Goal: Task Accomplishment & Management: Manage account settings

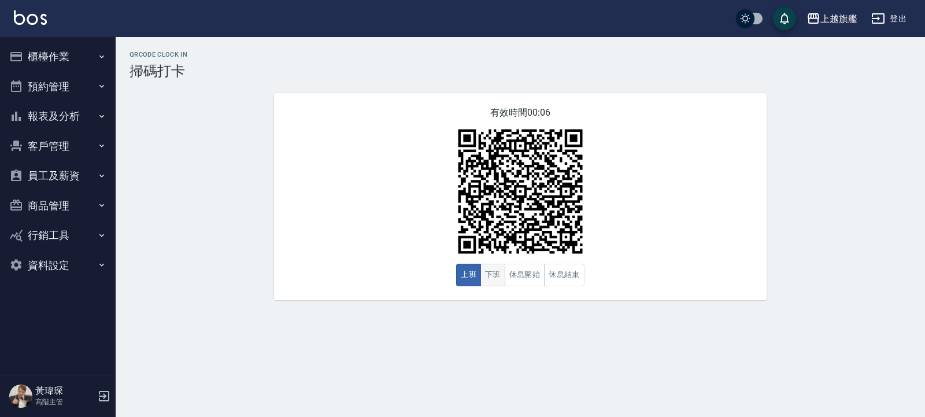
click at [482, 268] on button "下班" at bounding box center [492, 275] width 25 height 23
drag, startPoint x: 0, startPoint y: 0, endPoint x: 496, endPoint y: 271, distance: 565.0
click at [496, 270] on button "下班" at bounding box center [492, 275] width 25 height 23
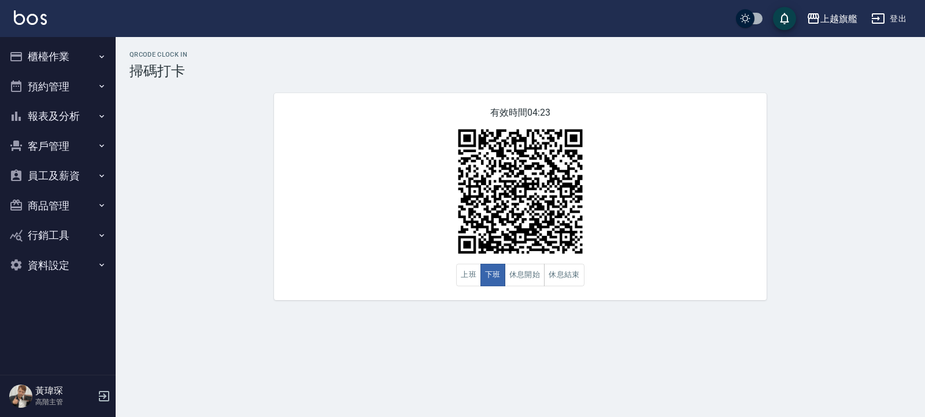
click at [78, 53] on button "櫃檯作業" at bounding box center [58, 57] width 106 height 30
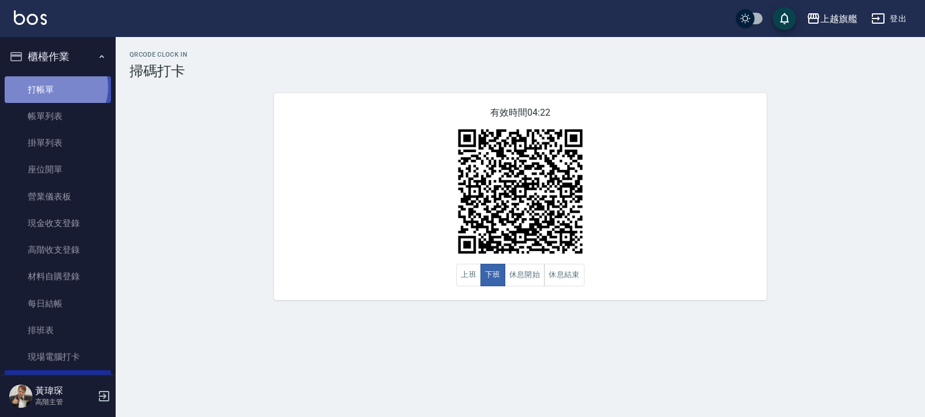
click at [54, 87] on link "打帳單" at bounding box center [58, 89] width 106 height 27
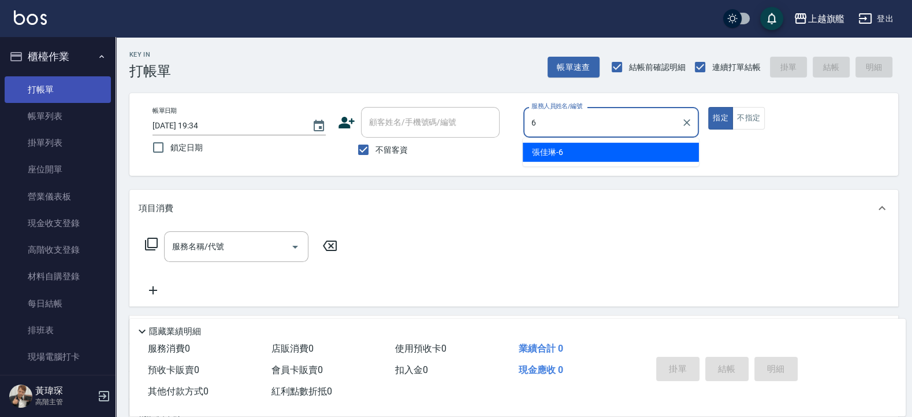
type input "6"
type button "true"
type input "張佳琳-6"
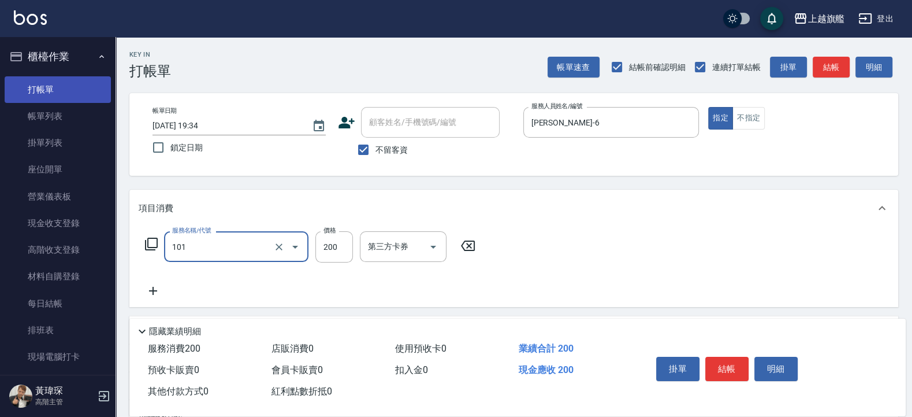
type input "一般洗(101)"
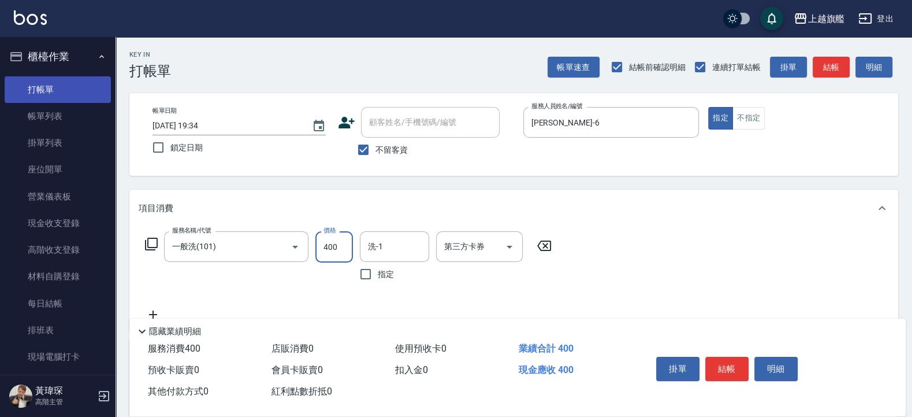
type input "400"
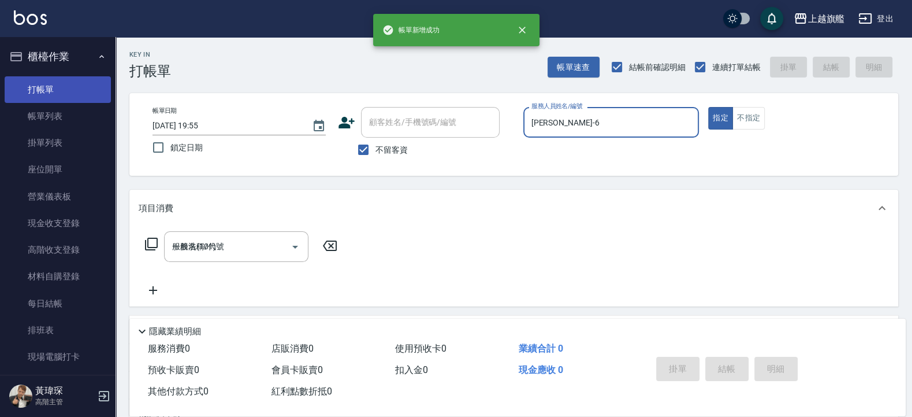
type input "2025/08/23 19:55"
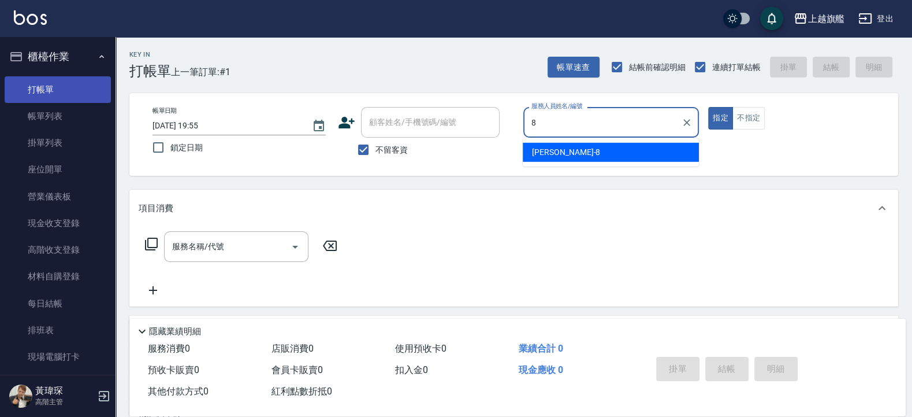
type input "周秀娟-8"
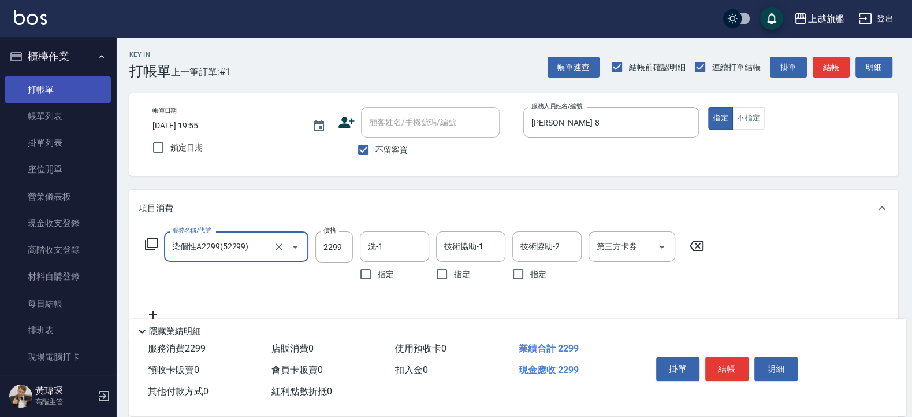
type input "染個性A2299(52299)"
type input "2499"
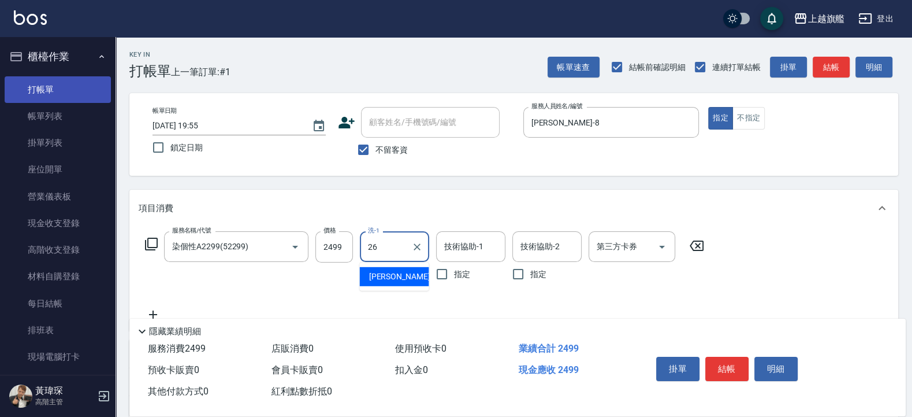
type input "陳祈聿-26"
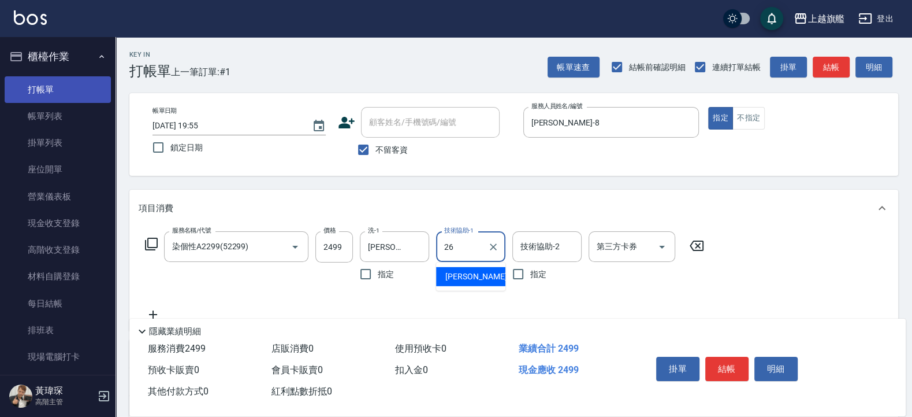
type input "陳祈聿-26"
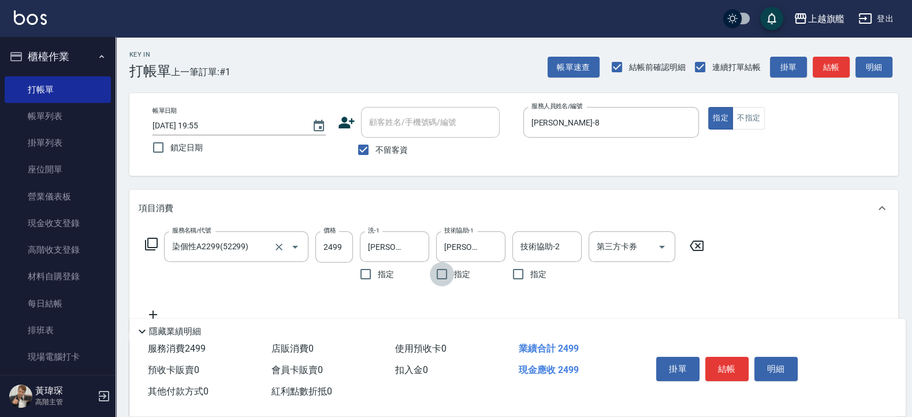
click at [116, 295] on nav "櫃檯作業 打帳單 帳單列表 掛單列表 座位開單 營業儀表板 現金收支登錄 高階收支登錄 材料自購登錄 每日結帳 排班表 現場電腦打卡 掃碼打卡 預約管理 預約…" at bounding box center [58, 205] width 116 height 337
click at [299, 60] on div "Key In 打帳單 上一筆訂單:#1 帳單速查 結帳前確認明細 連續打單結帳 掛單 結帳 明細" at bounding box center [507, 58] width 783 height 42
click at [395, 146] on span "不留客資" at bounding box center [392, 150] width 32 height 12
click at [376, 146] on input "不留客資" at bounding box center [363, 150] width 24 height 24
checkbox input "false"
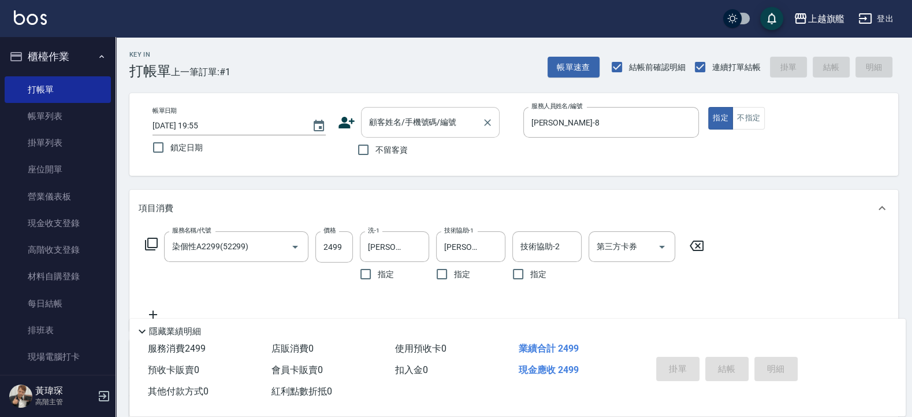
click at [396, 133] on div "顧客姓名/手機號碼/編號" at bounding box center [430, 122] width 139 height 31
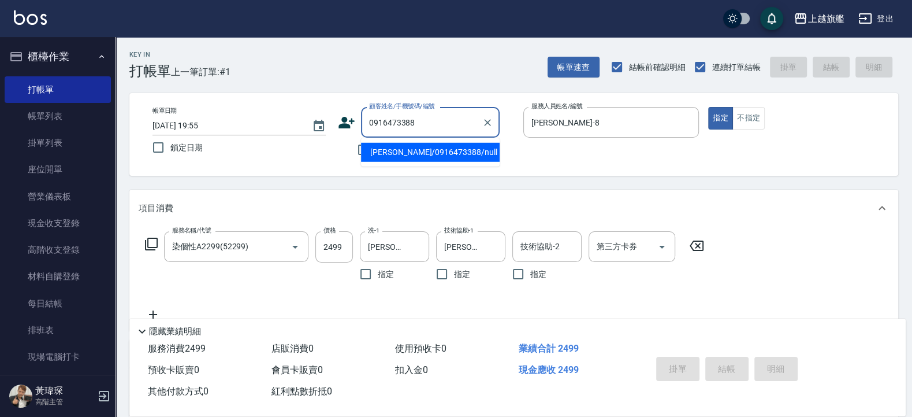
type input "游喬穎/0916473388/null"
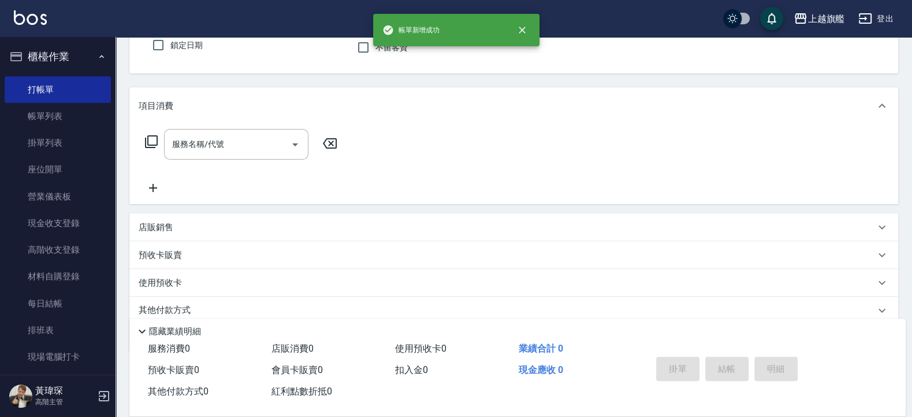
scroll to position [33, 0]
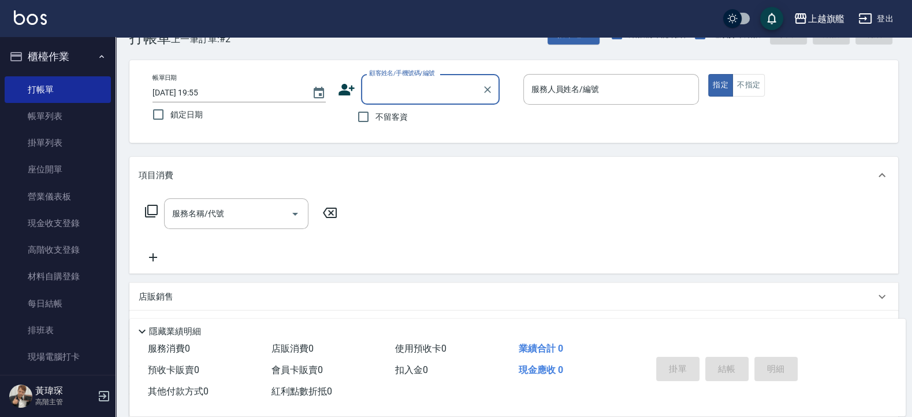
click at [387, 124] on label "不留客資" at bounding box center [379, 117] width 57 height 24
click at [376, 124] on input "不留客資" at bounding box center [363, 117] width 24 height 24
checkbox input "true"
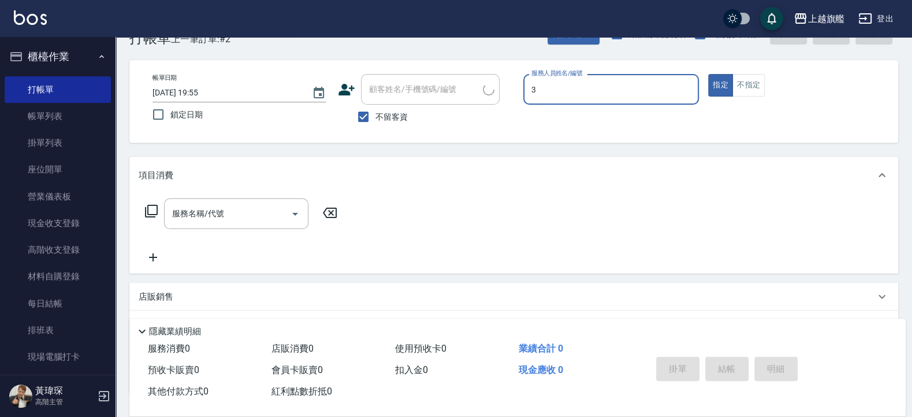
type input "3"
type input "張佳愉/0976500674/"
type input "[PERSON_NAME]-3"
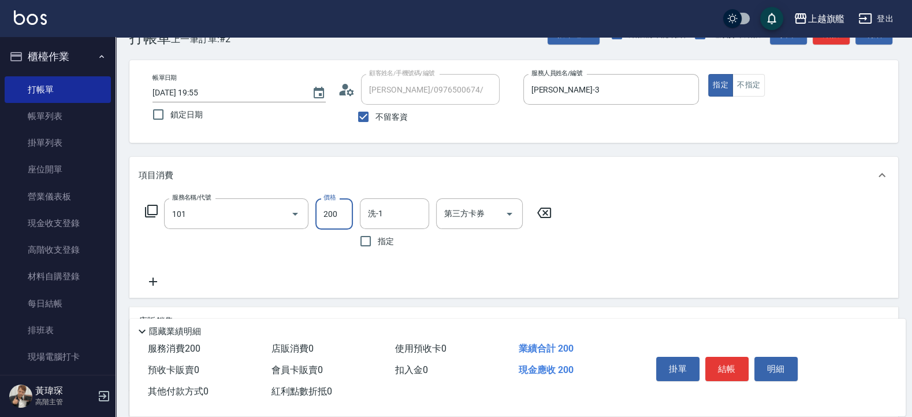
type input "一般洗(101)"
type input "699"
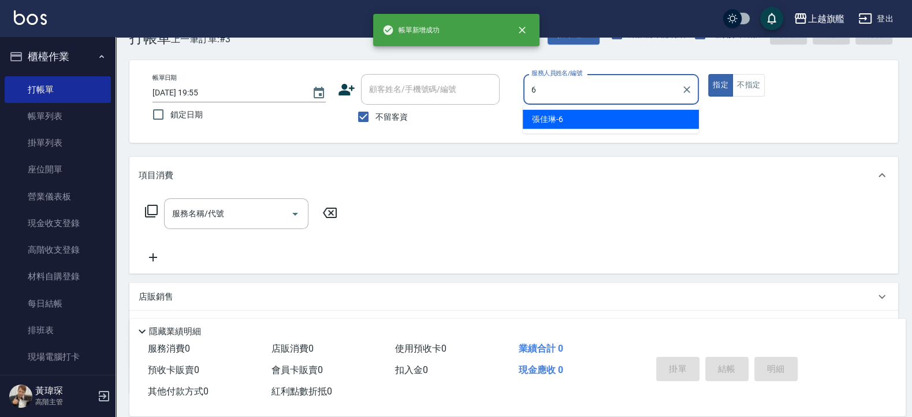
type input "張佳琳-6"
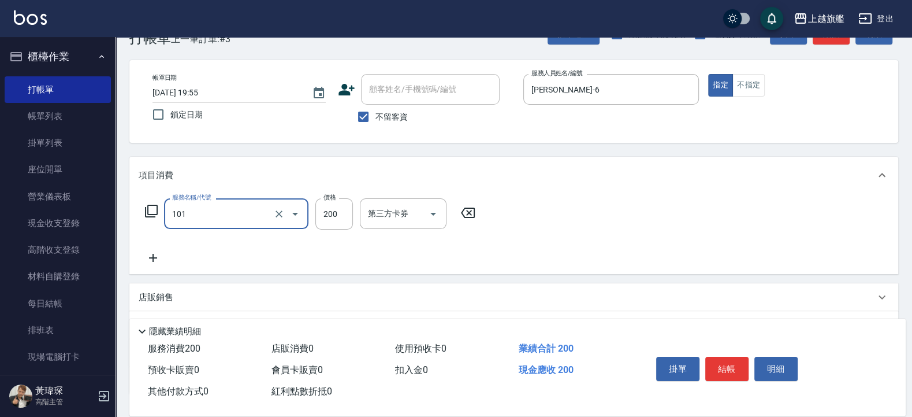
type input "一般洗(101)"
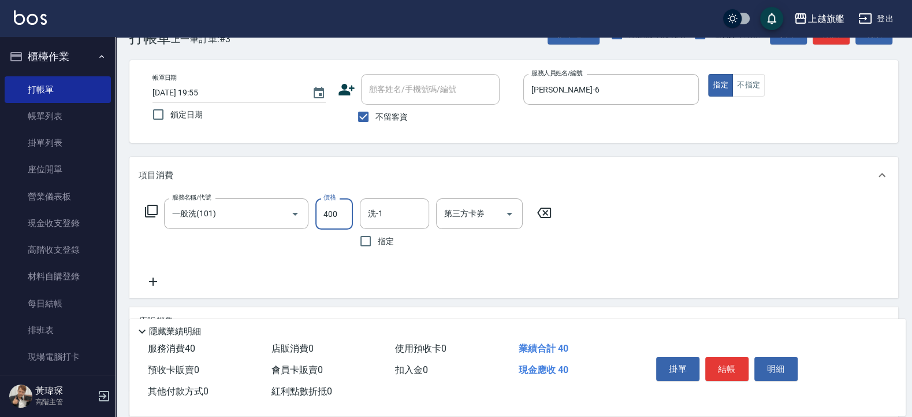
type input "400"
type input "陳祈聿-26"
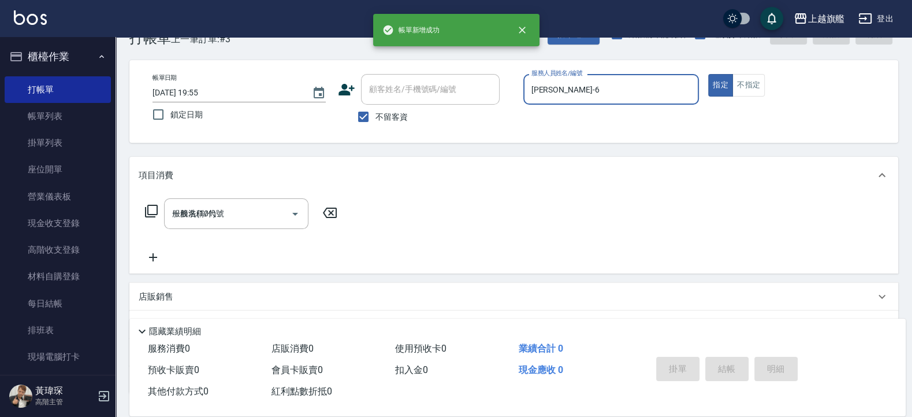
type input "2025/08/23 19:56"
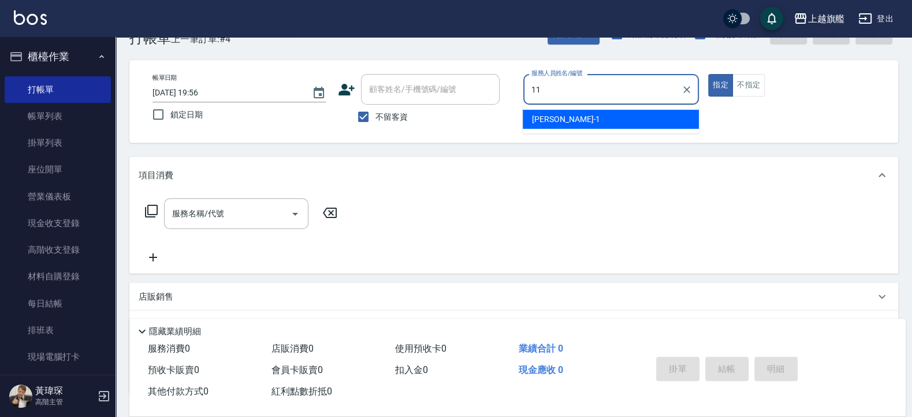
type input "蔡美秀-11"
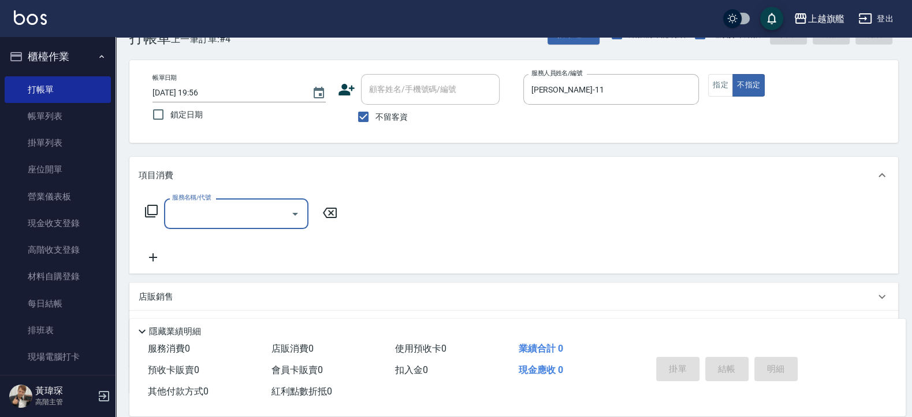
type input "1"
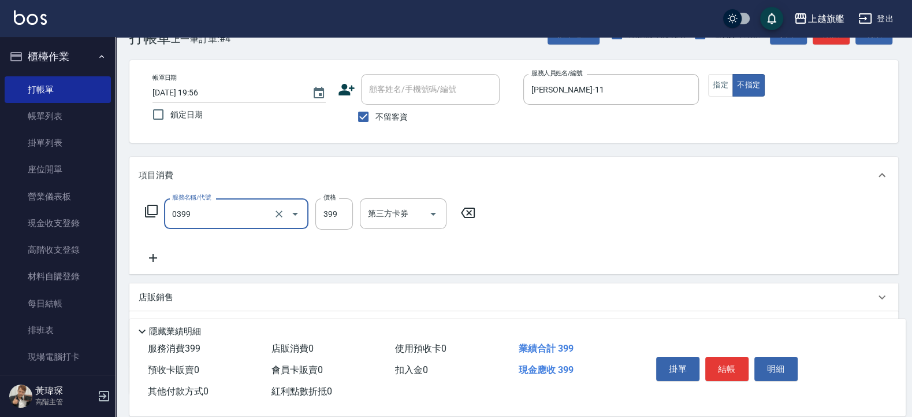
type input "海鹽SPA(0399)"
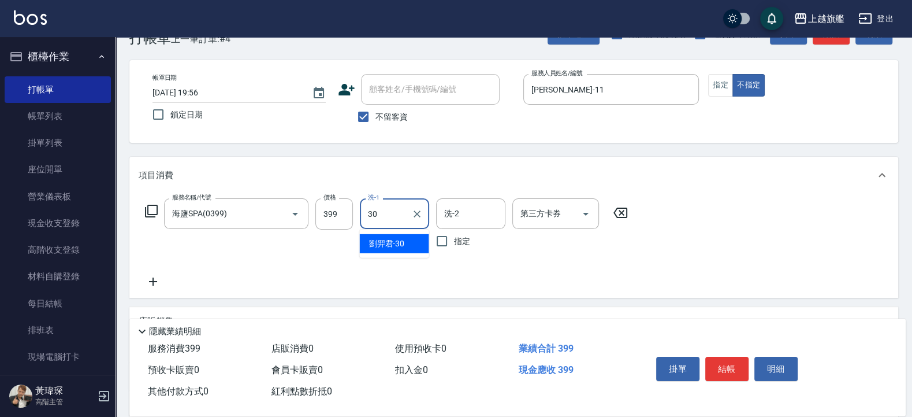
type input "劉羿君-30"
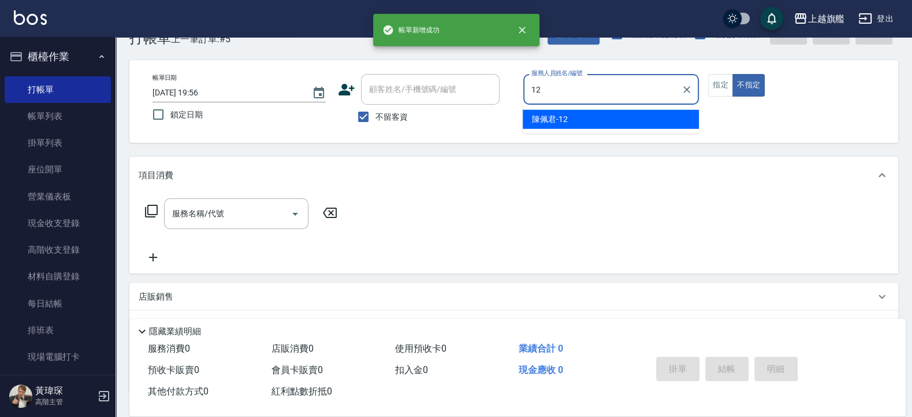
type input "[PERSON_NAME]-12"
type button "false"
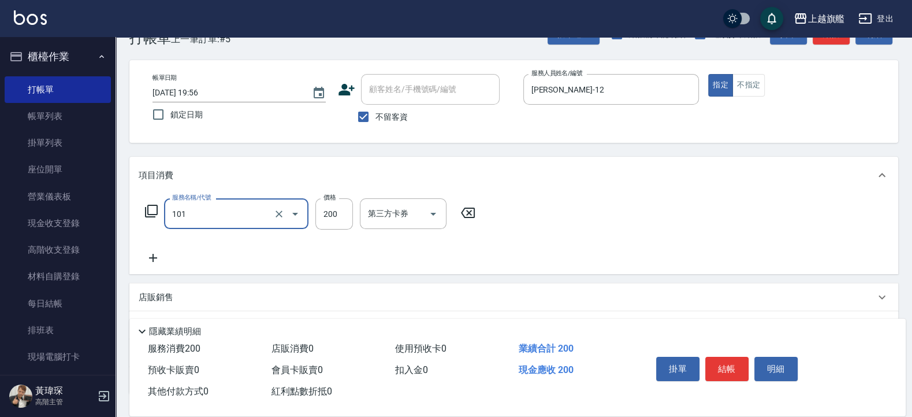
type input "一般洗(101)"
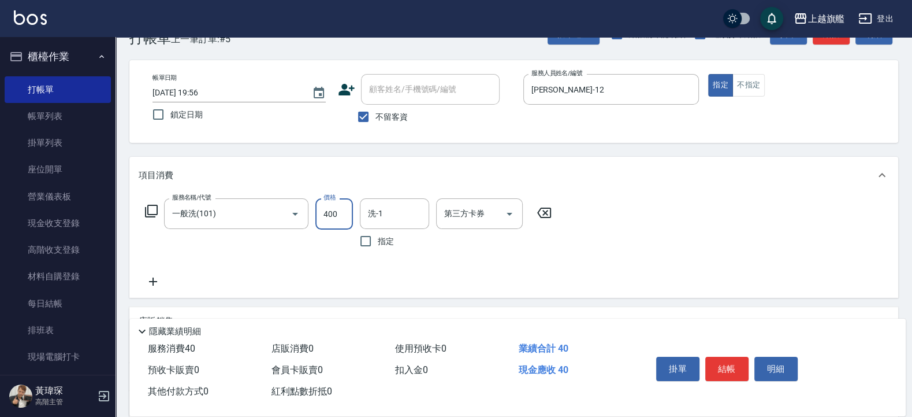
type input "400"
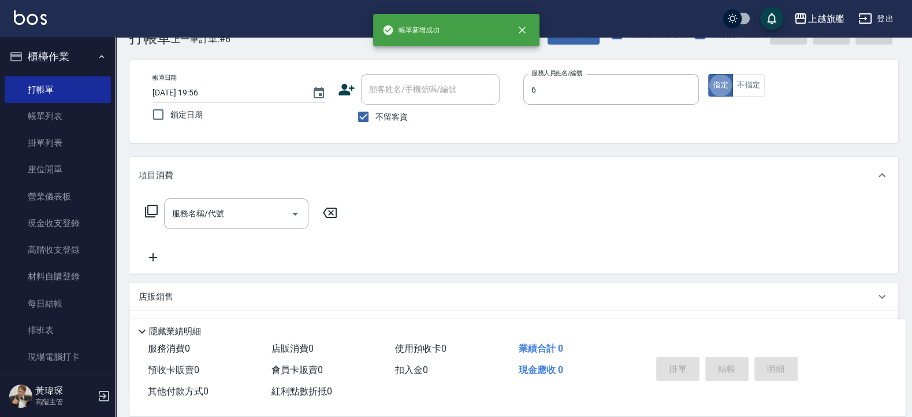
type input "張佳琳-6"
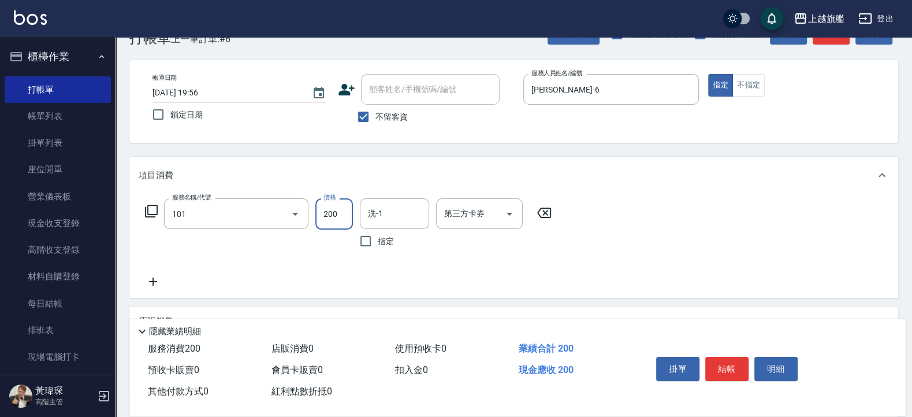
type input "一般洗(101)"
type input "400"
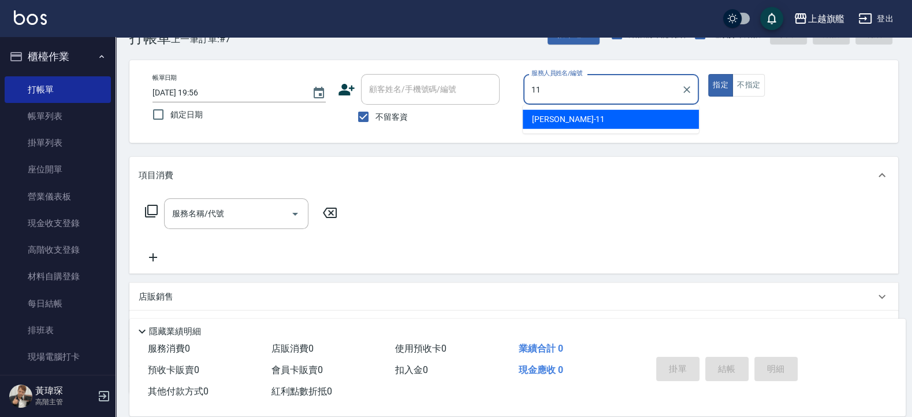
type input "蔡美秀-11"
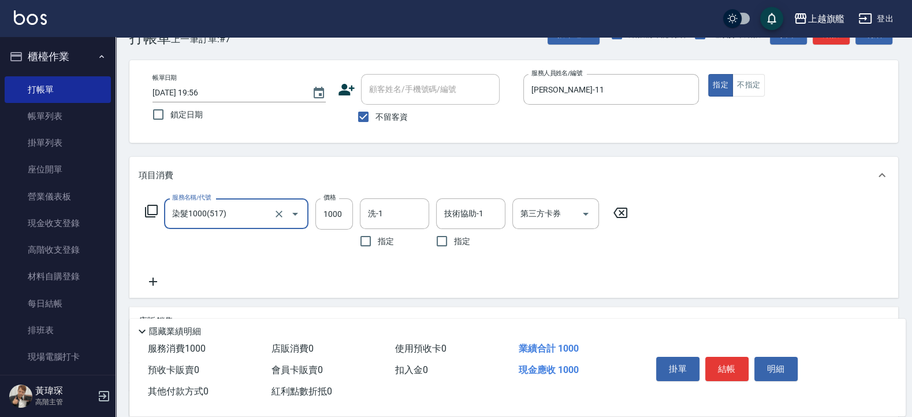
type input "染髮1000(517)"
type input "899"
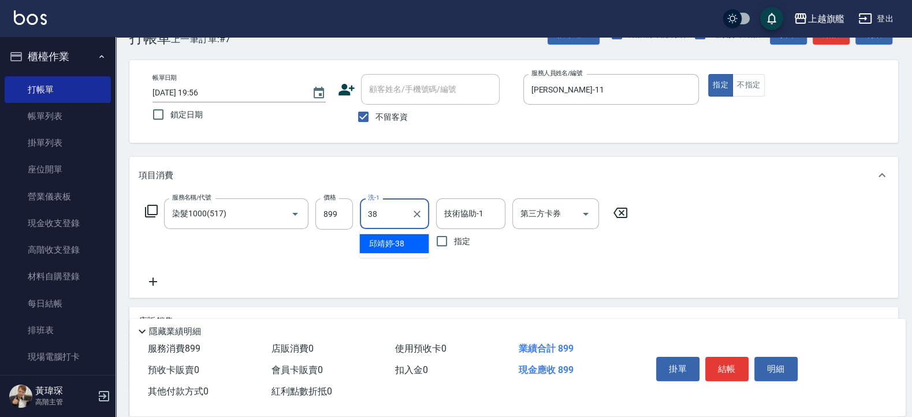
type input "[PERSON_NAME]-38"
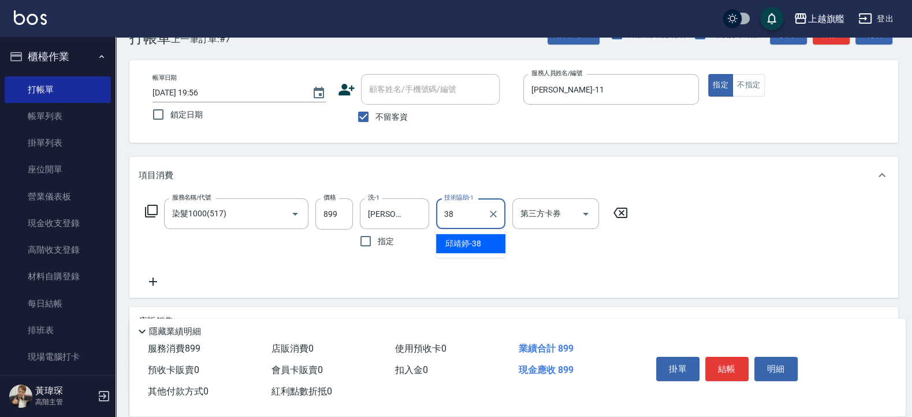
type input "[PERSON_NAME]-38"
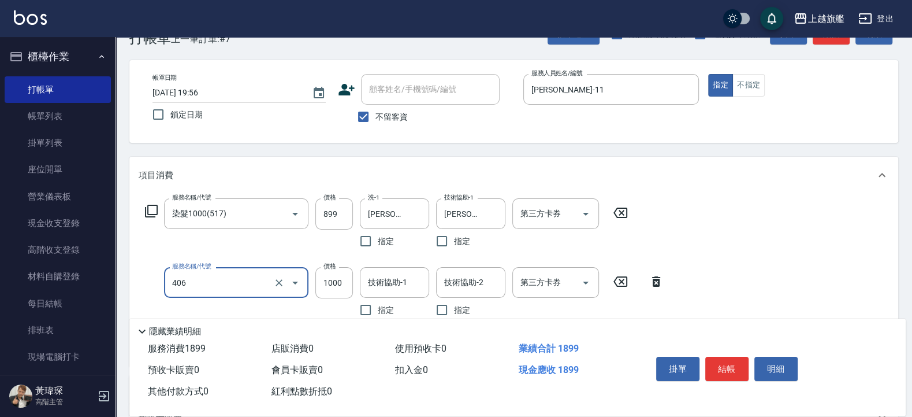
type input "水漾護1000(406)"
type input "2200"
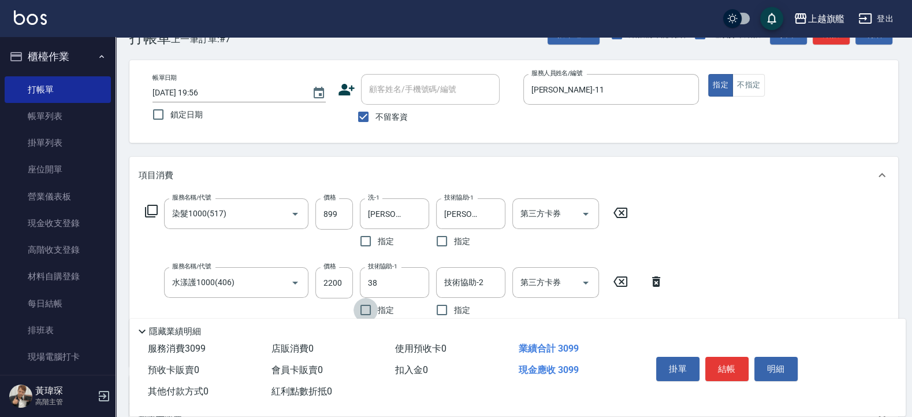
type input "[PERSON_NAME]-38"
click at [488, 213] on icon "Clear" at bounding box center [494, 214] width 12 height 12
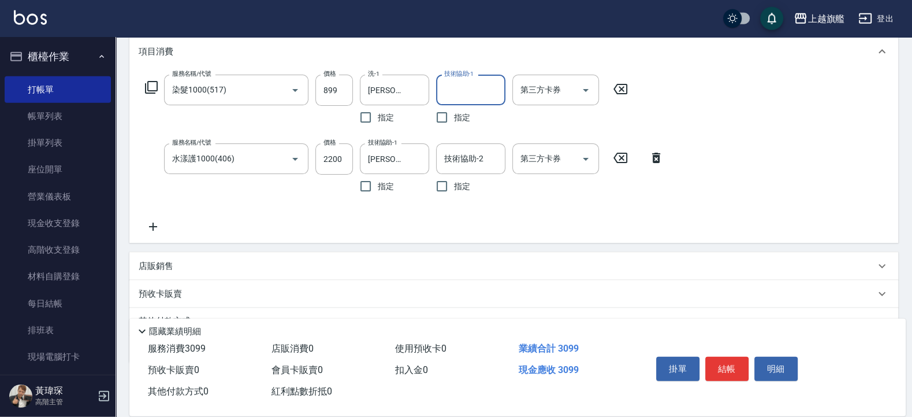
scroll to position [172, 0]
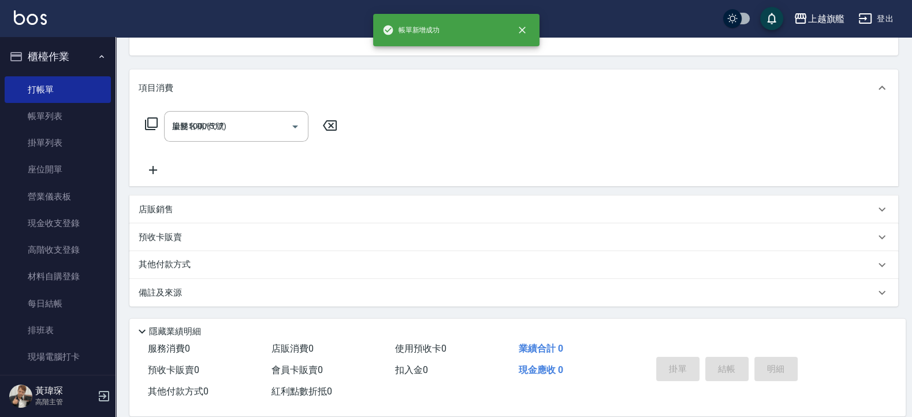
type input "2025/08/23 19:57"
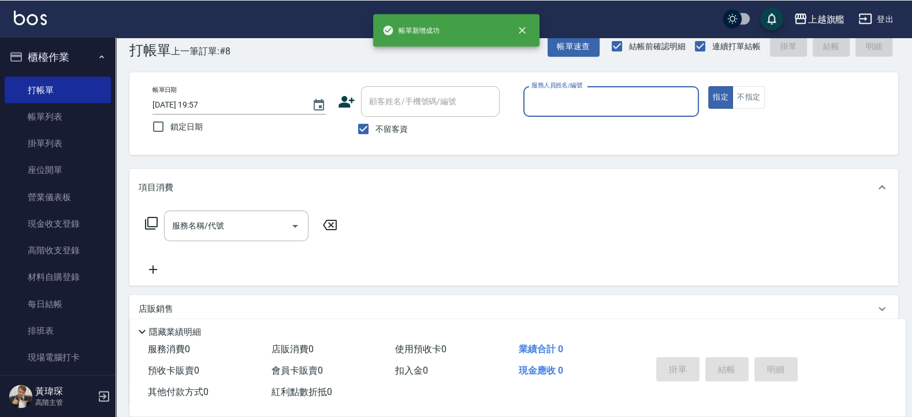
scroll to position [0, 0]
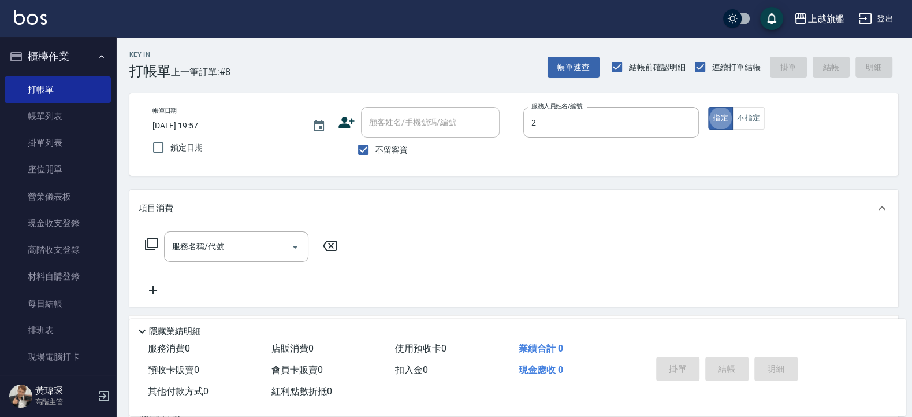
type input "黃瑋琛-2"
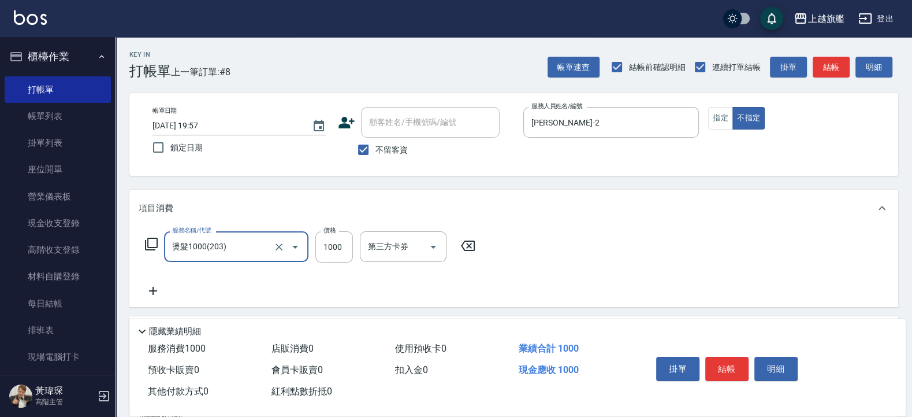
type input "燙髮1000(203)"
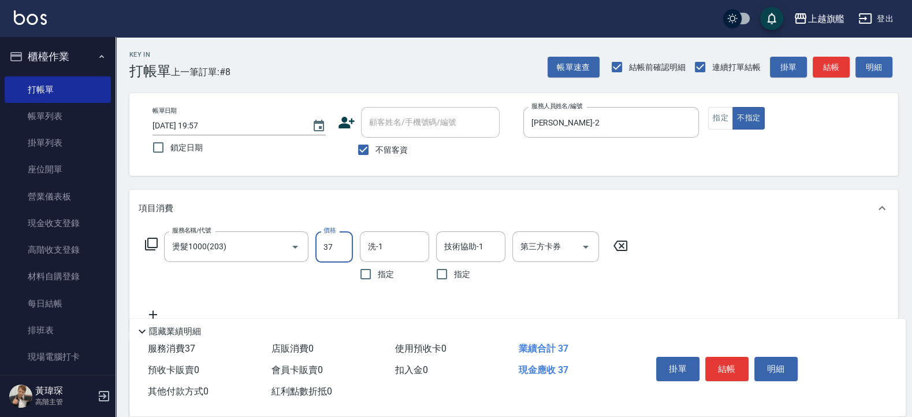
click at [334, 249] on input "37" at bounding box center [335, 246] width 38 height 31
type input "1000"
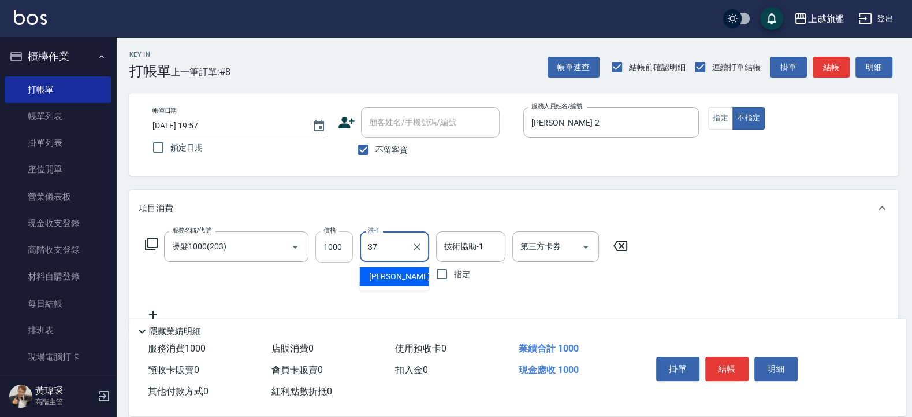
type input "林智慧-37"
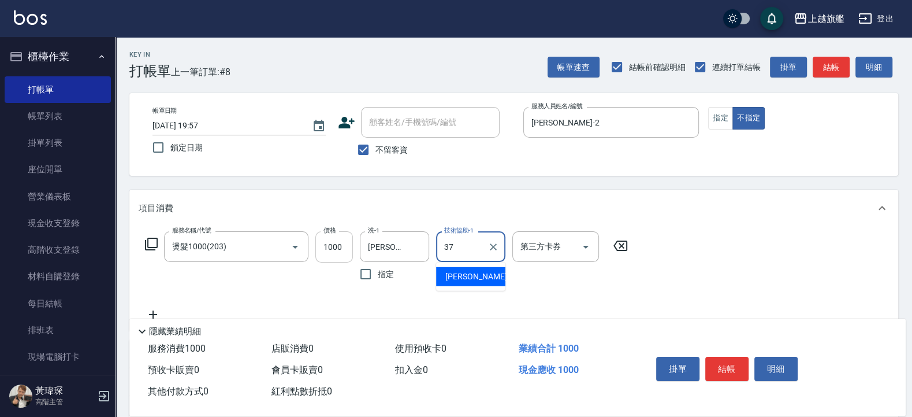
type input "林智慧-37"
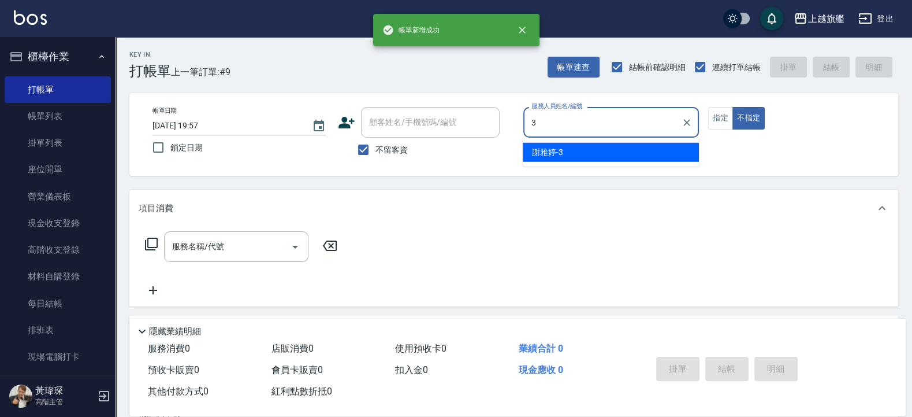
type input "[PERSON_NAME]-3"
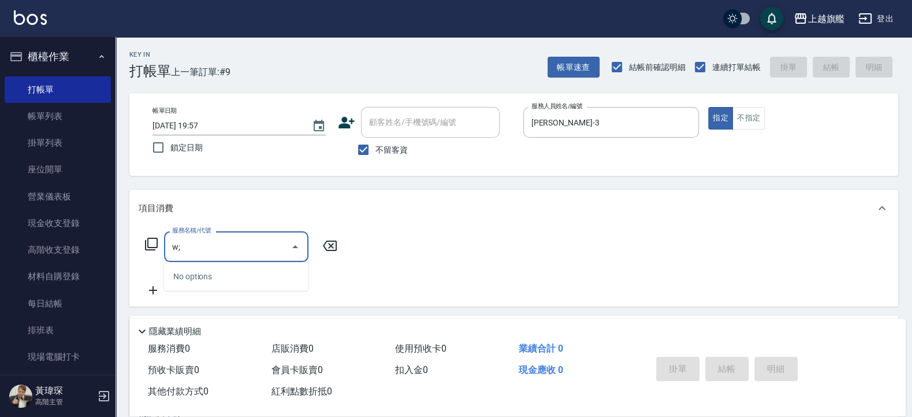
type input "w"
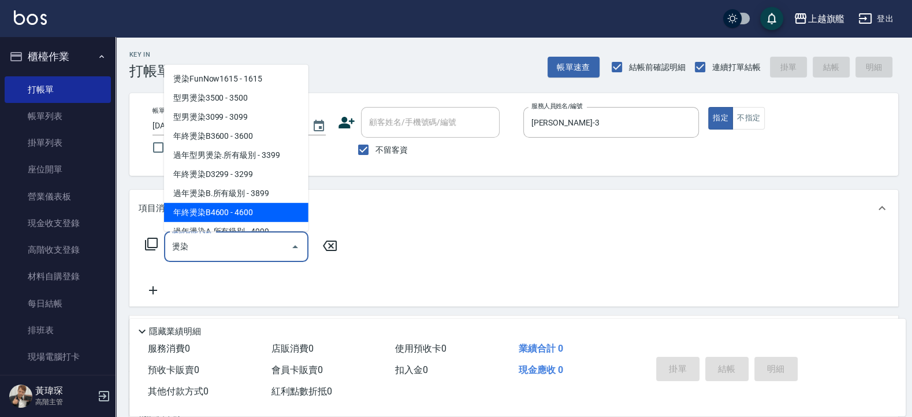
scroll to position [33, 0]
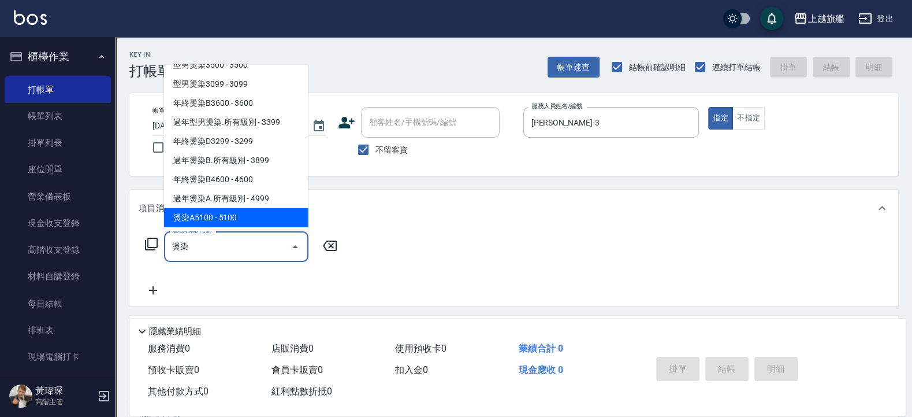
click at [220, 217] on span "燙染A5100 - 5100" at bounding box center [236, 216] width 144 height 19
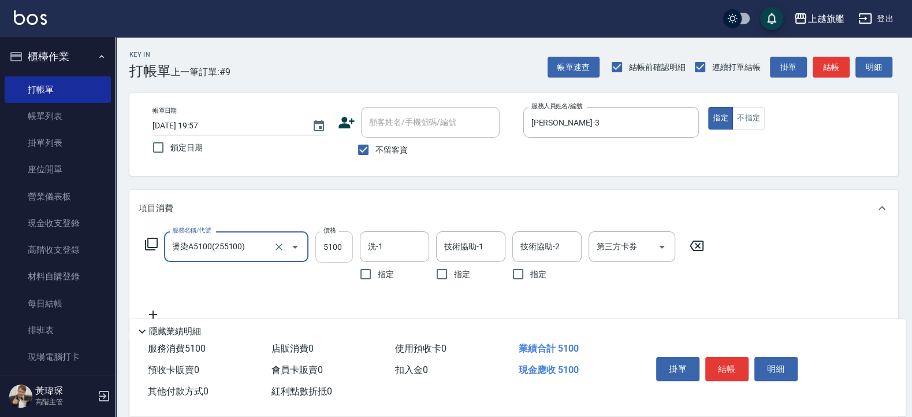
type input "燙染A5100(255100)"
type input "4700"
type input "[PERSON_NAME]-36"
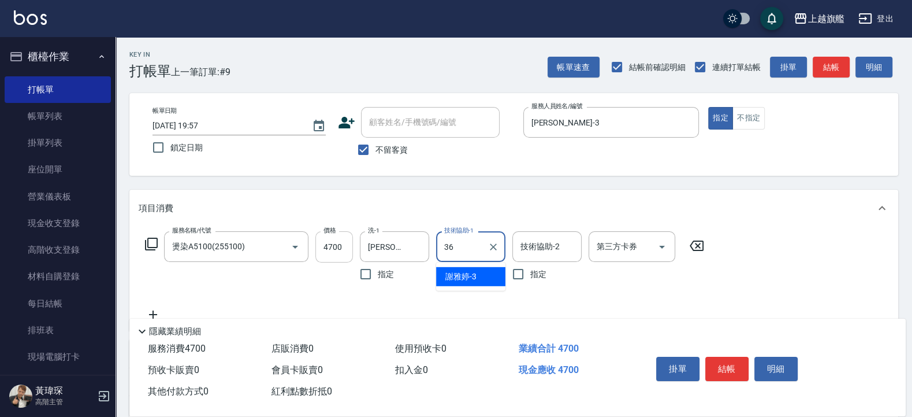
type input "[PERSON_NAME]-36"
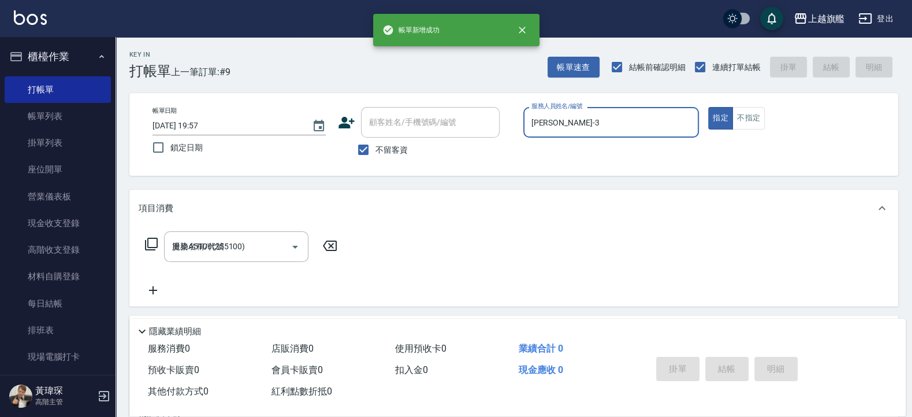
type input "2025/08/23 19:58"
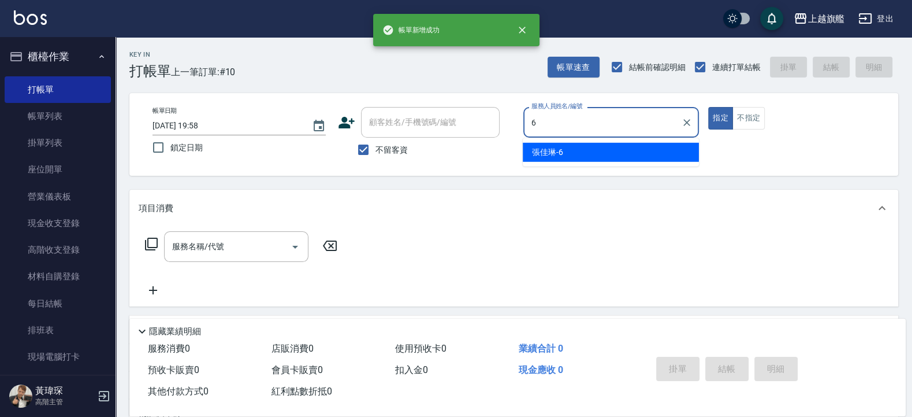
type input "張佳琳-6"
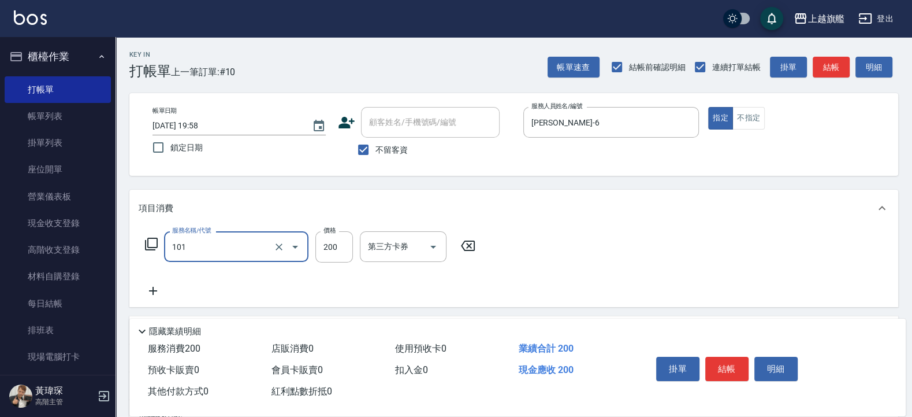
type input "一般洗(101)"
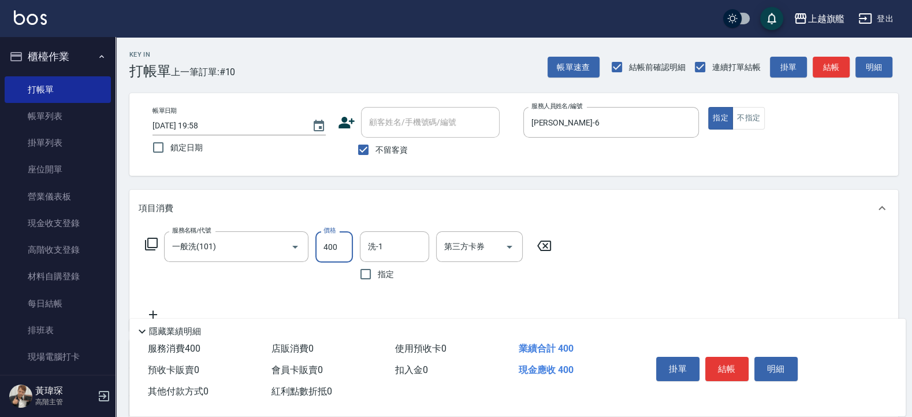
type input "400"
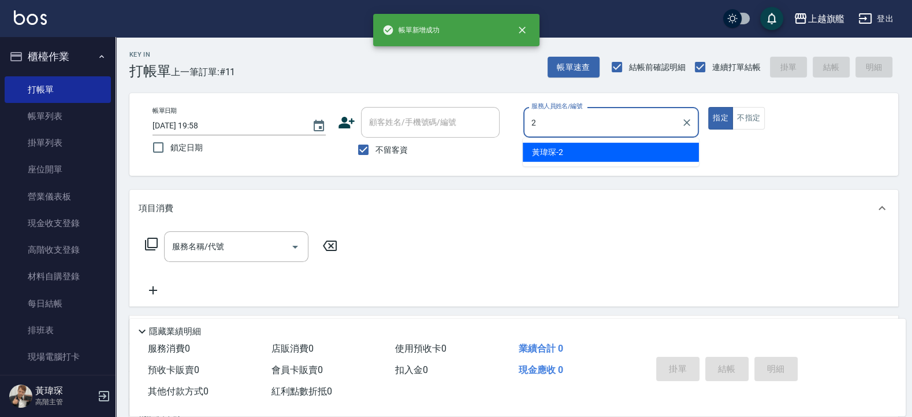
type input "黃瑋琛-2"
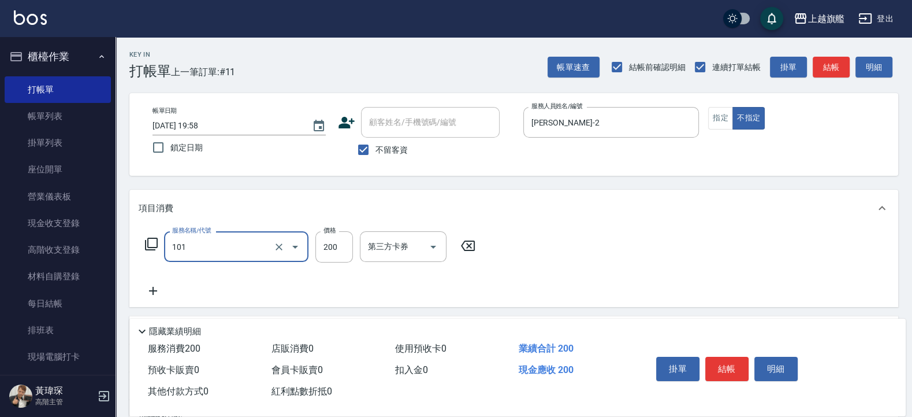
type input "一般洗(101)"
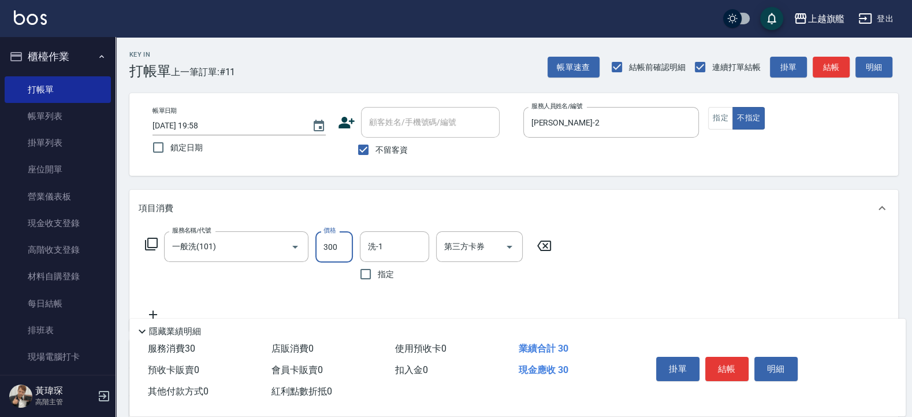
type input "300"
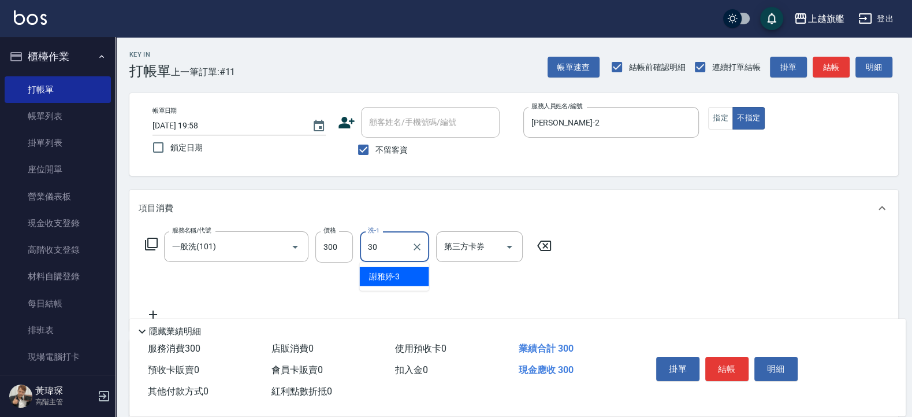
type input "劉羿君-30"
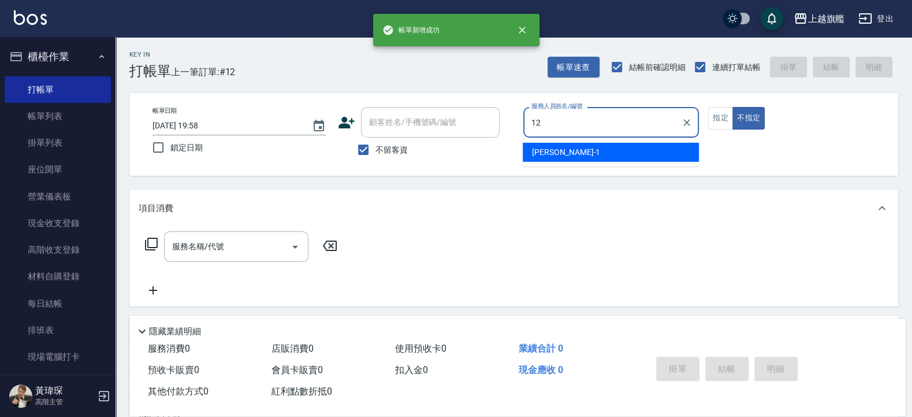
type input "[PERSON_NAME]-12"
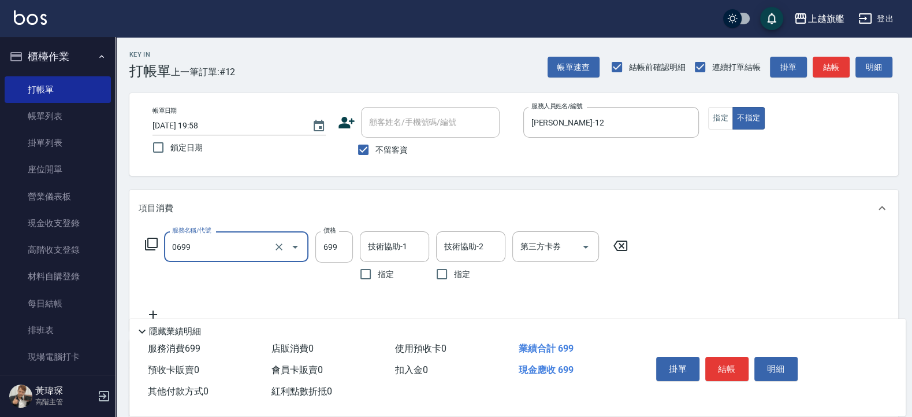
type input "精油SPA(0699)"
type input "799"
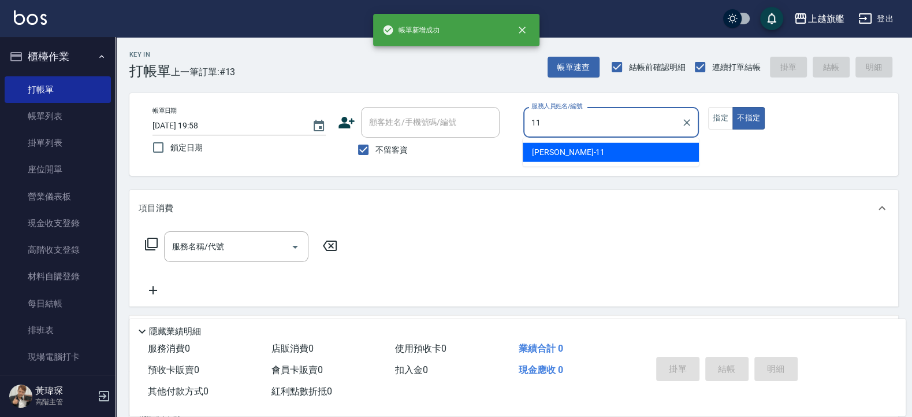
type input "蔡美秀-11"
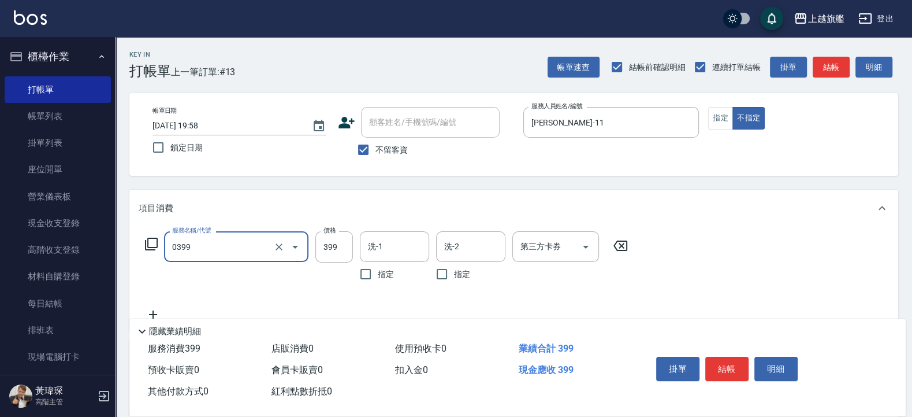
type input "海鹽SPA(0399)"
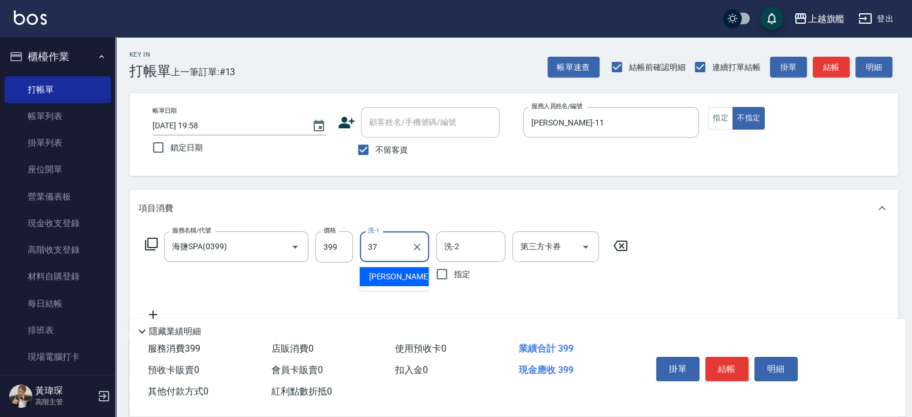
type input "林智慧-37"
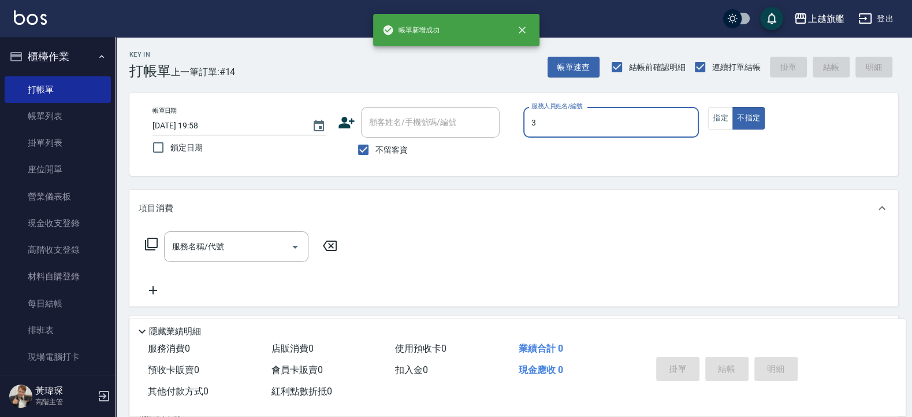
type input "[PERSON_NAME]-3"
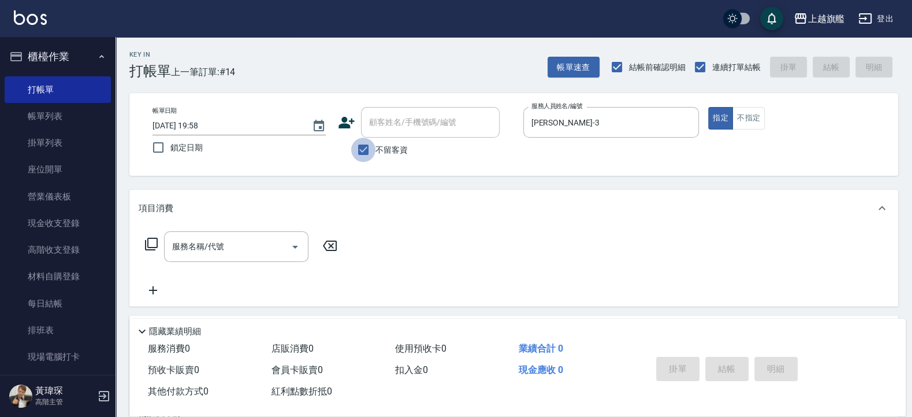
click at [375, 148] on input "不留客資" at bounding box center [363, 150] width 24 height 24
checkbox input "false"
click at [410, 124] on input "顧客姓名/手機號碼/編號" at bounding box center [421, 122] width 111 height 20
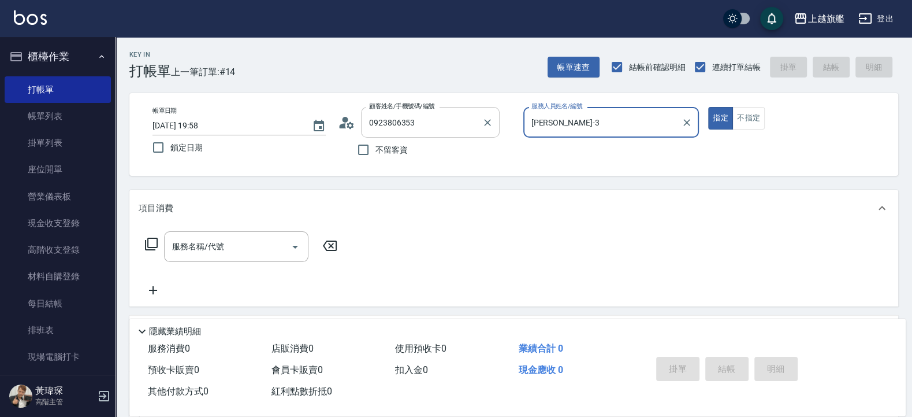
type input "黎嘉麗/0923806353/null"
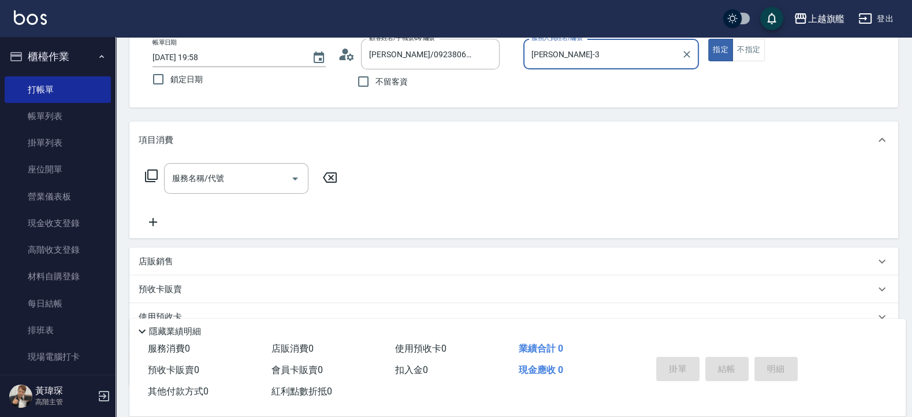
scroll to position [69, 0]
click at [232, 171] on input "服務名稱/代號" at bounding box center [227, 177] width 117 height 20
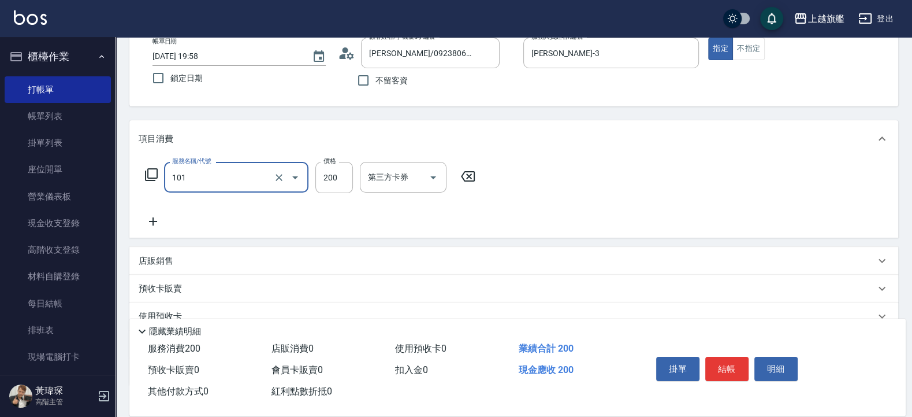
type input "一般洗(101)"
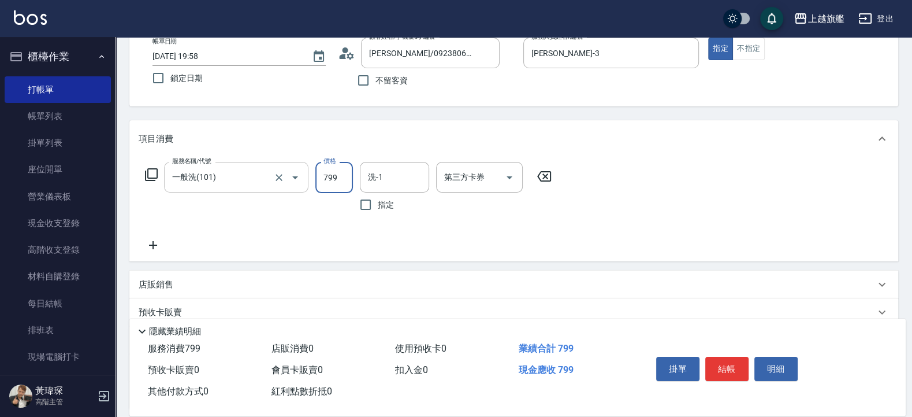
type input "799"
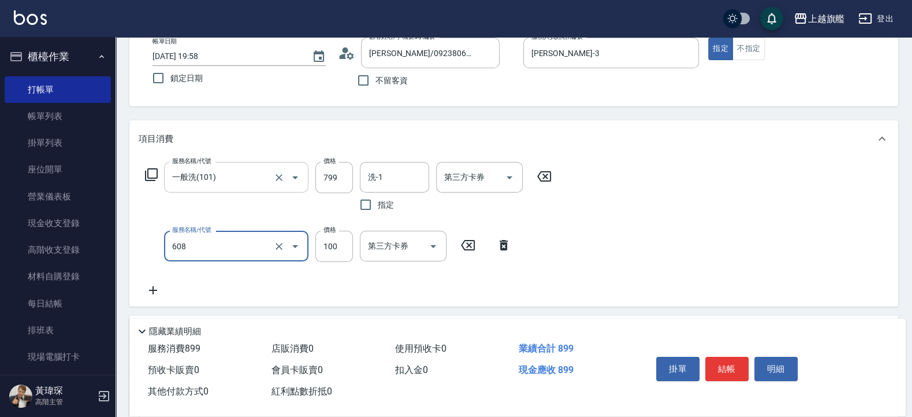
type input "專業/順護100(608)"
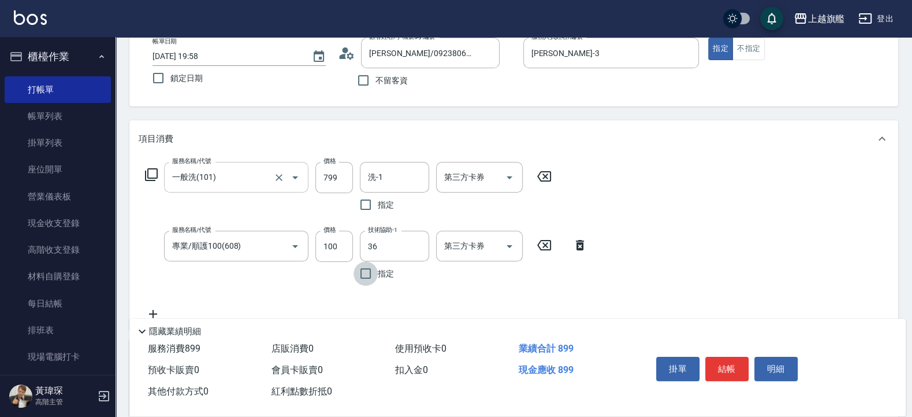
type input "[PERSON_NAME]-36"
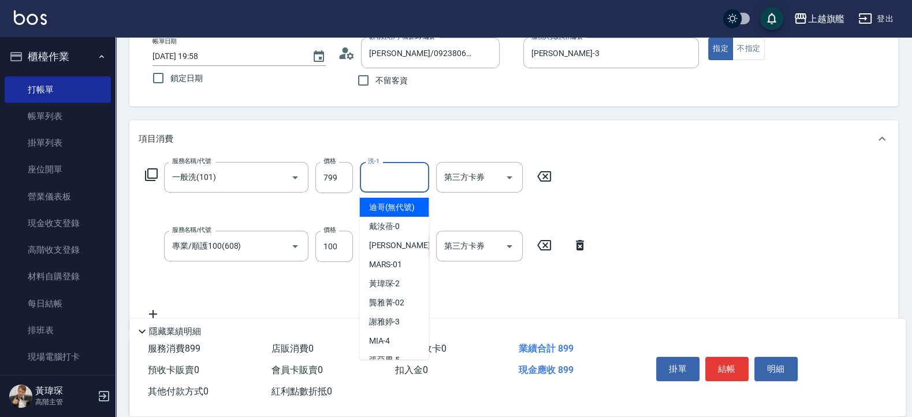
click at [375, 174] on input "洗-1" at bounding box center [394, 177] width 59 height 20
type input "[PERSON_NAME]-36"
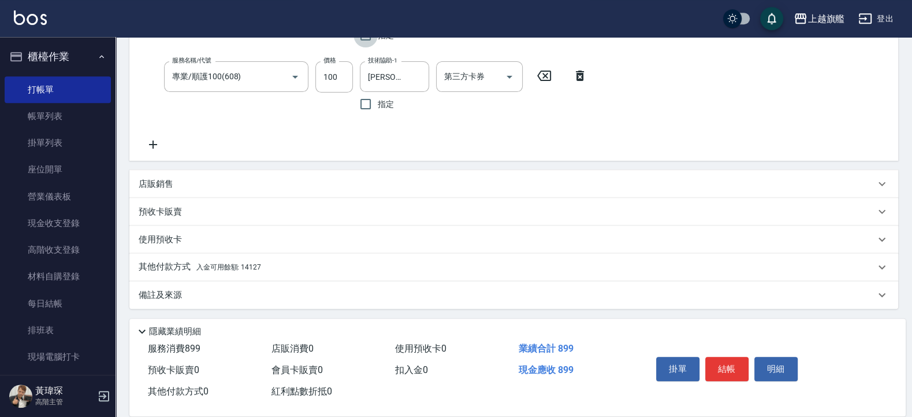
scroll to position [241, 0]
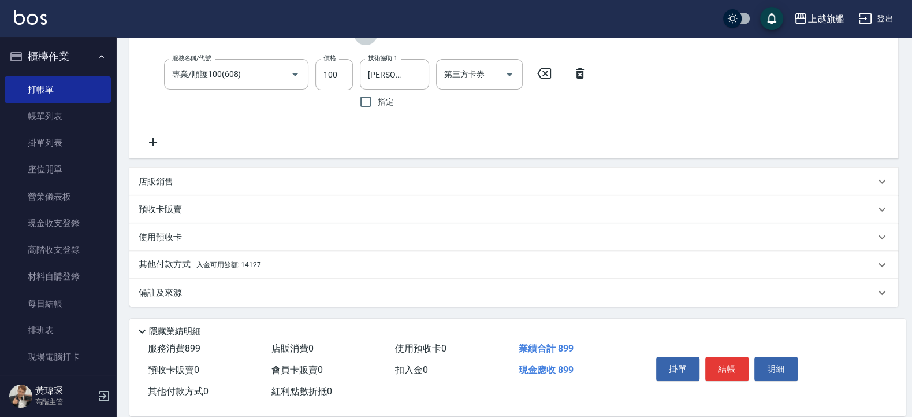
click at [228, 254] on div "其他付款方式 入金可用餘額: 14127" at bounding box center [513, 265] width 769 height 28
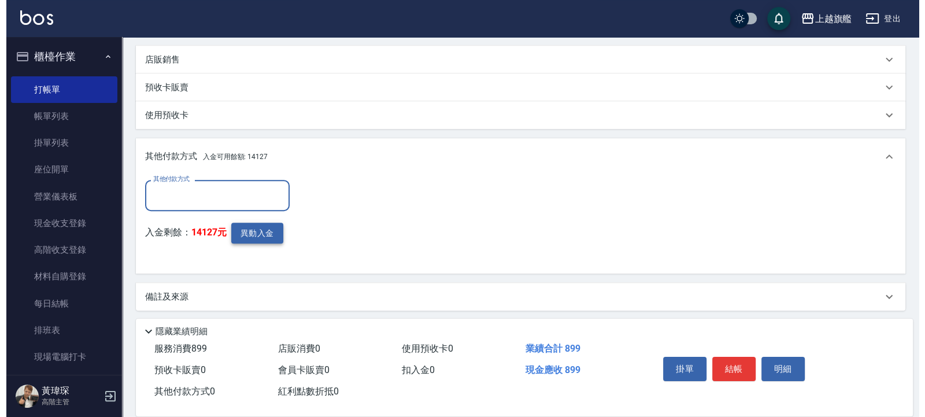
scroll to position [367, 0]
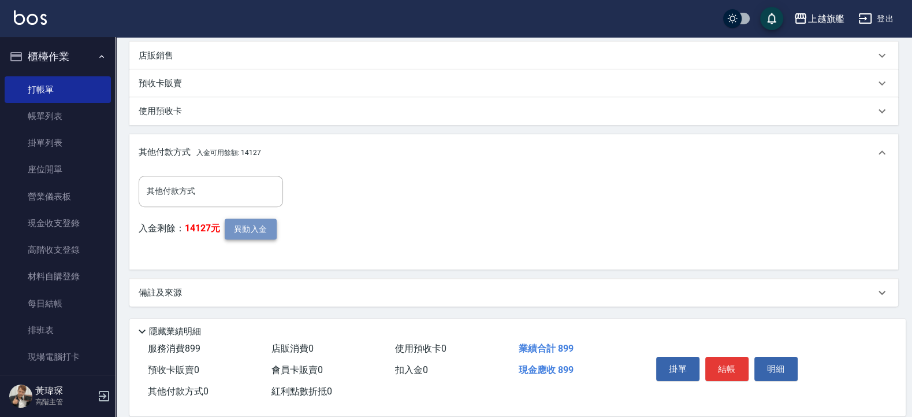
click at [262, 231] on button "異動入金" at bounding box center [251, 228] width 52 height 21
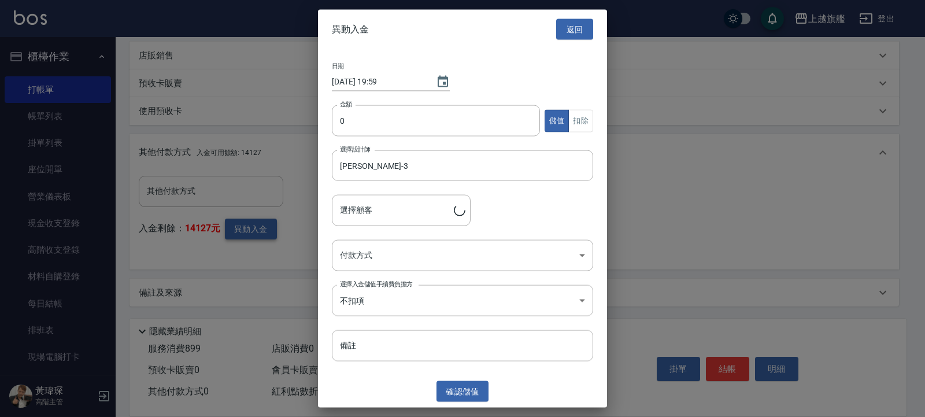
type input "黎嘉麗/0923806353"
click at [373, 120] on input "0" at bounding box center [436, 120] width 208 height 31
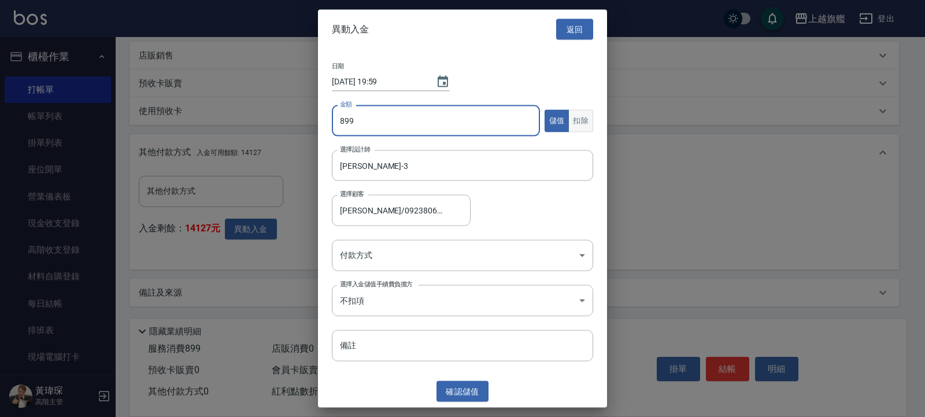
type input "899"
click at [587, 116] on button "扣除" at bounding box center [580, 120] width 25 height 23
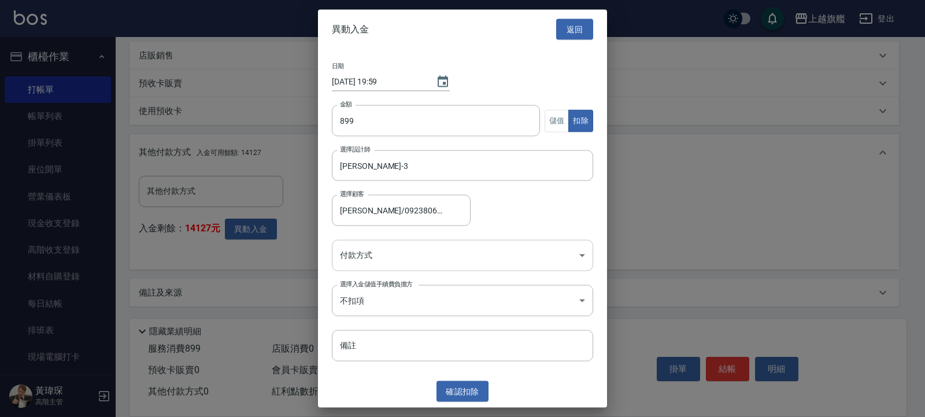
click at [396, 257] on body "上越旗艦 登出 櫃檯作業 打帳單 帳單列表 掛單列表 座位開單 營業儀表板 現金收支登錄 高階收支登錄 材料自購登錄 每日結帳 排班表 現場電腦打卡 掃碼打卡…" at bounding box center [462, 25] width 925 height 784
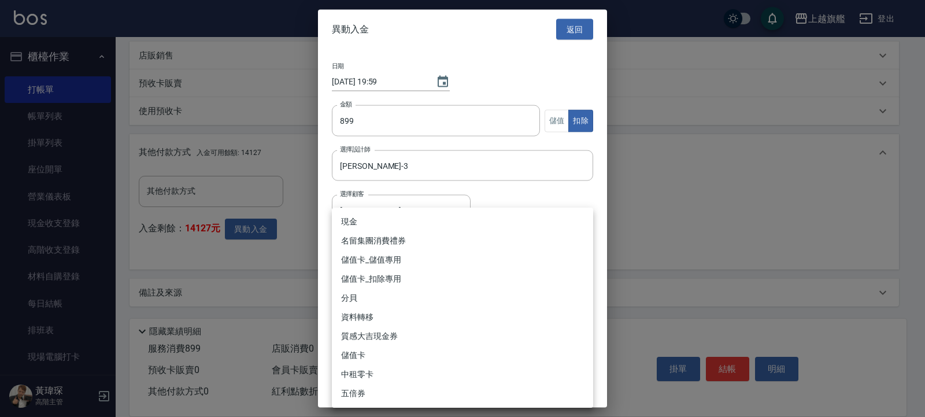
click at [377, 274] on li "儲值卡_扣除專用" at bounding box center [462, 278] width 261 height 19
type input "儲值卡_扣除專用"
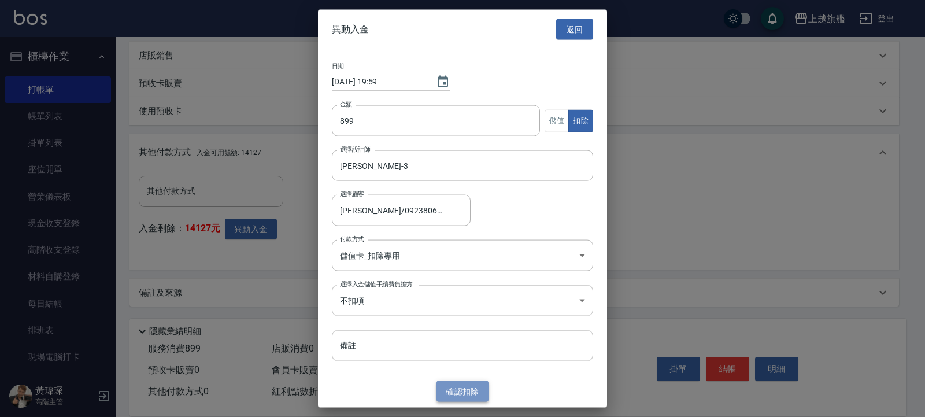
click at [465, 387] on button "確認 扣除" at bounding box center [462, 390] width 52 height 21
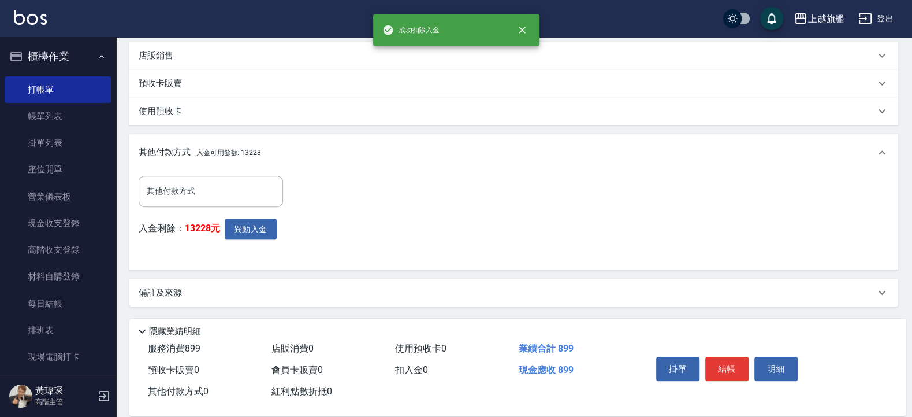
click at [223, 170] on div "其他付款方式 入金可用餘額: 13228" at bounding box center [513, 152] width 769 height 37
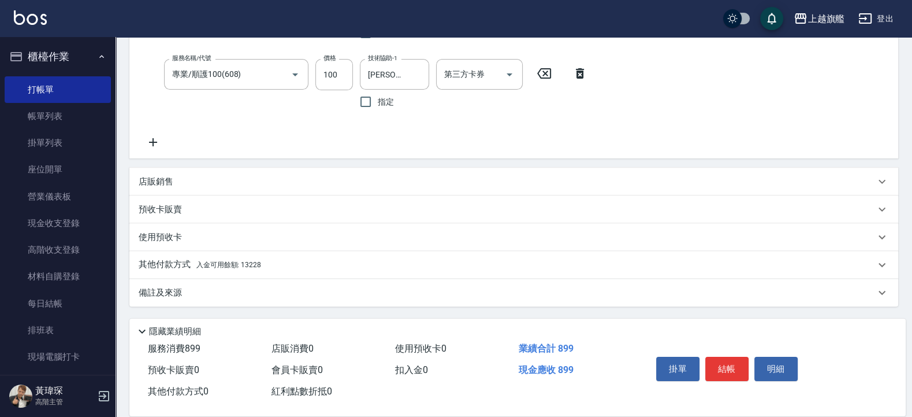
scroll to position [241, 0]
drag, startPoint x: 217, startPoint y: 182, endPoint x: 213, endPoint y: 188, distance: 7.2
click at [214, 187] on div "店販銷售" at bounding box center [507, 182] width 737 height 12
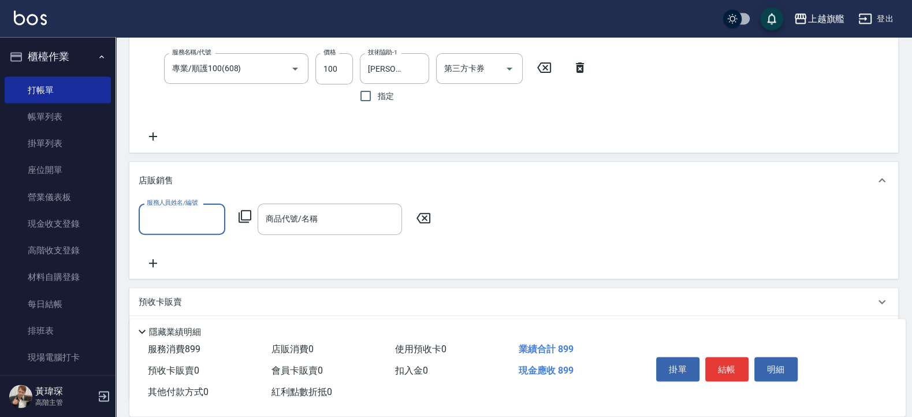
scroll to position [339, 0]
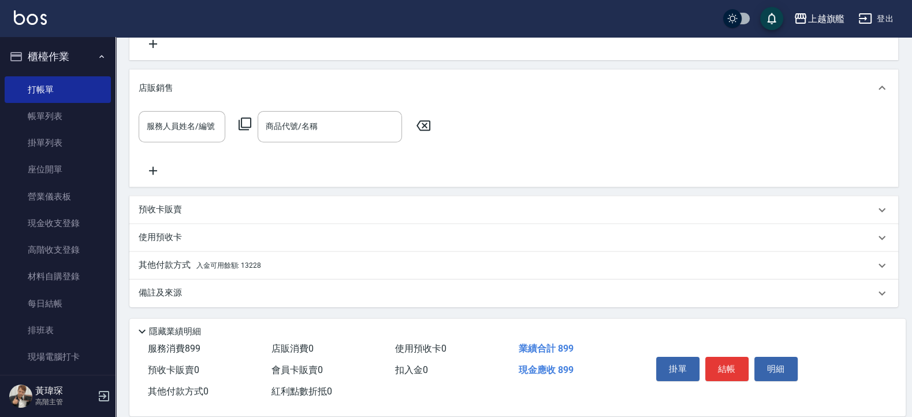
click at [217, 266] on span "入金可用餘額: 13228" at bounding box center [228, 265] width 65 height 8
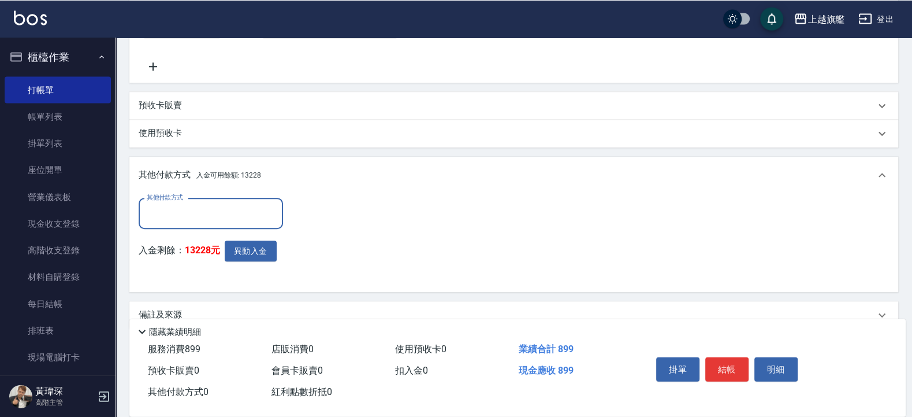
scroll to position [458, 0]
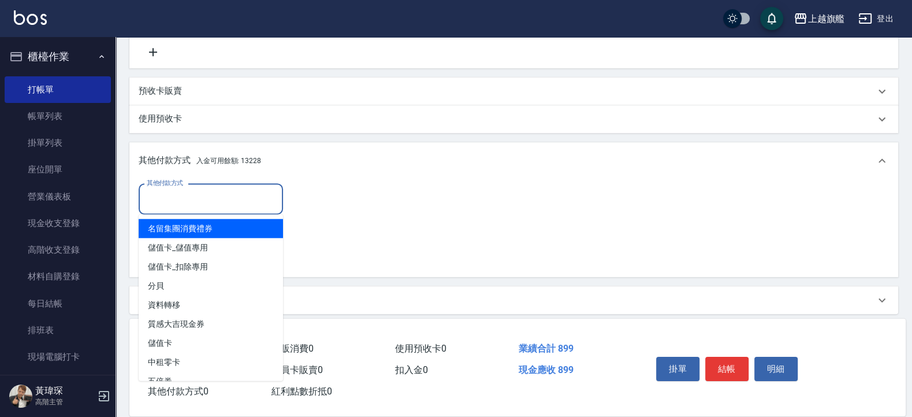
click at [185, 193] on input "其他付款方式" at bounding box center [211, 199] width 134 height 20
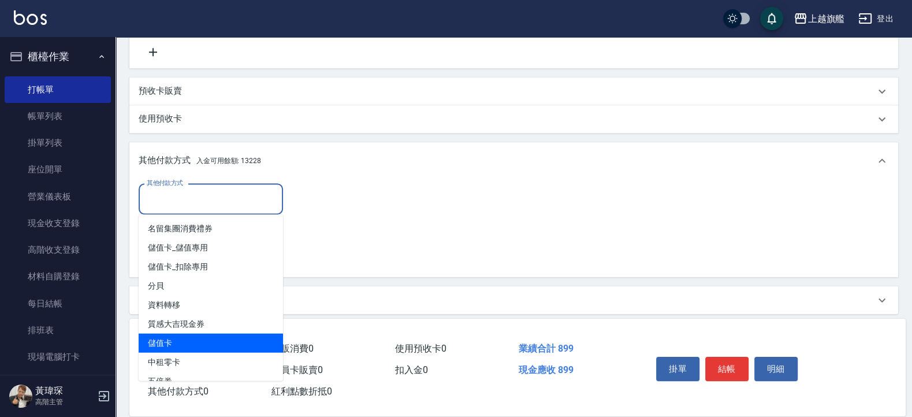
click at [177, 343] on span "儲值卡" at bounding box center [211, 342] width 144 height 19
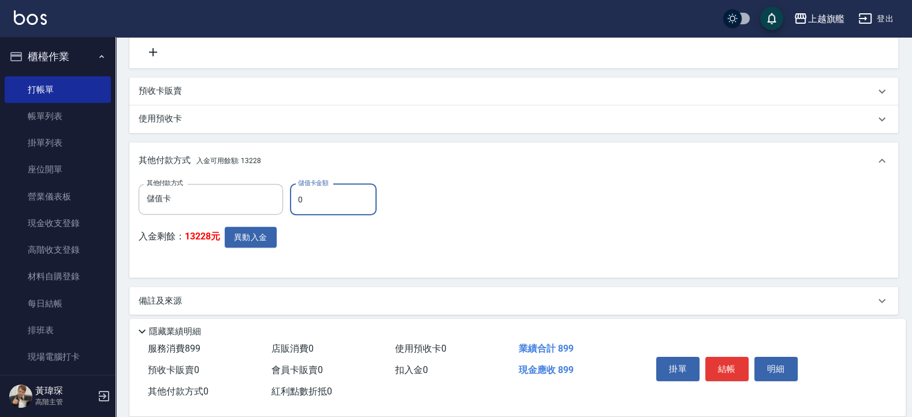
type input "儲值卡"
drag, startPoint x: 326, startPoint y: 202, endPoint x: 282, endPoint y: 185, distance: 47.2
click at [290, 185] on input "0" at bounding box center [333, 199] width 87 height 31
type input "899"
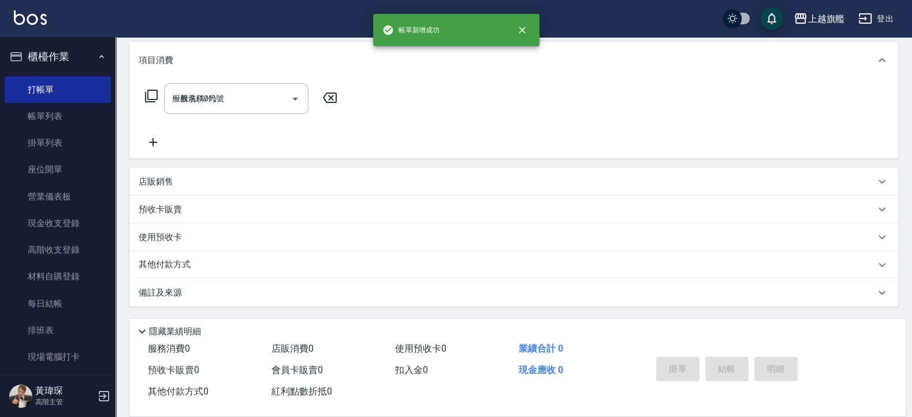
type input "2025/08/23 19:59"
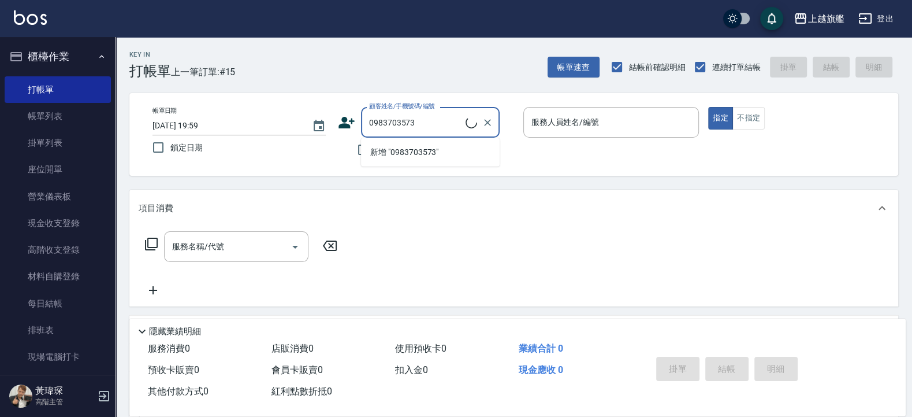
type input "林孟姿/0983703573/null"
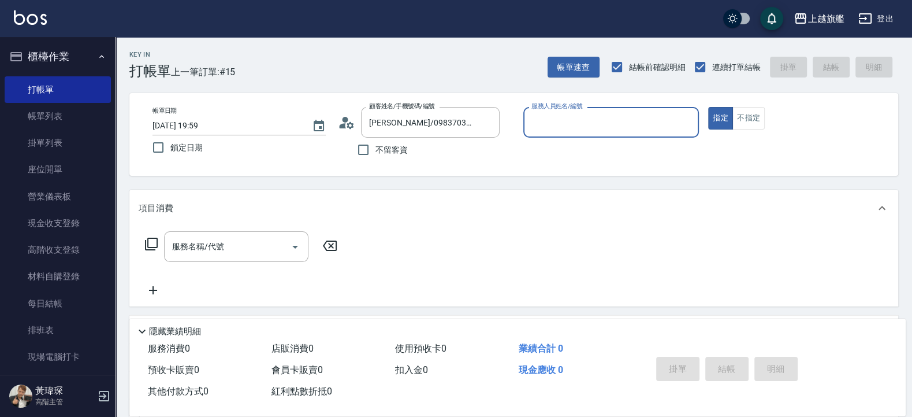
type input "[PERSON_NAME]-3"
click at [708, 107] on button "指定" at bounding box center [720, 118] width 25 height 23
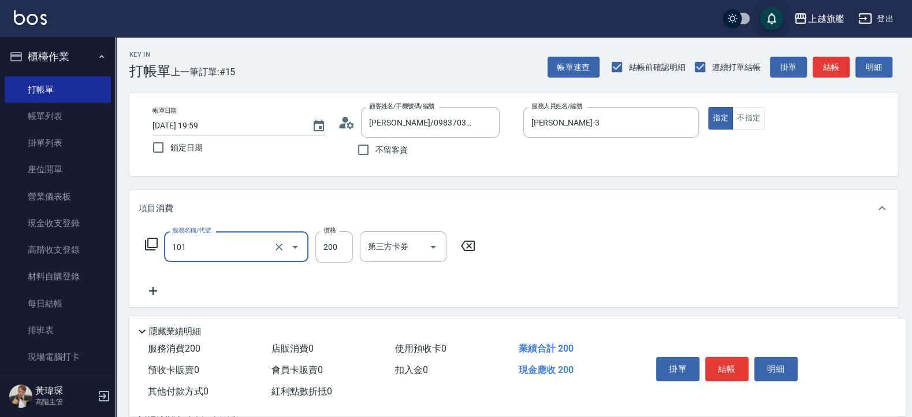
type input "一般洗(101)"
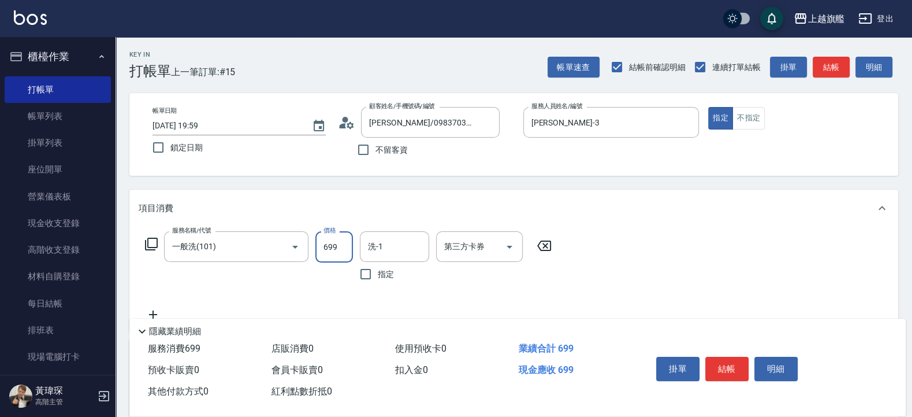
type input "699"
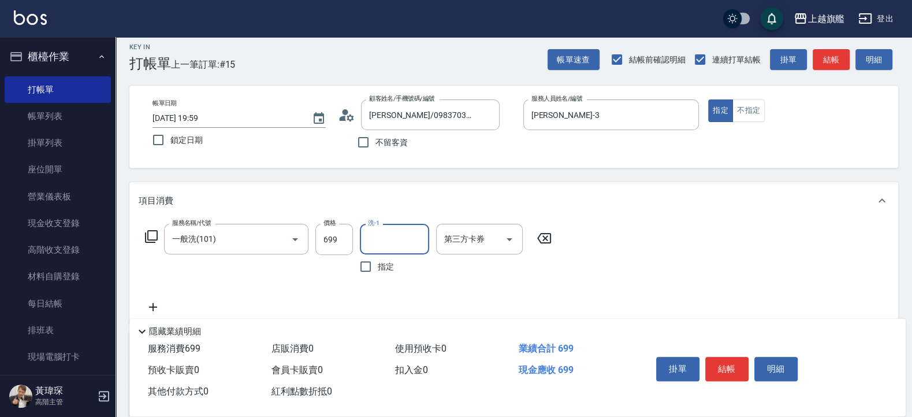
scroll to position [172, 0]
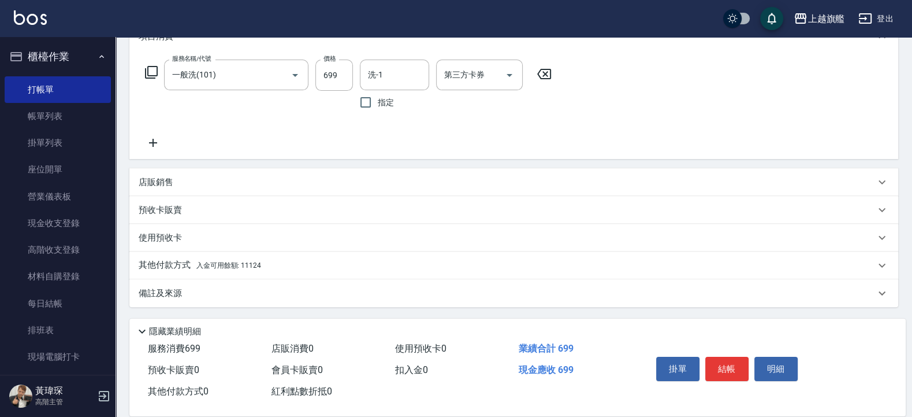
click at [254, 268] on span "入金可用餘額: 11124" at bounding box center [228, 265] width 65 height 8
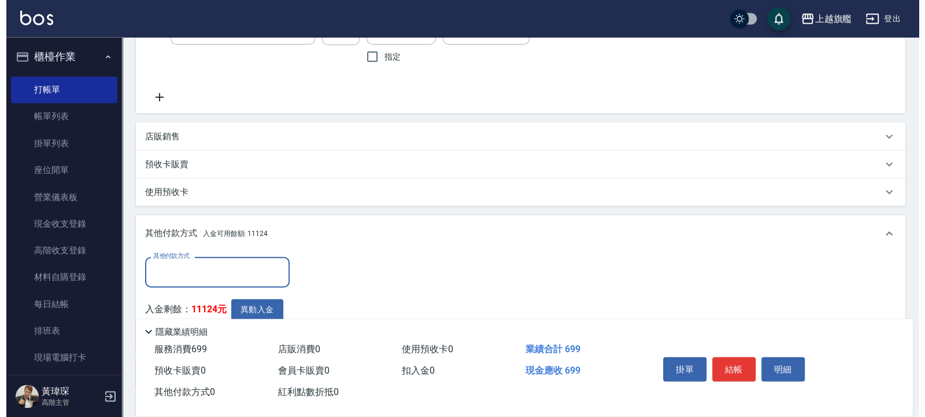
scroll to position [0, 0]
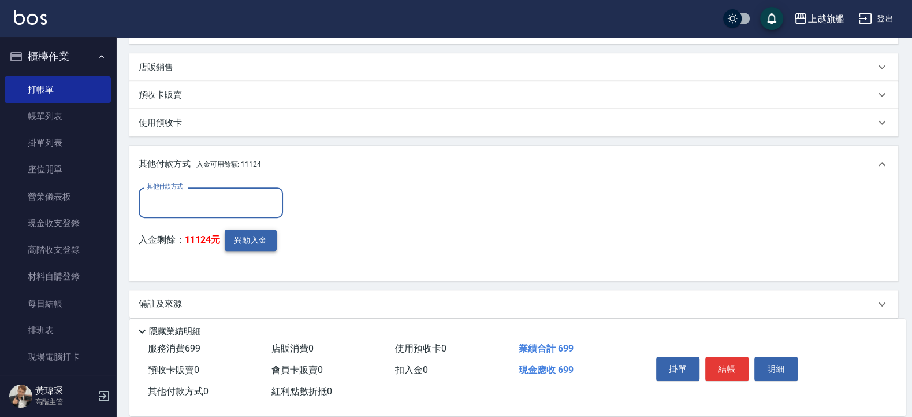
click at [262, 237] on button "異動入金" at bounding box center [251, 239] width 52 height 21
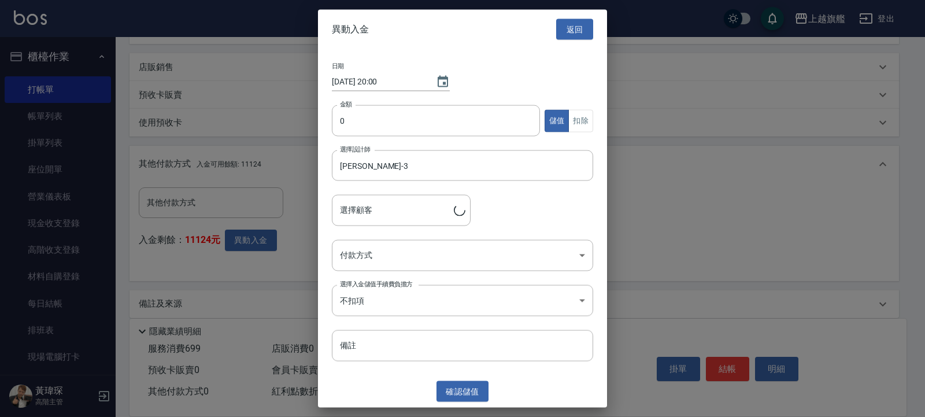
type input "林孟姿/0983703573"
click at [387, 124] on input "0" at bounding box center [436, 120] width 208 height 31
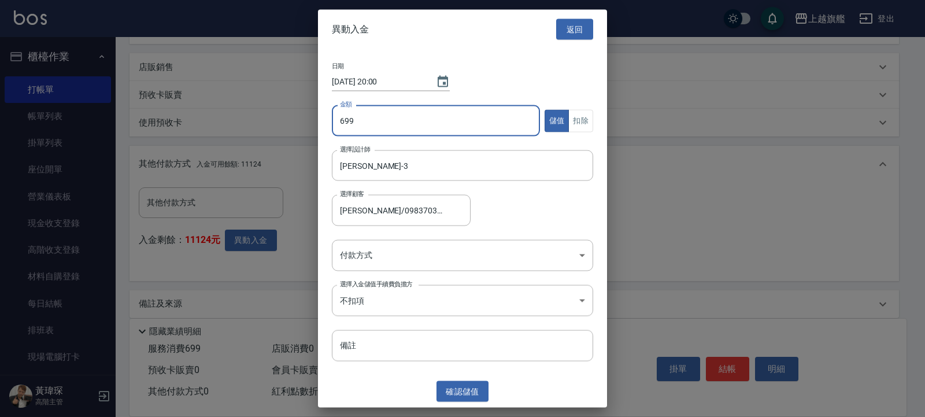
type input "699"
click at [580, 117] on button "扣除" at bounding box center [580, 120] width 25 height 23
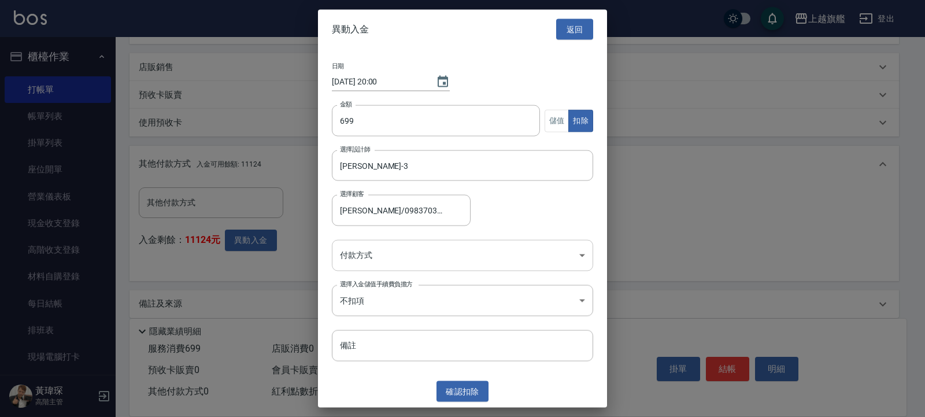
click at [373, 265] on body "上越旗艦 登出 櫃檯作業 打帳單 帳單列表 掛單列表 座位開單 營業儀表板 現金收支登錄 高階收支登錄 材料自購登錄 每日結帳 排班表 現場電腦打卡 掃碼打卡…" at bounding box center [462, 70] width 925 height 715
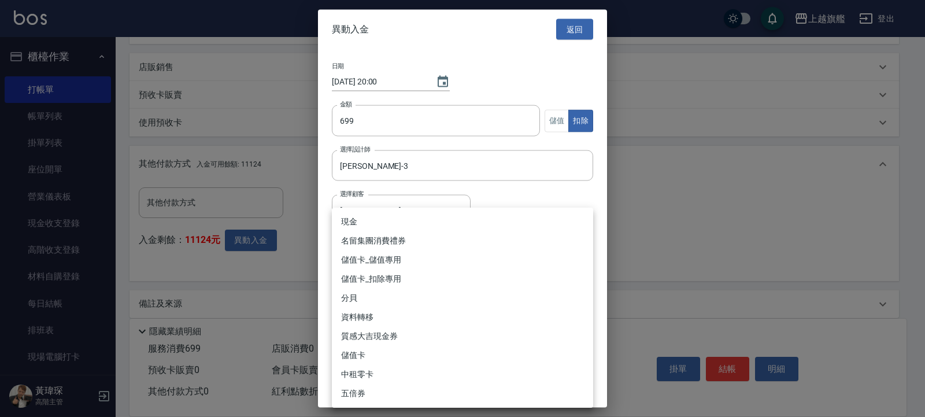
click at [376, 276] on li "儲值卡_扣除專用" at bounding box center [462, 278] width 261 height 19
type input "儲值卡_扣除專用"
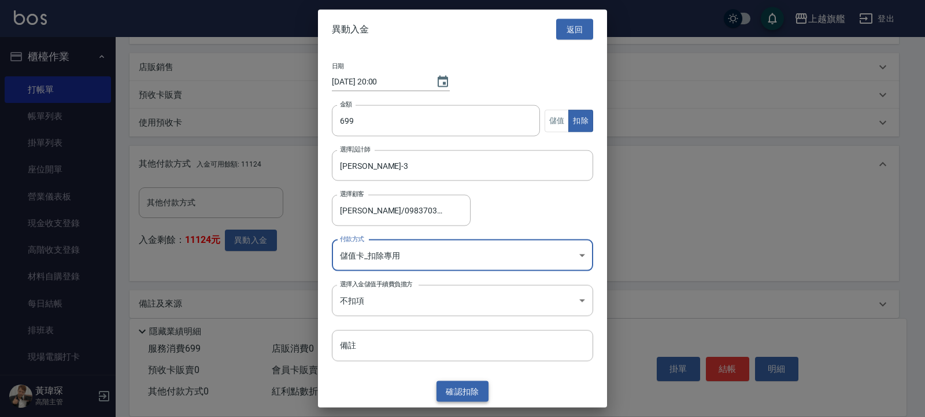
click at [466, 389] on button "確認 扣除" at bounding box center [462, 390] width 52 height 21
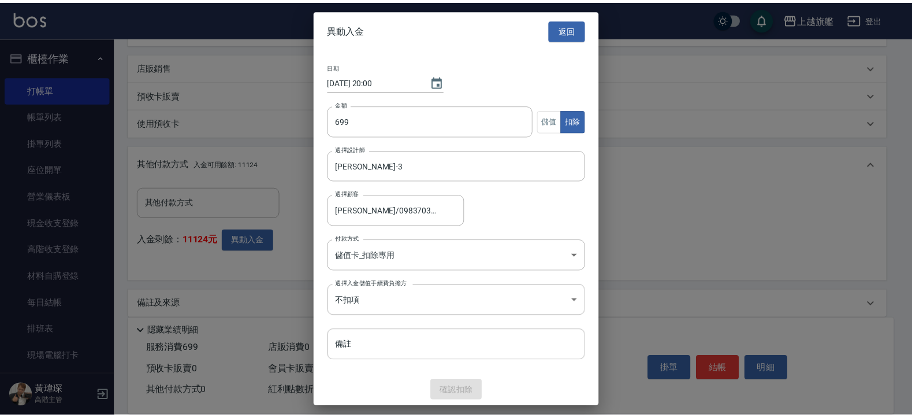
scroll to position [244, 0]
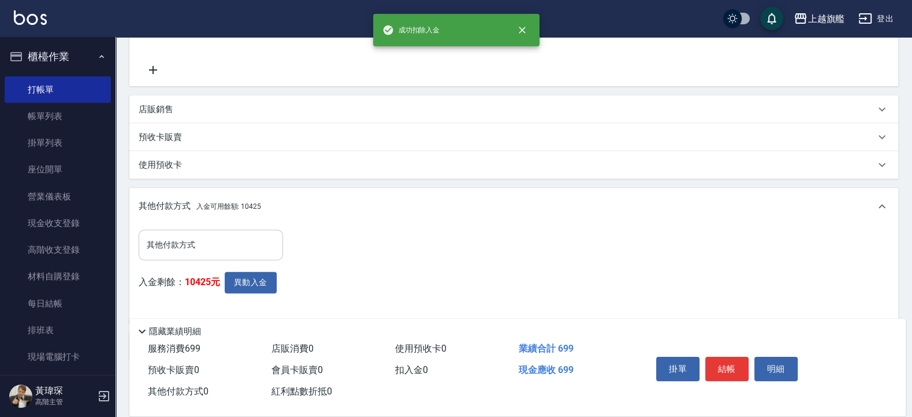
click at [225, 242] on input "其他付款方式" at bounding box center [211, 245] width 134 height 20
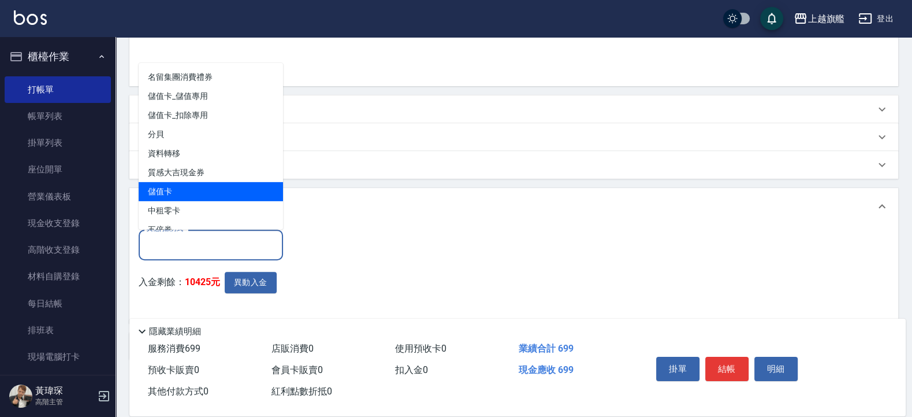
click at [201, 190] on span "儲值卡" at bounding box center [211, 190] width 144 height 19
type input "儲值卡"
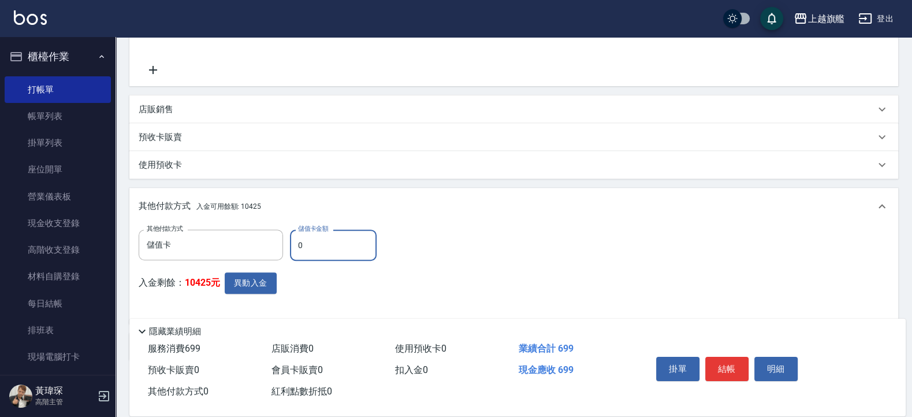
drag, startPoint x: 317, startPoint y: 240, endPoint x: 260, endPoint y: 236, distance: 57.4
click at [290, 236] on input "0" at bounding box center [333, 244] width 87 height 31
type input "699"
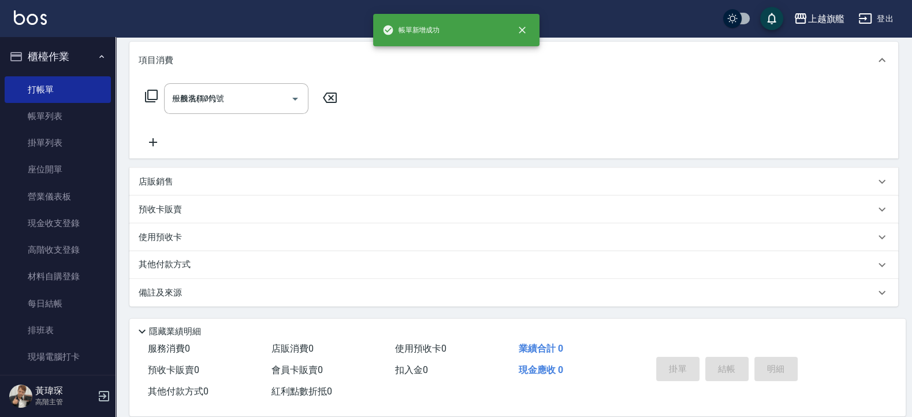
type input "2025/08/23 20:00"
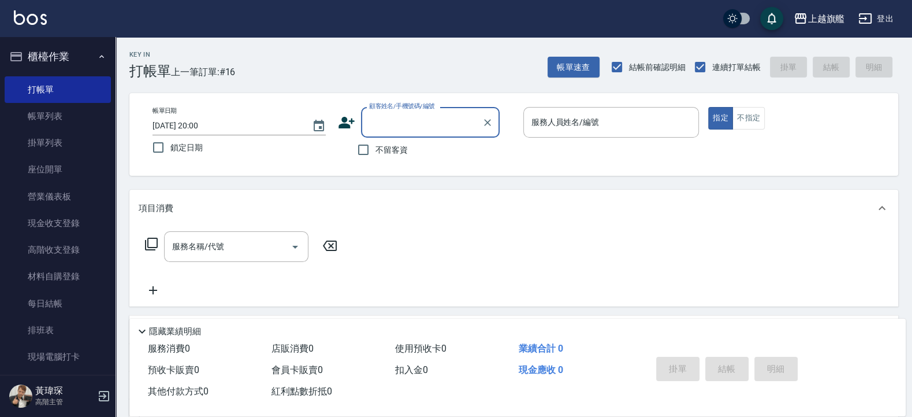
click at [392, 155] on span "不留客資" at bounding box center [392, 150] width 32 height 12
click at [376, 155] on input "不留客資" at bounding box center [363, 150] width 24 height 24
checkbox input "true"
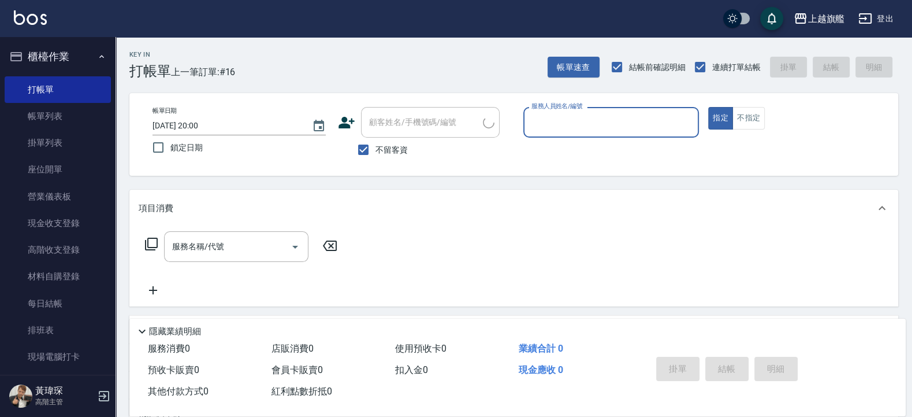
type input "張佳愉/0976500674/"
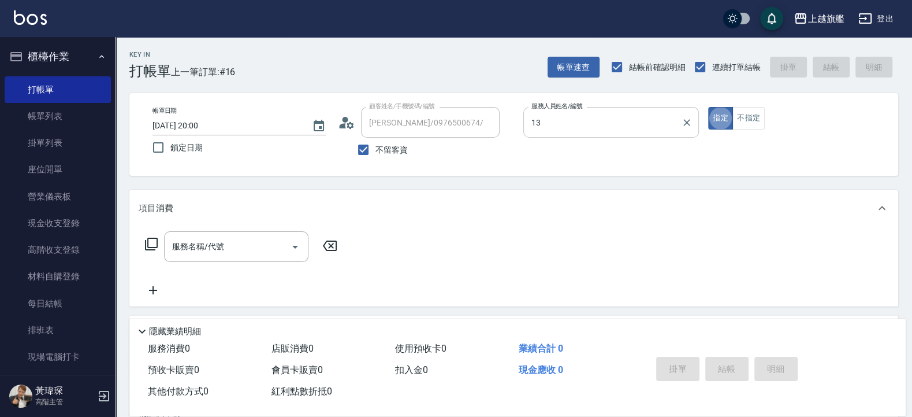
type input "[PERSON_NAME]-13"
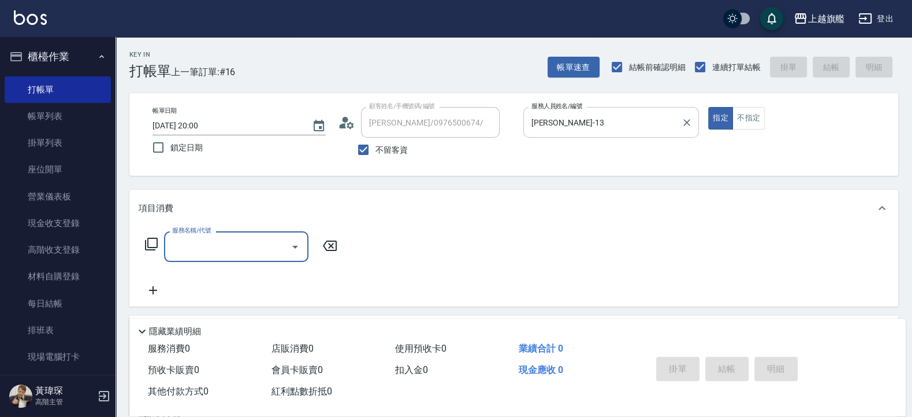
type input "2"
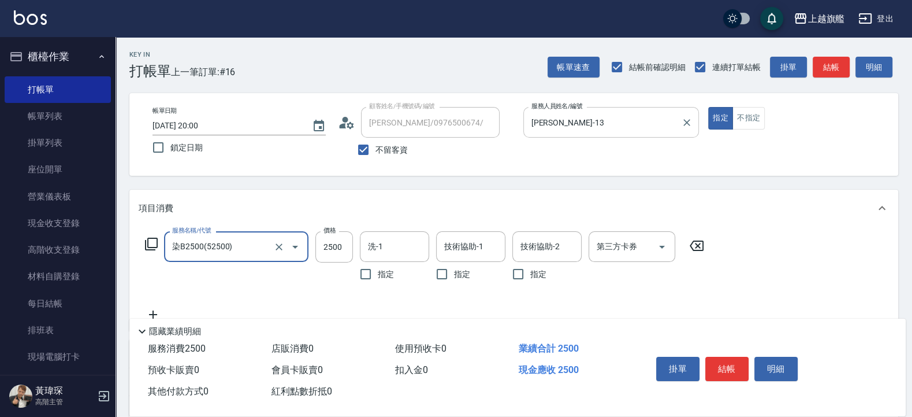
type input "染B2500(52500)"
type input "2980"
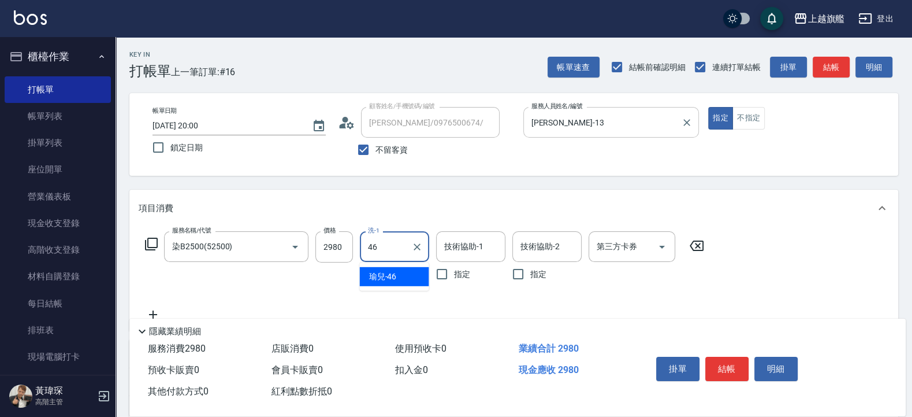
type input "瑜兒-46"
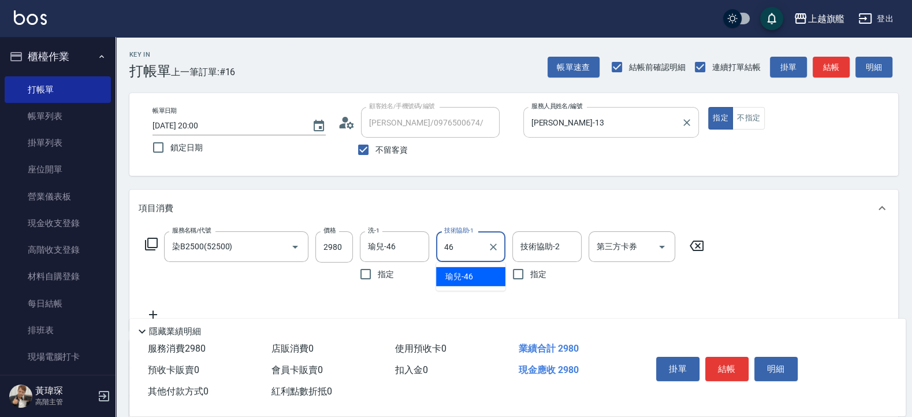
type input "瑜兒-46"
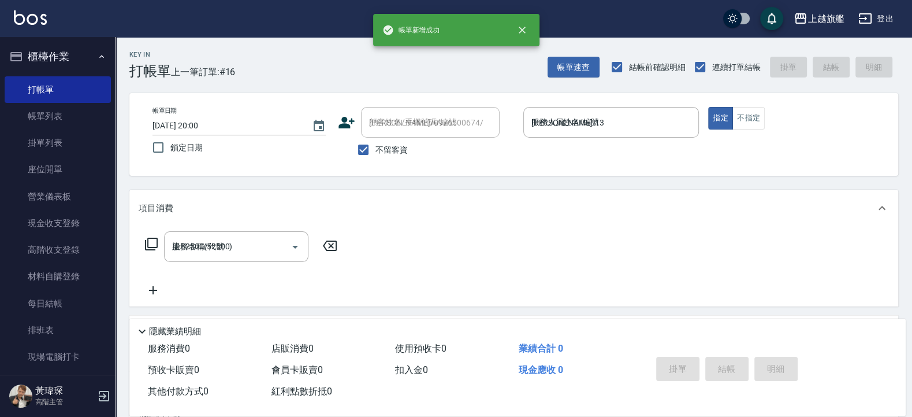
type input "2025/08/23 20:03"
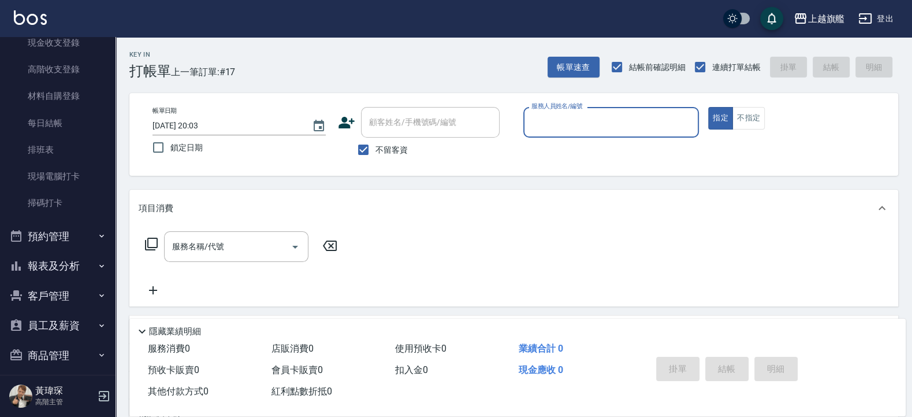
scroll to position [208, 0]
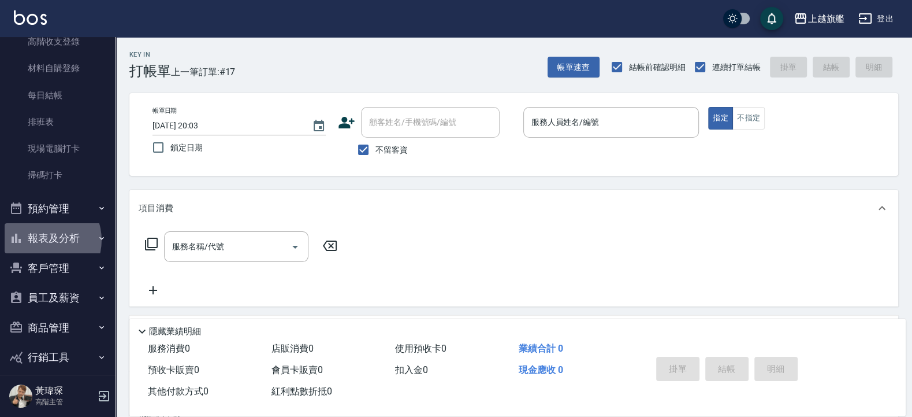
click at [43, 240] on button "報表及分析" at bounding box center [58, 238] width 106 height 30
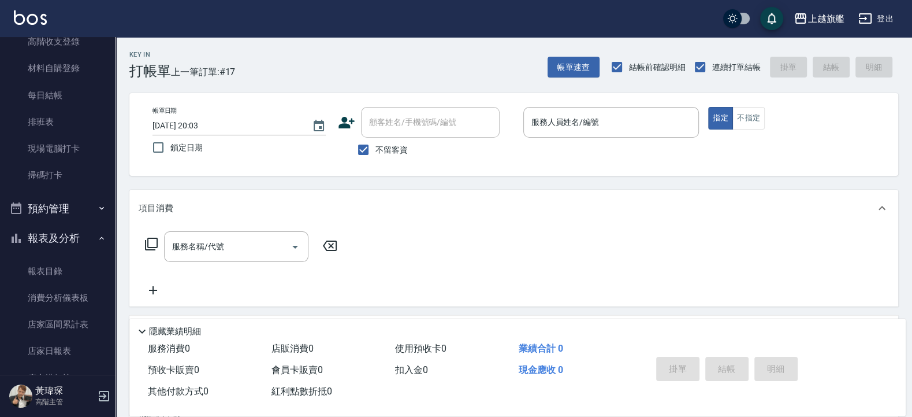
click at [54, 233] on button "報表及分析" at bounding box center [58, 238] width 106 height 30
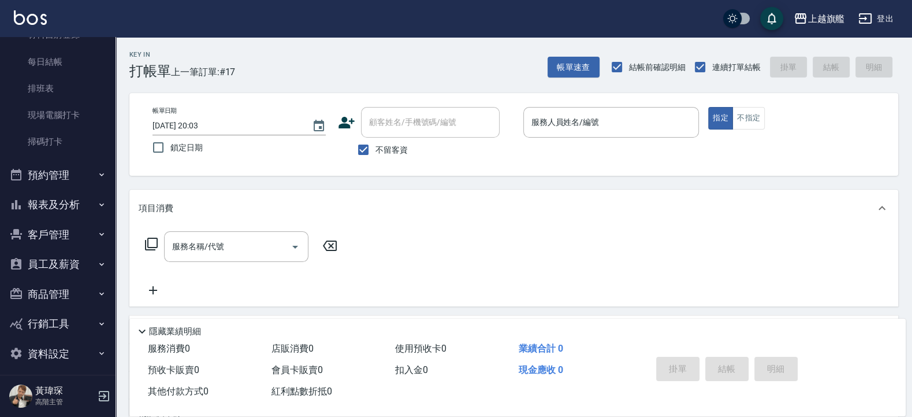
scroll to position [249, 0]
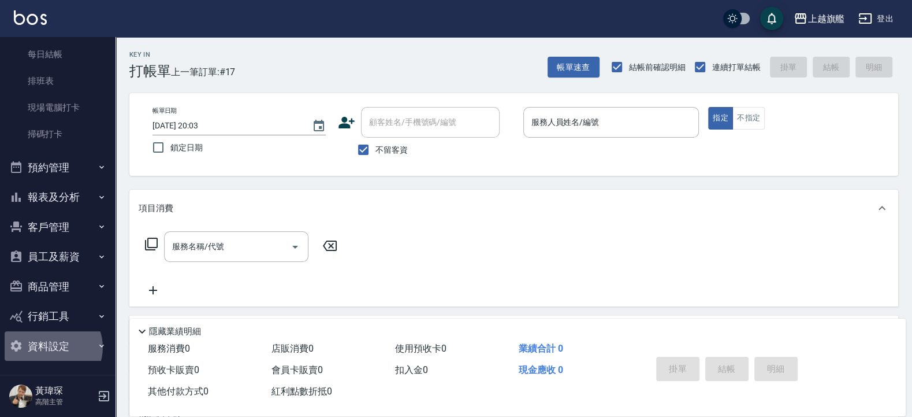
click at [52, 347] on button "資料設定" at bounding box center [58, 346] width 106 height 30
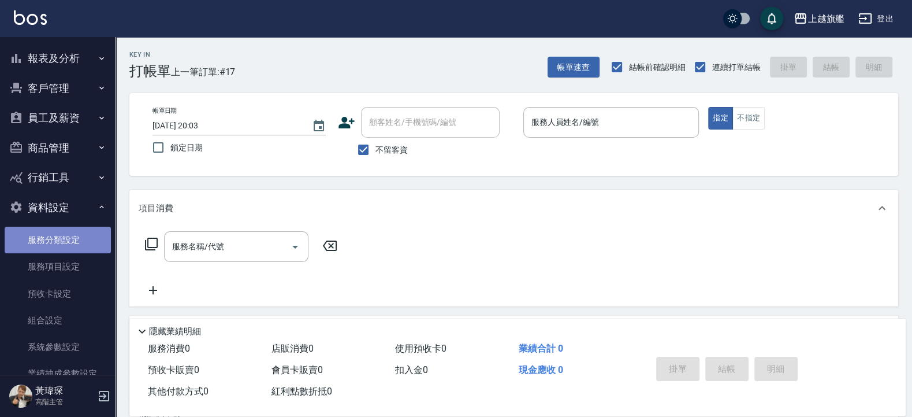
click at [63, 235] on link "服務分類設定" at bounding box center [58, 240] width 106 height 27
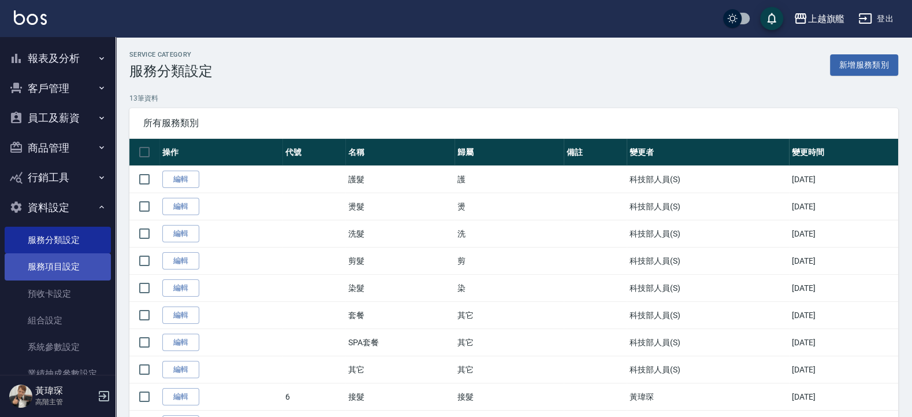
click at [46, 270] on link "服務項目設定" at bounding box center [58, 266] width 106 height 27
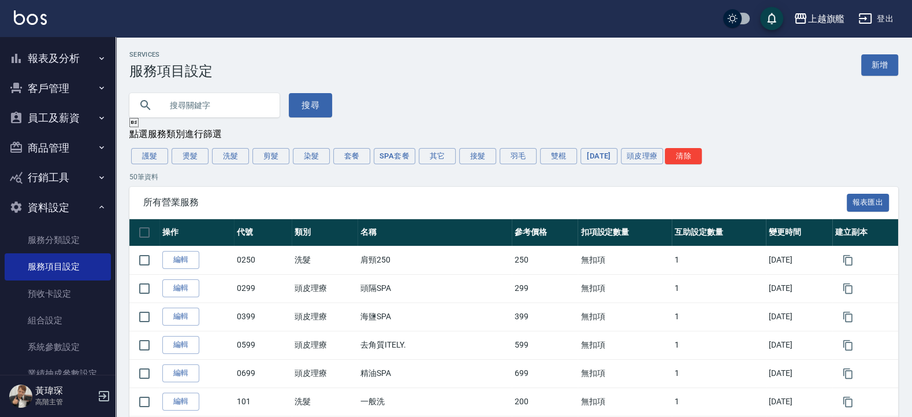
click at [317, 177] on p "50 筆資料" at bounding box center [513, 177] width 769 height 10
click at [313, 153] on button "染髮" at bounding box center [311, 156] width 37 height 16
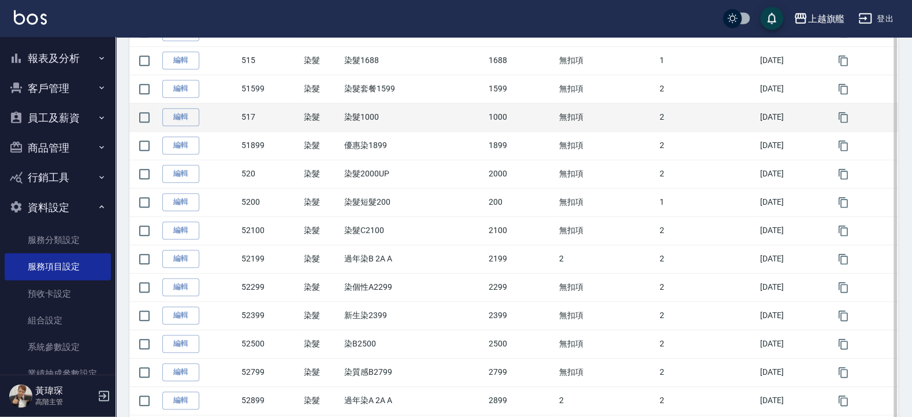
scroll to position [485, 0]
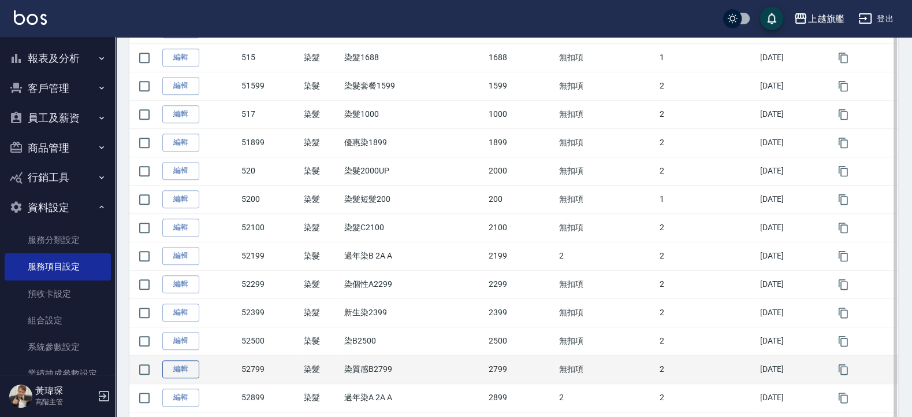
click at [179, 370] on link "編輯" at bounding box center [180, 369] width 37 height 18
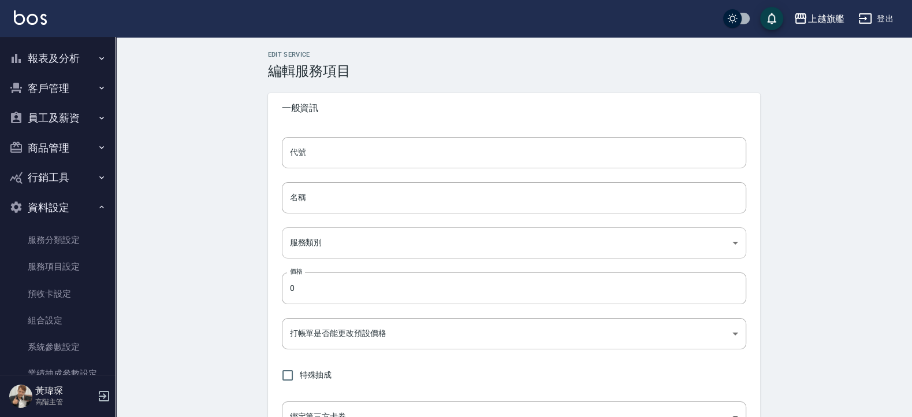
type input "52799"
type input "染質感B2799"
type input "0e919eb5-a651-422c-8513-dd034eaaafe7"
type input "2799"
type input "FALSE"
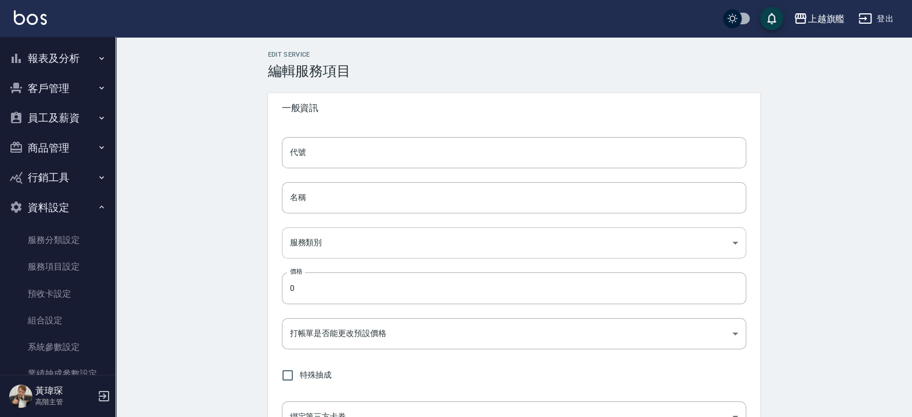
type input "none"
type input "UNSET"
type input "onSalary"
type input "洗"
type input "1"
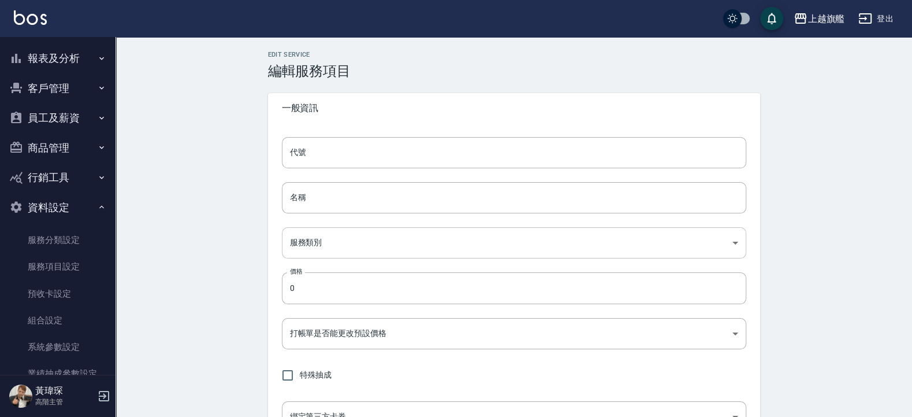
type input "點數"
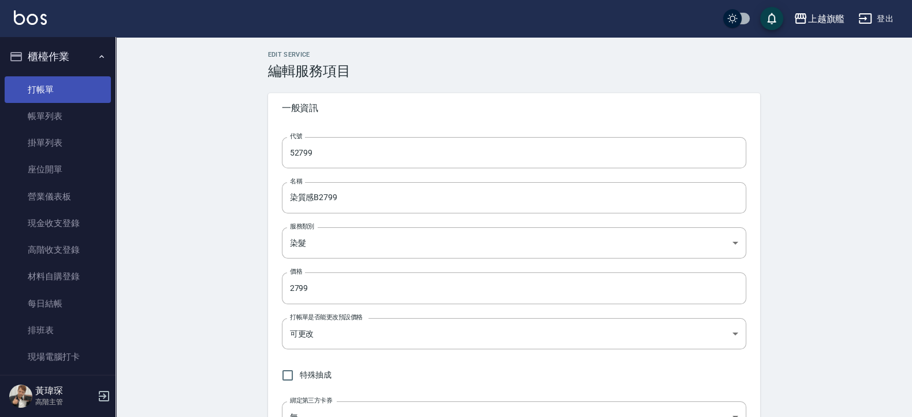
click at [51, 80] on link "打帳單" at bounding box center [58, 89] width 106 height 27
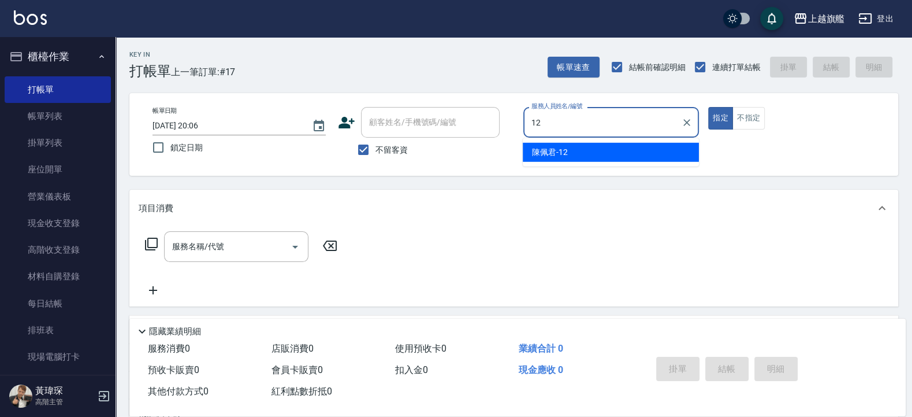
type input "[PERSON_NAME]-12"
type button "true"
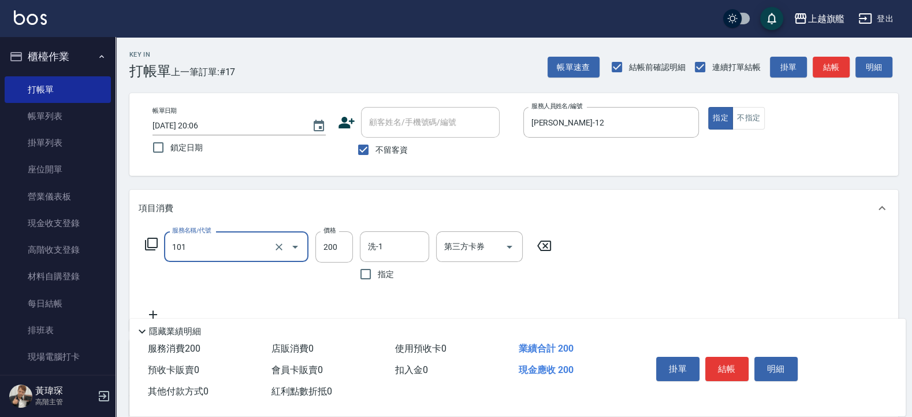
type input "一般洗(101)"
type input "400"
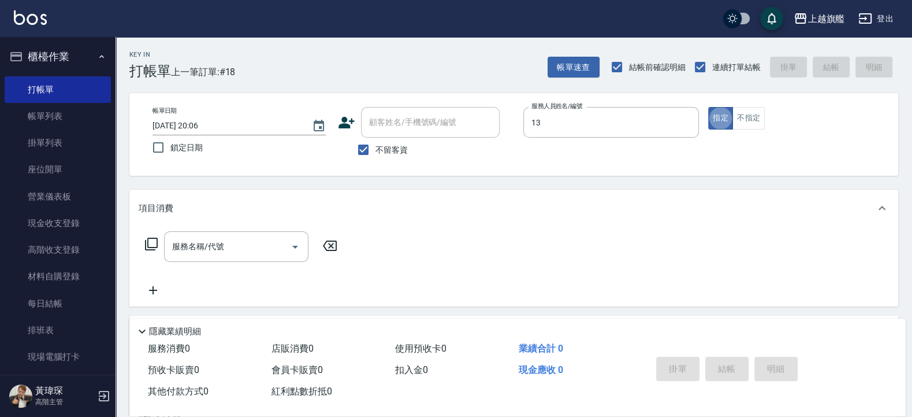
type input "[PERSON_NAME]-13"
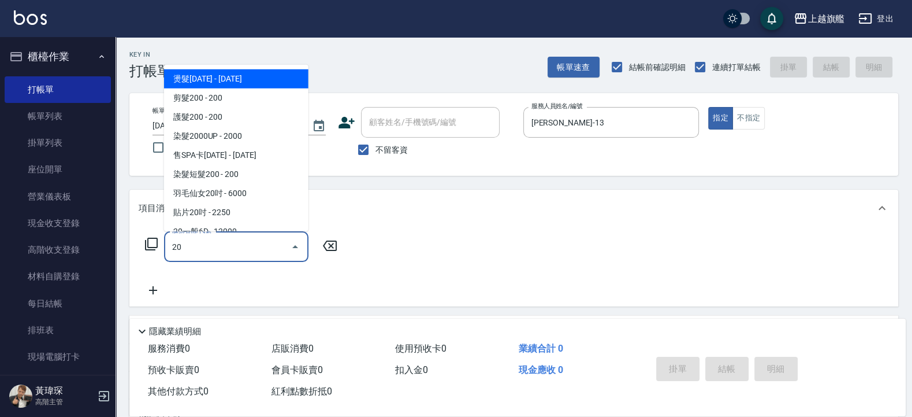
type input "2"
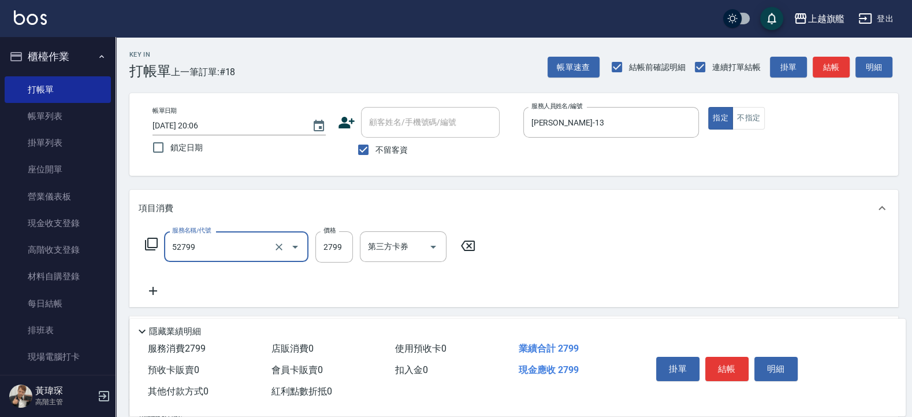
type input "染質感B2799(52799)"
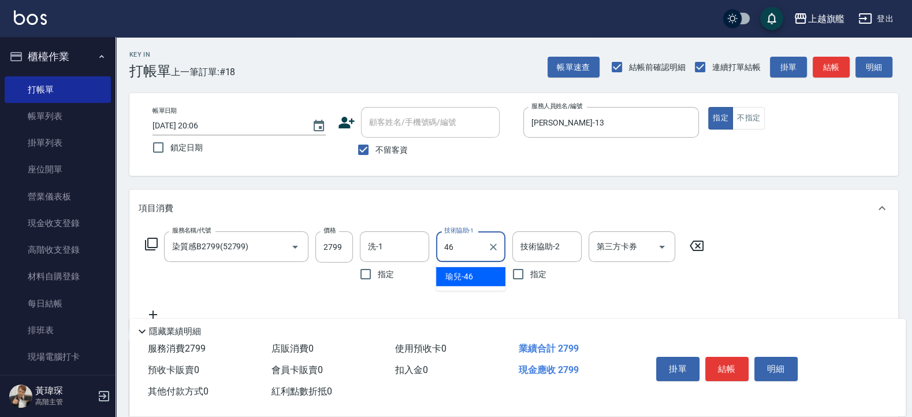
type input "瑜兒-46"
click at [694, 242] on icon at bounding box center [697, 245] width 14 height 10
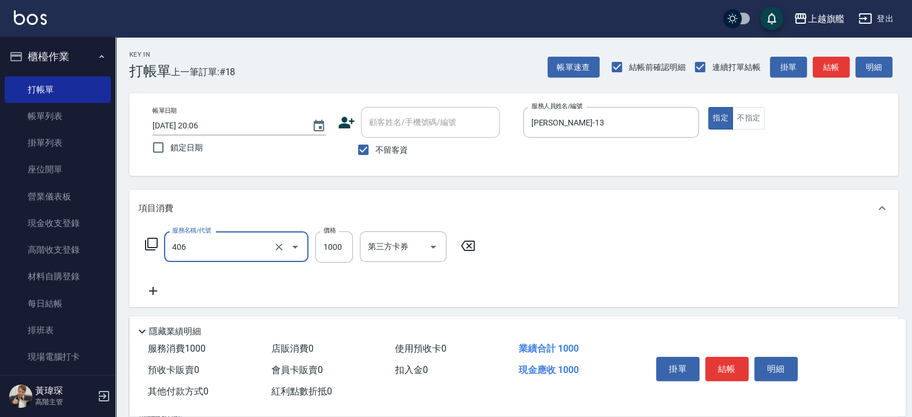
type input "水漾護1000(406)"
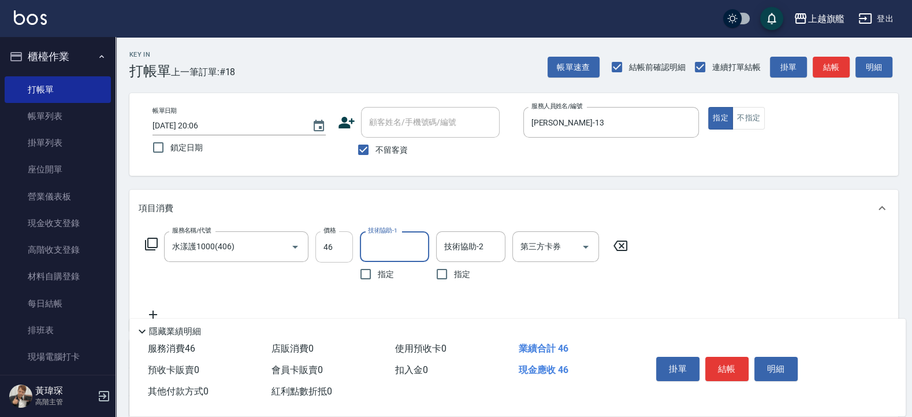
click at [333, 250] on input "46" at bounding box center [335, 246] width 38 height 31
type input "1000"
type input "瑜兒-46"
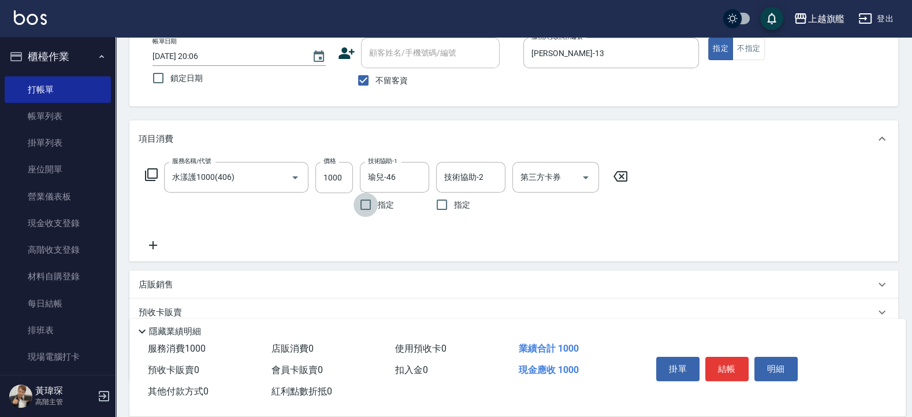
click at [154, 243] on icon at bounding box center [153, 245] width 29 height 14
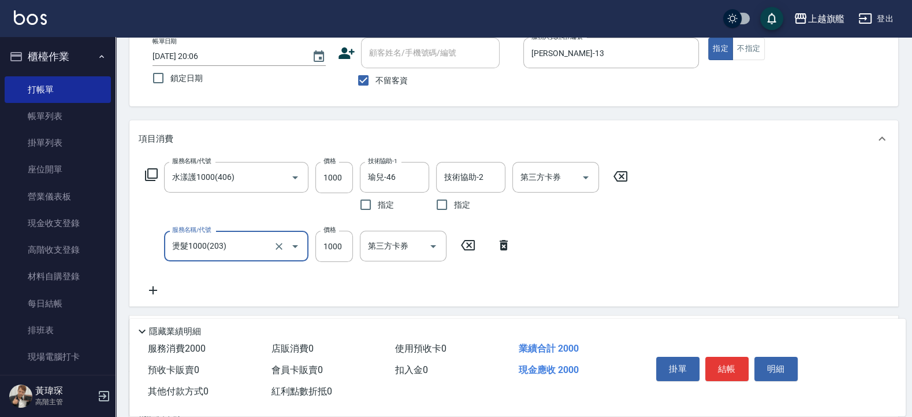
type input "燙髮1000(203)"
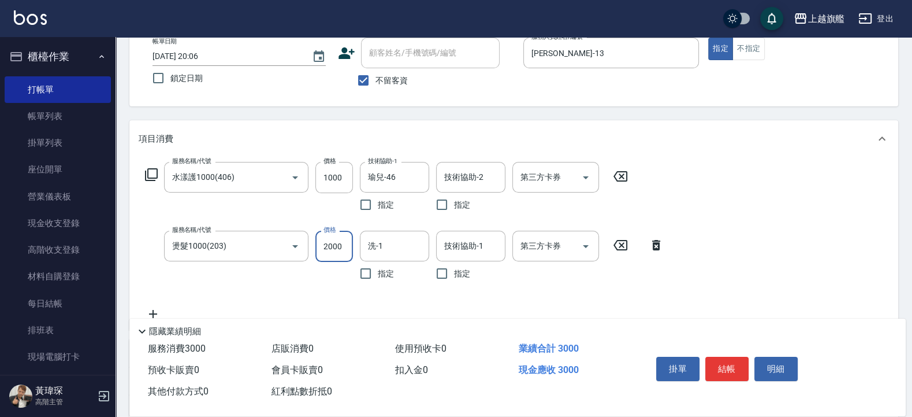
type input "2000"
type input "瑜兒-46"
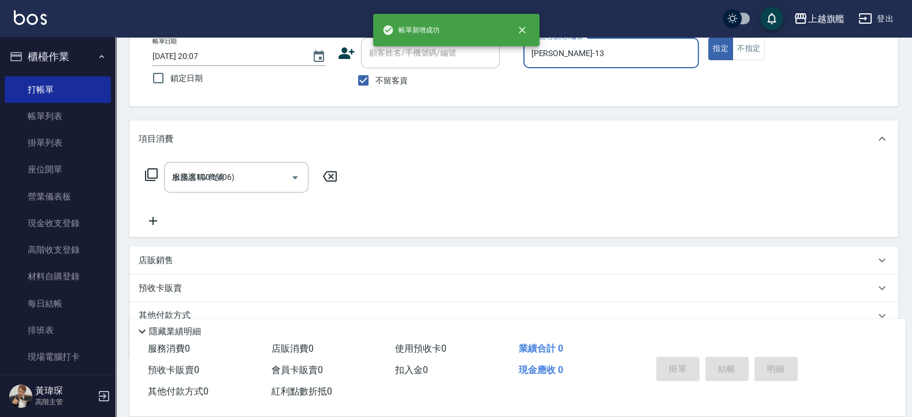
type input "2025/08/23 20:07"
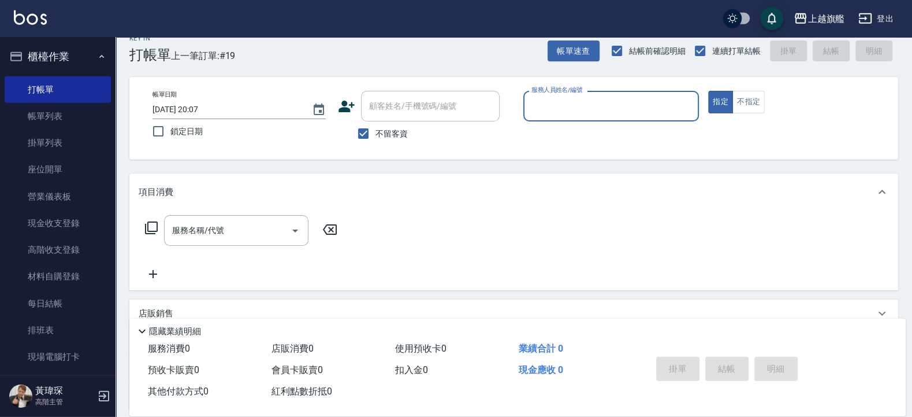
scroll to position [0, 0]
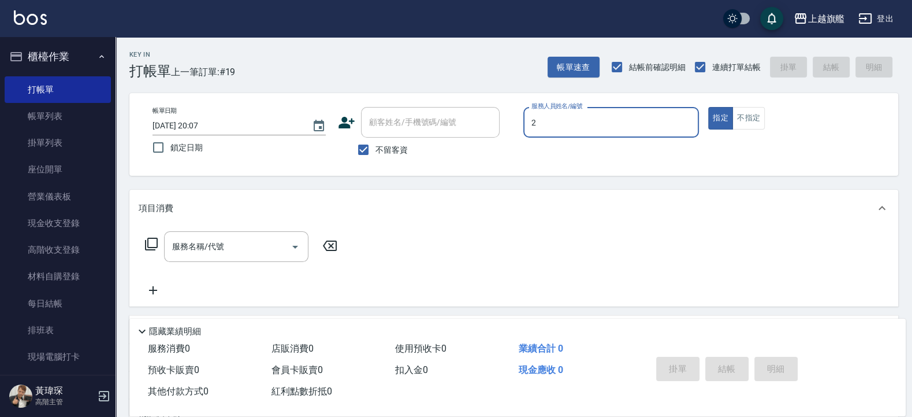
type input "黃瑋琛-2"
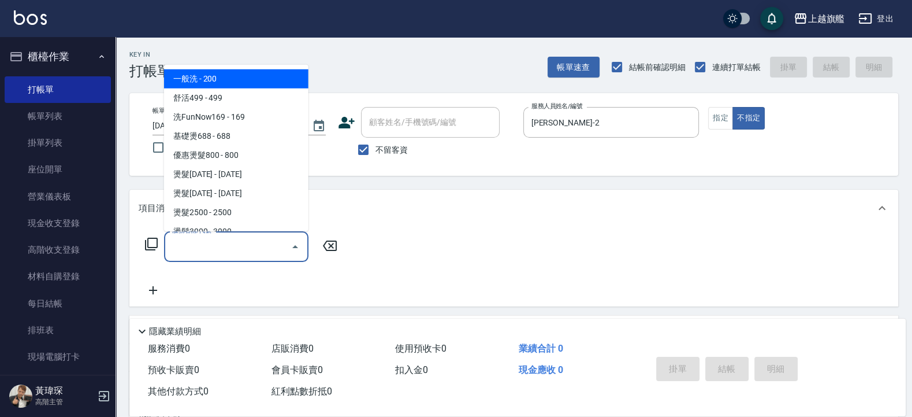
click at [219, 254] on input "服務名稱/代號" at bounding box center [227, 246] width 117 height 20
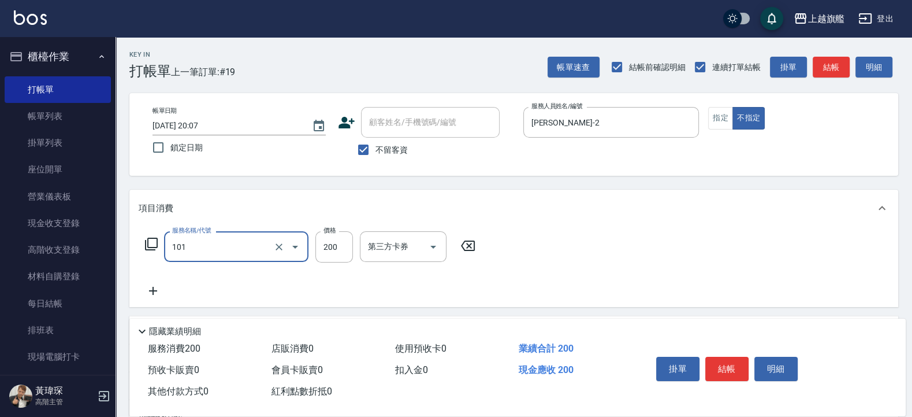
type input "一般洗(101)"
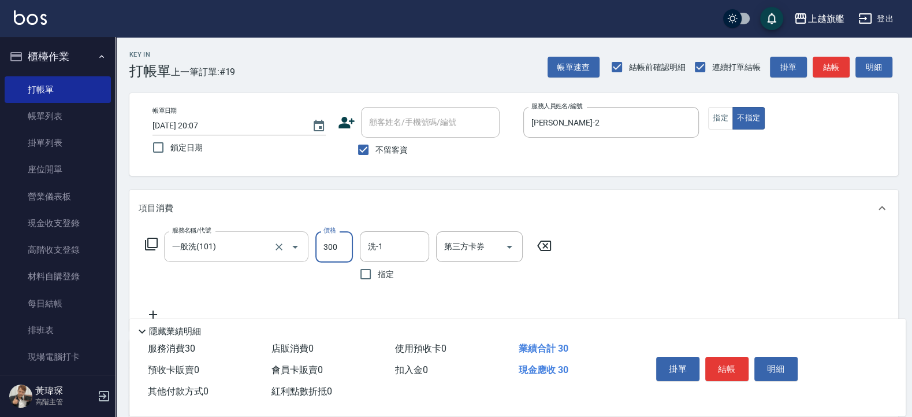
type input "300"
type input "林智慧-37"
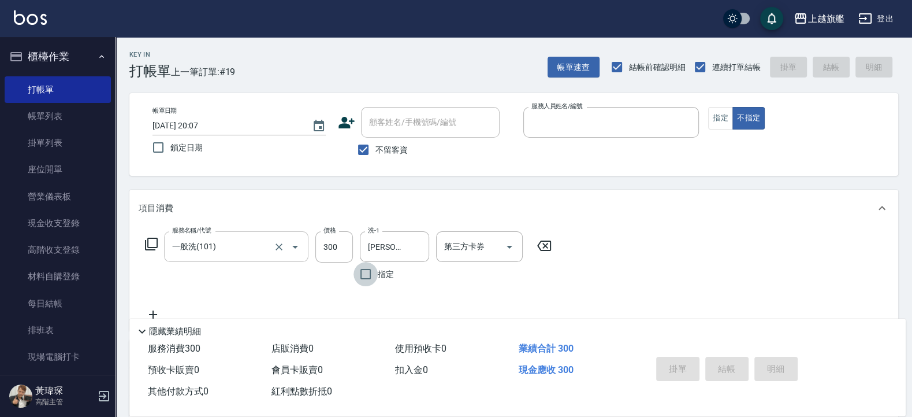
type input "1"
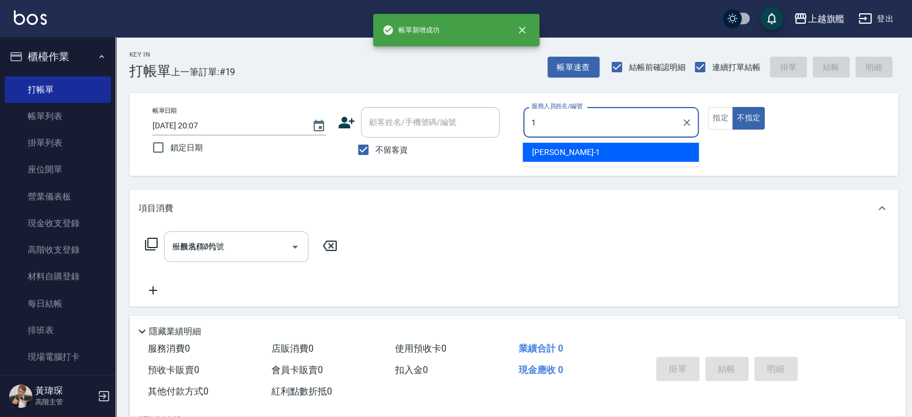
type input "2025/08/23 20:15"
type input "蔡美秀-11"
type button "false"
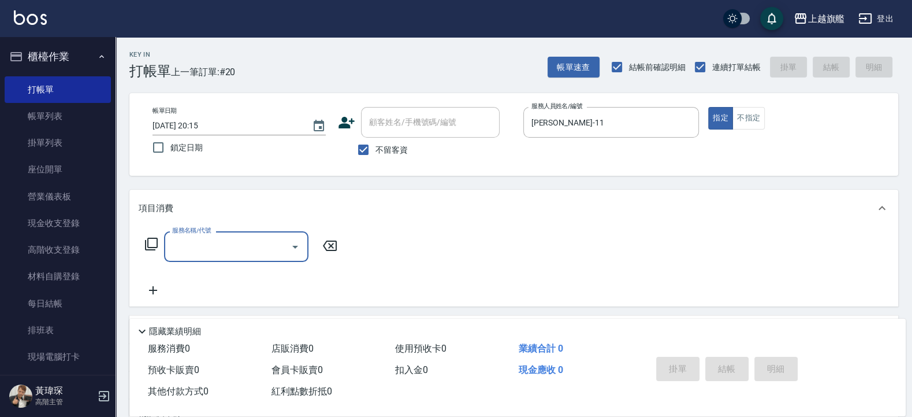
type input "5"
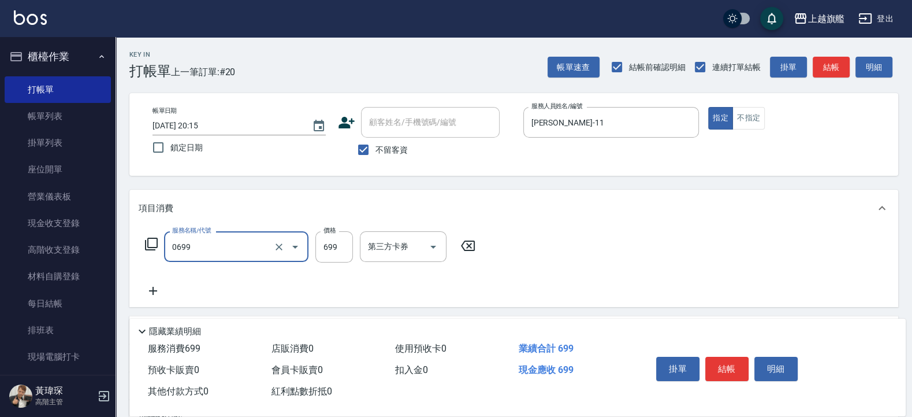
type input "精油SPA(0699)"
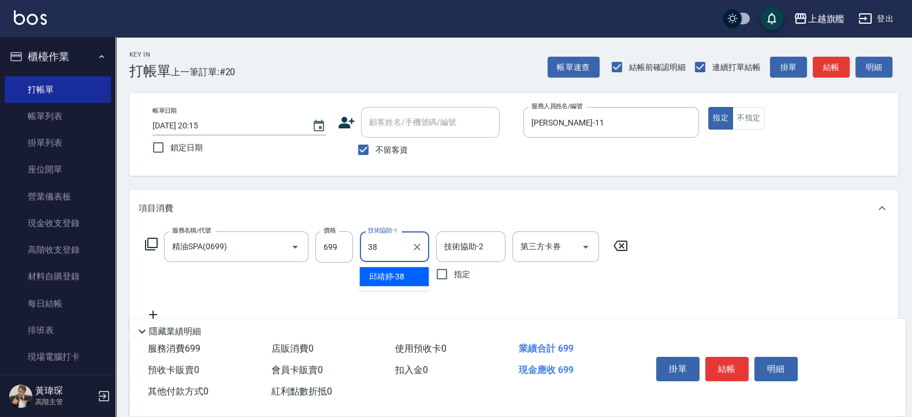
type input "[PERSON_NAME]-38"
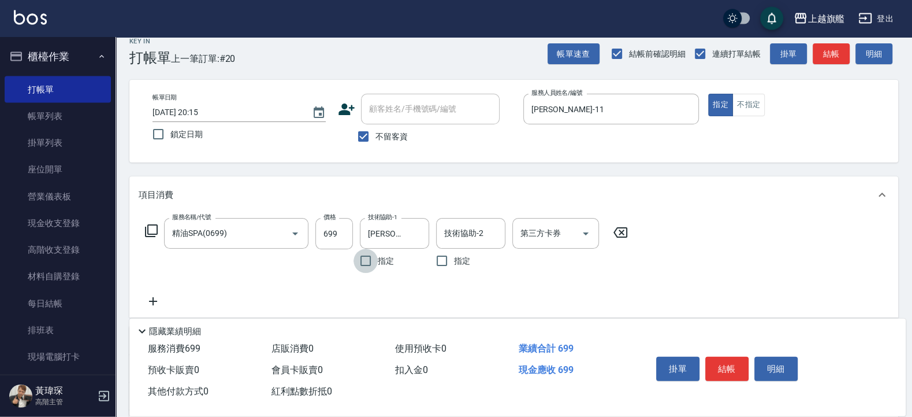
scroll to position [69, 0]
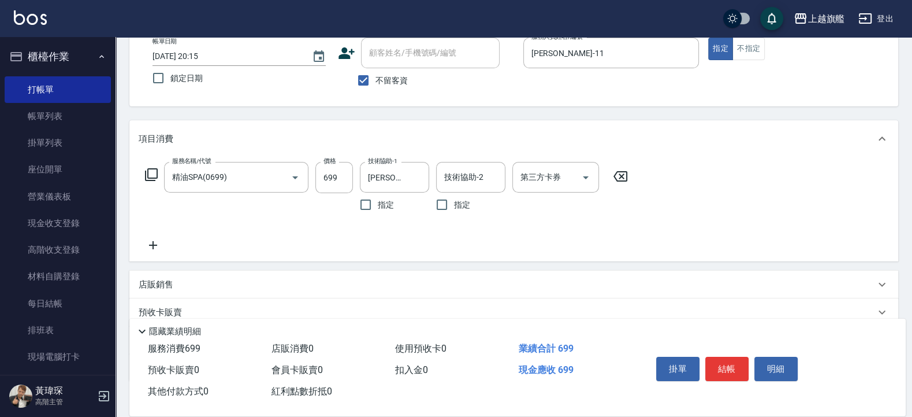
click at [156, 254] on div "服務名稱/代號 精油SPA(0699) 服務名稱/代號 價格 699 價格 技術協助-1 邱靖婷-38 技術協助-1 指定 技術協助-2 技術協助-2 指定 …" at bounding box center [513, 209] width 769 height 104
drag, startPoint x: 153, startPoint y: 246, endPoint x: 162, endPoint y: 248, distance: 9.0
click at [162, 248] on icon at bounding box center [153, 245] width 29 height 14
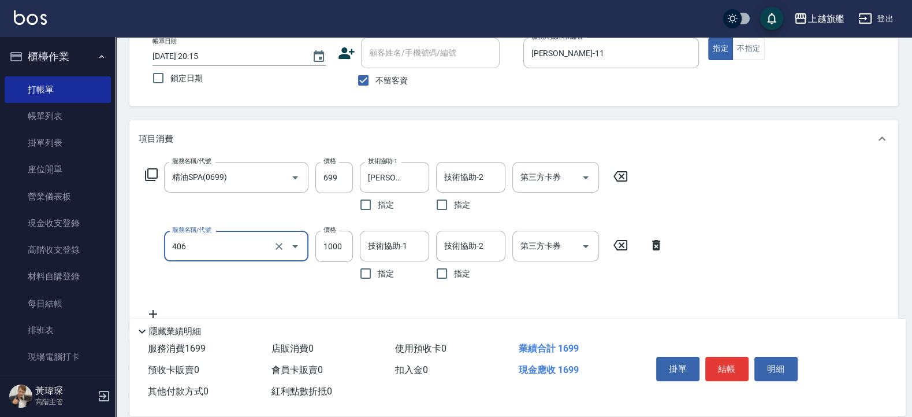
type input "水漾護1000(406)"
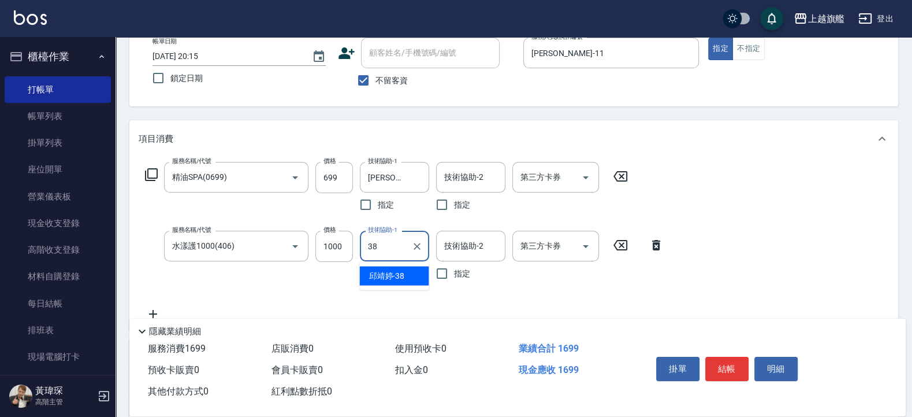
type input "[PERSON_NAME]-38"
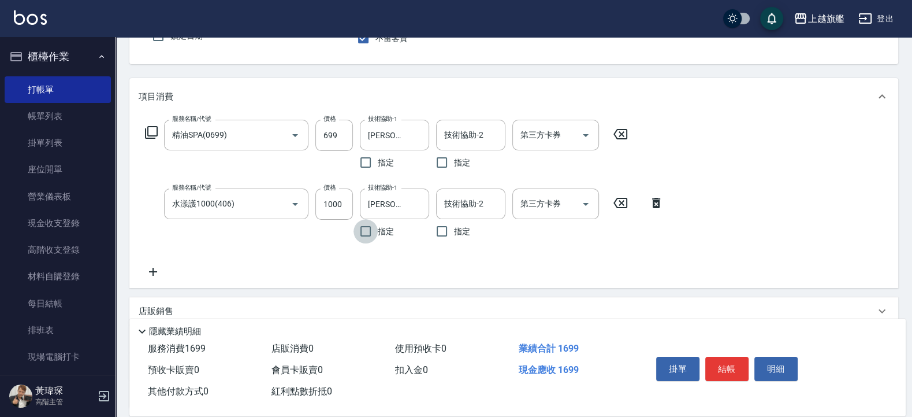
scroll to position [139, 0]
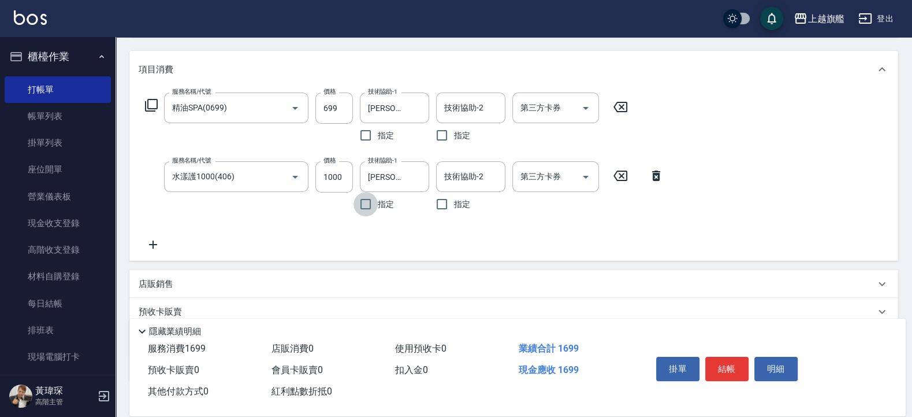
click at [159, 243] on icon at bounding box center [153, 244] width 29 height 14
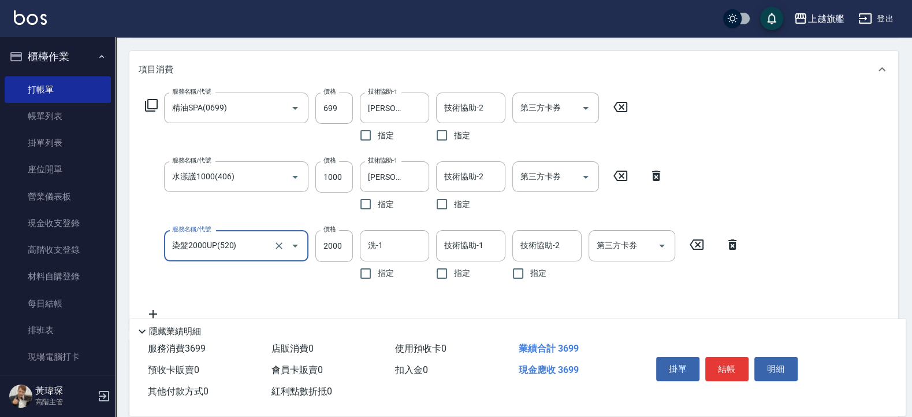
type input "染髮2000UP(520)"
type input "1799"
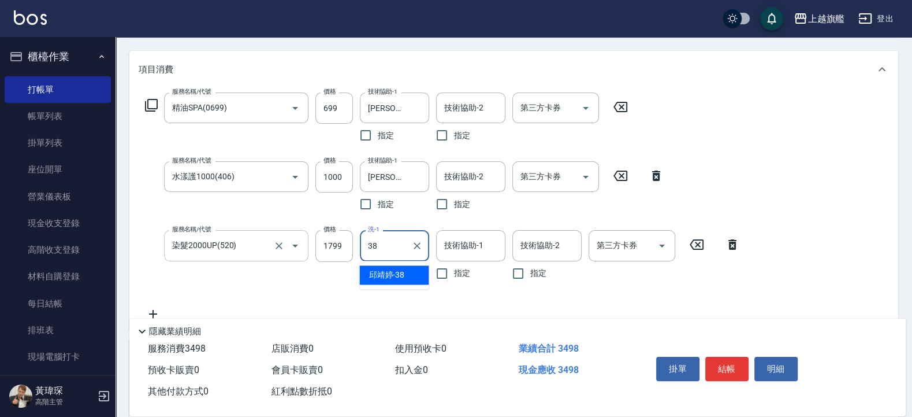
type input "[PERSON_NAME]-38"
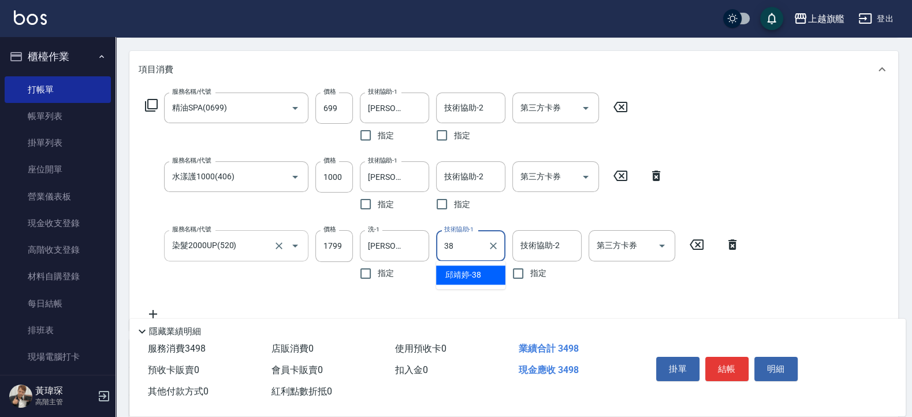
type input "[PERSON_NAME]-38"
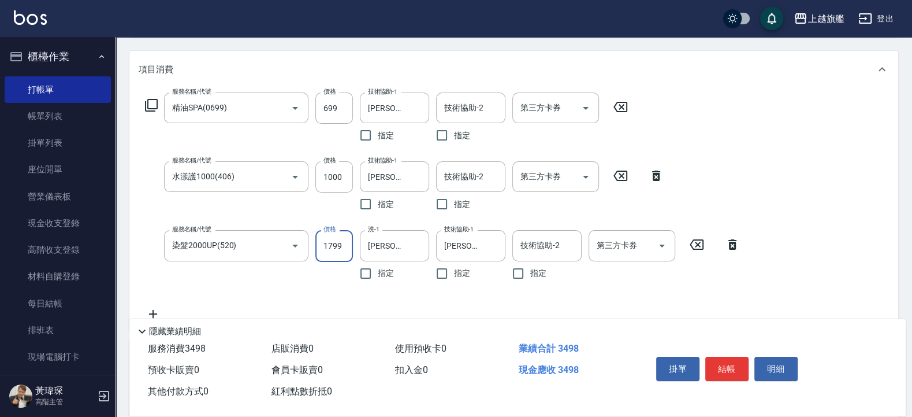
click at [343, 246] on input "1799" at bounding box center [335, 245] width 38 height 31
click at [343, 179] on input "1000" at bounding box center [335, 176] width 38 height 31
type input "2200"
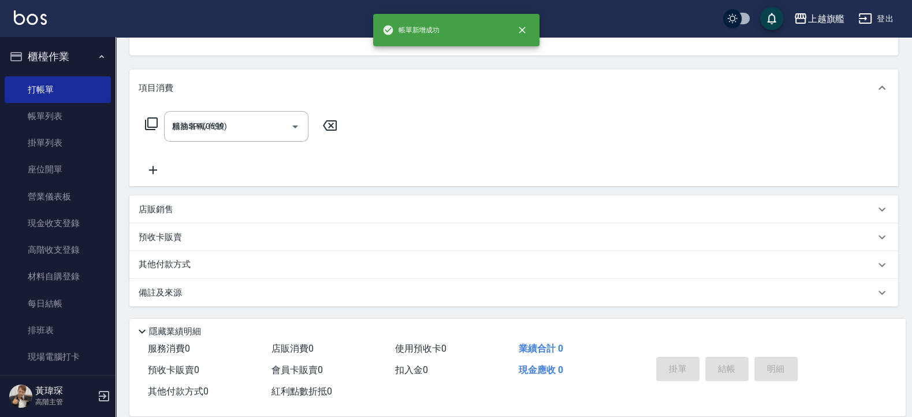
type input "2025/08/23 20:20"
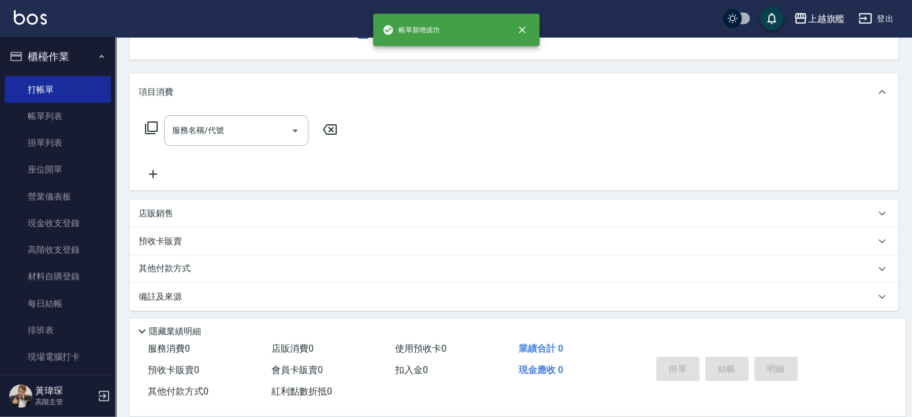
scroll to position [47, 0]
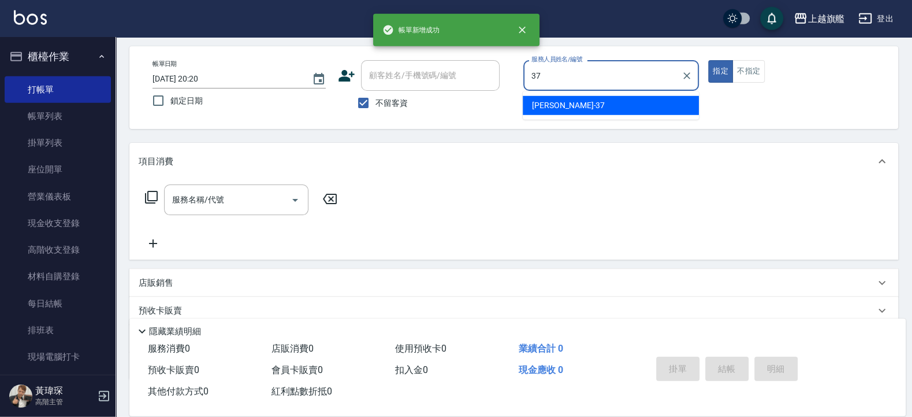
type input "林智慧-37"
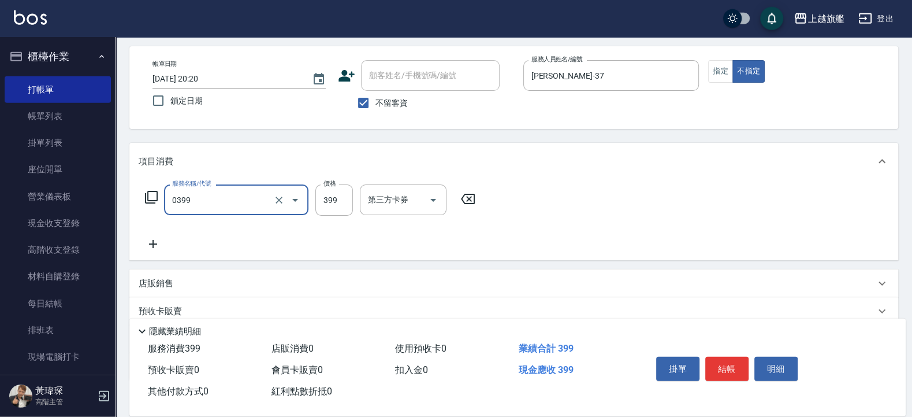
type input "海鹽SPA(0399)"
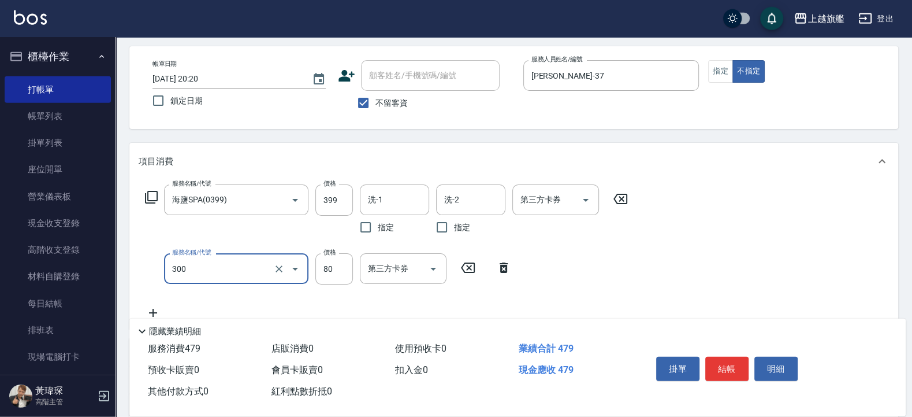
type input "剪髮80(300)"
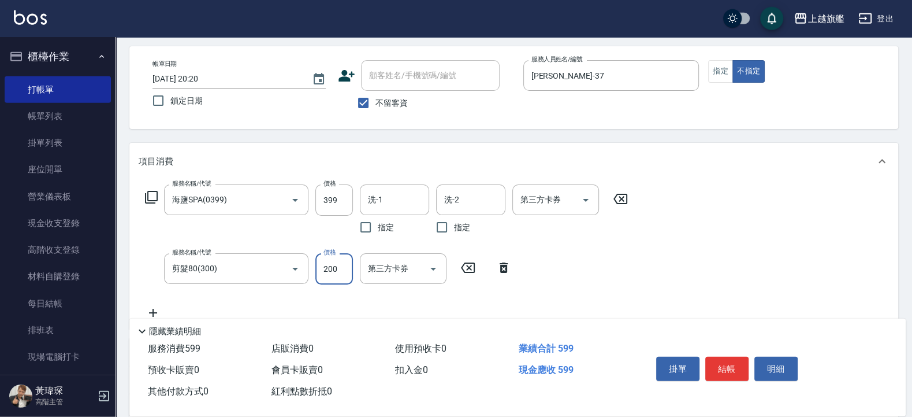
type input "200"
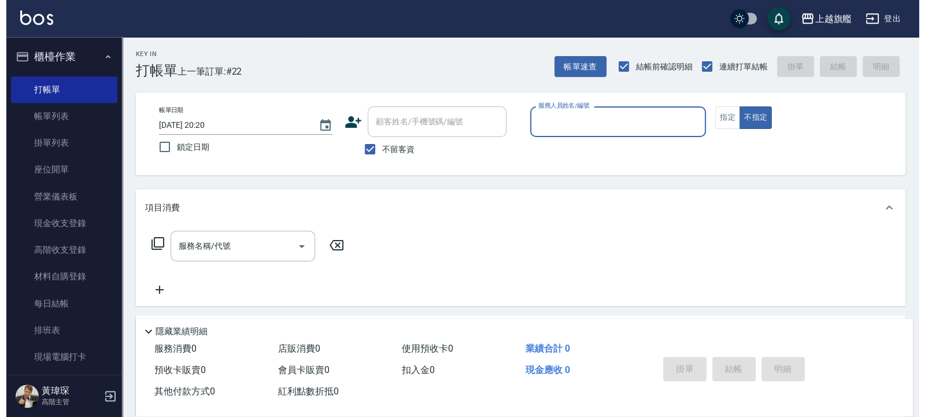
scroll to position [0, 0]
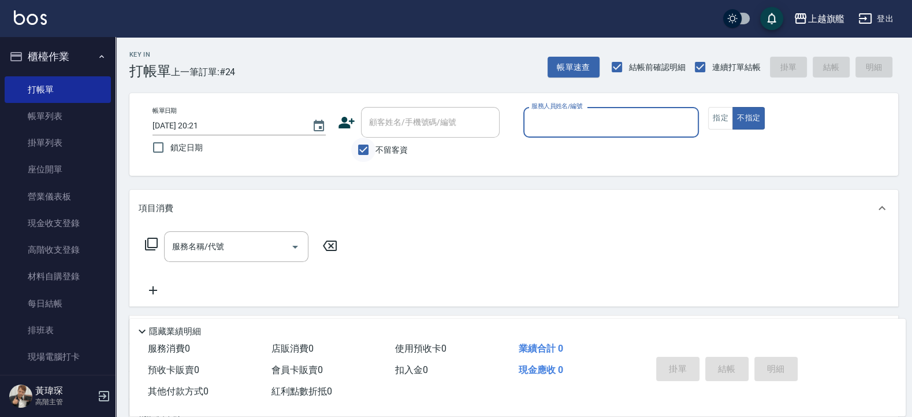
drag, startPoint x: 369, startPoint y: 151, endPoint x: 474, endPoint y: 110, distance: 112.7
click at [369, 151] on input "不留客資" at bounding box center [363, 150] width 24 height 24
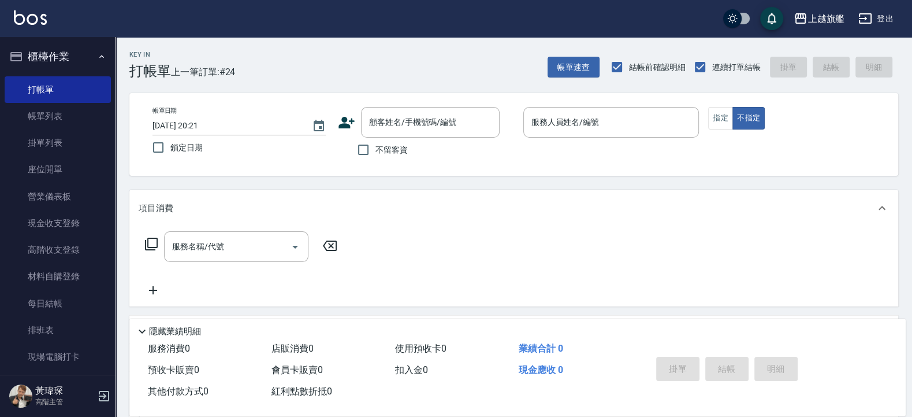
click at [892, 132] on div "帳單日期 2025/08/23 20:21 鎖定日期 顧客姓名/手機號碼/編號 顧客姓名/手機號碼/編號 不留客資 服務人員姓名/編號 服務人員姓名/編號 指…" at bounding box center [513, 134] width 769 height 83
drag, startPoint x: 528, startPoint y: 153, endPoint x: 576, endPoint y: 115, distance: 60.9
click at [576, 115] on div "帳單日期 2025/08/23 20:21 鎖定日期 顧客姓名/手機號碼/編號 顧客姓名/手機號碼/編號 不留客資 服務人員姓名/編號 服務人員姓名/編號 指…" at bounding box center [513, 134] width 741 height 55
click at [576, 115] on input "服務人員姓名/編號" at bounding box center [612, 122] width 166 height 20
click at [886, 25] on button "登出" at bounding box center [876, 18] width 44 height 21
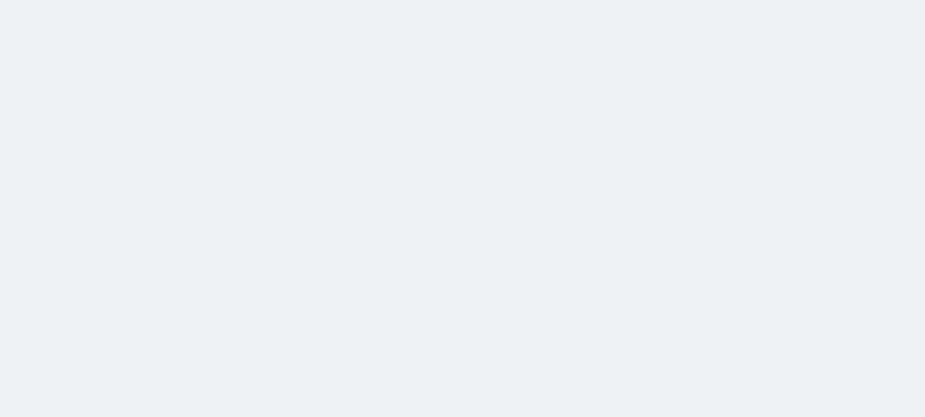
click at [869, 0] on html at bounding box center [462, 0] width 925 height 0
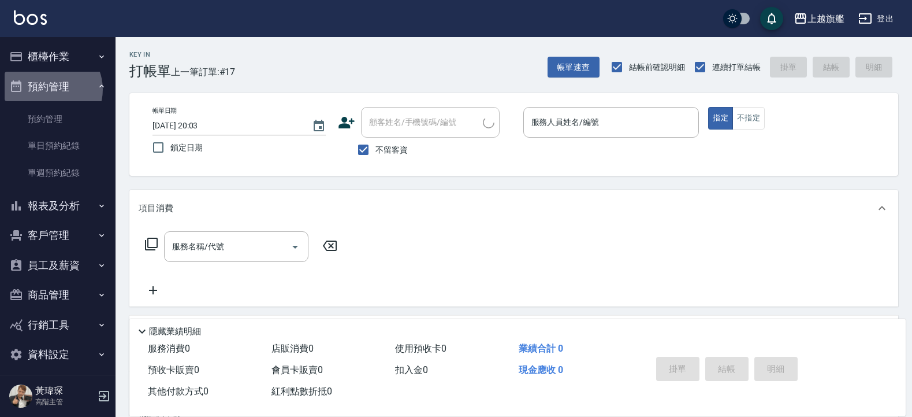
click at [49, 89] on button "預約管理" at bounding box center [58, 87] width 106 height 30
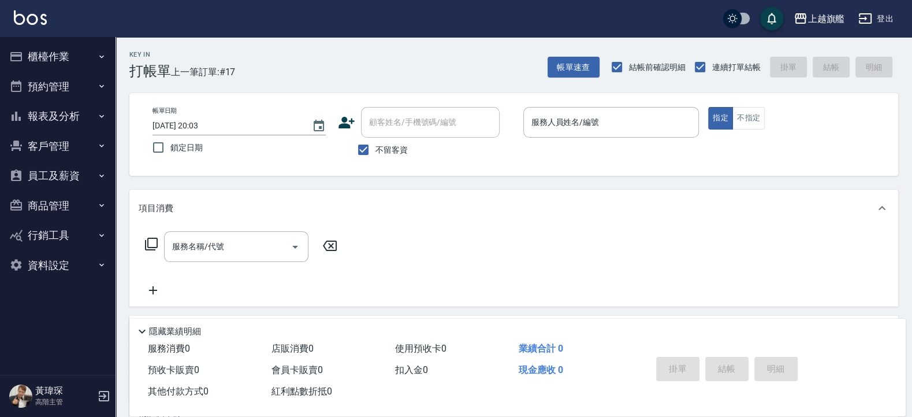
click at [51, 117] on button "報表及分析" at bounding box center [58, 116] width 106 height 30
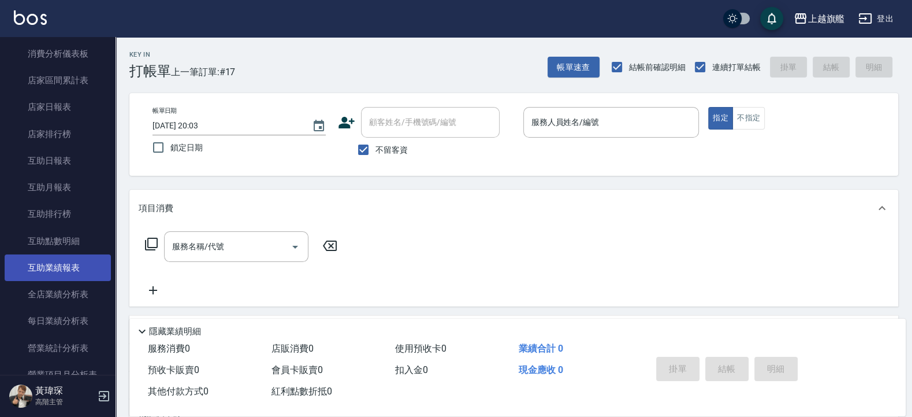
scroll to position [139, 0]
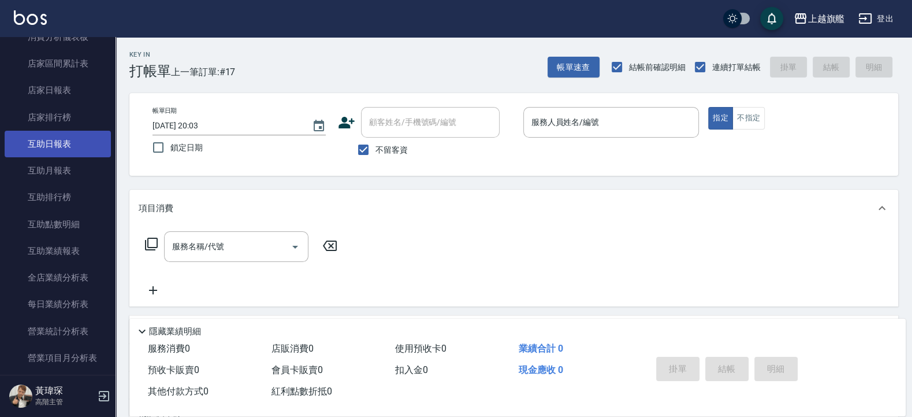
click at [38, 136] on link "互助日報表" at bounding box center [58, 144] width 106 height 27
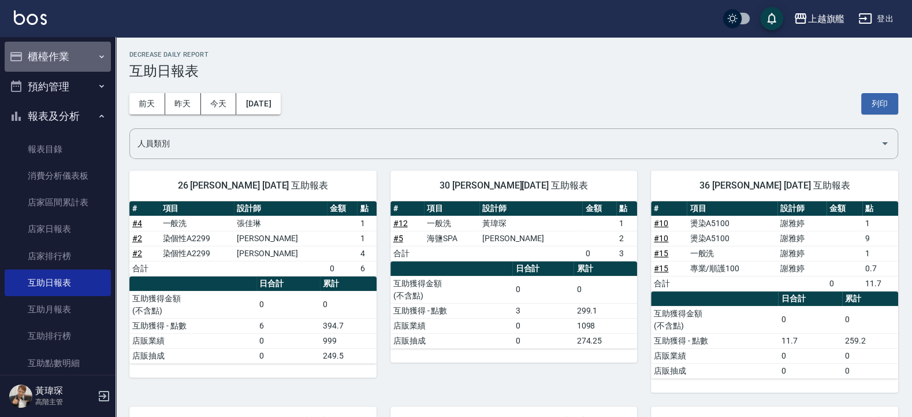
click at [57, 58] on button "櫃檯作業" at bounding box center [58, 57] width 106 height 30
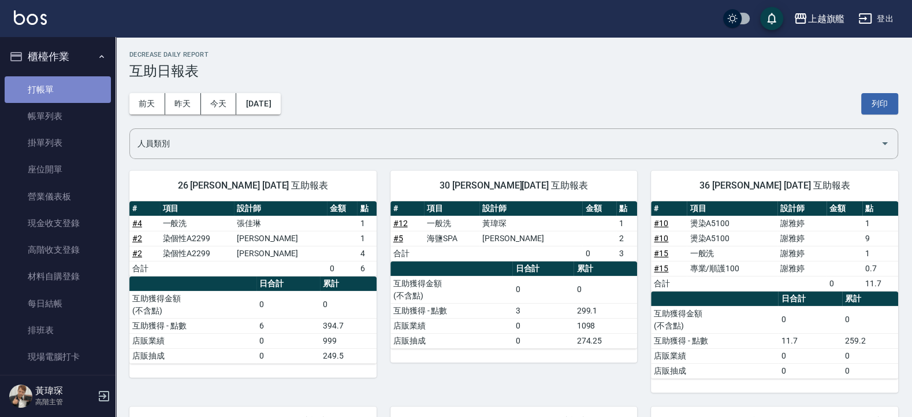
click at [64, 101] on link "打帳單" at bounding box center [58, 89] width 106 height 27
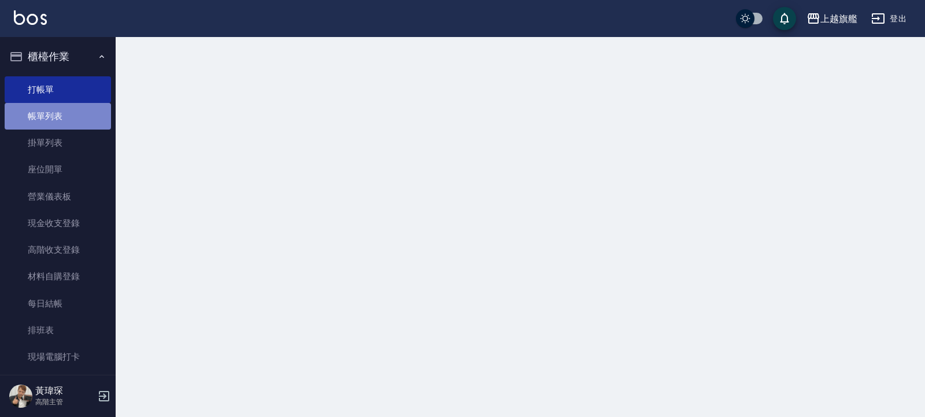
click at [64, 124] on link "帳單列表" at bounding box center [58, 116] width 106 height 27
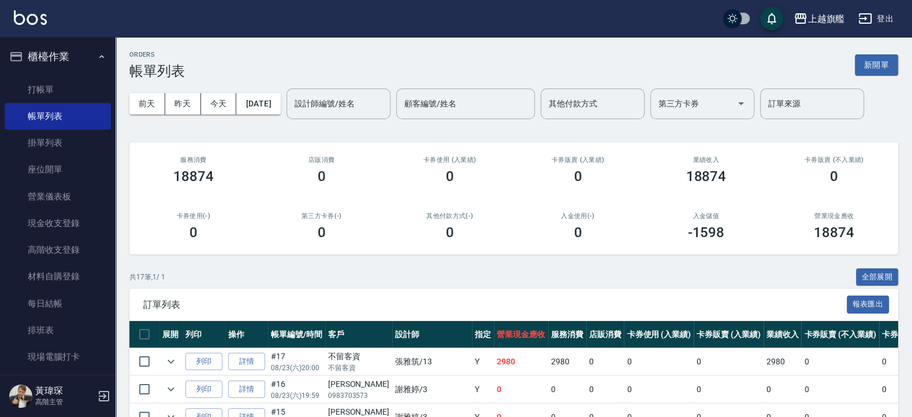
click at [240, 359] on link "詳情" at bounding box center [246, 361] width 37 height 18
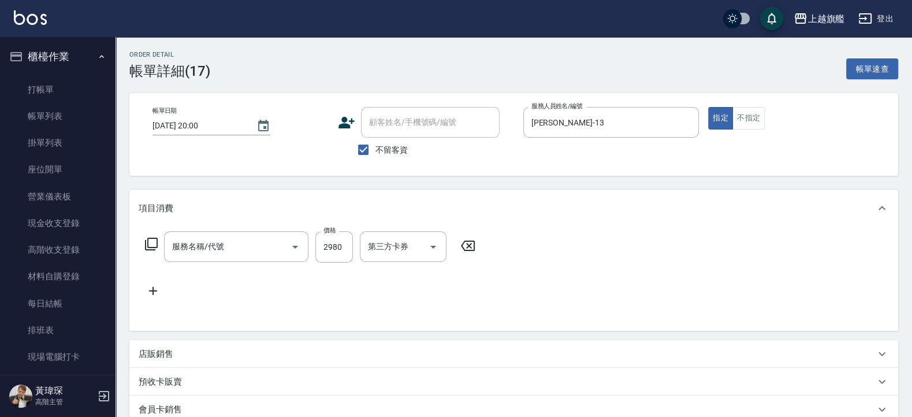
type input "2025/08/23 20:00"
checkbox input "true"
type input "[PERSON_NAME]-13"
type input "染B2500(52500)"
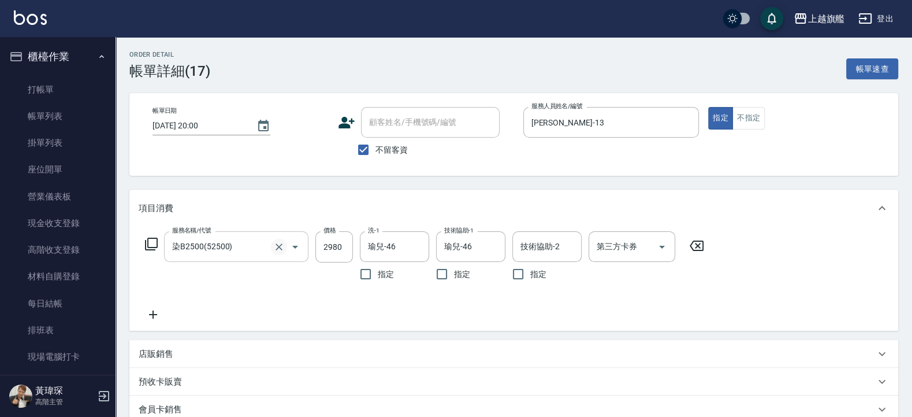
click at [283, 240] on button "Clear" at bounding box center [279, 247] width 16 height 16
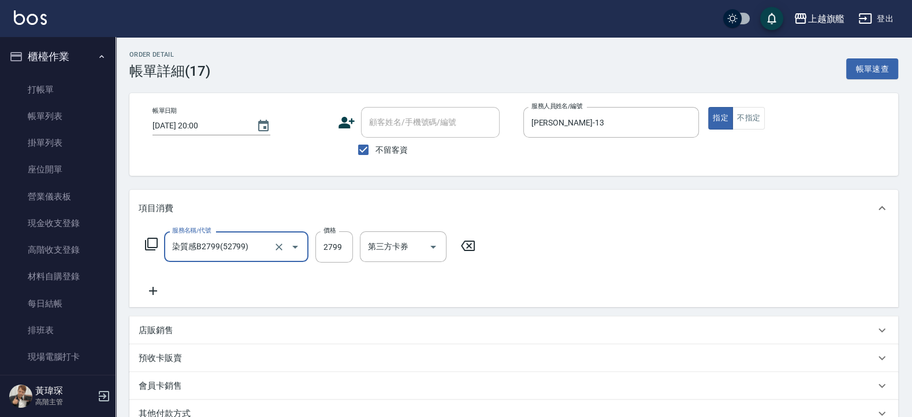
type input "染質感B2799(52799)"
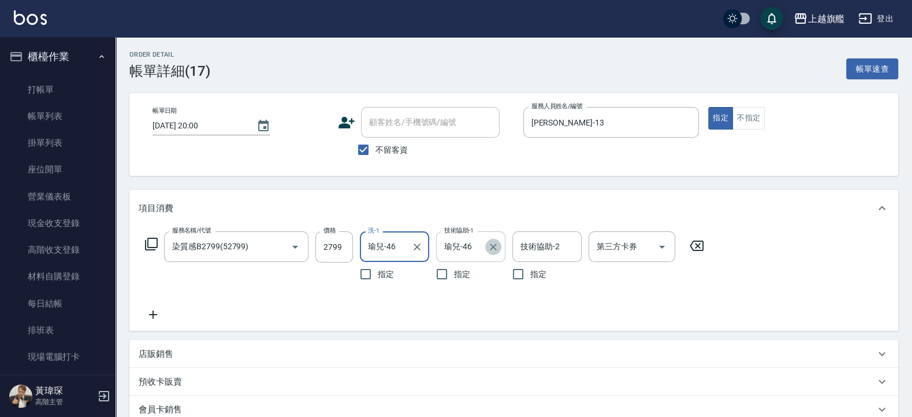
click at [496, 247] on icon "Clear" at bounding box center [494, 247] width 12 height 12
click at [415, 243] on icon "Clear" at bounding box center [417, 247] width 12 height 12
type input "MIA-4"
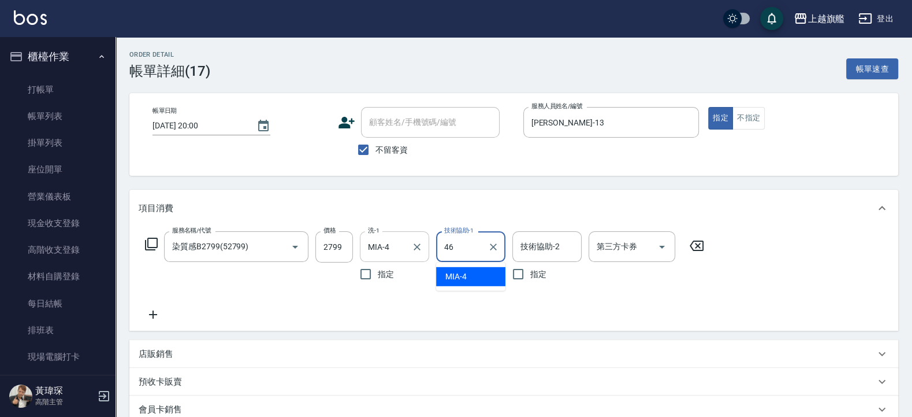
type input "瑜兒-46"
click at [421, 242] on icon "Clear" at bounding box center [417, 247] width 12 height 12
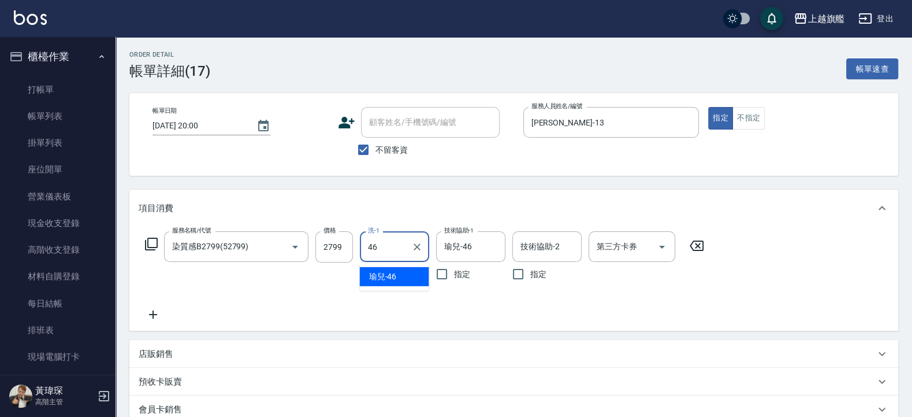
type input "瑜兒-46"
click at [338, 240] on input "2799" at bounding box center [335, 246] width 38 height 31
type input "2980"
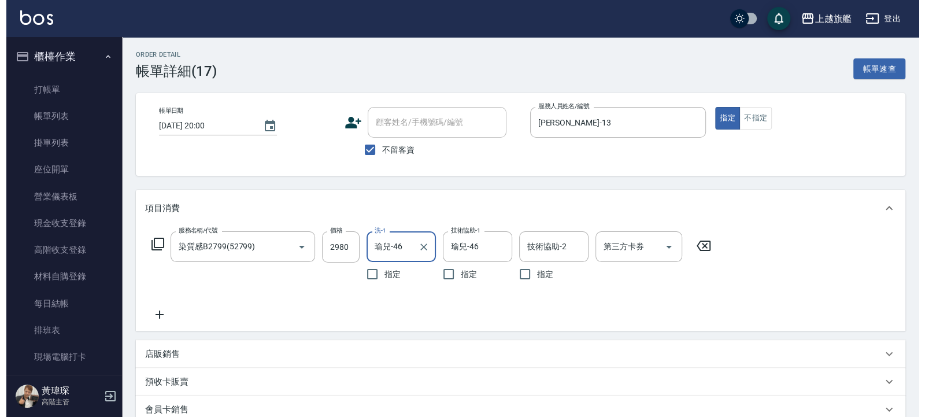
scroll to position [186, 0]
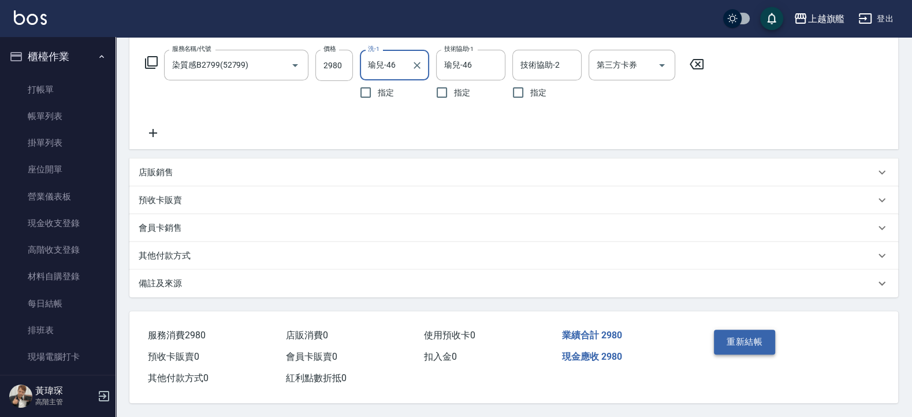
click at [748, 344] on button "重新結帳" at bounding box center [744, 341] width 61 height 24
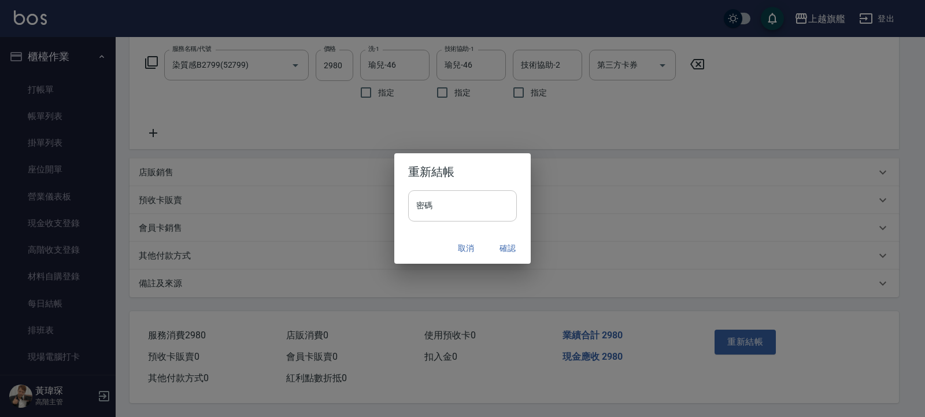
click at [444, 211] on input "密碼" at bounding box center [462, 205] width 109 height 31
type input "*******"
drag, startPoint x: 503, startPoint y: 244, endPoint x: 500, endPoint y: 235, distance: 10.2
click at [503, 243] on button "確認" at bounding box center [507, 247] width 37 height 21
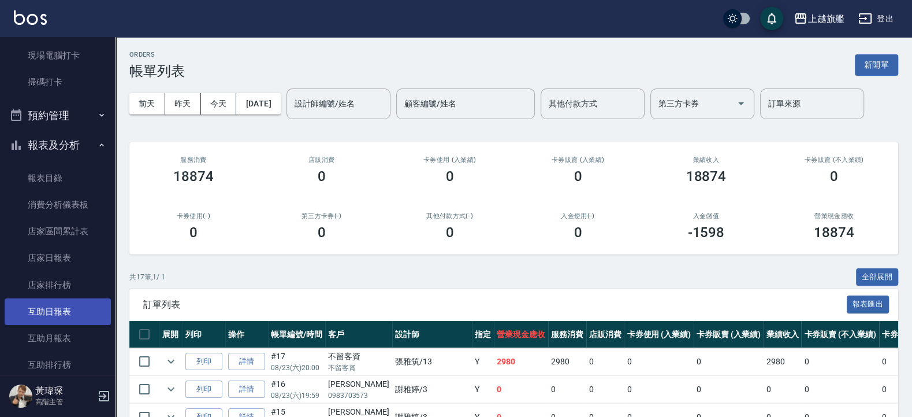
scroll to position [347, 0]
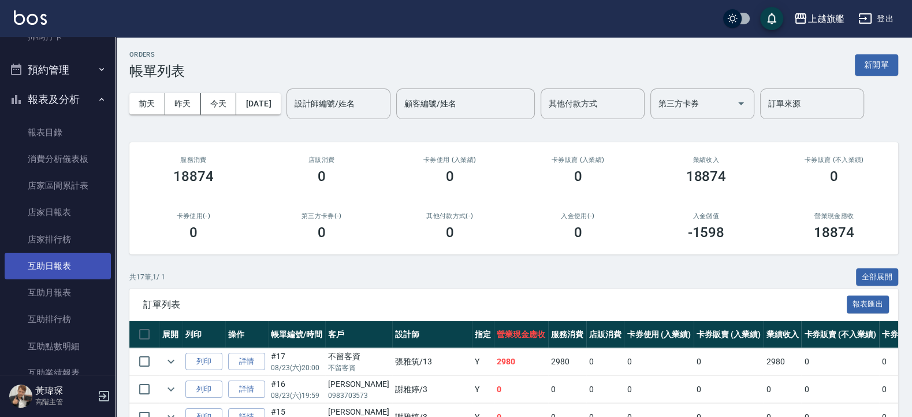
click at [48, 265] on link "互助日報表" at bounding box center [58, 266] width 106 height 27
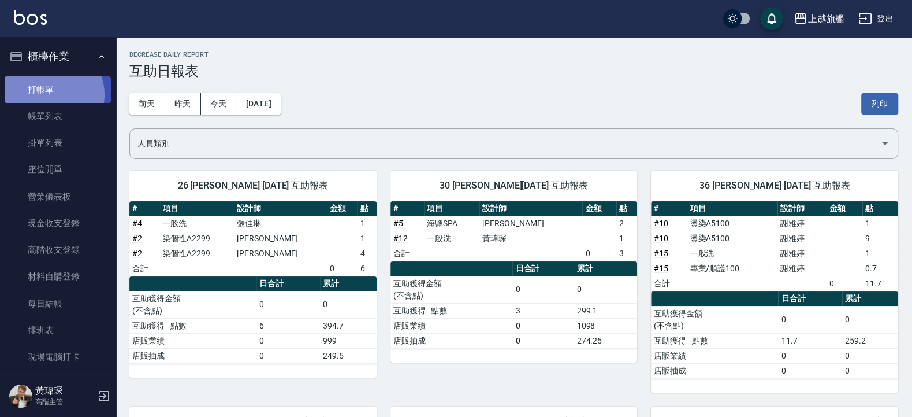
click at [53, 94] on link "打帳單" at bounding box center [58, 89] width 106 height 27
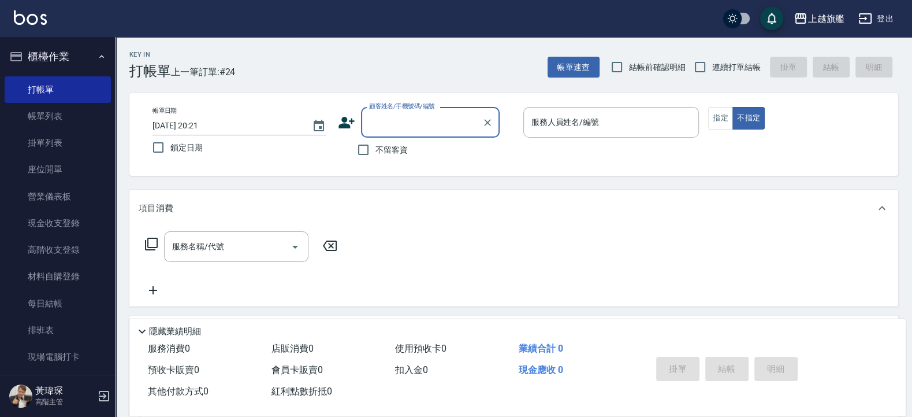
click at [129, 138] on div "Key In 打帳單 上一筆訂單:#24 帳單速查 結帳前確認明細 連續打單結帳 掛單 結帳 明細 帳單日期 2025/08/23 20:21 鎖定日期 顧客…" at bounding box center [514, 301] width 797 height 528
click at [718, 67] on span "連續打單結帳" at bounding box center [736, 67] width 49 height 12
click at [712, 67] on input "連續打單結帳" at bounding box center [700, 67] width 24 height 24
checkbox input "true"
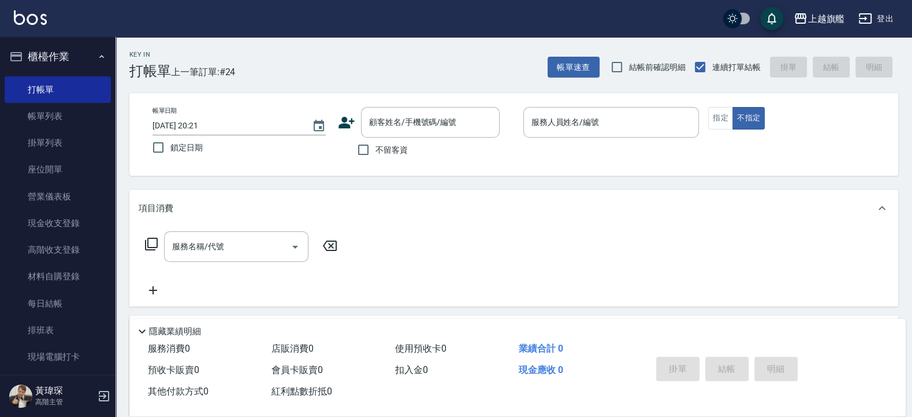
click at [633, 64] on span "結帳前確認明細" at bounding box center [657, 67] width 57 height 12
click at [629, 64] on input "結帳前確認明細" at bounding box center [617, 67] width 24 height 24
checkbox input "true"
click at [379, 146] on span "不留客資" at bounding box center [392, 150] width 32 height 12
click at [376, 146] on input "不留客資" at bounding box center [363, 150] width 24 height 24
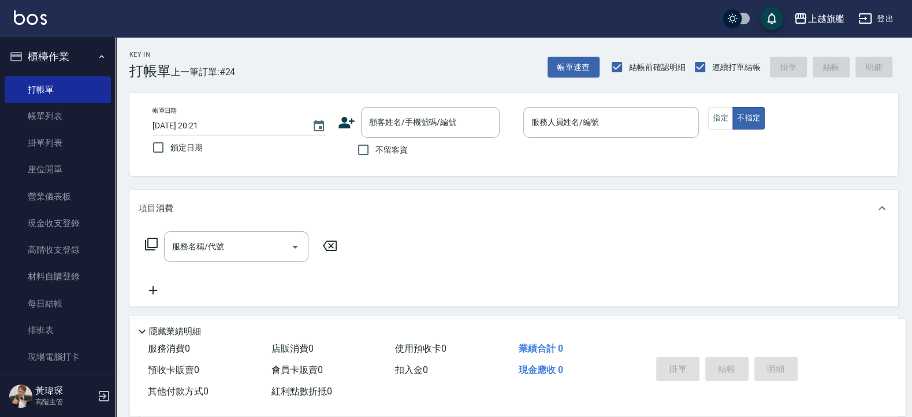
checkbox input "true"
type input "黃瑋琛-2"
type button "false"
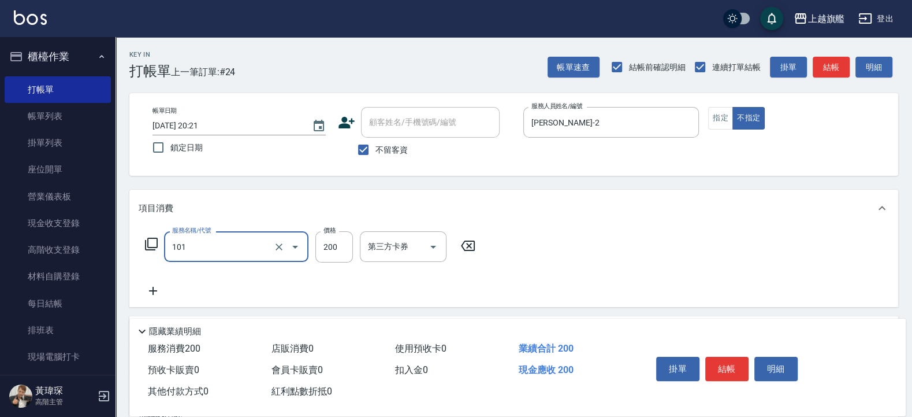
type input "一般洗(101)"
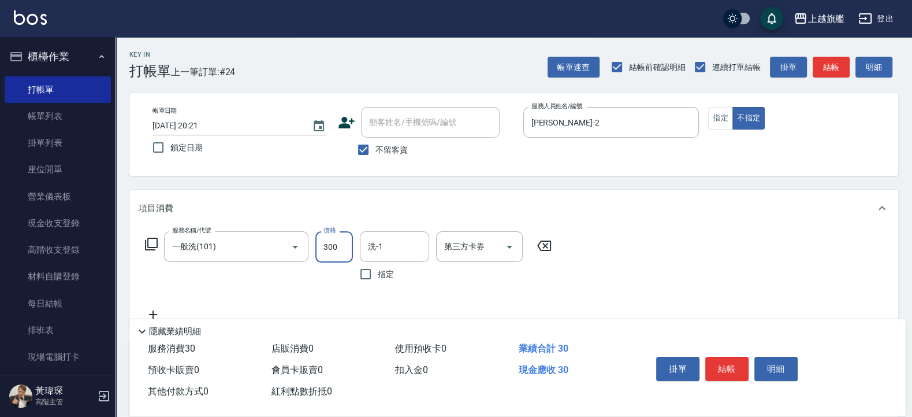
type input "300"
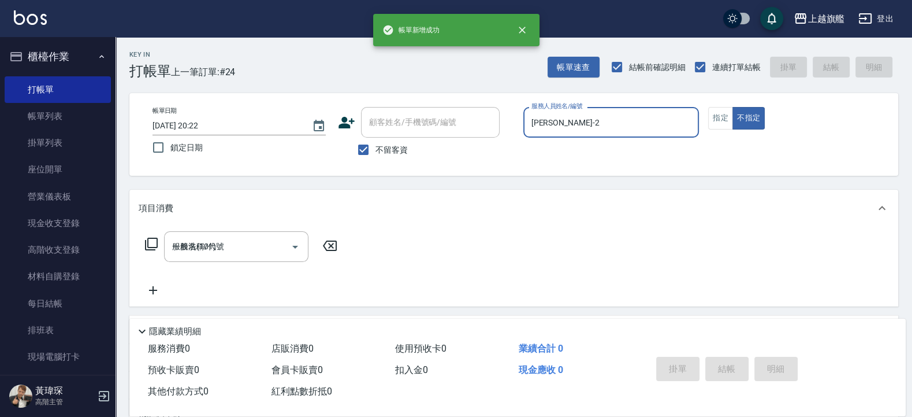
type input "2025/08/23 20:22"
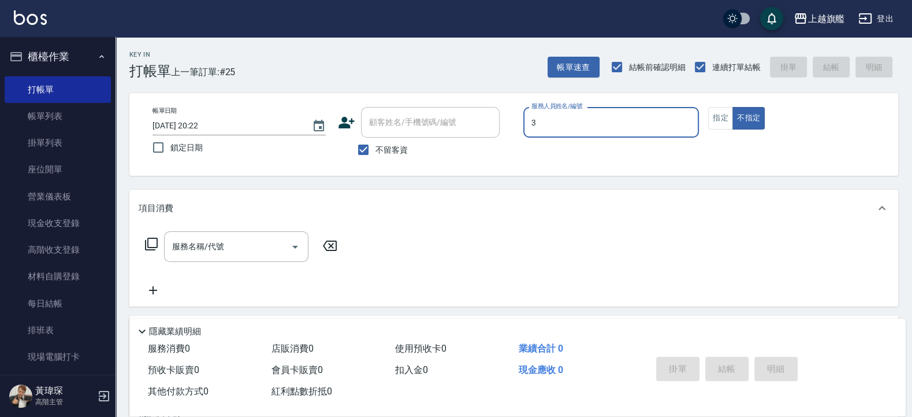
type input "[PERSON_NAME]-3"
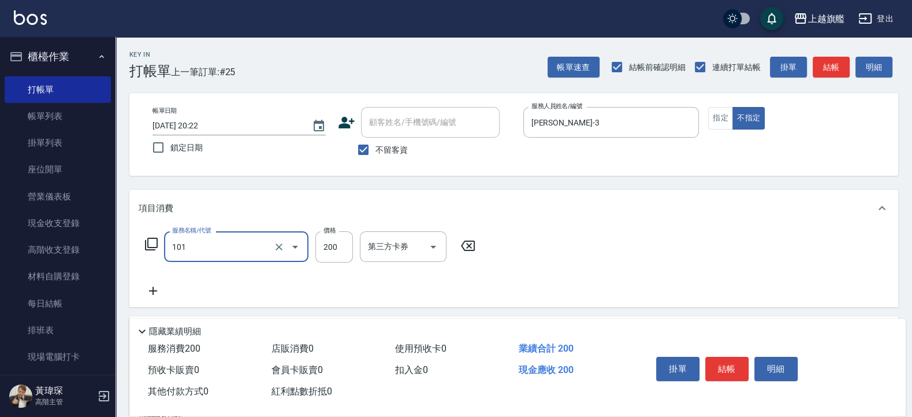
type input "一般洗(101)"
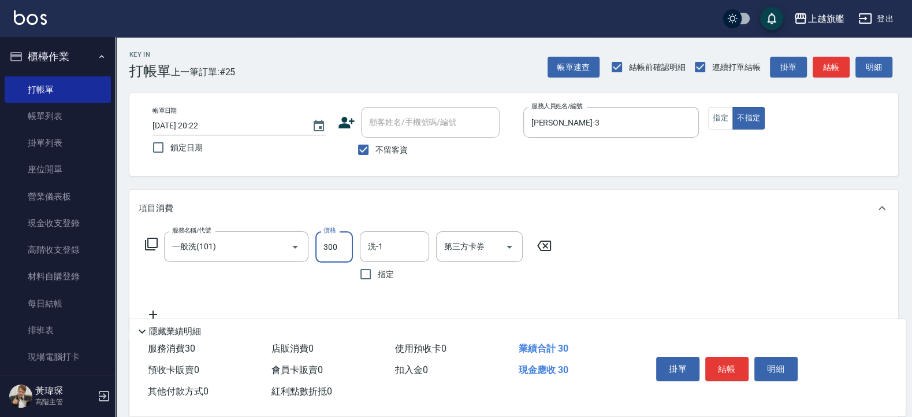
type input "300"
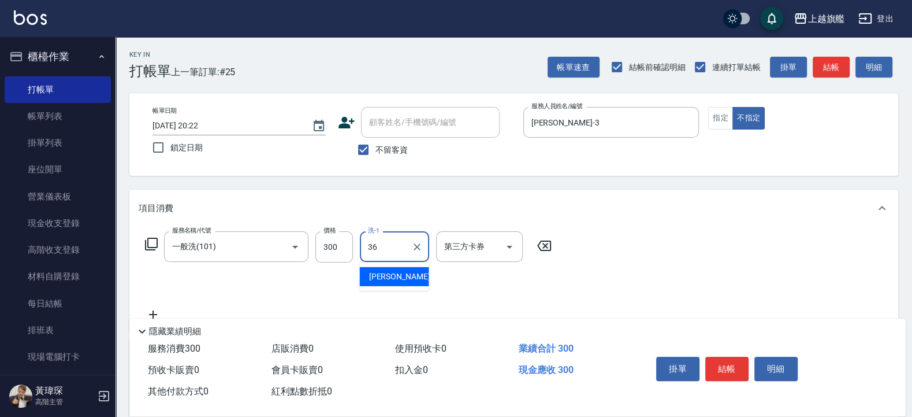
type input "[PERSON_NAME]-36"
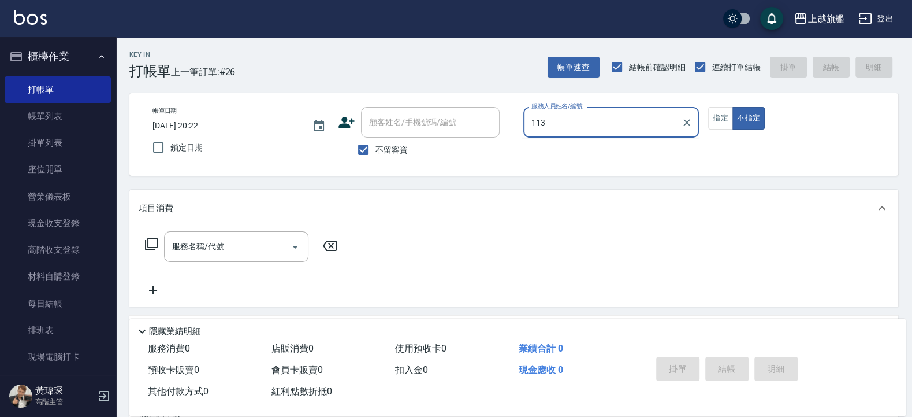
type input "113"
click at [733, 107] on button "不指定" at bounding box center [749, 118] width 32 height 23
click at [708, 107] on button "指定" at bounding box center [720, 118] width 25 height 23
type button "true"
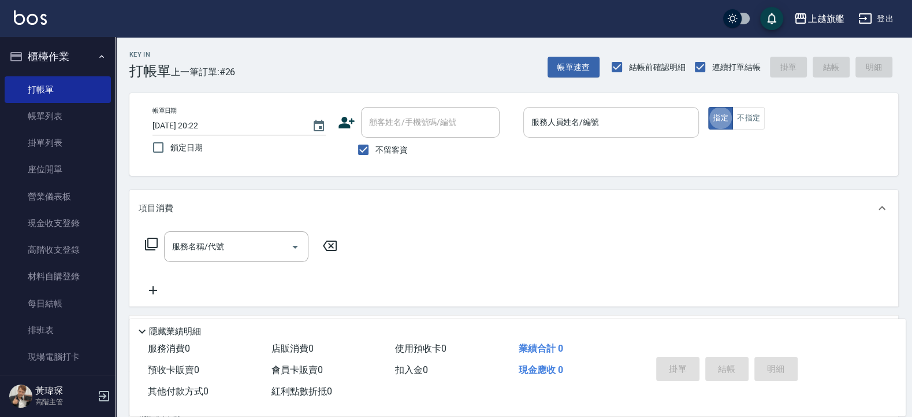
click at [576, 121] on input "服務人員姓名/編號" at bounding box center [612, 122] width 166 height 20
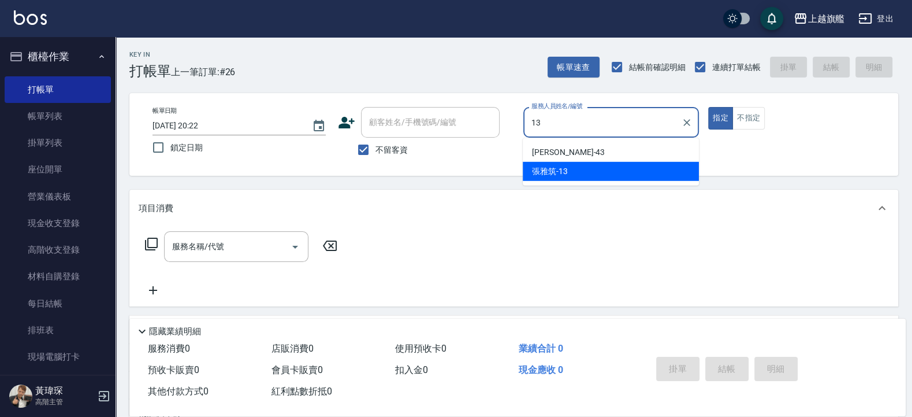
type input "[PERSON_NAME]-13"
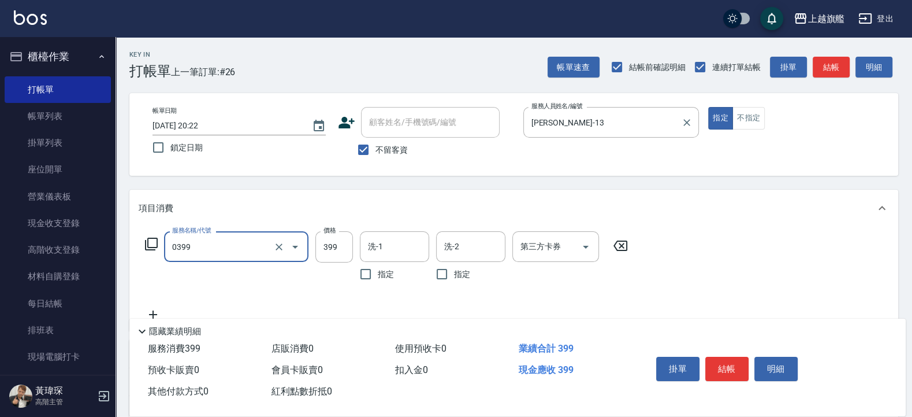
type input "海鹽SPA(0399)"
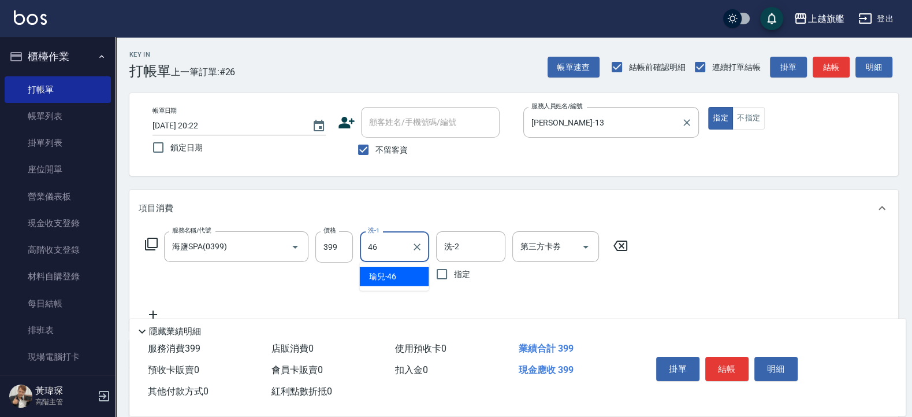
type input "瑜兒-46"
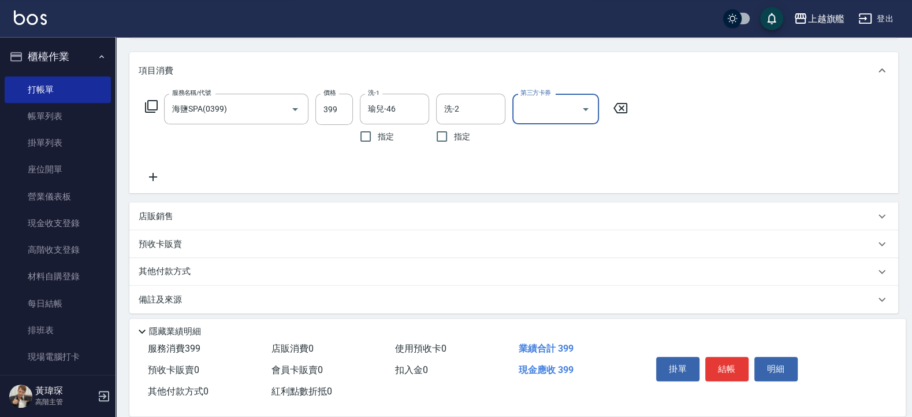
scroll to position [139, 0]
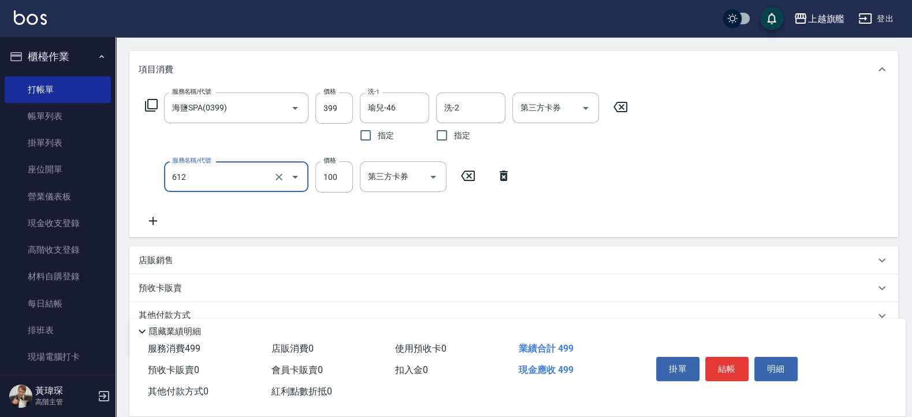
type input "造型(612)"
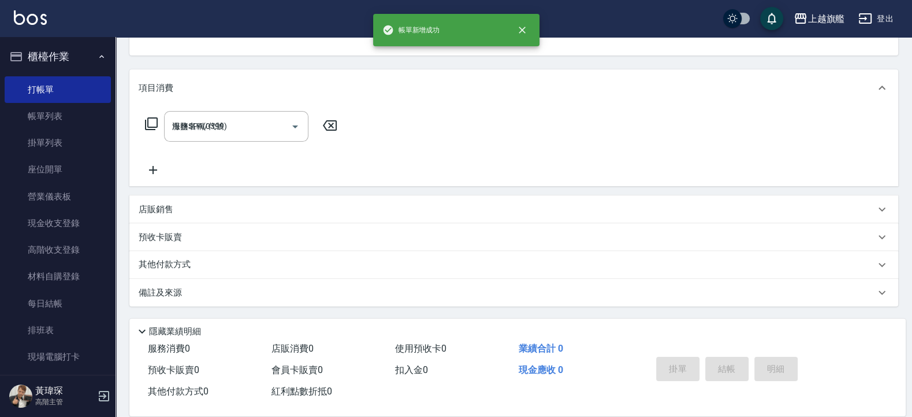
type input "2025/08/23 20:23"
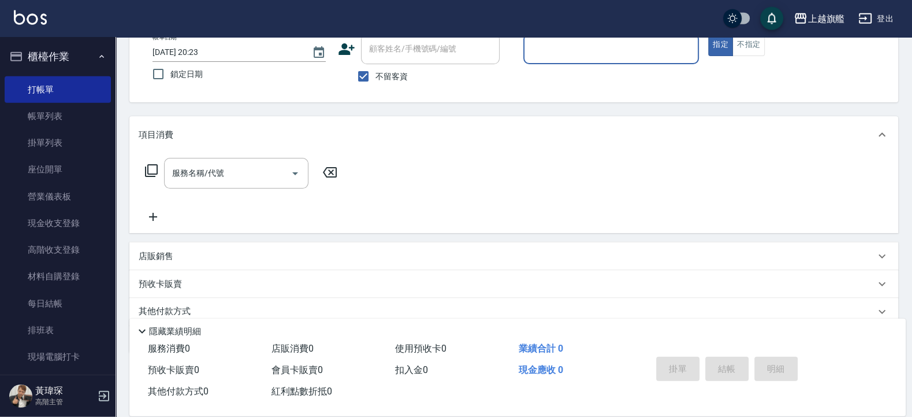
scroll to position [47, 0]
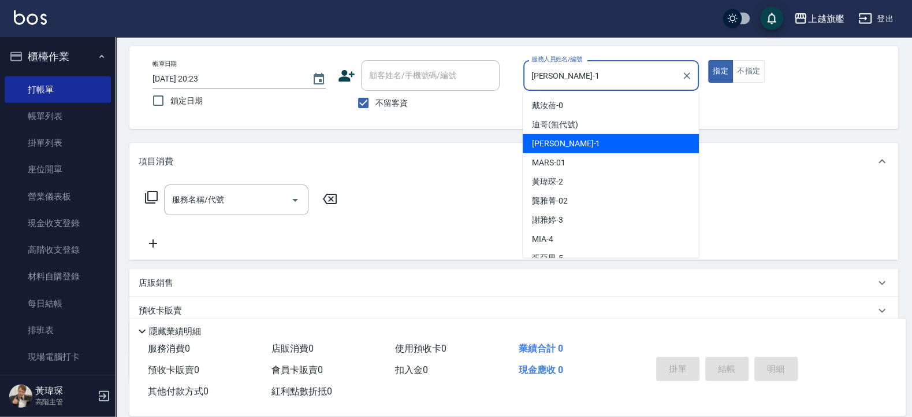
drag, startPoint x: 578, startPoint y: 80, endPoint x: 462, endPoint y: 83, distance: 116.2
click at [529, 83] on input "盧孟-1" at bounding box center [603, 75] width 149 height 20
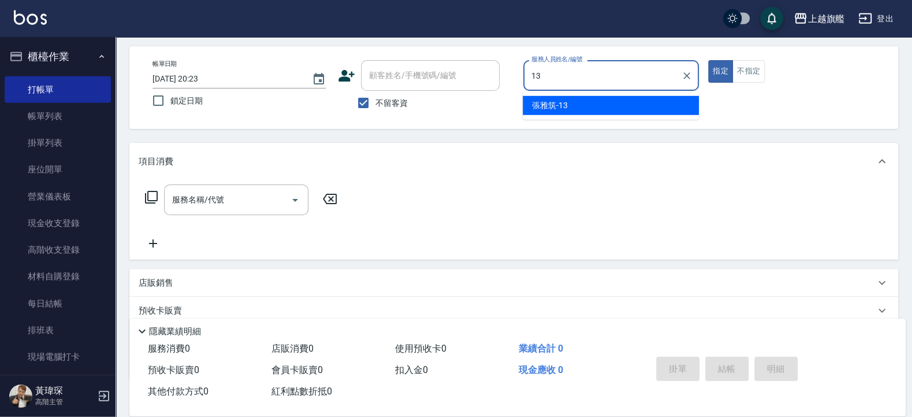
type input "[PERSON_NAME]-13"
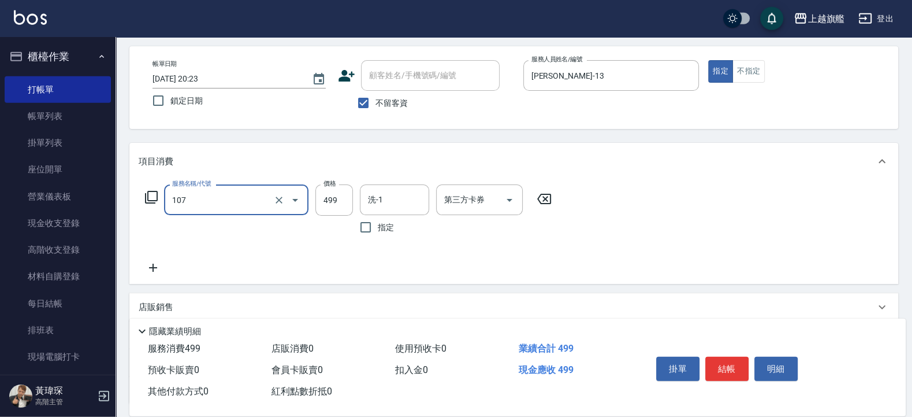
type input "舒活499(107)"
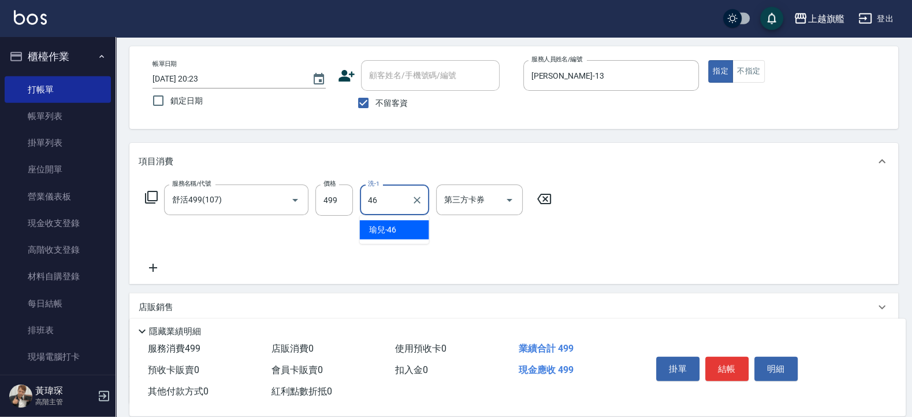
type input "瑜兒-46"
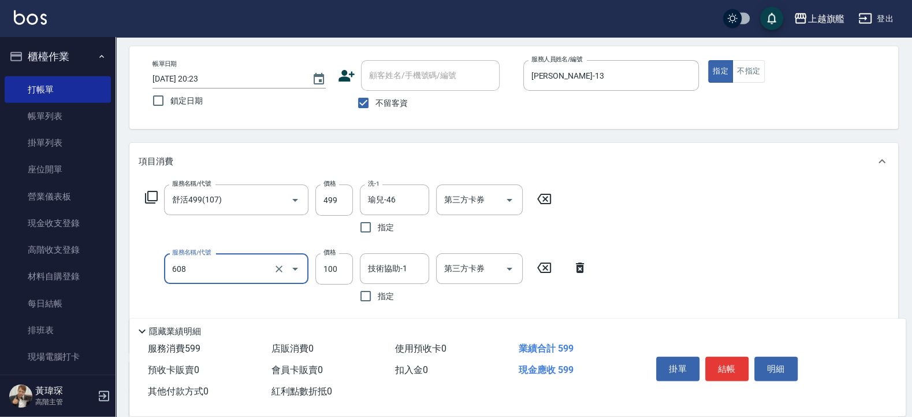
type input "專業/順護100(608)"
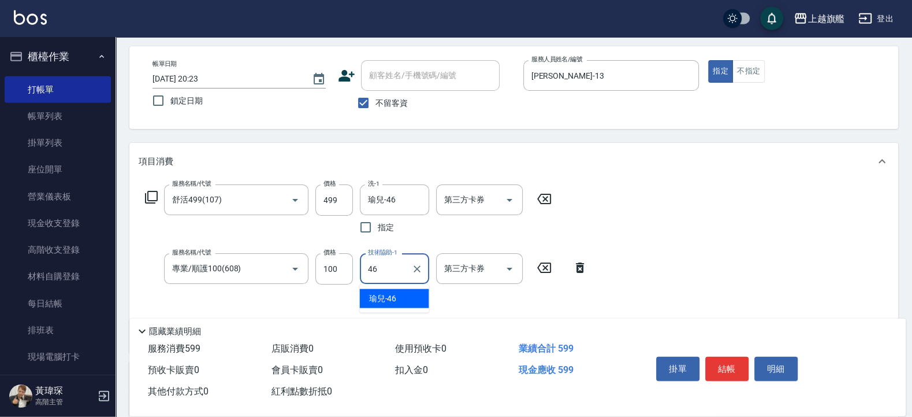
type input "瑜兒-46"
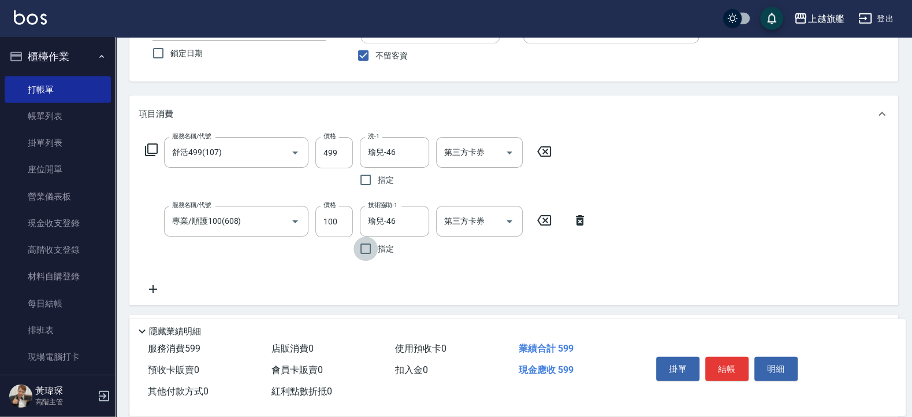
scroll to position [116, 0]
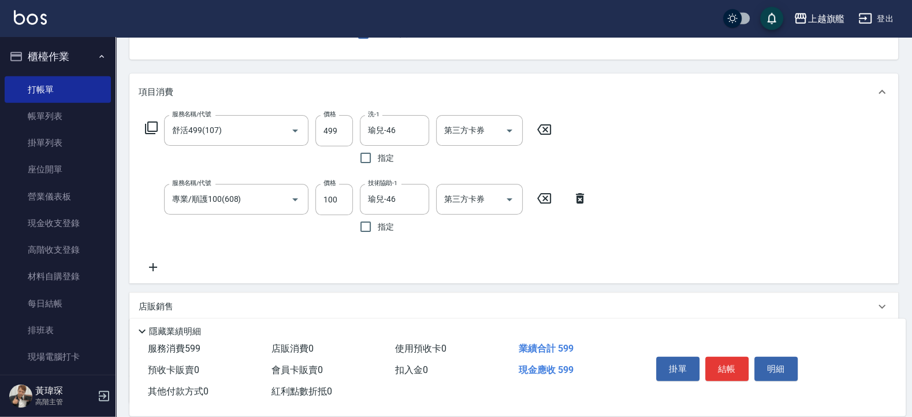
click at [159, 265] on icon at bounding box center [153, 267] width 29 height 14
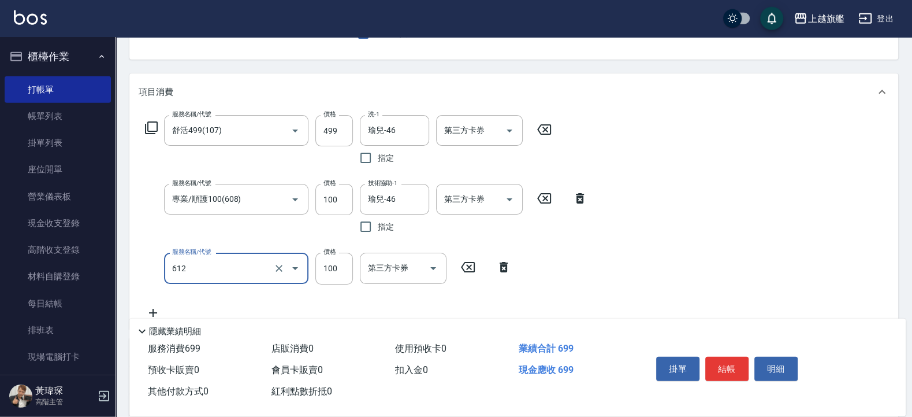
type input "造型(612)"
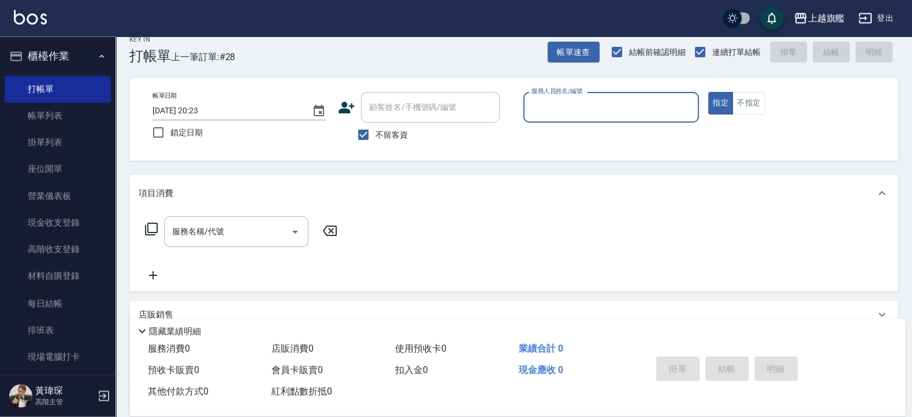
scroll to position [0, 0]
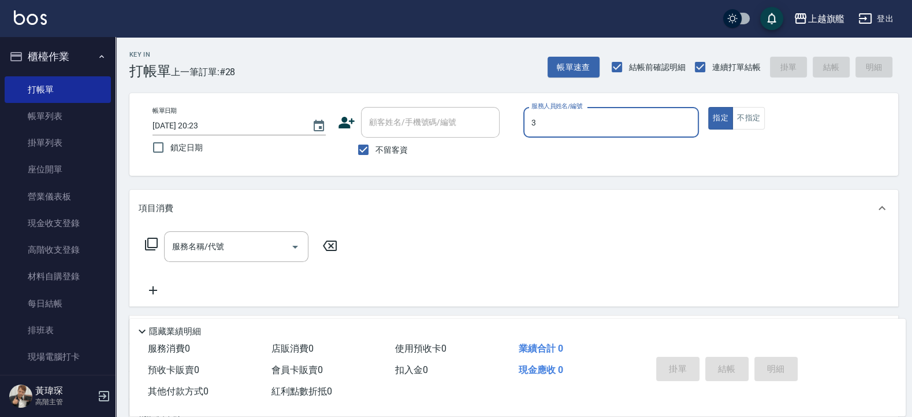
type input "[PERSON_NAME]-3"
click at [376, 154] on span "不留客資" at bounding box center [392, 150] width 32 height 12
click at [376, 154] on input "不留客資" at bounding box center [363, 150] width 24 height 24
checkbox input "false"
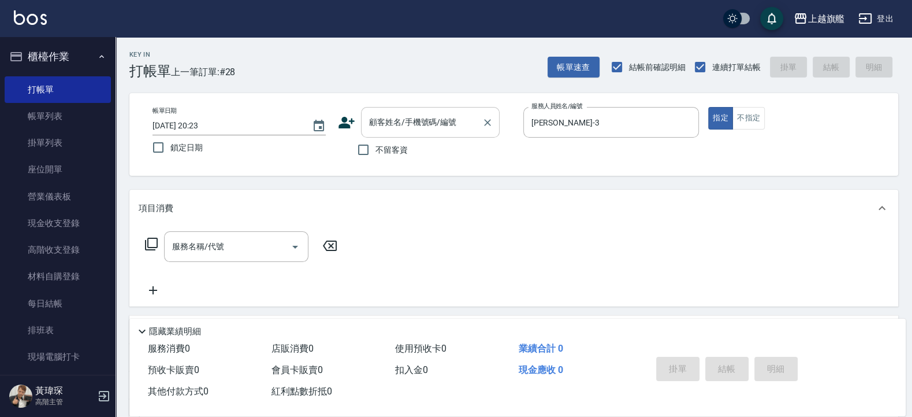
drag, startPoint x: 404, startPoint y: 131, endPoint x: 412, endPoint y: 135, distance: 9.0
click at [408, 132] on input "顧客姓名/手機號碼/編號" at bounding box center [421, 122] width 111 height 20
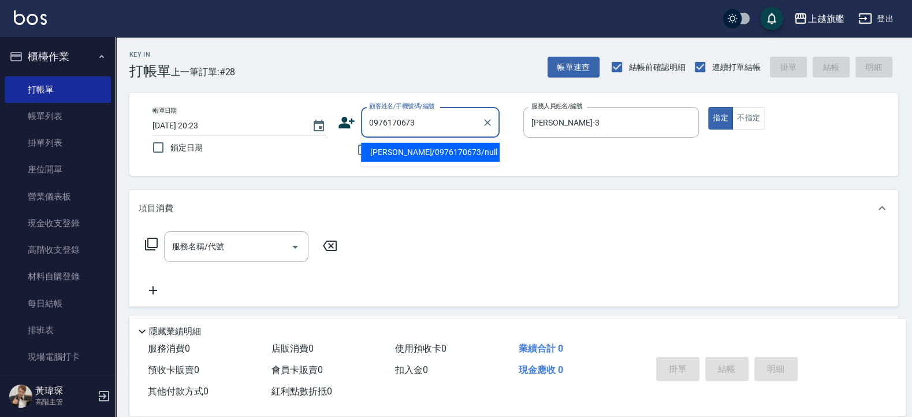
type input "劉楷祥/0976170673/null"
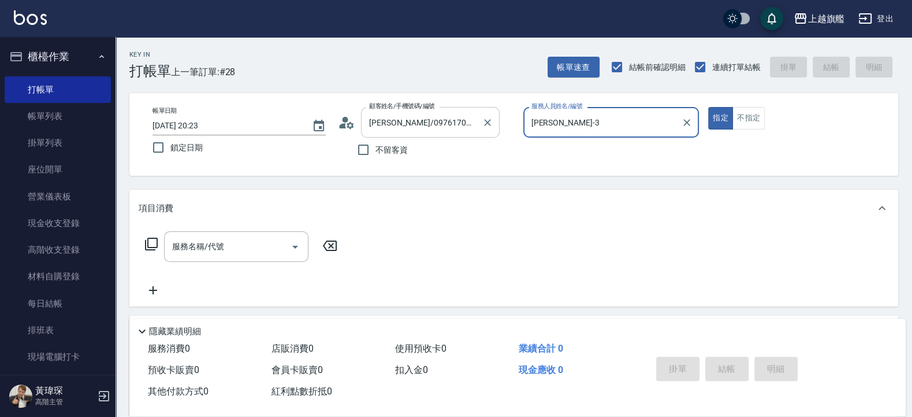
click at [708, 107] on button "指定" at bounding box center [720, 118] width 25 height 23
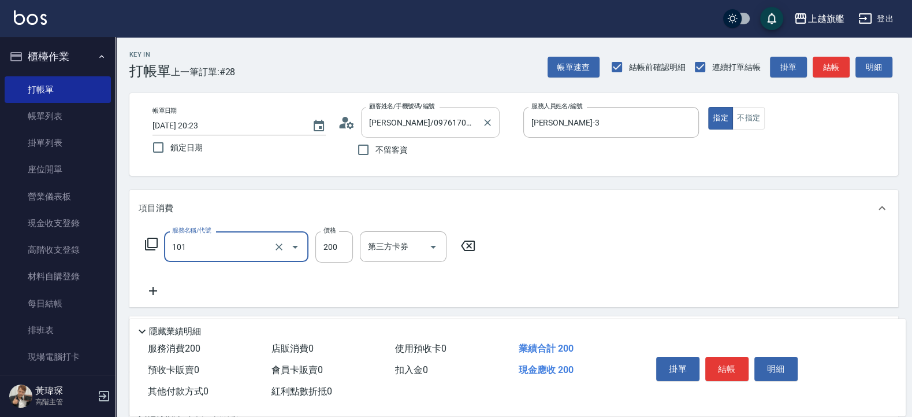
type input "一般洗(101)"
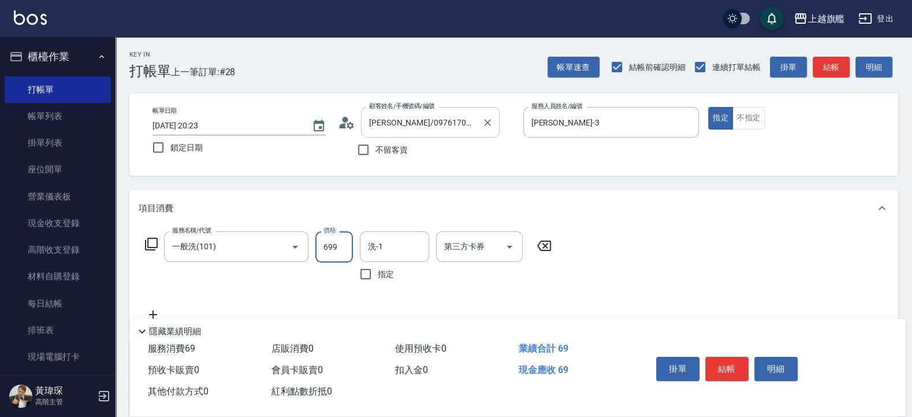
type input "699"
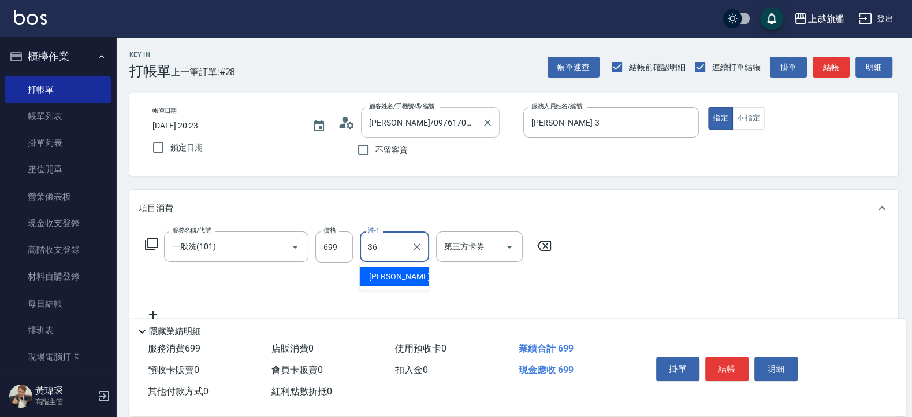
type input "[PERSON_NAME]-36"
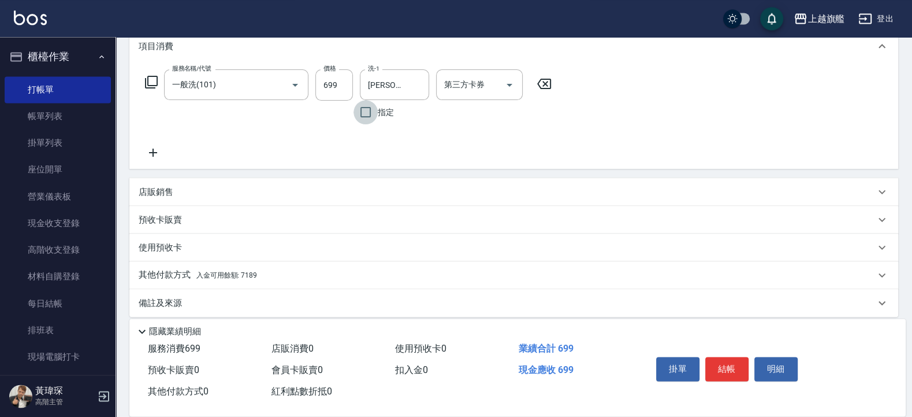
scroll to position [172, 0]
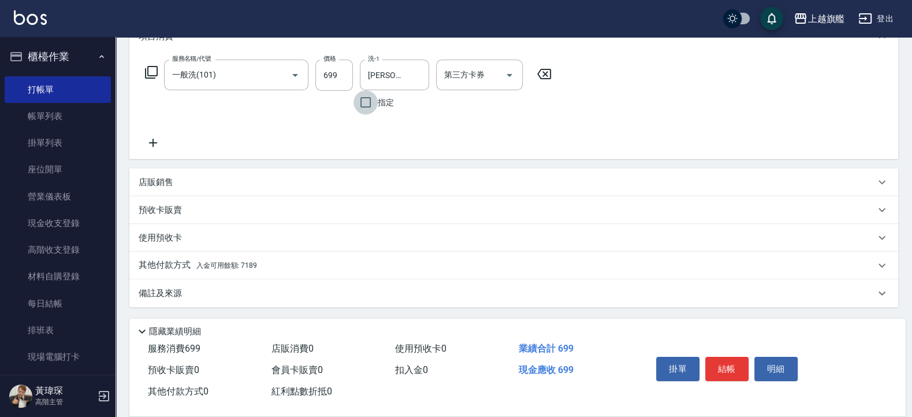
click at [271, 268] on div "其他付款方式 入金可用餘額: 7189" at bounding box center [507, 265] width 737 height 13
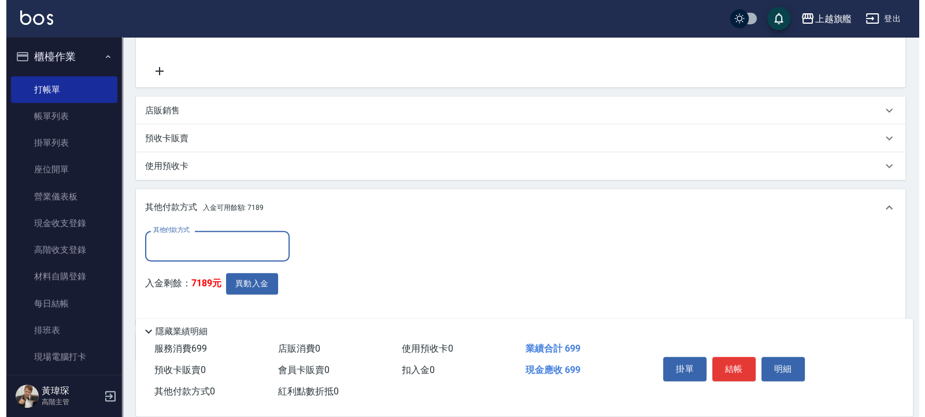
scroll to position [298, 0]
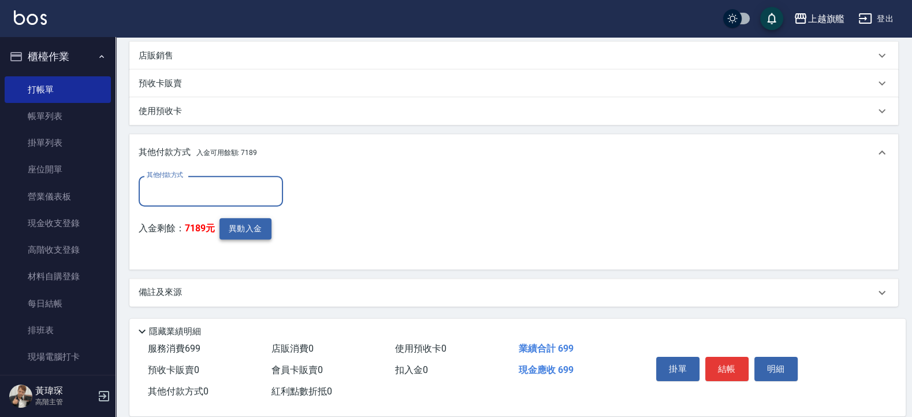
click at [255, 230] on button "異動入金" at bounding box center [246, 228] width 52 height 21
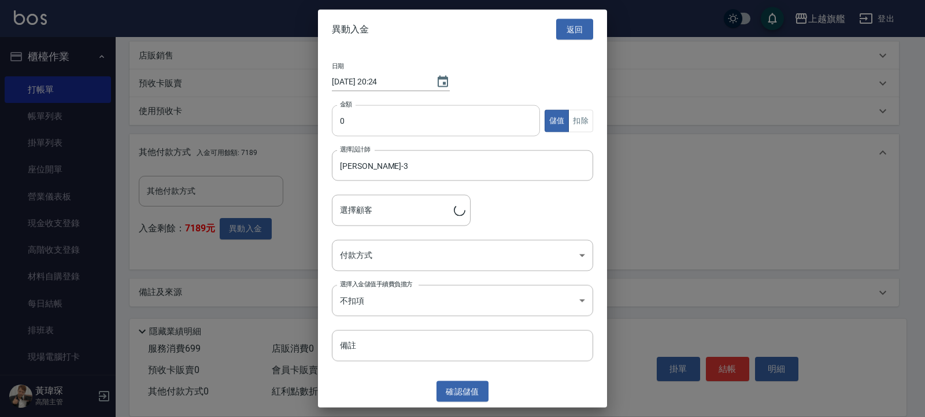
type input "劉楷祥/0976170673"
click at [392, 120] on input "0" at bounding box center [436, 120] width 208 height 31
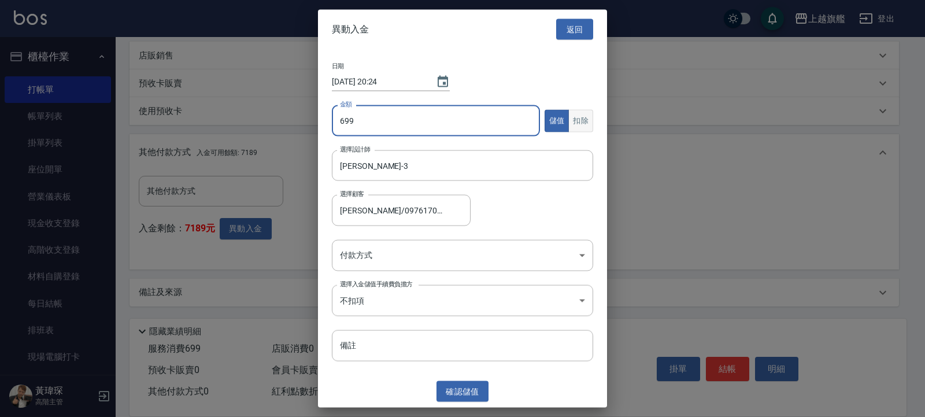
type input "699"
click at [582, 121] on button "扣除" at bounding box center [580, 120] width 25 height 23
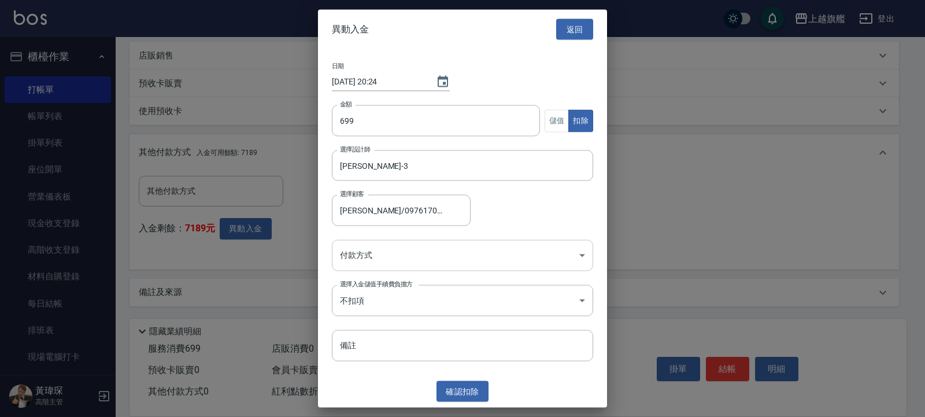
click at [432, 254] on body "上越旗艦 登出 櫃檯作業 打帳單 帳單列表 掛單列表 座位開單 營業儀表板 現金收支登錄 高階收支登錄 材料自購登錄 每日結帳 排班表 現場電腦打卡 掃碼打卡…" at bounding box center [462, 59] width 925 height 715
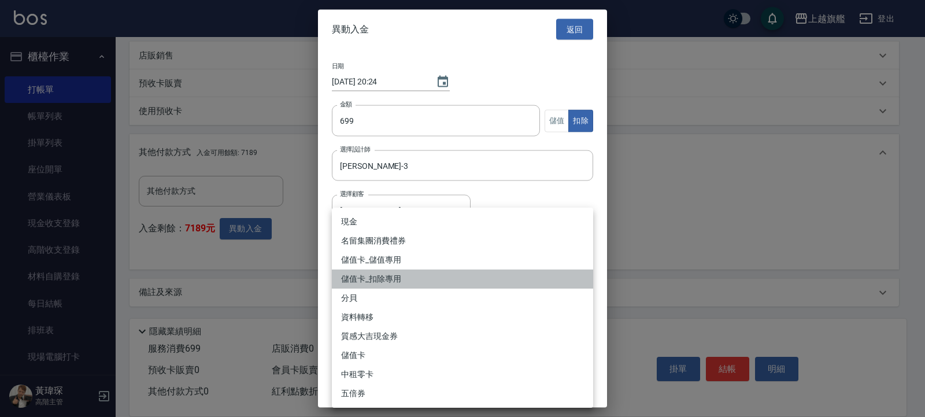
click at [382, 280] on li "儲值卡_扣除專用" at bounding box center [462, 278] width 261 height 19
type input "儲值卡_扣除專用"
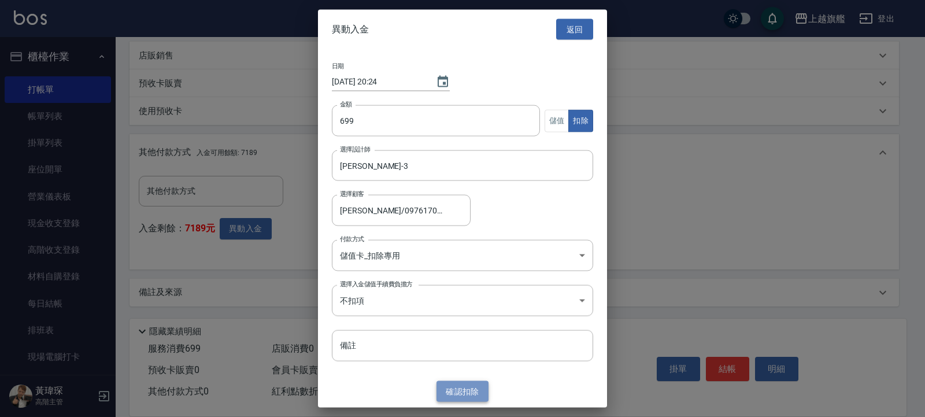
click at [465, 387] on button "確認 扣除" at bounding box center [462, 390] width 52 height 21
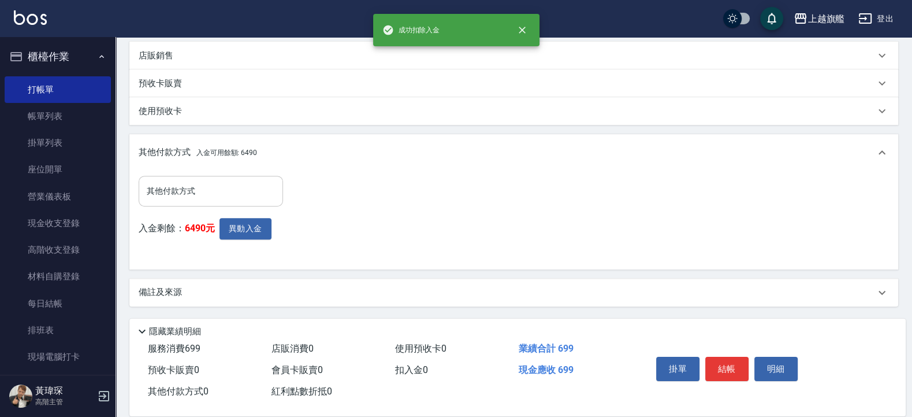
click at [194, 187] on input "其他付款方式" at bounding box center [211, 191] width 134 height 20
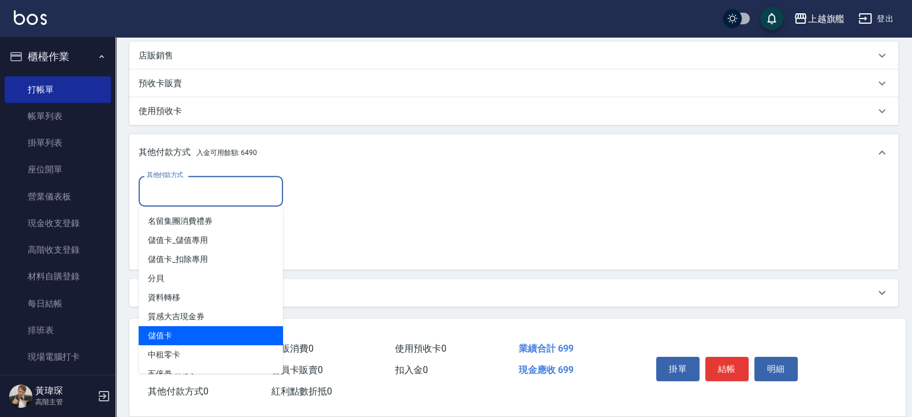
click at [175, 335] on span "儲值卡" at bounding box center [211, 335] width 144 height 19
type input "儲值卡"
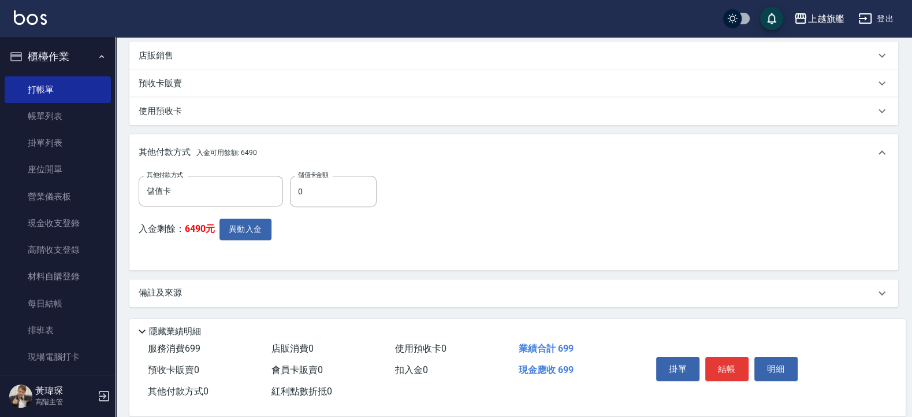
drag, startPoint x: 321, startPoint y: 174, endPoint x: 284, endPoint y: 179, distance: 37.3
click at [284, 179] on div "其他付款方式 儲值卡 其他付款方式 儲值卡金額 0 儲值卡金額" at bounding box center [261, 191] width 245 height 31
drag, startPoint x: 312, startPoint y: 194, endPoint x: 217, endPoint y: 173, distance: 97.2
click at [290, 176] on input "0" at bounding box center [333, 191] width 87 height 31
type input "699"
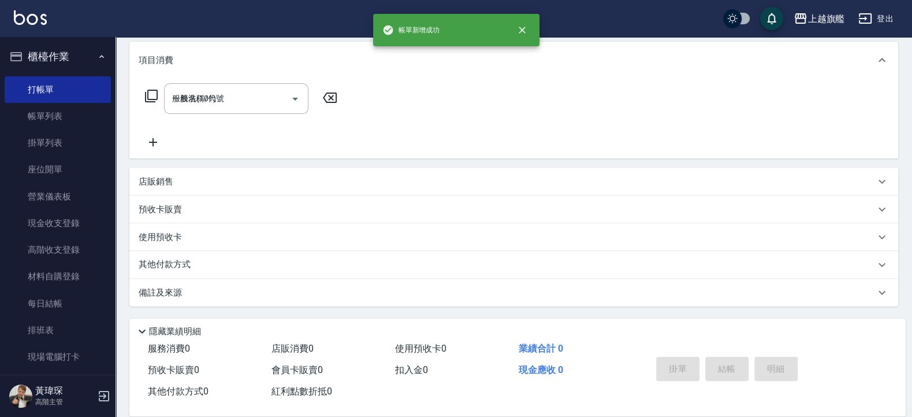
type input "2025/08/23 20:24"
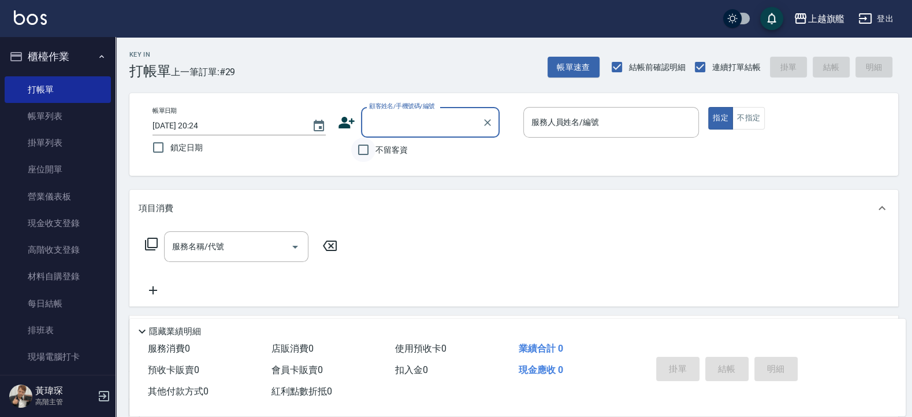
click at [372, 145] on input "不留客資" at bounding box center [363, 150] width 24 height 24
checkbox input "true"
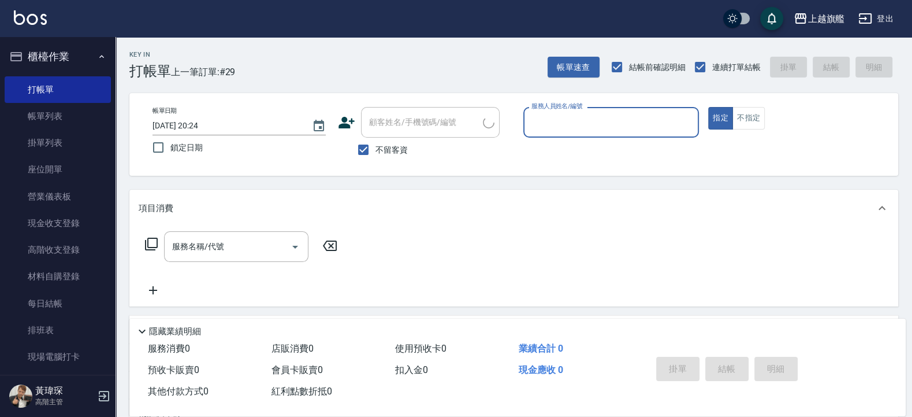
type input "張佳愉/0976500674/"
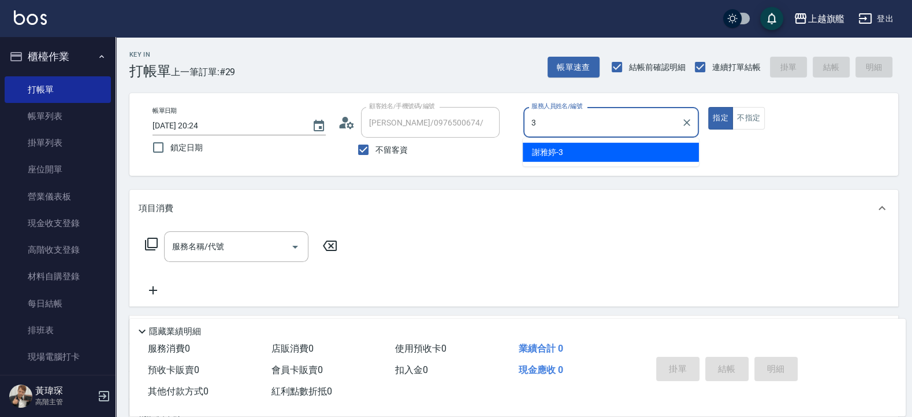
type input "[PERSON_NAME]-3"
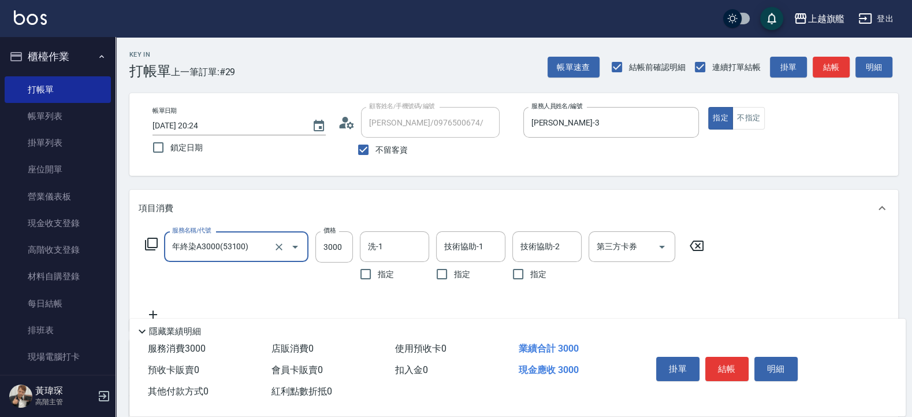
type input "年終染A3000(53100)"
type input "6000"
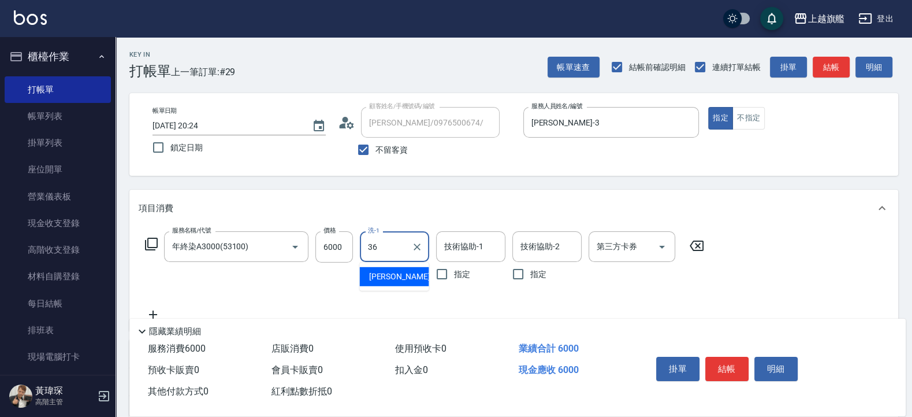
type input "[PERSON_NAME]-36"
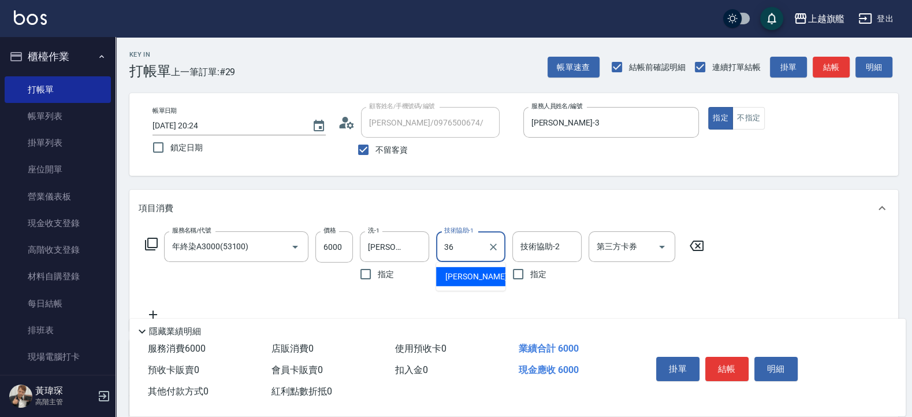
type input "[PERSON_NAME]-36"
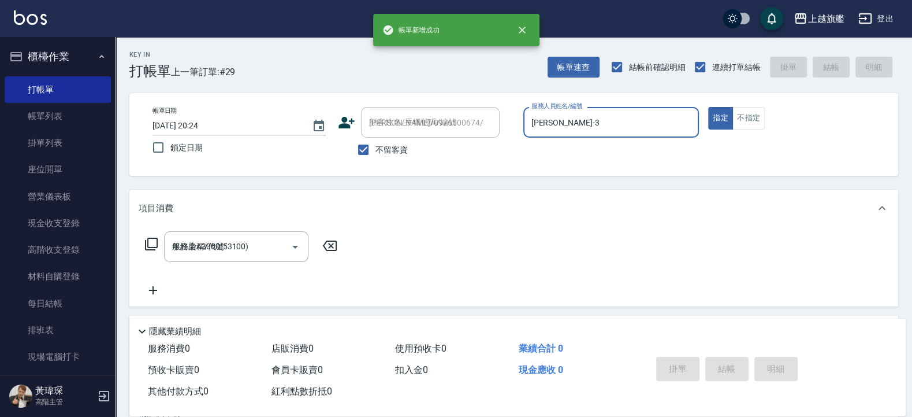
type input "2025/08/23 20:25"
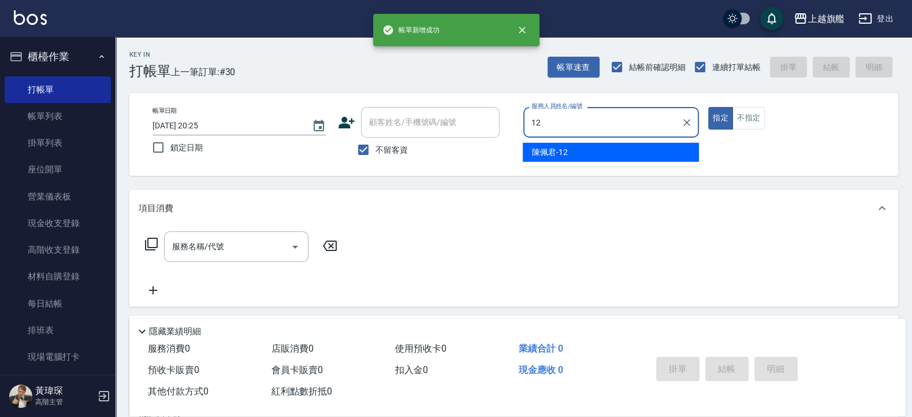
type input "[PERSON_NAME]-12"
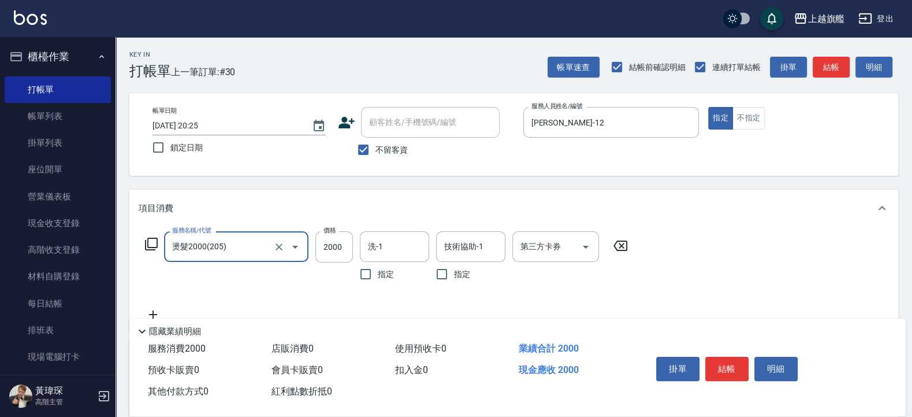
type input "燙髮2000(205)"
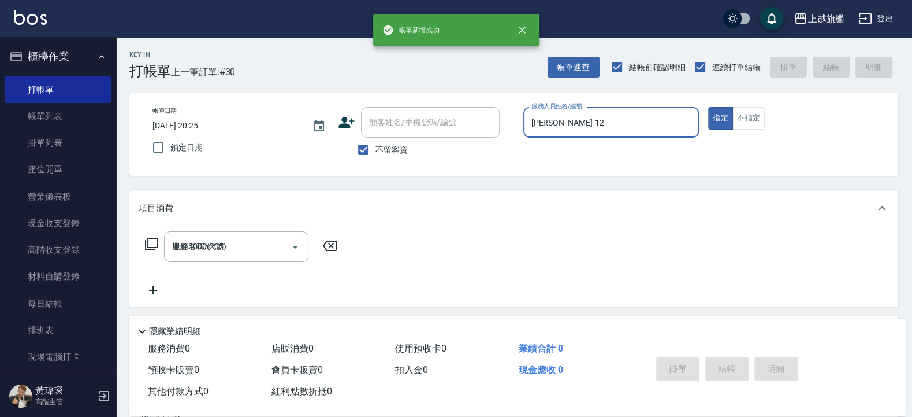
type input "2025/08/23 20:26"
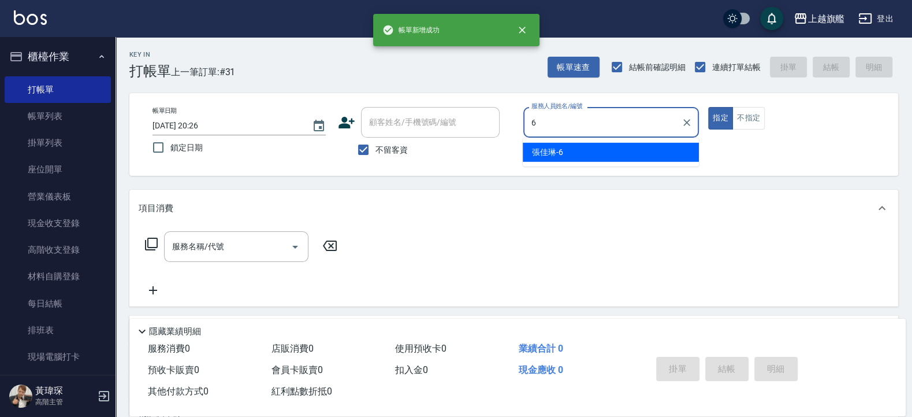
type input "張佳琳-6"
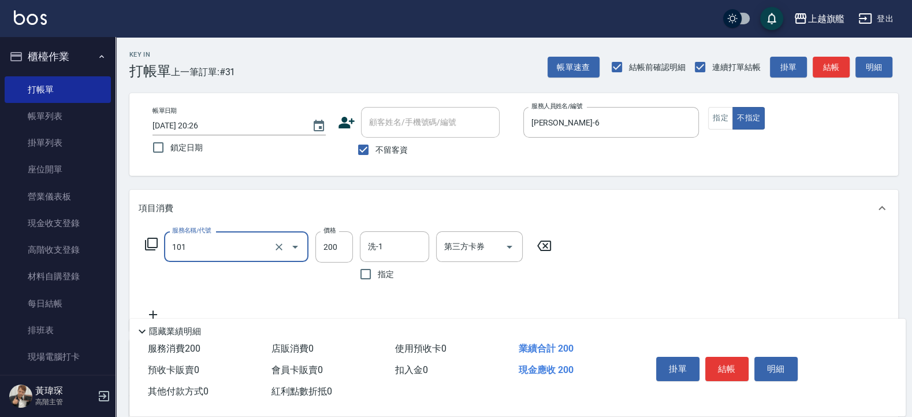
type input "一般洗(101)"
type input "300"
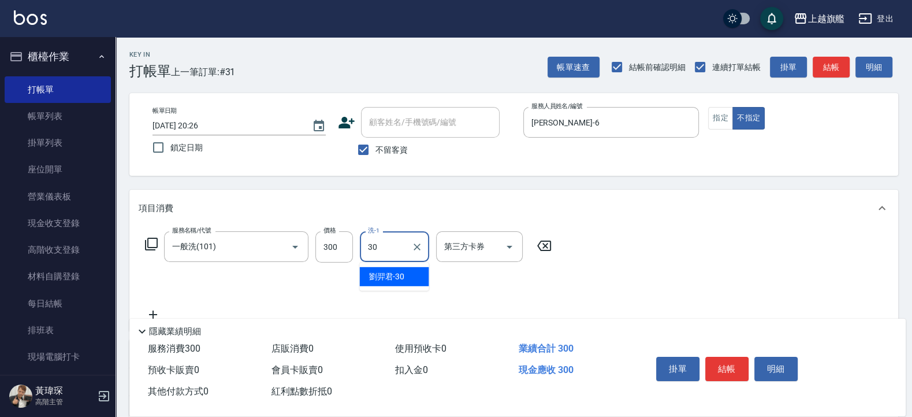
type input "劉羿君-30"
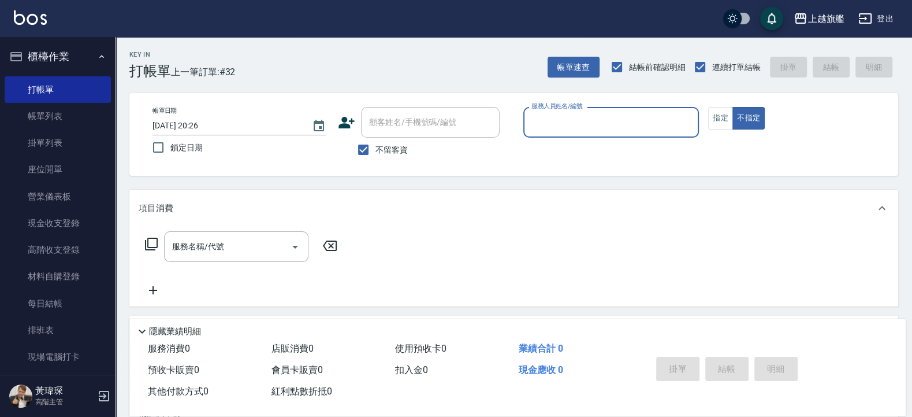
click at [376, 147] on span "不留客資" at bounding box center [392, 150] width 32 height 12
click at [376, 147] on input "不留客資" at bounding box center [363, 150] width 24 height 24
checkbox input "false"
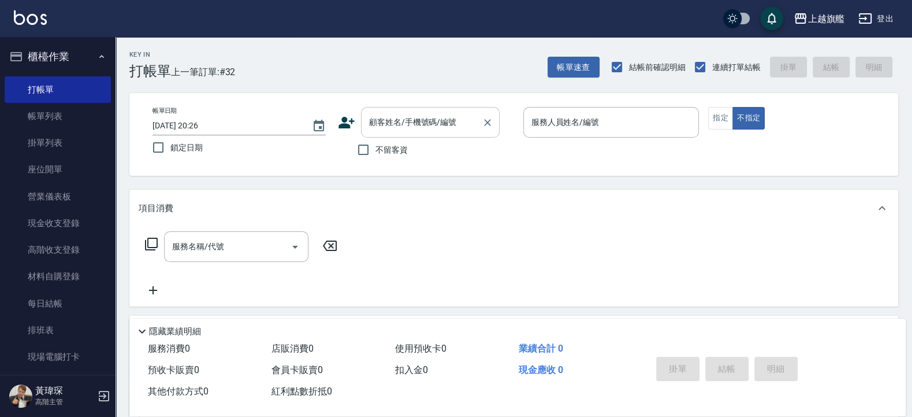
click at [422, 113] on input "顧客姓名/手機號碼/編號" at bounding box center [421, 122] width 111 height 20
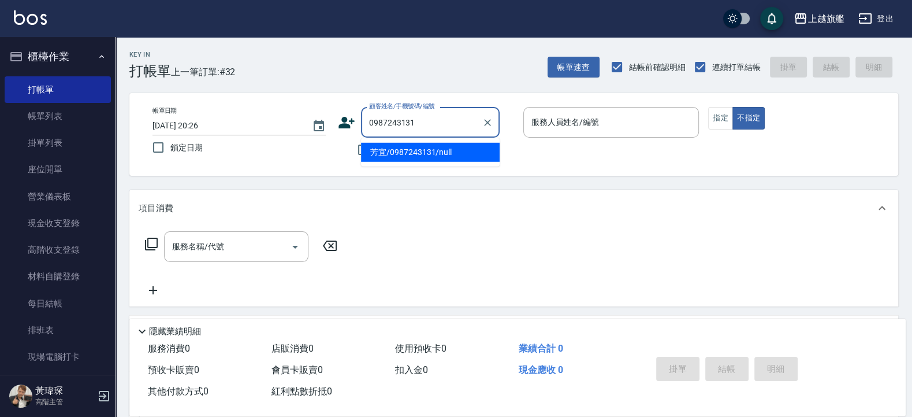
type input "芳宜/0987243131/null"
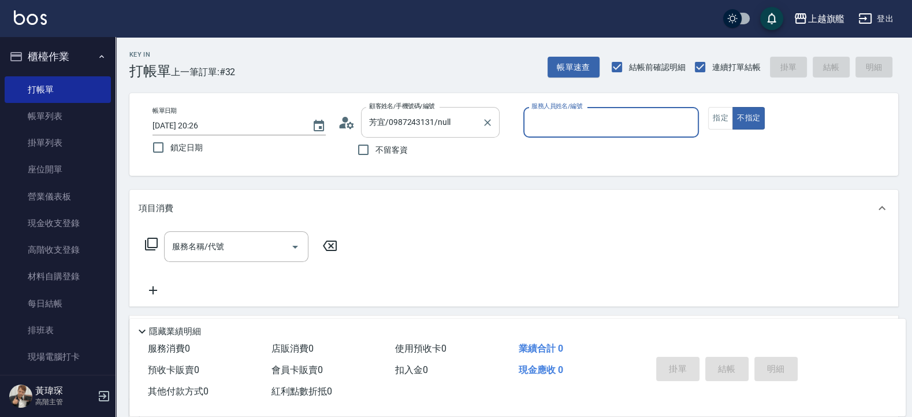
type input "[PERSON_NAME]-3"
click at [733, 107] on button "不指定" at bounding box center [749, 118] width 32 height 23
click at [716, 117] on button "指定" at bounding box center [720, 118] width 25 height 23
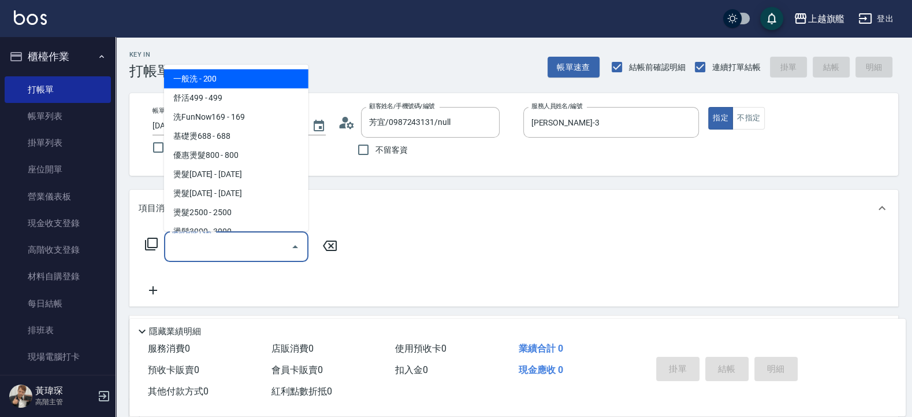
click at [210, 245] on input "服務名稱/代號" at bounding box center [227, 246] width 117 height 20
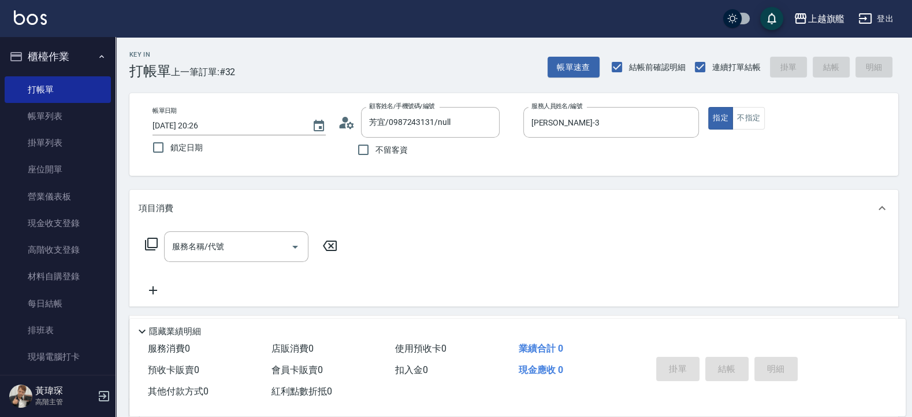
click at [356, 72] on div "Key In 打帳單 上一筆訂單:#32 帳單速查 結帳前確認明細 連續打單結帳 掛單 結帳 明細" at bounding box center [507, 58] width 783 height 42
click at [214, 252] on input "服務名稱/代號" at bounding box center [227, 246] width 117 height 20
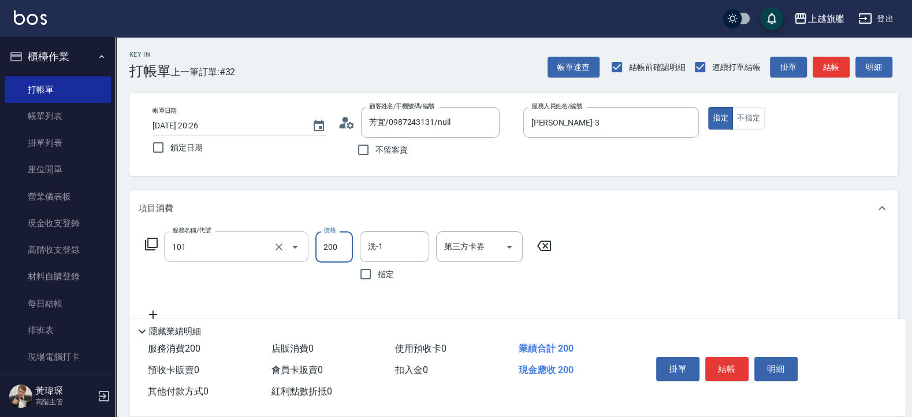
type input "一般洗(101)"
type input "699"
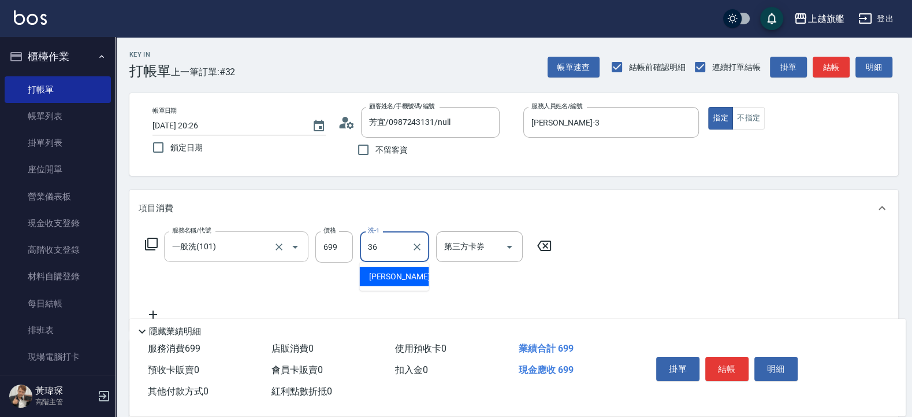
type input "[PERSON_NAME]-36"
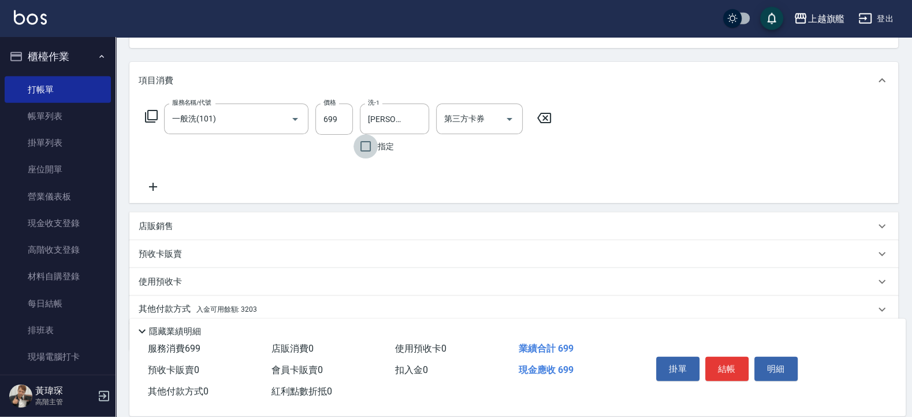
scroll to position [172, 0]
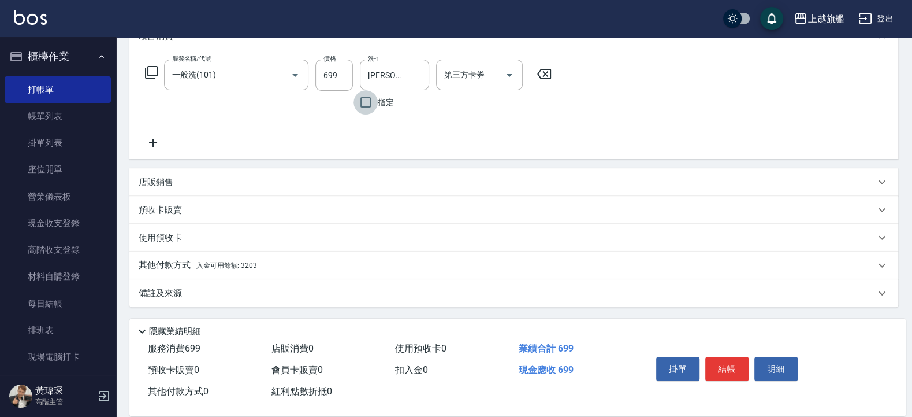
click at [232, 269] on span "入金可用餘額: 3203" at bounding box center [226, 265] width 61 height 8
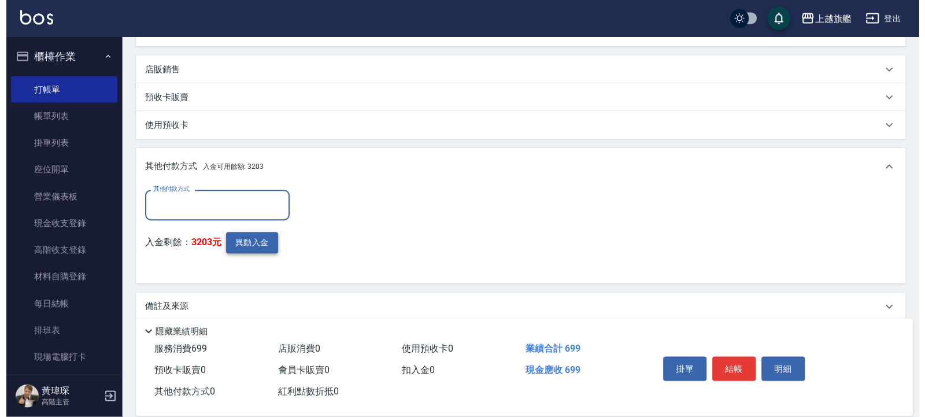
scroll to position [295, 0]
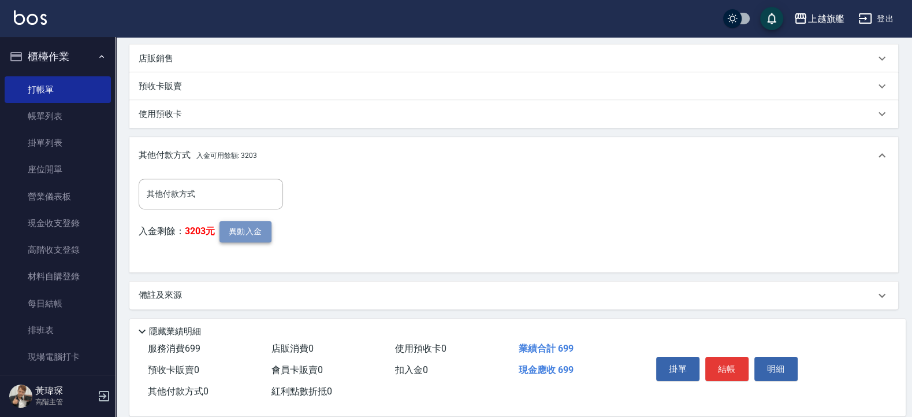
click at [251, 231] on button "異動入金" at bounding box center [246, 231] width 52 height 21
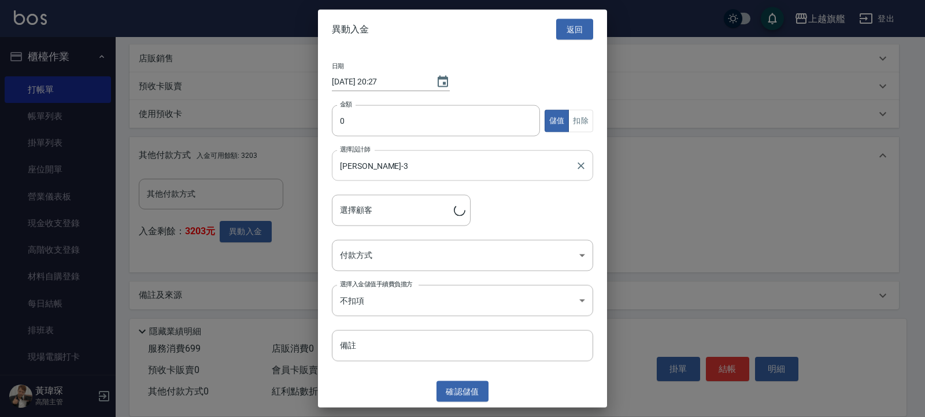
type input "芳宜/0987243131"
click at [378, 120] on input "0" at bounding box center [436, 120] width 208 height 31
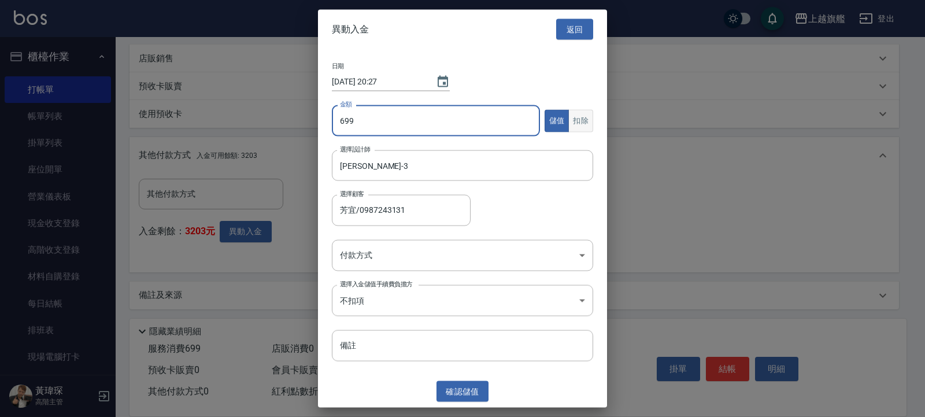
type input "699"
click at [575, 121] on button "扣除" at bounding box center [580, 120] width 25 height 23
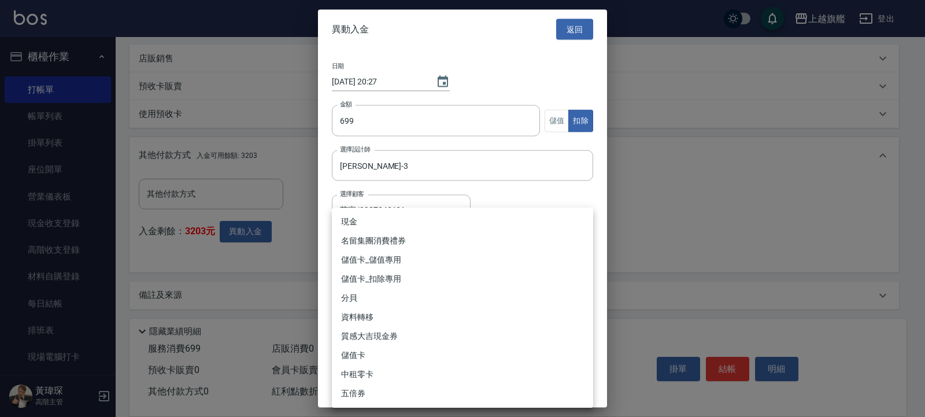
click at [399, 251] on body "上越旗艦 登出 櫃檯作業 打帳單 帳單列表 掛單列表 座位開單 營業儀表板 現金收支登錄 高階收支登錄 材料自購登錄 每日結帳 排班表 現場電腦打卡 掃碼打卡…" at bounding box center [462, 62] width 925 height 715
click at [372, 281] on li "儲值卡_扣除專用" at bounding box center [462, 278] width 261 height 19
type input "儲值卡_扣除專用"
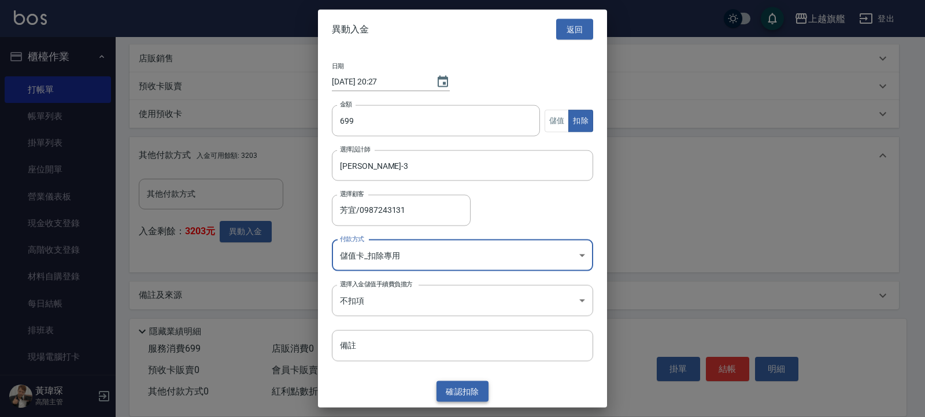
click at [470, 389] on button "確認 扣除" at bounding box center [462, 390] width 52 height 21
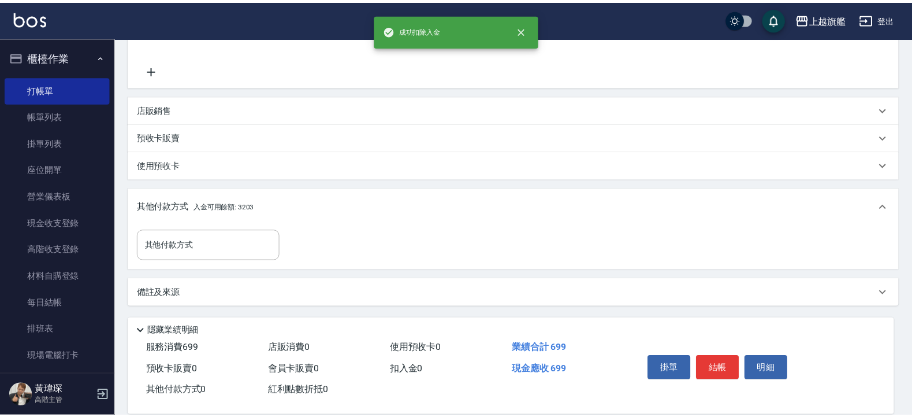
scroll to position [244, 0]
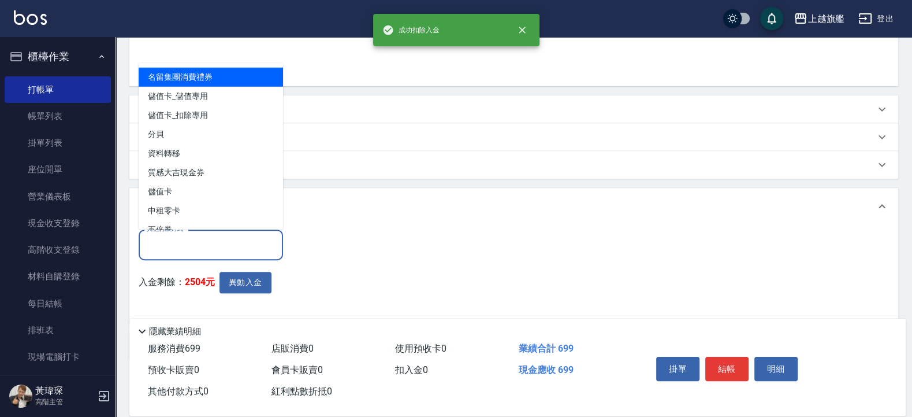
drag, startPoint x: 199, startPoint y: 244, endPoint x: 196, endPoint y: 239, distance: 6.3
click at [199, 244] on input "其他付款方式" at bounding box center [211, 245] width 134 height 20
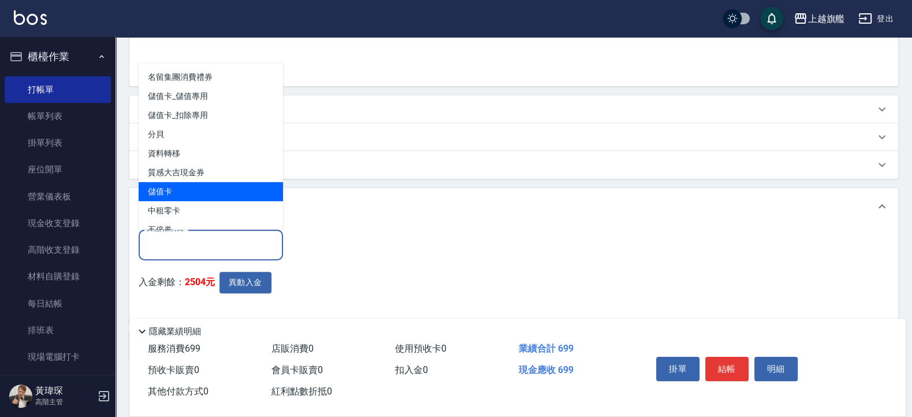
click at [179, 184] on span "儲值卡" at bounding box center [211, 190] width 144 height 19
type input "儲值卡"
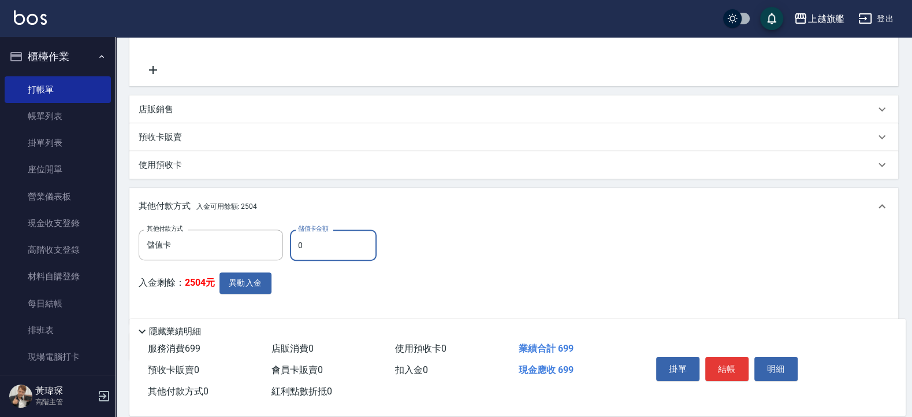
drag, startPoint x: 323, startPoint y: 240, endPoint x: 268, endPoint y: 240, distance: 54.9
click at [290, 240] on input "0" at bounding box center [333, 244] width 87 height 31
type input "699"
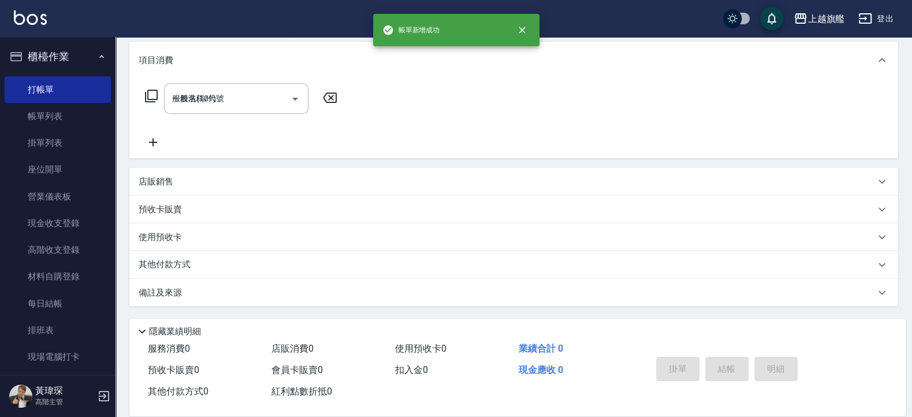
type input "2025/08/23 20:27"
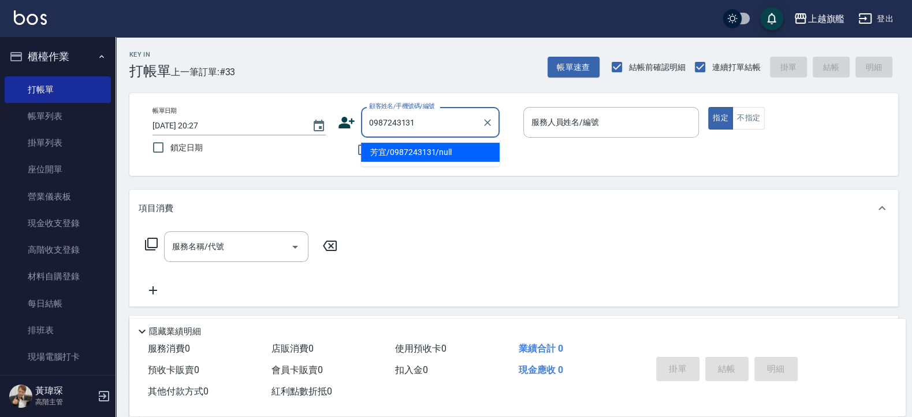
type input "芳宜/0987243131/null"
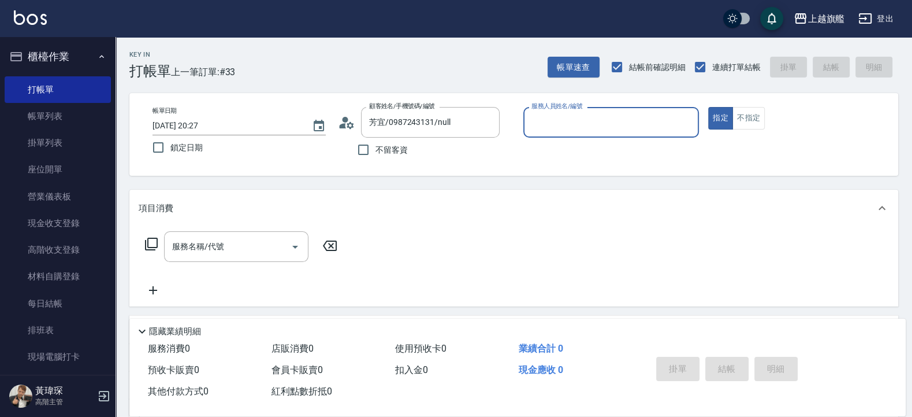
type input "[PERSON_NAME]-3"
click at [708, 107] on button "指定" at bounding box center [720, 118] width 25 height 23
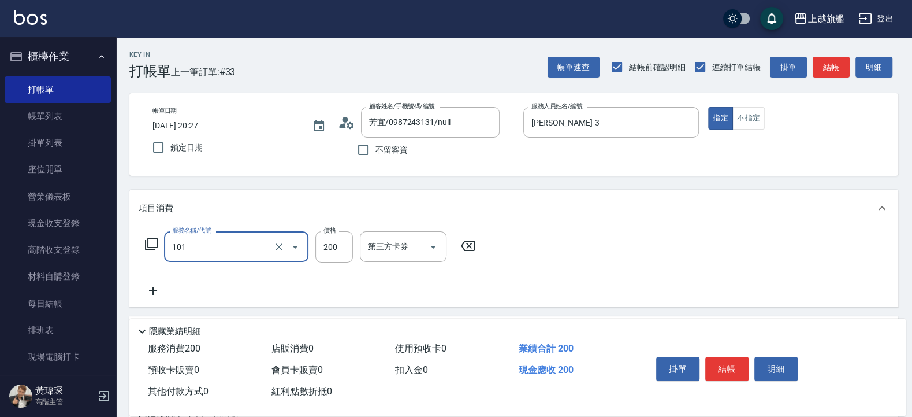
type input "一般洗(101)"
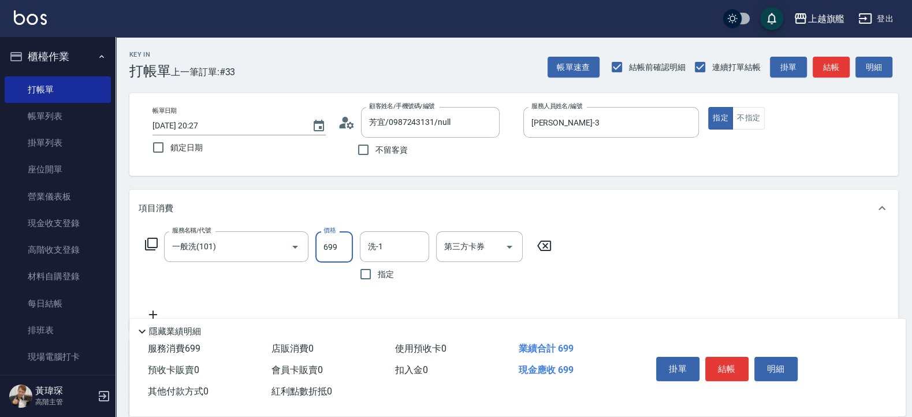
type input "699"
type input "[PERSON_NAME]-36"
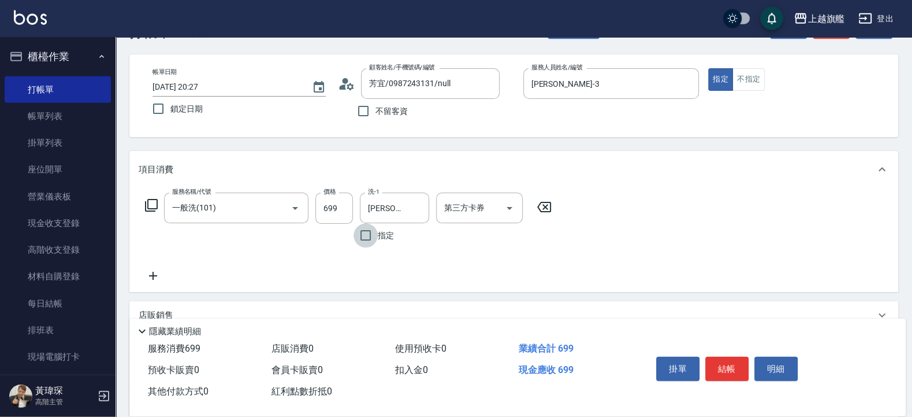
scroll to position [172, 0]
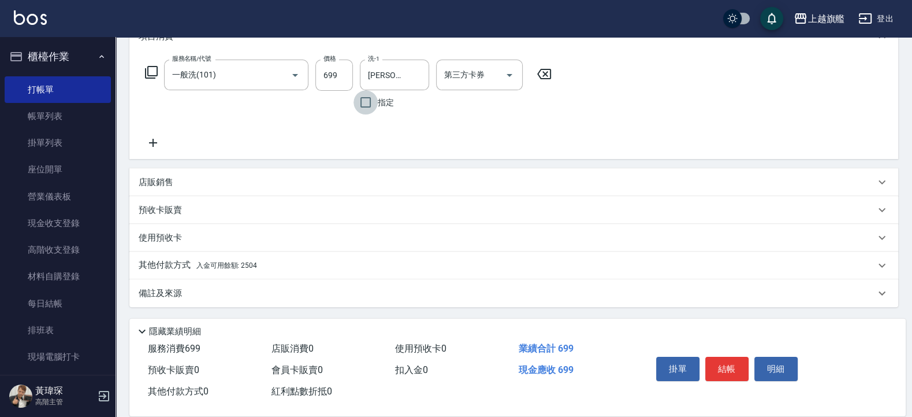
click at [257, 261] on span "入金可用餘額: 2504" at bounding box center [226, 265] width 61 height 8
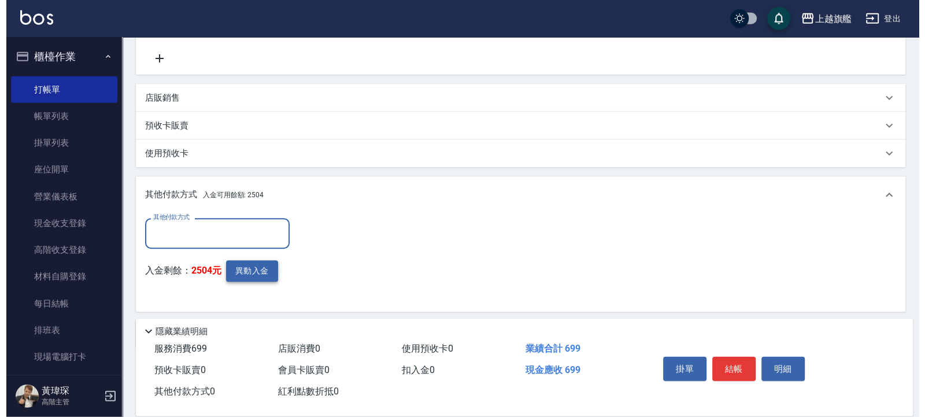
scroll to position [0, 0]
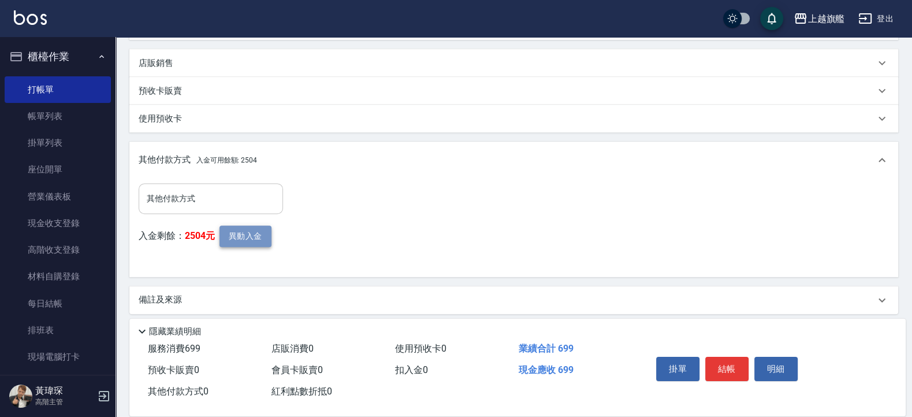
click at [243, 228] on button "異動入金" at bounding box center [246, 235] width 52 height 21
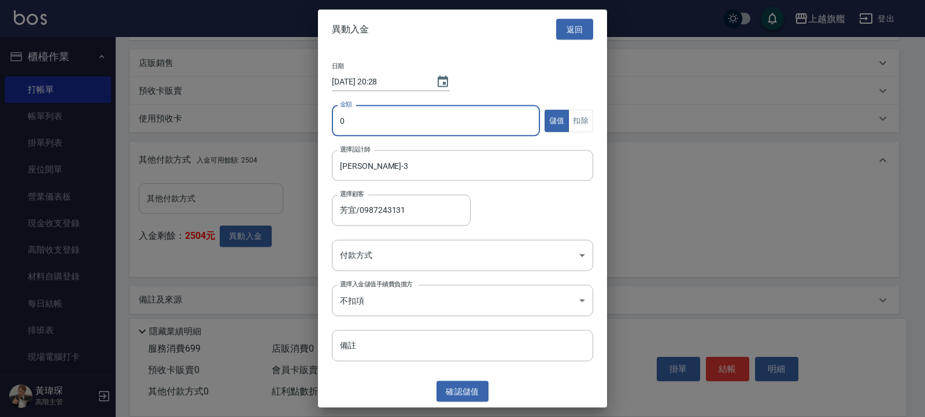
click at [398, 118] on input "0" at bounding box center [436, 120] width 208 height 31
type input "699"
click at [577, 118] on button "扣除" at bounding box center [580, 120] width 25 height 23
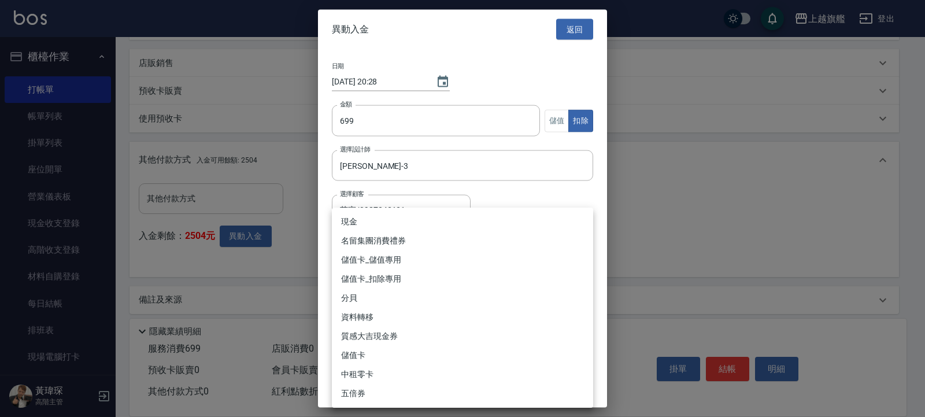
click at [347, 257] on body "上越旗艦 登出 櫃檯作業 打帳單 帳單列表 掛單列表 座位開單 營業儀表板 現金收支登錄 高階收支登錄 材料自購登錄 每日結帳 排班表 現場電腦打卡 掃碼打卡…" at bounding box center [462, 66] width 925 height 715
click at [372, 277] on li "儲值卡_扣除專用" at bounding box center [462, 278] width 261 height 19
type input "儲值卡_扣除專用"
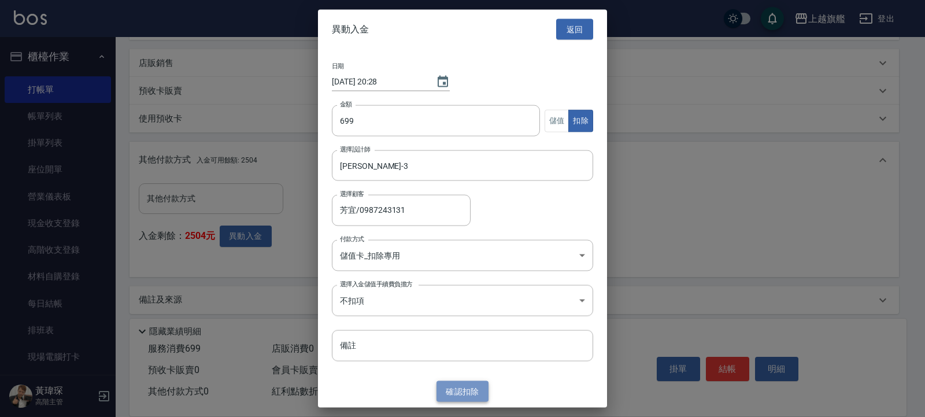
click at [462, 390] on button "確認 扣除" at bounding box center [462, 390] width 52 height 21
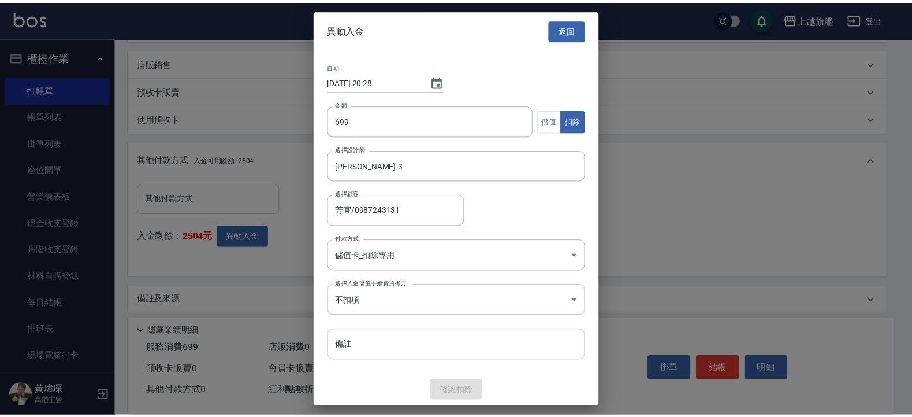
scroll to position [244, 0]
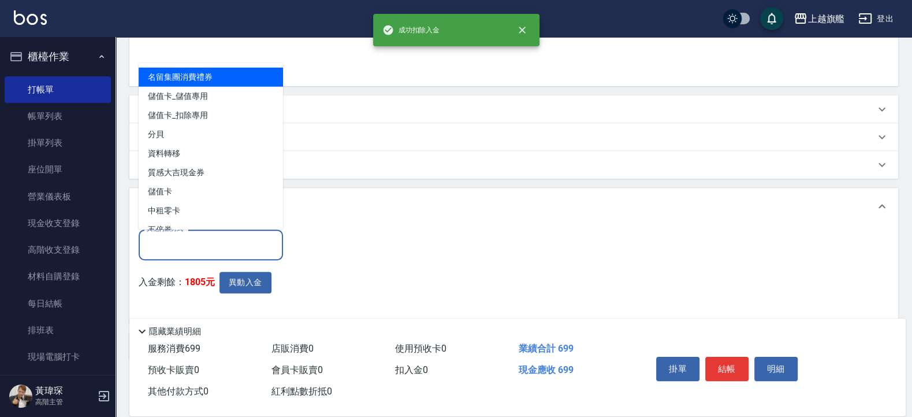
click at [210, 249] on input "其他付款方式" at bounding box center [211, 245] width 134 height 20
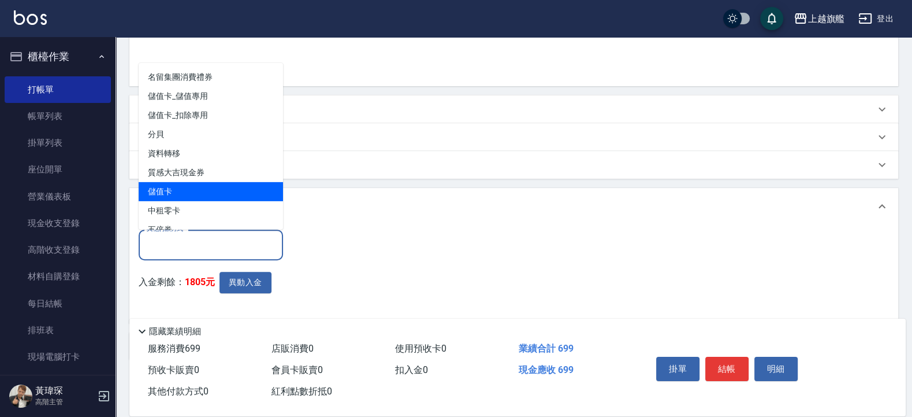
click at [193, 191] on span "儲值卡" at bounding box center [211, 190] width 144 height 19
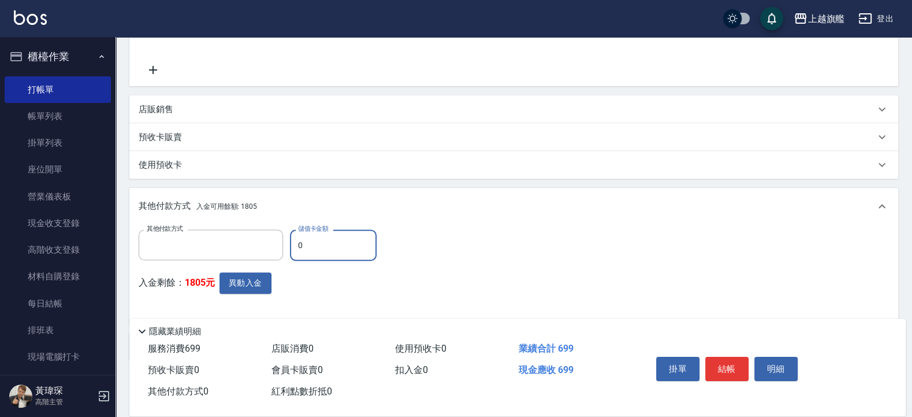
type input "儲值卡"
drag, startPoint x: 311, startPoint y: 245, endPoint x: 223, endPoint y: 220, distance: 91.8
click at [290, 229] on input "0" at bounding box center [333, 244] width 87 height 31
type input "699"
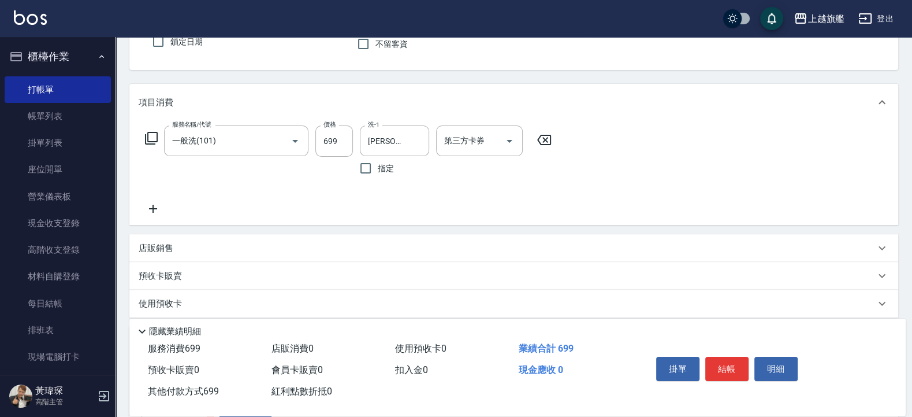
scroll to position [298, 0]
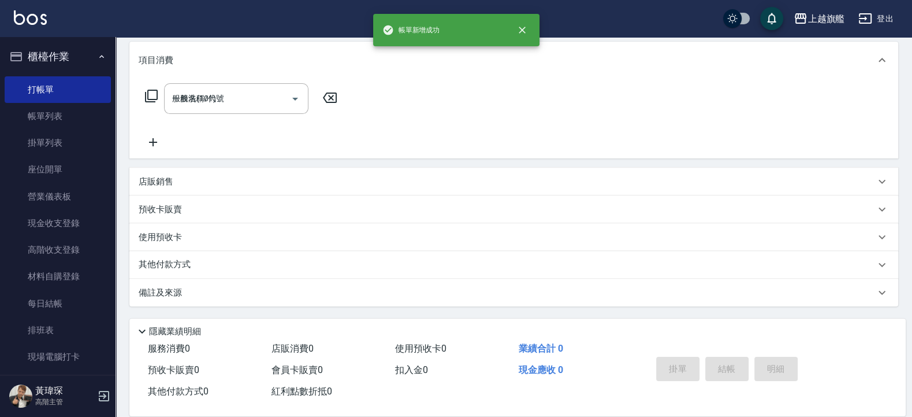
type input "2025/08/23 20:28"
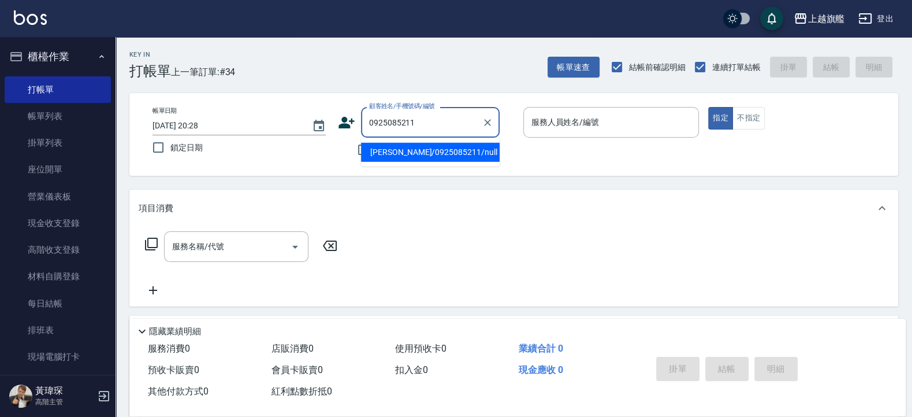
type input "歐美雲/0925085211/null"
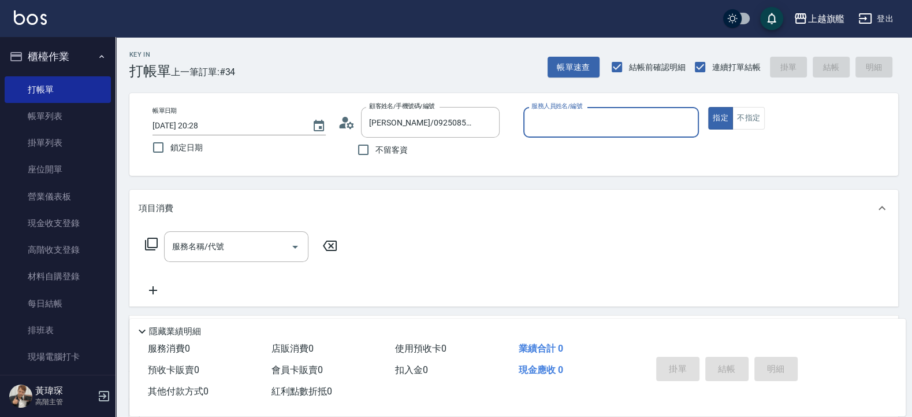
type input "周秀娟-8"
click at [708, 107] on button "指定" at bounding box center [720, 118] width 25 height 23
click at [194, 254] on input "服務名稱/代號" at bounding box center [227, 246] width 117 height 20
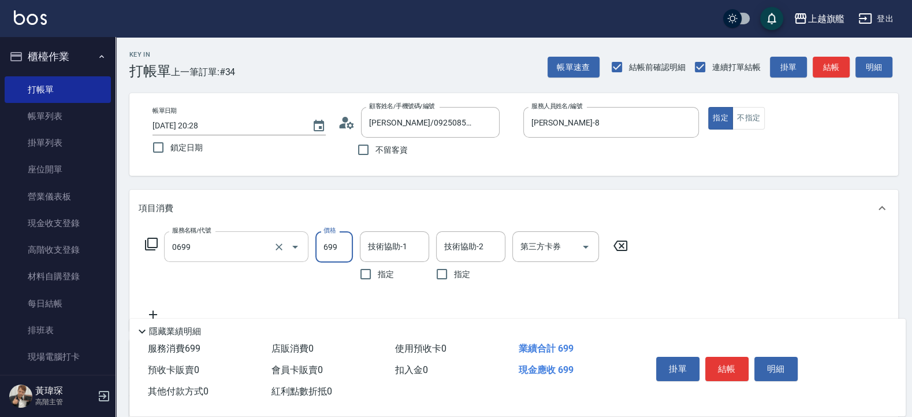
type input "精油SPA(0699)"
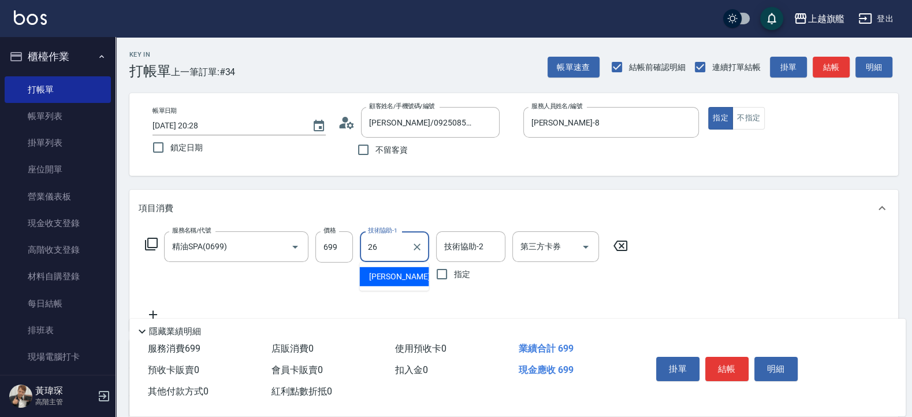
type input "陳祈聿-26"
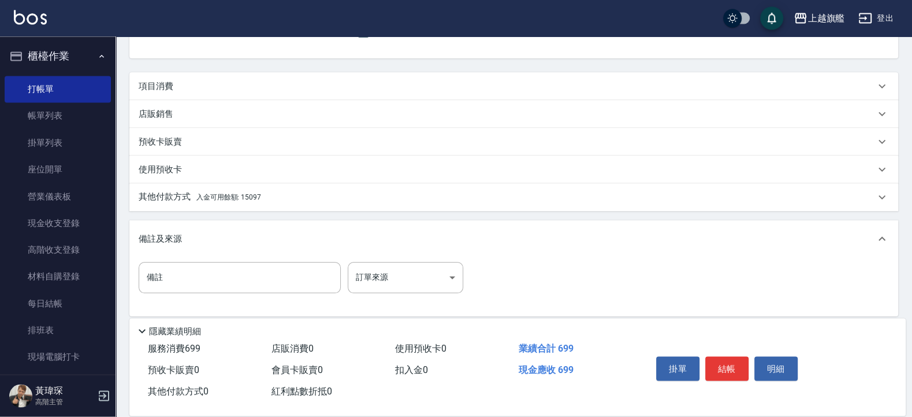
scroll to position [127, 0]
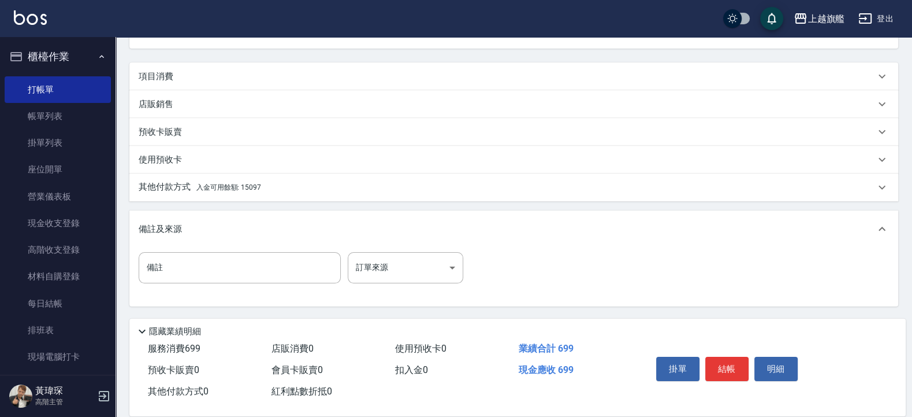
click at [870, 222] on div "備註及來源" at bounding box center [513, 228] width 769 height 37
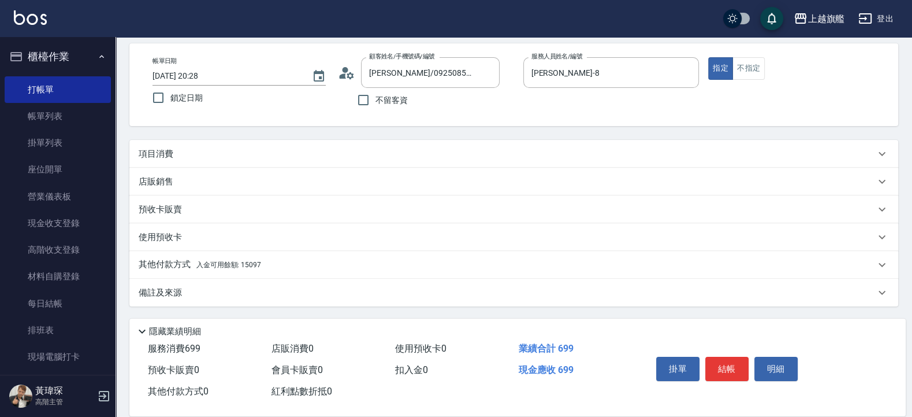
scroll to position [50, 0]
click at [159, 150] on p "項目消費" at bounding box center [156, 154] width 35 height 12
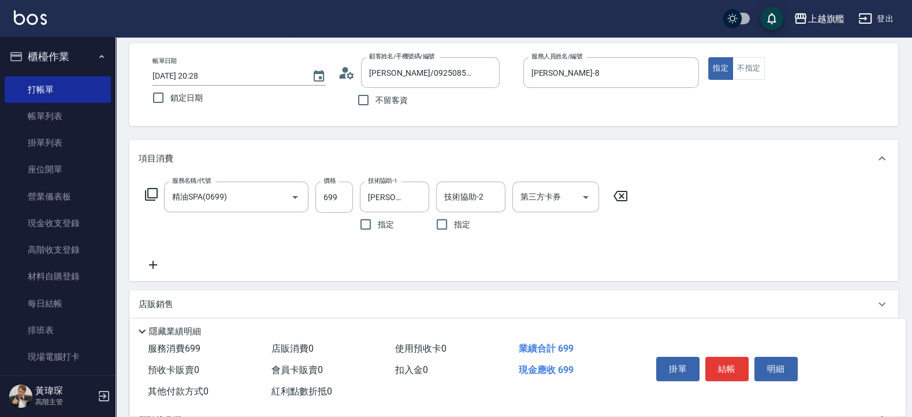
click at [152, 265] on icon at bounding box center [153, 265] width 8 height 8
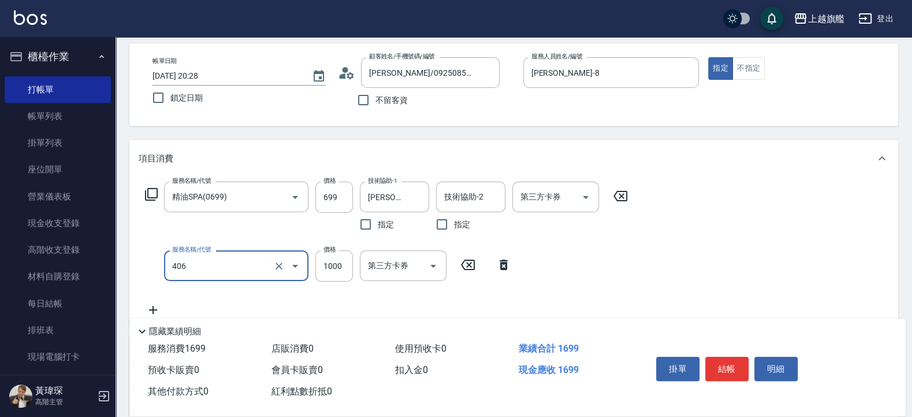
type input "水漾護1000(406)"
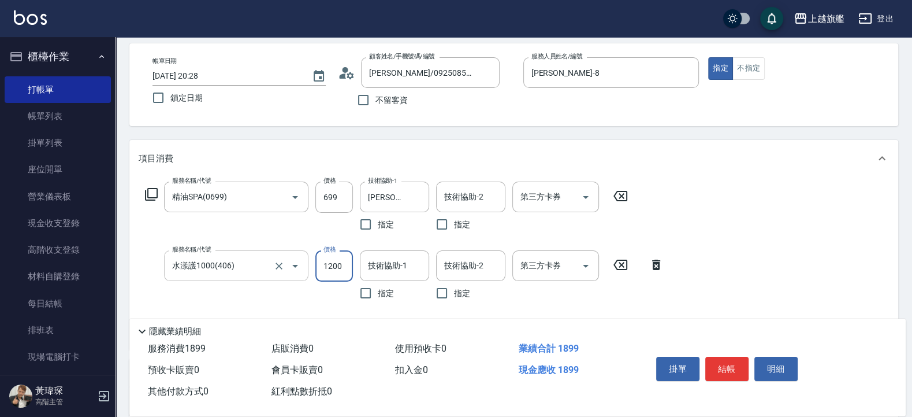
type input "1200"
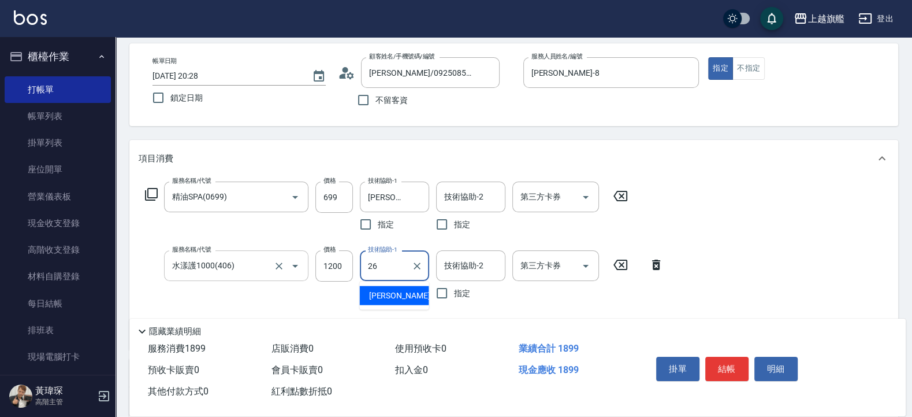
type input "陳祈聿-26"
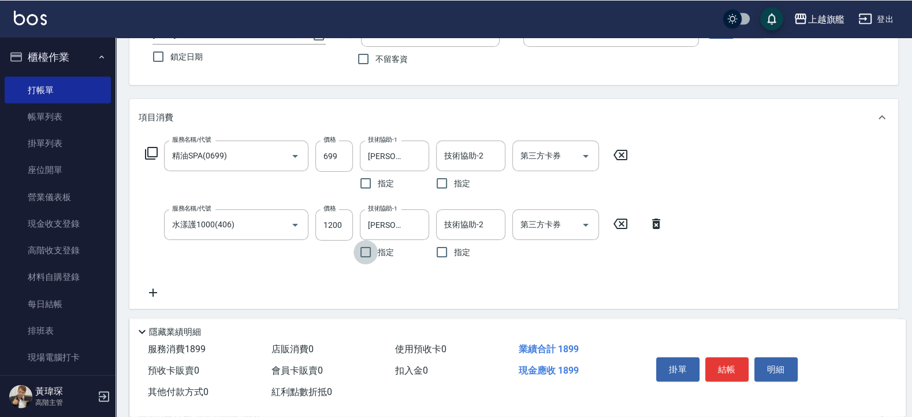
scroll to position [119, 0]
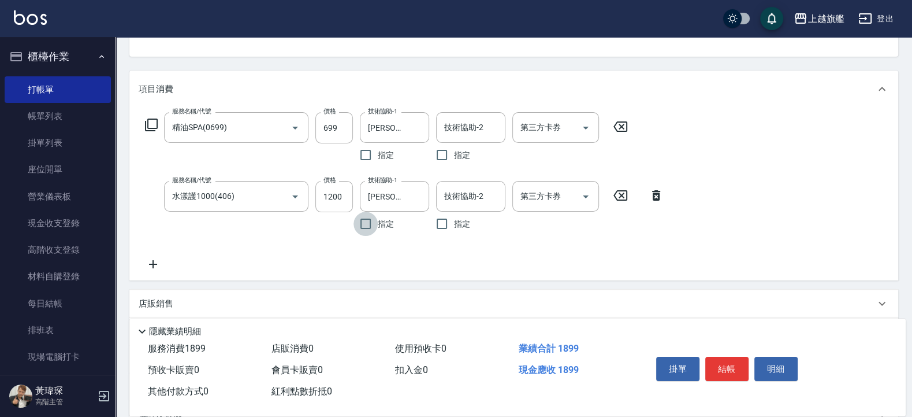
click at [152, 264] on icon at bounding box center [153, 264] width 8 height 8
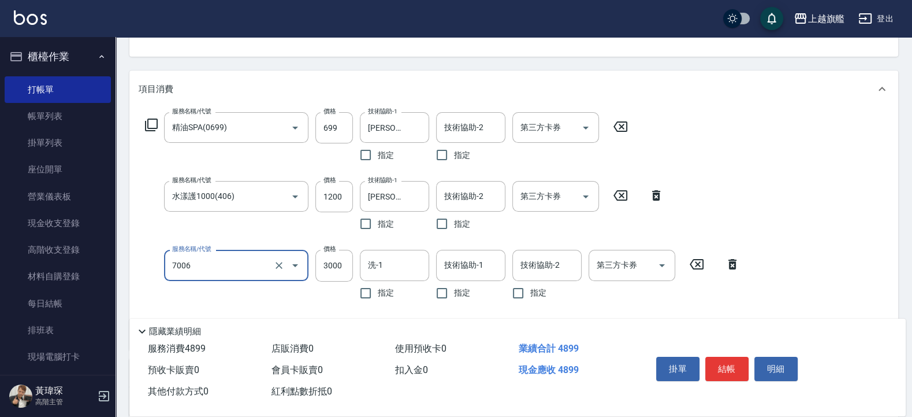
type input "重整(7006)"
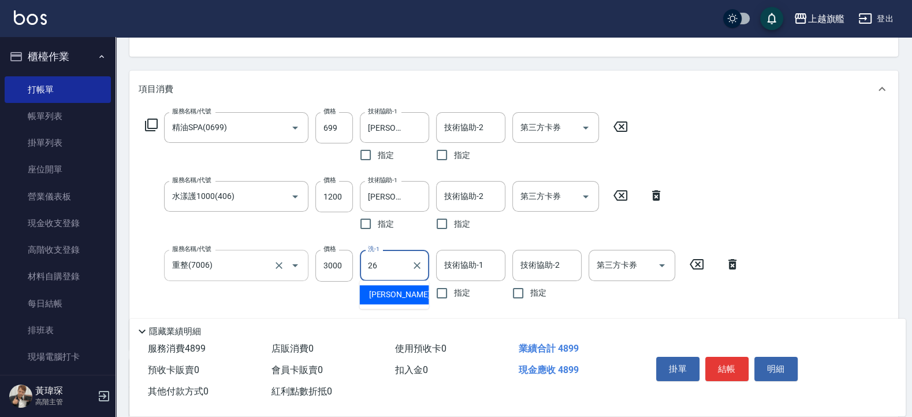
type input "陳祈聿-26"
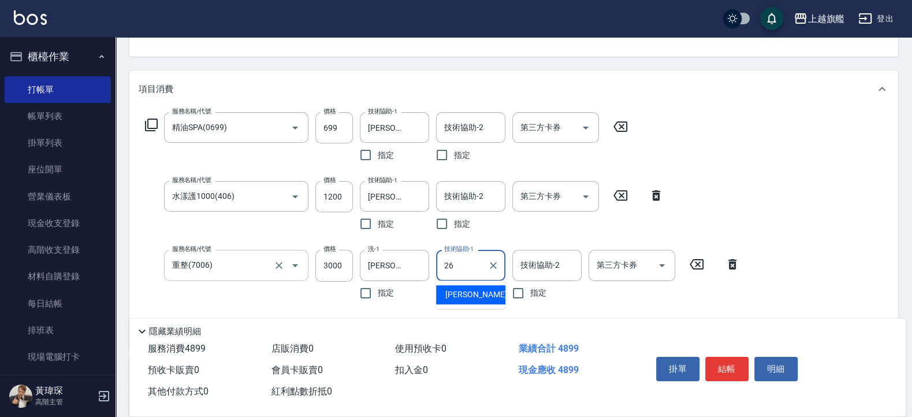
type input "陳祈聿-26"
click at [417, 262] on icon "Clear" at bounding box center [417, 265] width 12 height 12
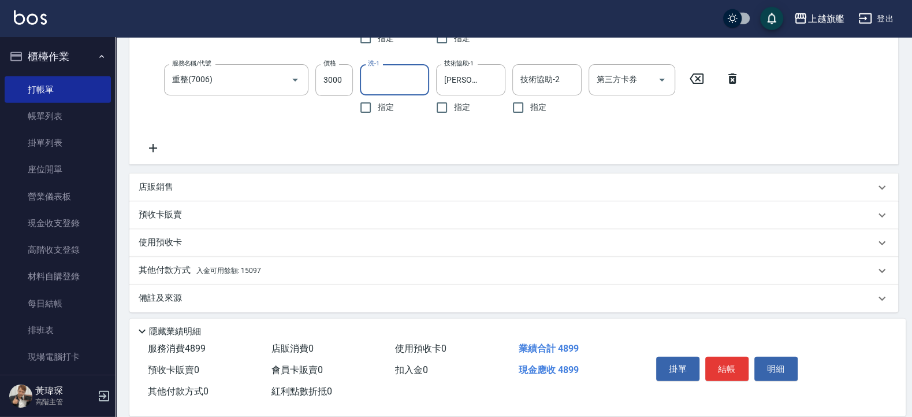
scroll to position [310, 0]
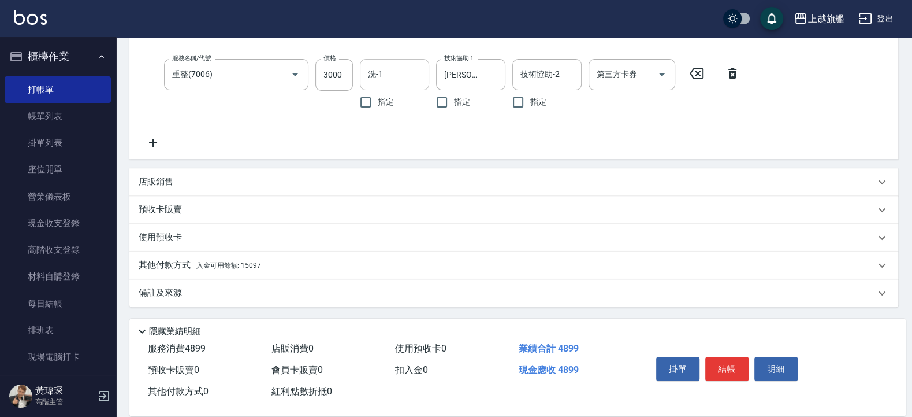
click at [259, 263] on span "入金可用餘額: 15097" at bounding box center [228, 265] width 65 height 8
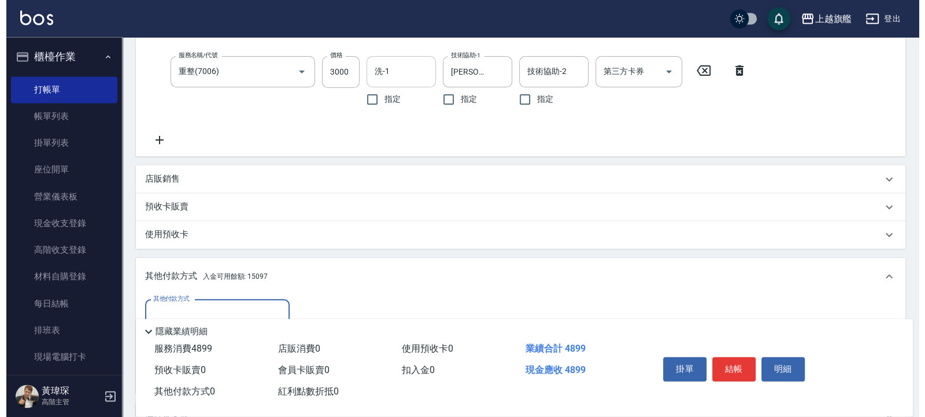
scroll to position [0, 0]
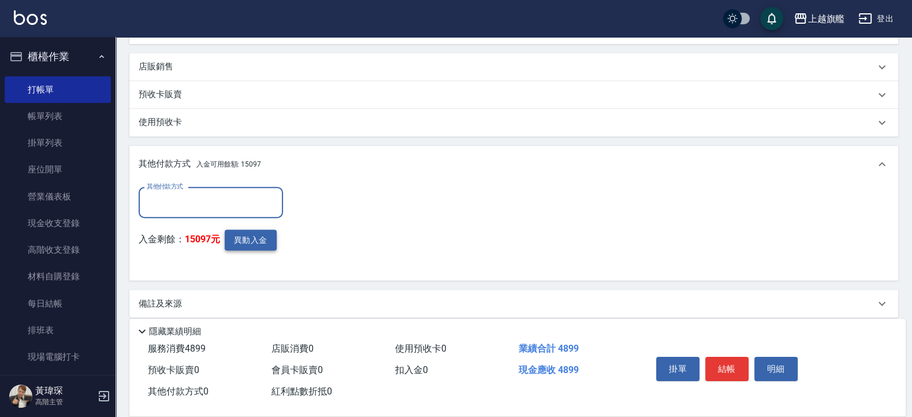
click at [253, 240] on button "異動入金" at bounding box center [251, 239] width 52 height 21
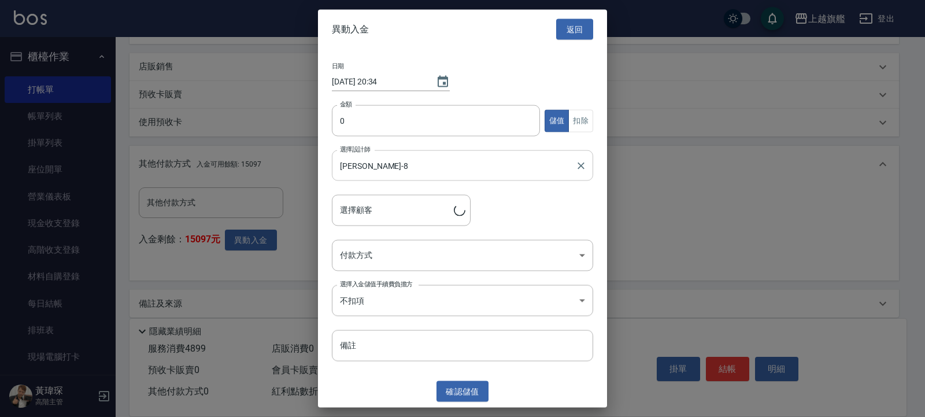
type input "歐美雲/0925085211"
click at [385, 113] on input "0" at bounding box center [436, 120] width 208 height 31
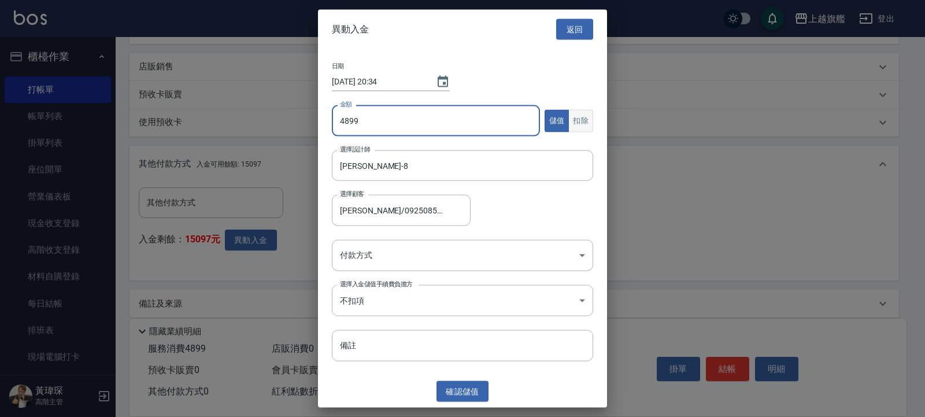
type input "4899"
click at [581, 124] on button "扣除" at bounding box center [580, 120] width 25 height 23
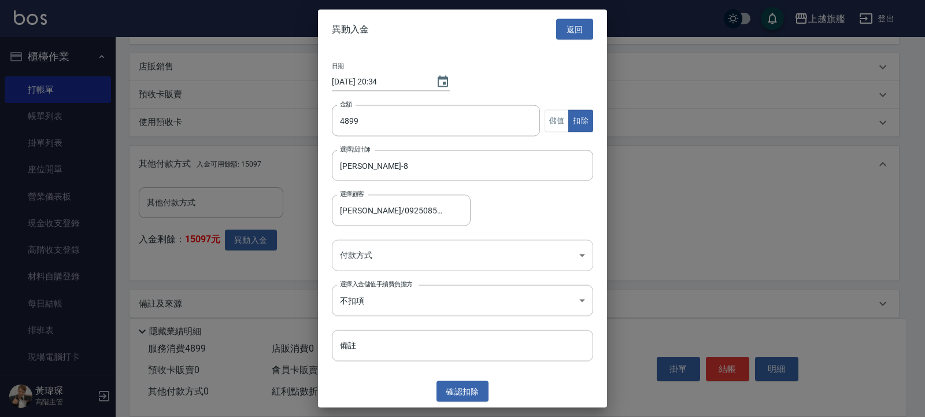
click at [377, 255] on body "上越旗艦 登出 櫃檯作業 打帳單 帳單列表 掛單列表 座位開單 營業儀表板 現金收支登錄 高階收支登錄 材料自購登錄 每日結帳 排班表 現場電腦打卡 掃碼打卡…" at bounding box center [462, 1] width 925 height 852
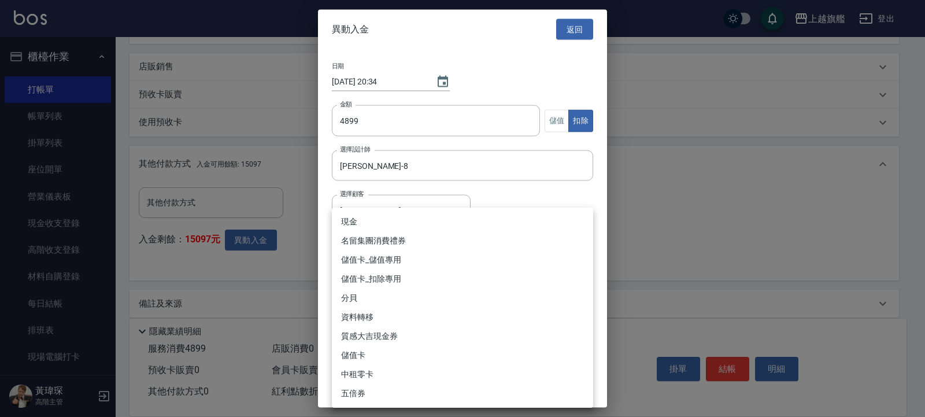
click at [360, 279] on li "儲值卡_扣除專用" at bounding box center [462, 278] width 261 height 19
type input "儲值卡_扣除專用"
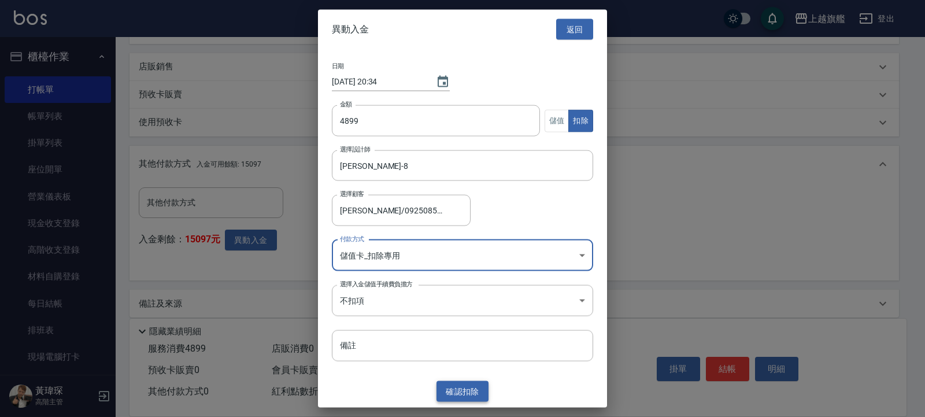
click at [472, 387] on button "確認 扣除" at bounding box center [462, 390] width 52 height 21
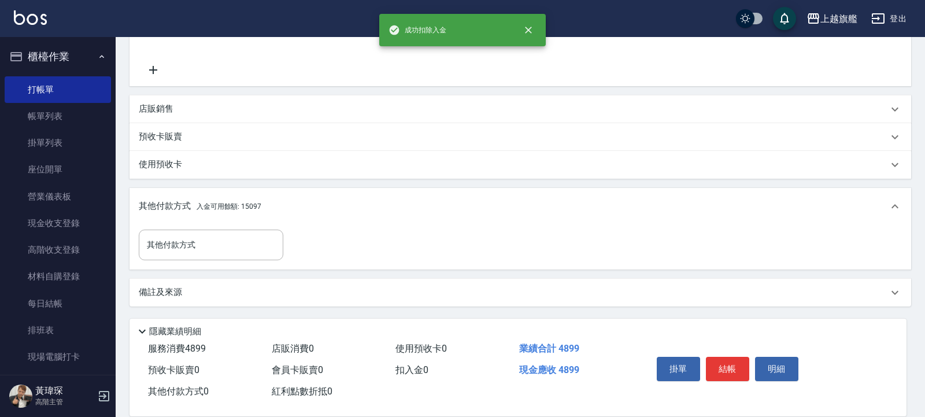
scroll to position [382, 0]
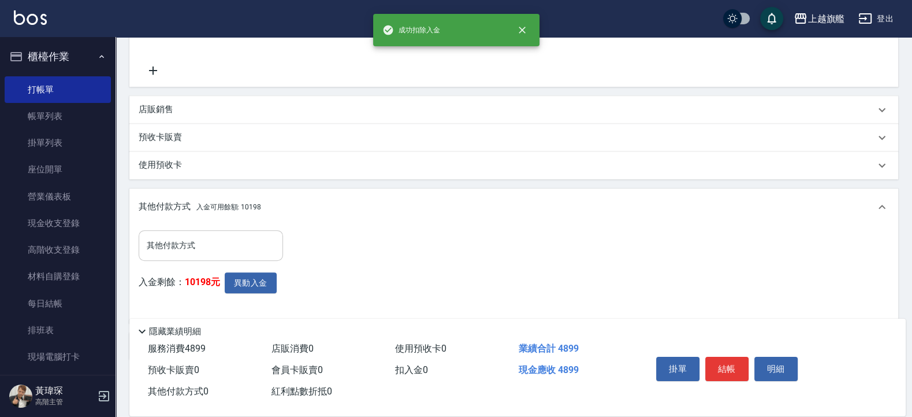
click at [203, 235] on div "其他付款方式" at bounding box center [211, 245] width 144 height 31
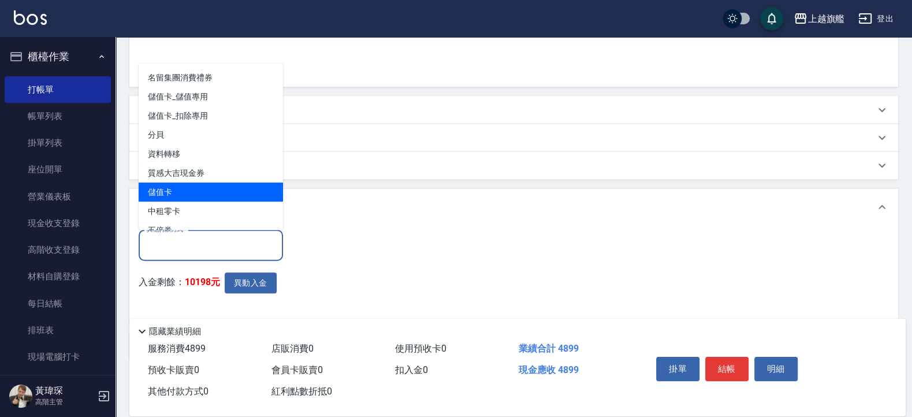
click at [187, 191] on span "儲值卡" at bounding box center [211, 191] width 144 height 19
type input "儲值卡"
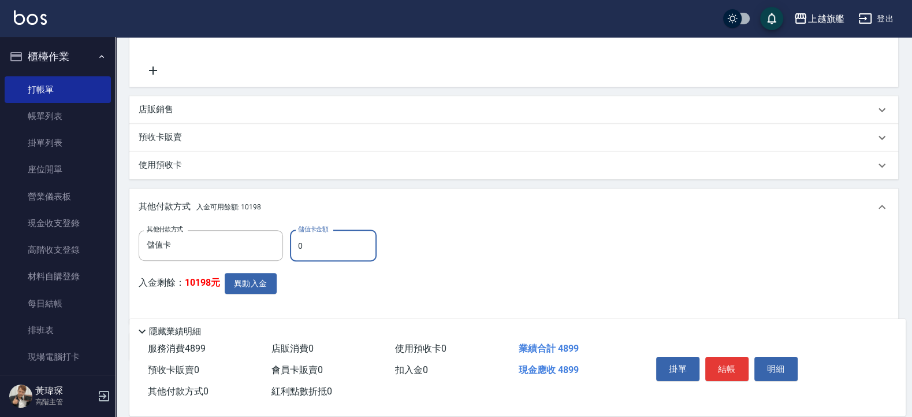
drag, startPoint x: 329, startPoint y: 251, endPoint x: 272, endPoint y: 237, distance: 58.3
click at [290, 237] on input "0" at bounding box center [333, 245] width 87 height 31
type input "4899"
click at [731, 357] on button "結帳" at bounding box center [727, 369] width 43 height 24
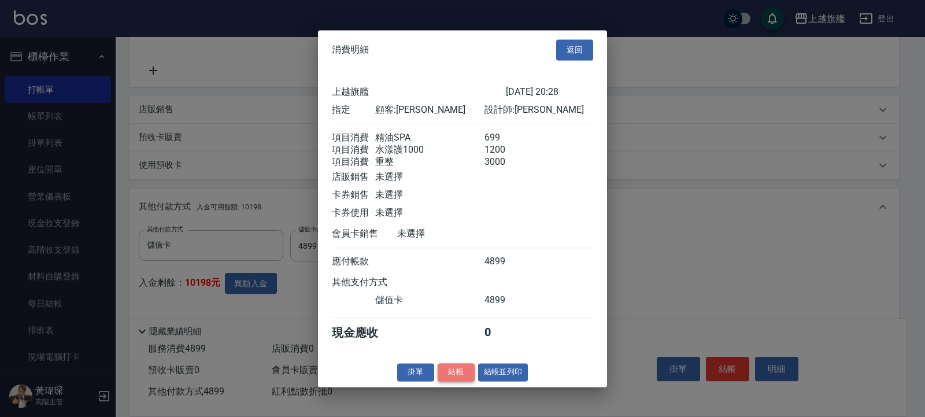
click at [457, 378] on button "結帳" at bounding box center [455, 372] width 37 height 18
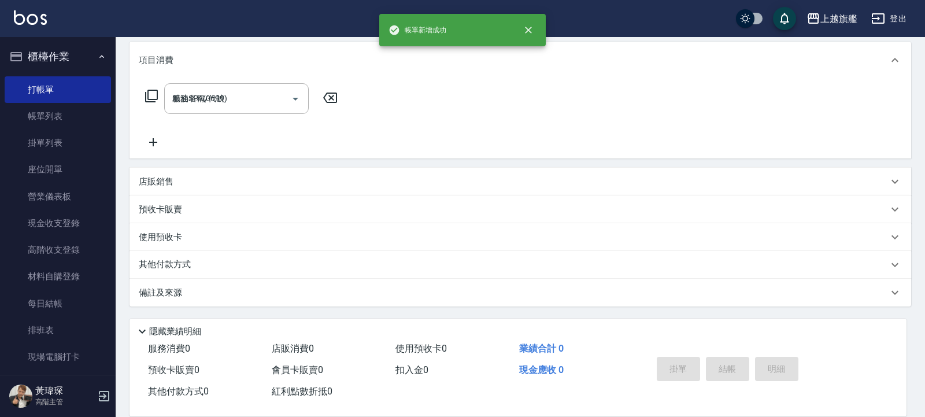
type input "2025/08/23 20:35"
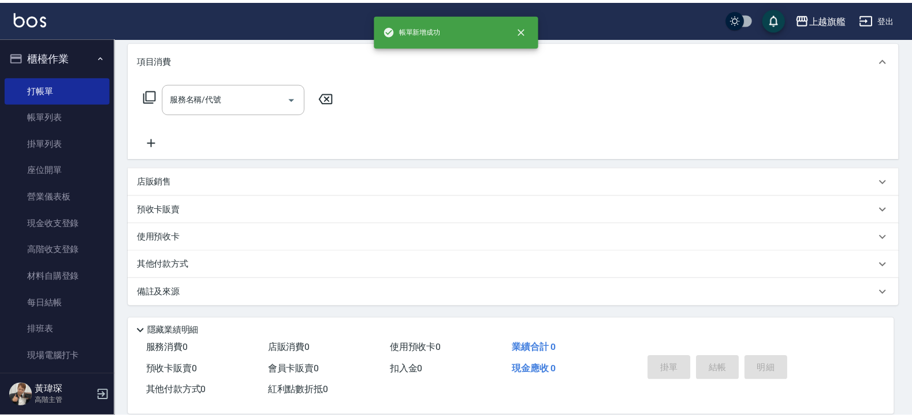
scroll to position [0, 0]
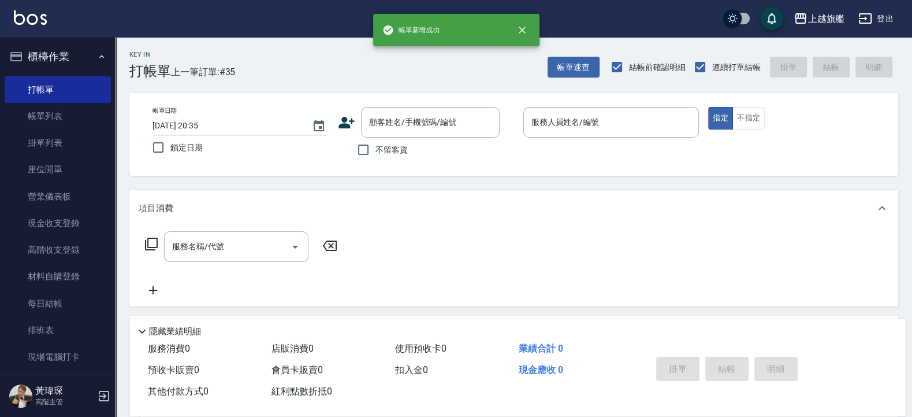
click at [396, 152] on span "不留客資" at bounding box center [392, 150] width 32 height 12
click at [376, 152] on input "不留客資" at bounding box center [363, 150] width 24 height 24
checkbox input "true"
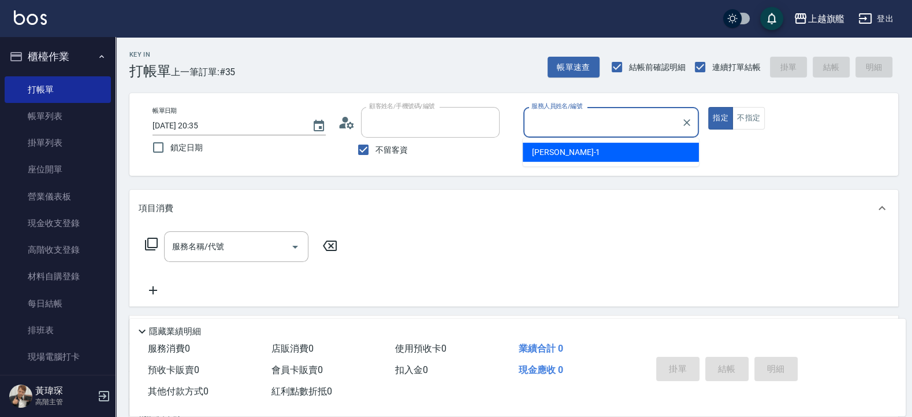
type input "張佳愉/0976500674/"
click at [581, 157] on div "蔡美秀 -11" at bounding box center [611, 152] width 176 height 19
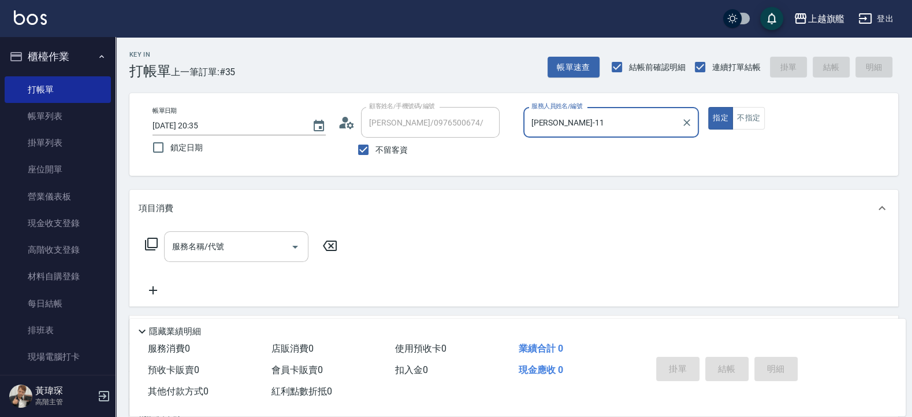
type input "蔡美秀-11"
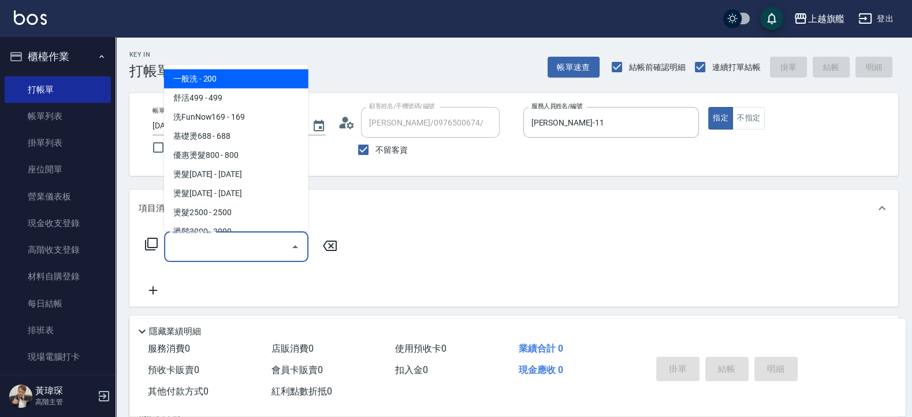
click at [178, 250] on input "服務名稱/代號" at bounding box center [227, 246] width 117 height 20
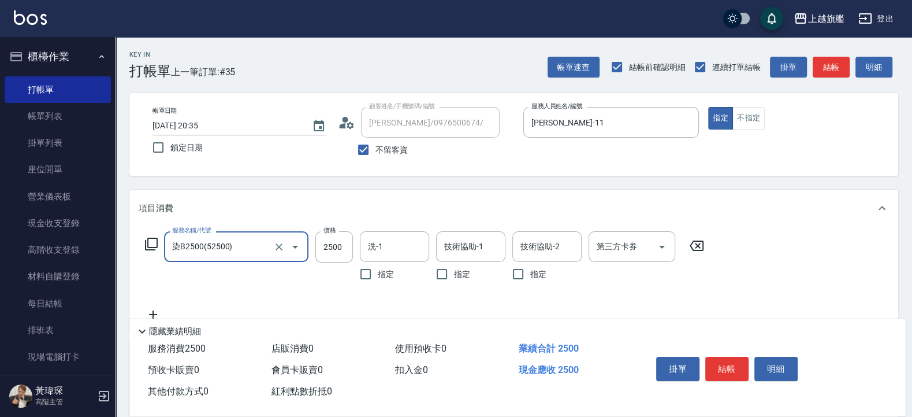
type input "染B2500(52500)"
type input "2499"
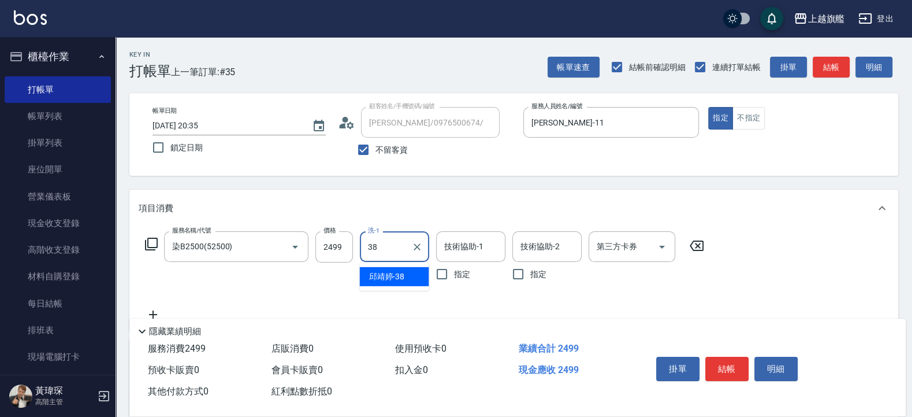
type input "[PERSON_NAME]-38"
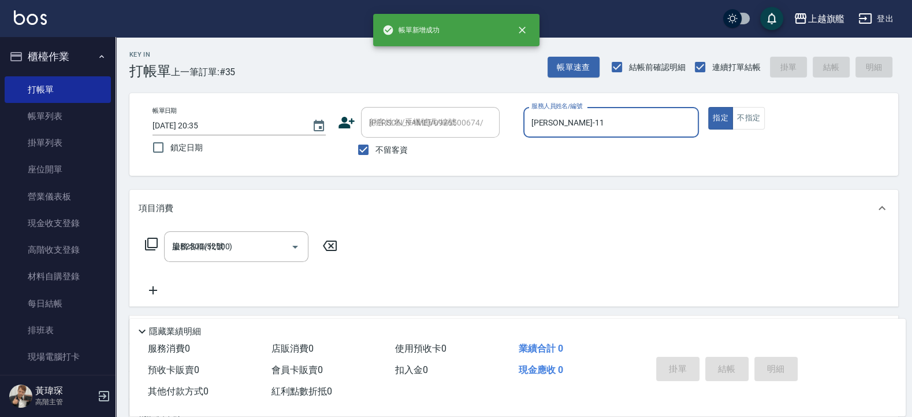
type input "2025/08/23 20:36"
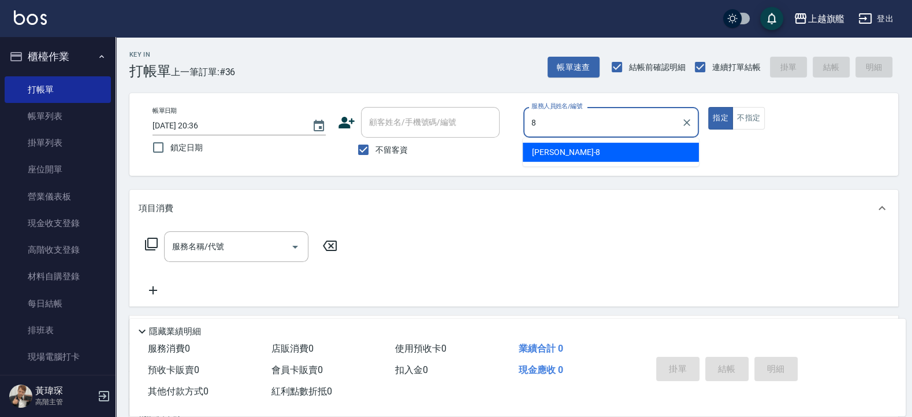
type input "周秀娟-8"
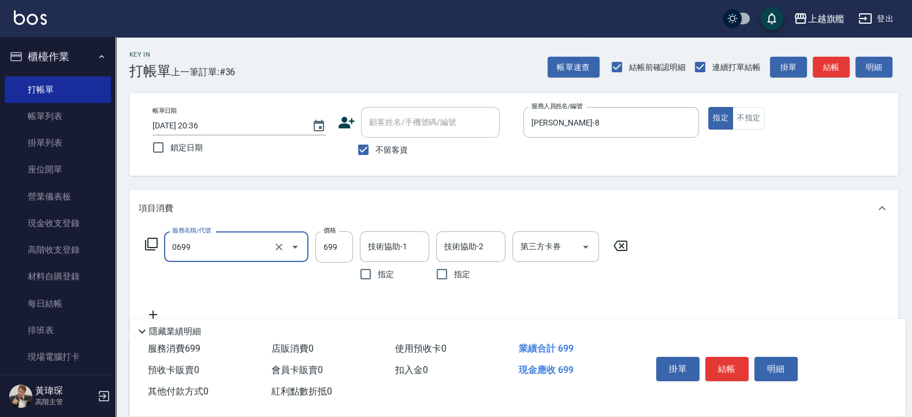
type input "精油SPA(0699)"
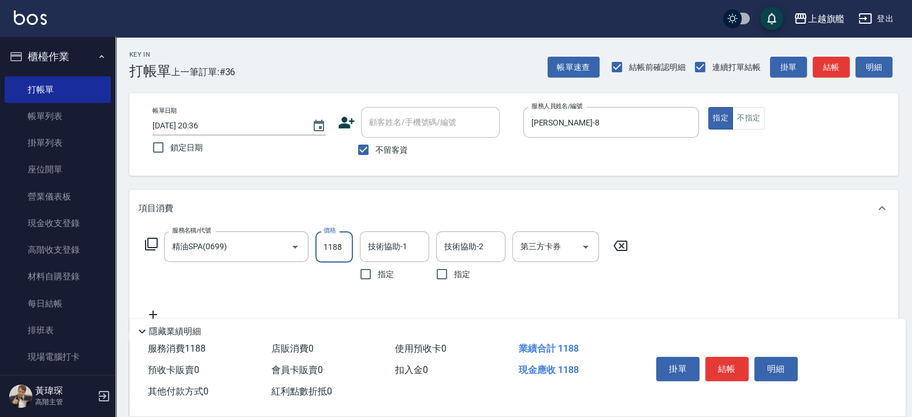
type input "1188"
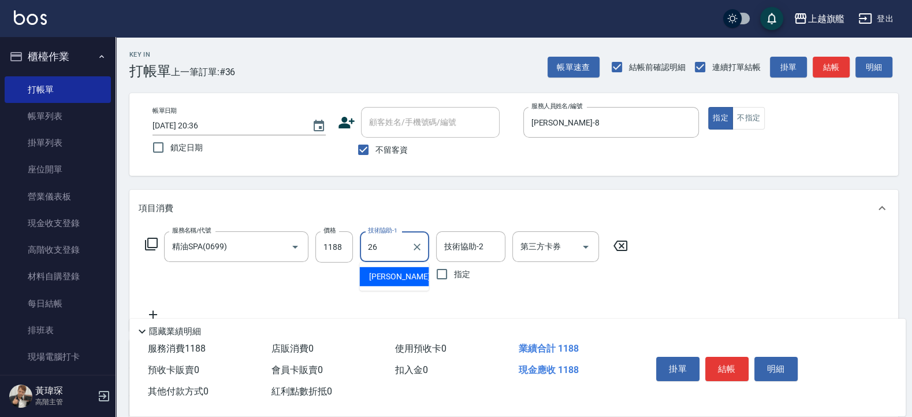
type input "陳祈聿-26"
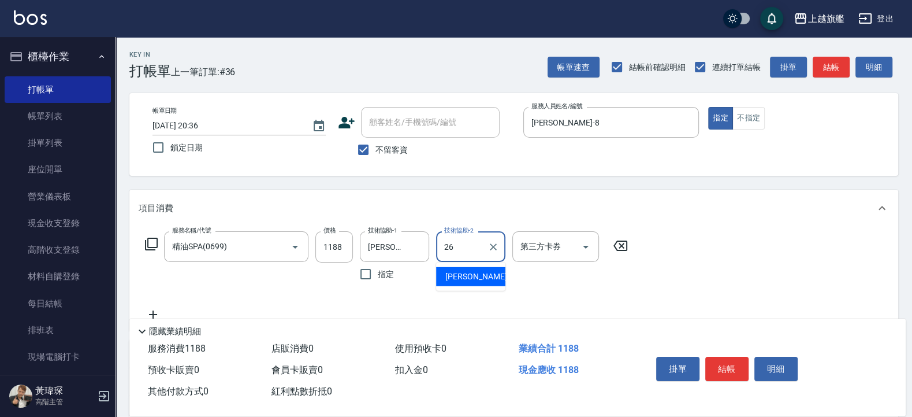
type input "陳祈聿-26"
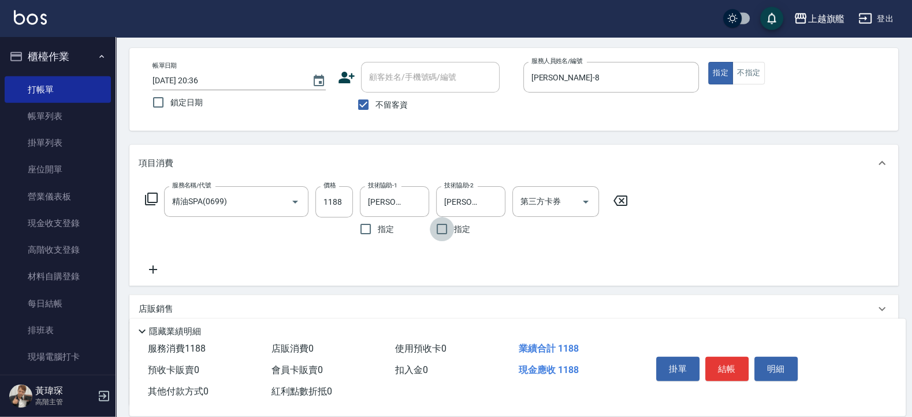
scroll to position [69, 0]
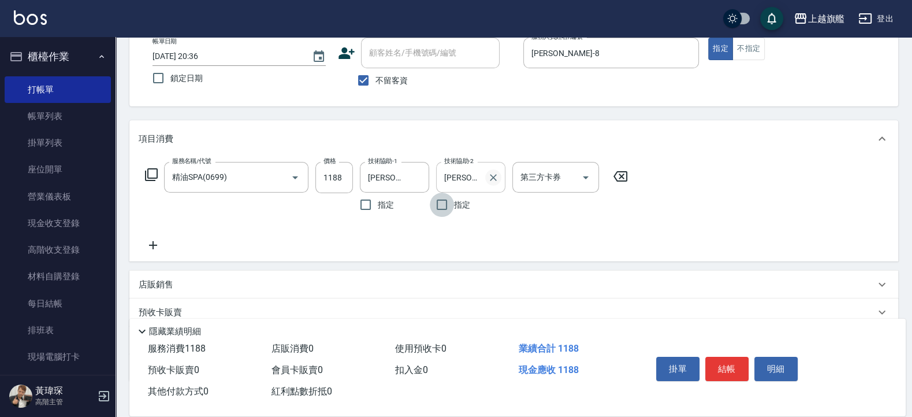
click at [493, 177] on icon "Clear" at bounding box center [493, 177] width 7 height 7
click at [159, 243] on icon at bounding box center [153, 245] width 29 height 14
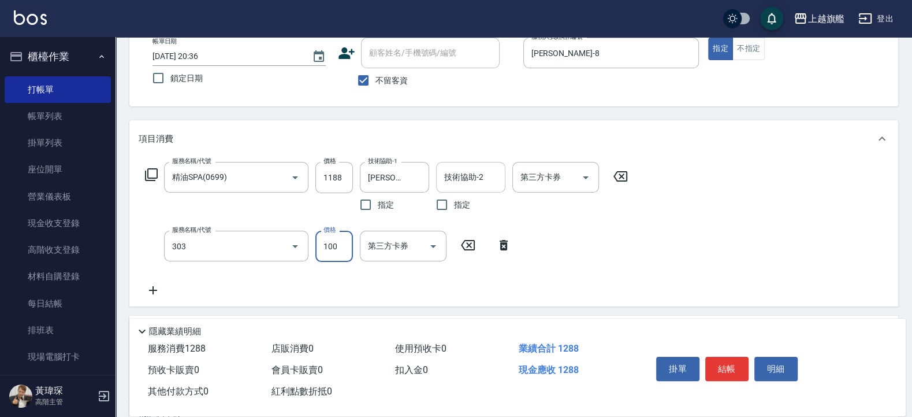
type input "剪髮100(303)"
type input "500"
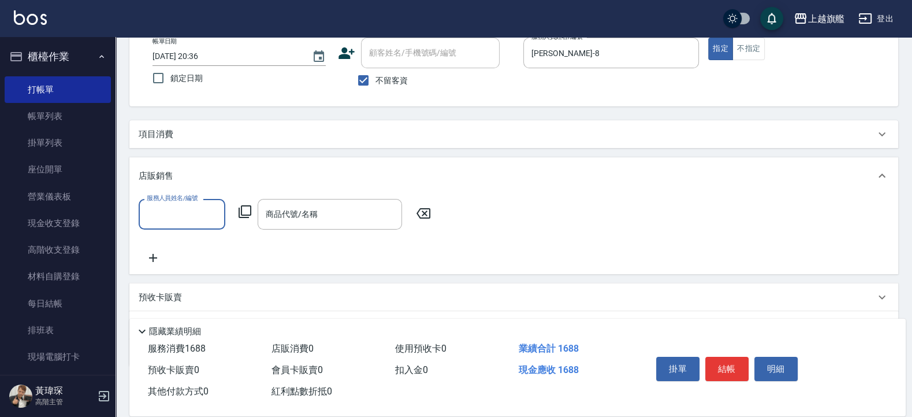
scroll to position [0, 0]
type input "周秀娟-8"
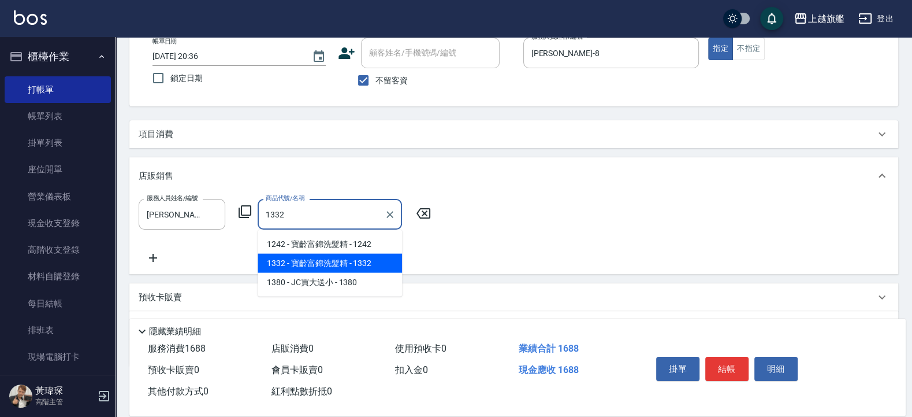
type input "寶齡富錦洗髮精"
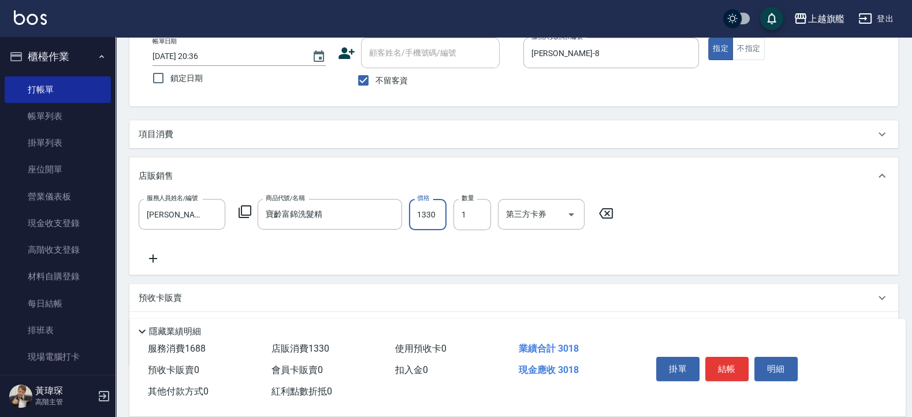
type input "1330"
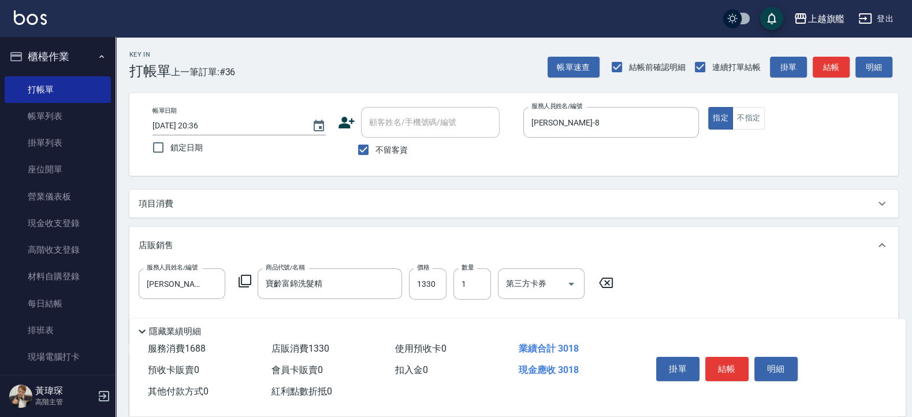
click at [254, 213] on div "項目消費" at bounding box center [513, 204] width 769 height 28
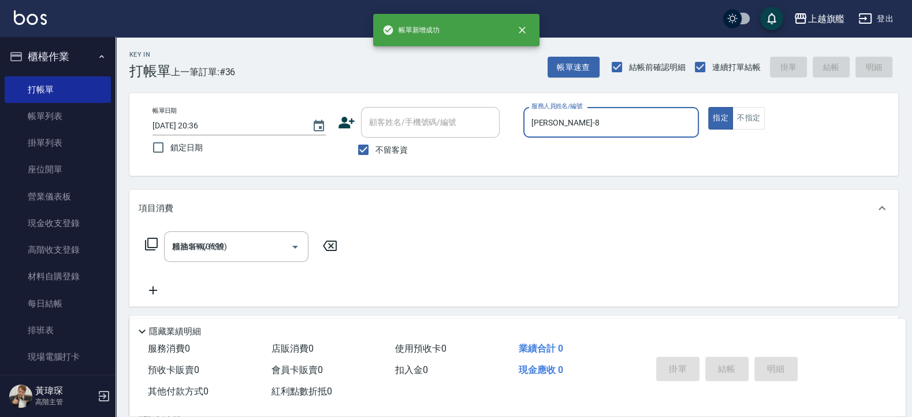
type input "2025/08/23 20:37"
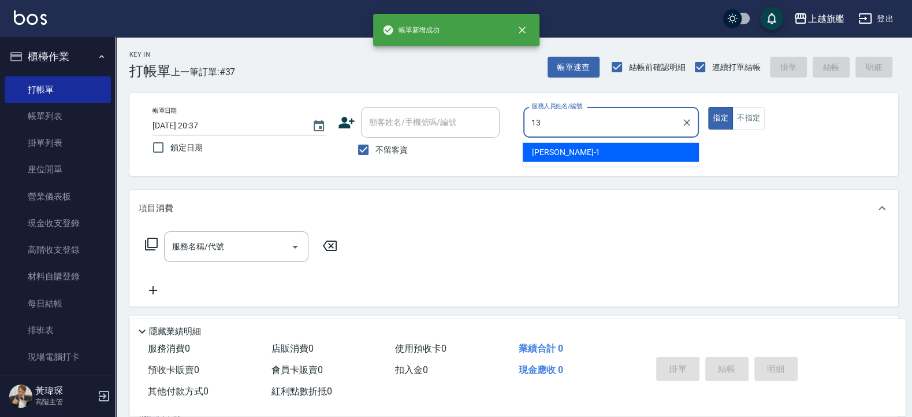
type input "[PERSON_NAME]-13"
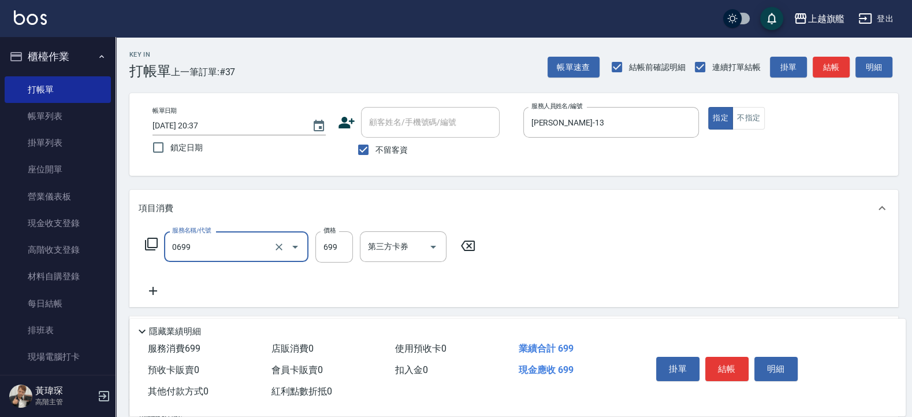
type input "精油SPA(0699)"
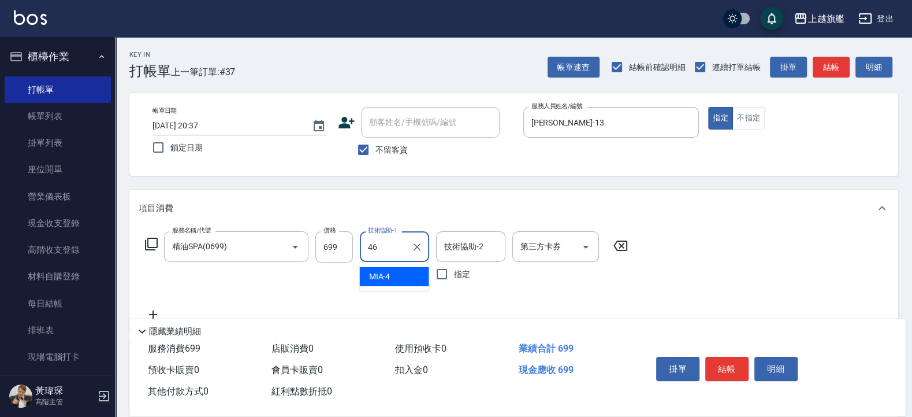
type input "瑜兒-46"
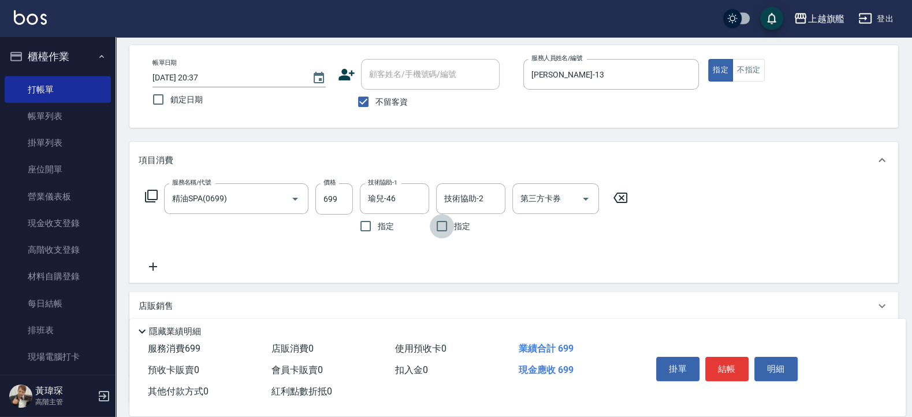
scroll to position [69, 0]
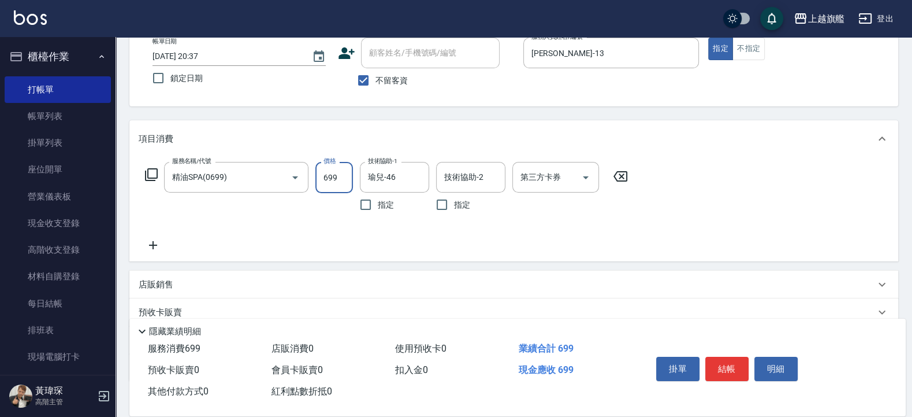
click at [348, 174] on input "699" at bounding box center [335, 177] width 38 height 31
type input "899"
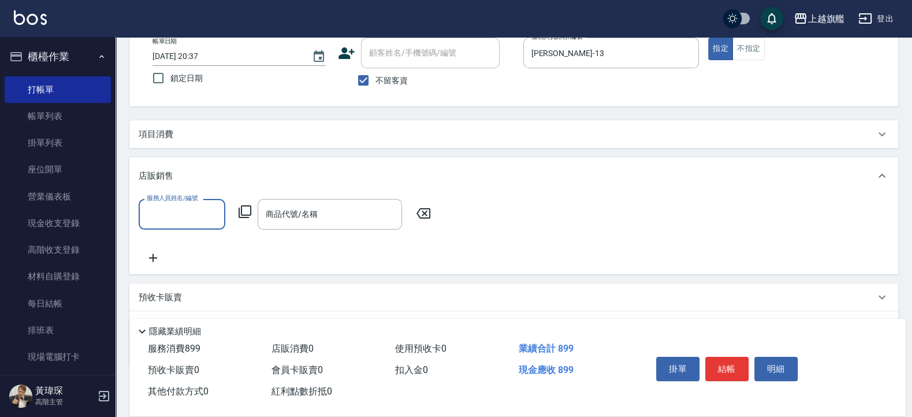
scroll to position [0, 0]
type input "[PERSON_NAME]-13"
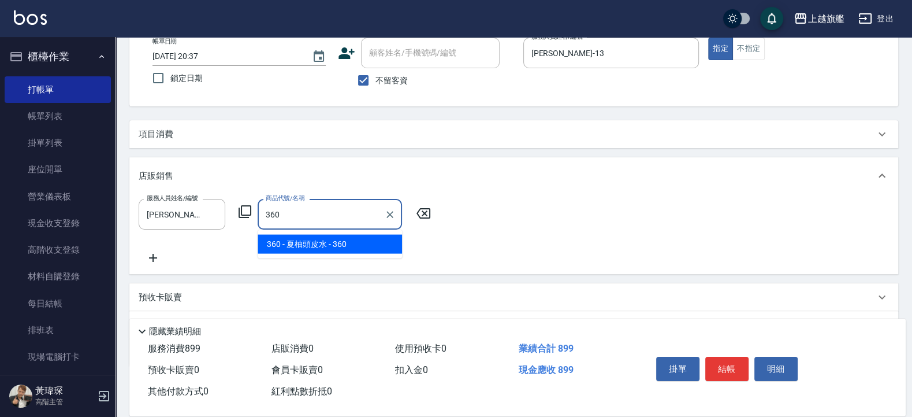
type input "夏柚頭皮水"
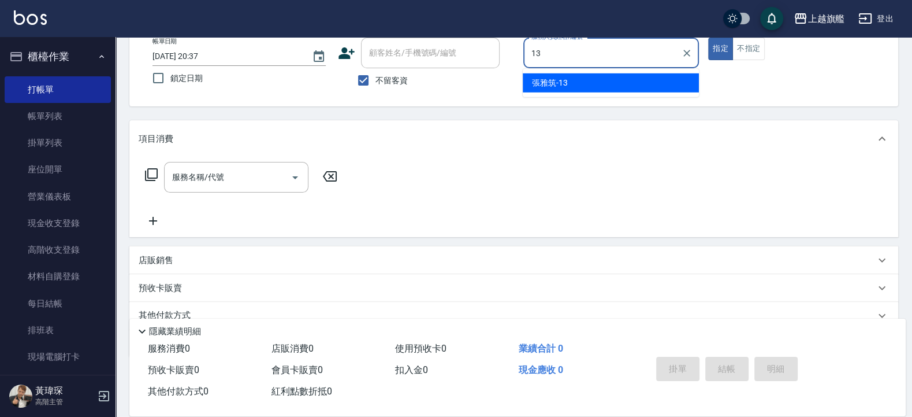
type input "1"
type input "林智慧-37"
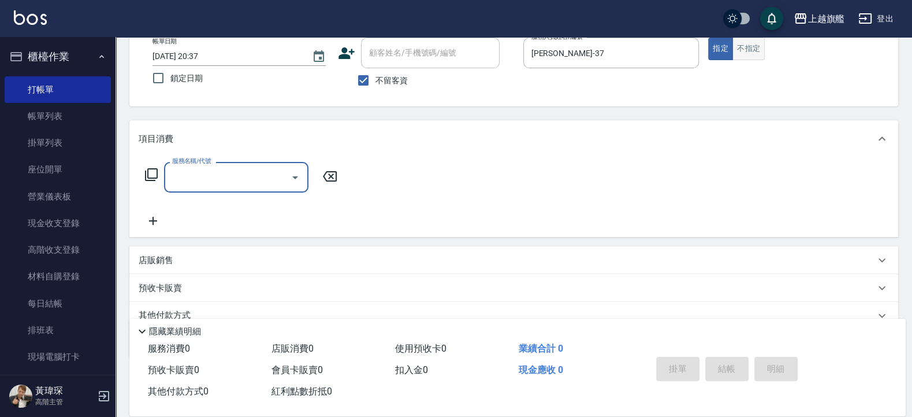
click at [736, 51] on button "不指定" at bounding box center [749, 49] width 32 height 23
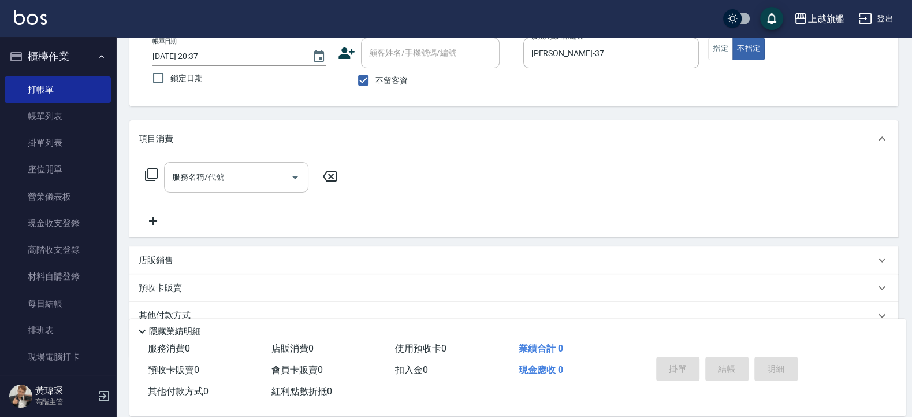
click at [204, 177] on input "服務名稱/代號" at bounding box center [227, 177] width 117 height 20
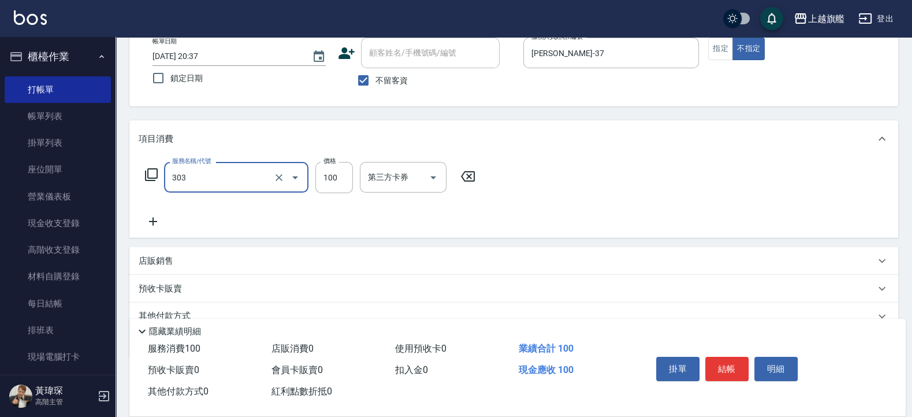
type input "剪髮100(303)"
type input "300"
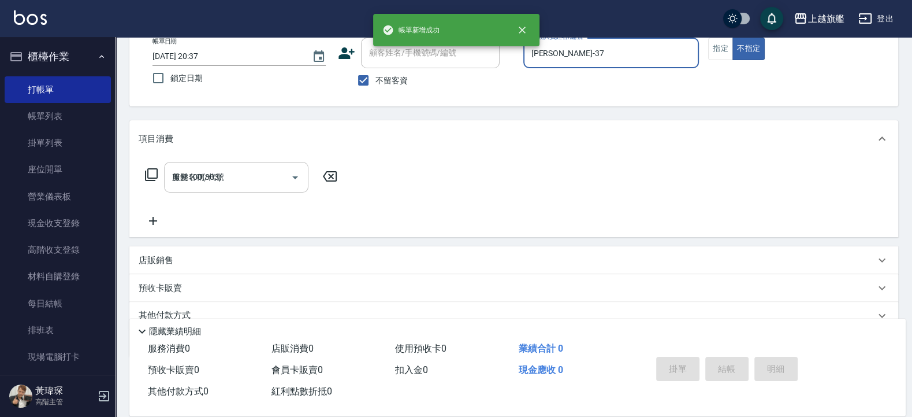
type input "2025/08/23 20:38"
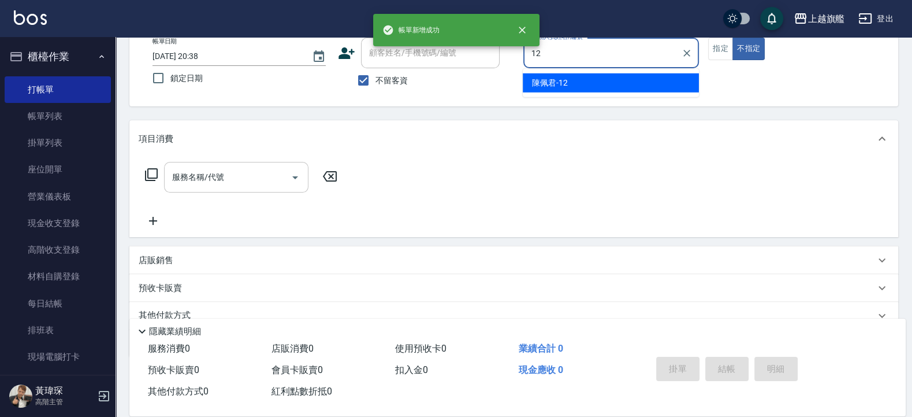
type input "[PERSON_NAME]-12"
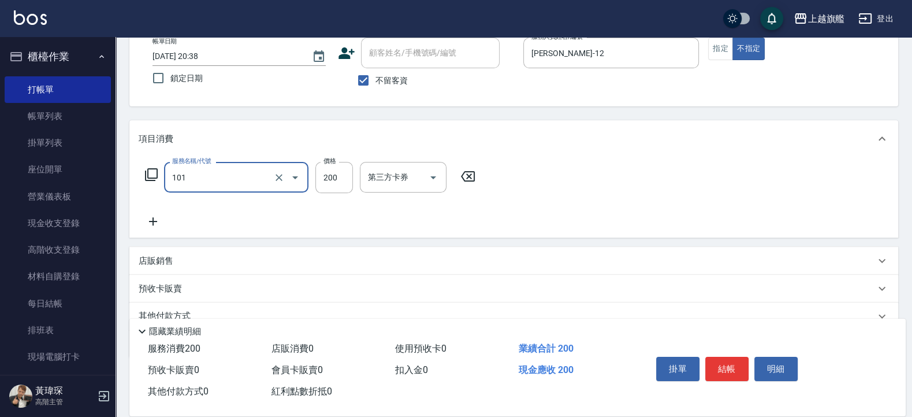
type input "一般洗(101)"
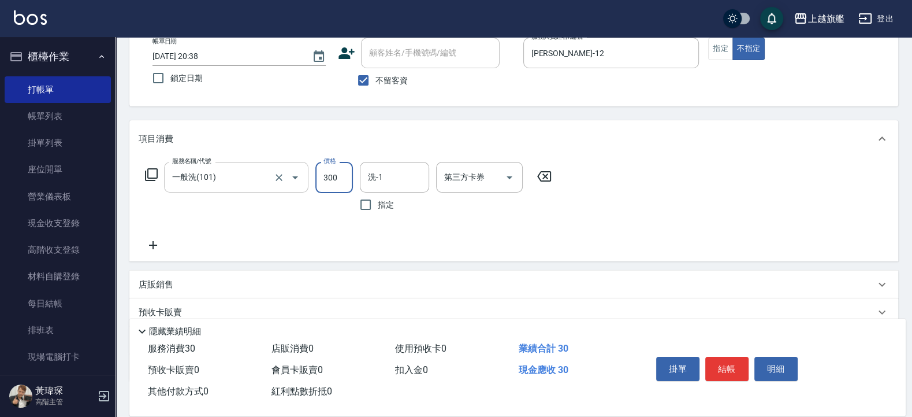
type input "300"
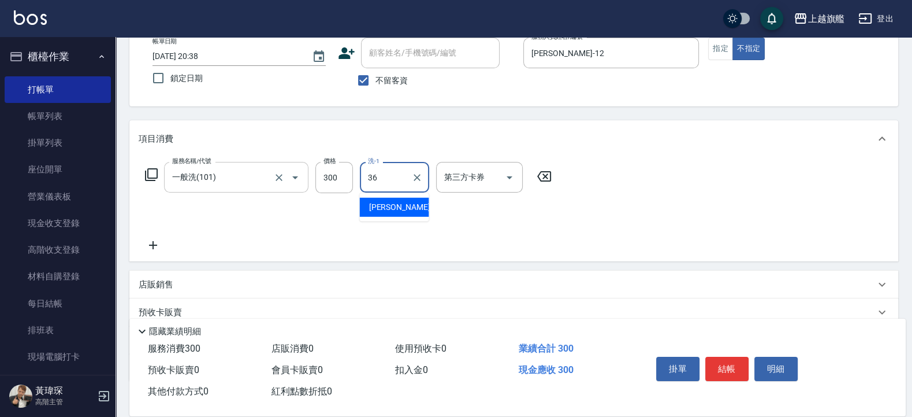
type input "[PERSON_NAME]-36"
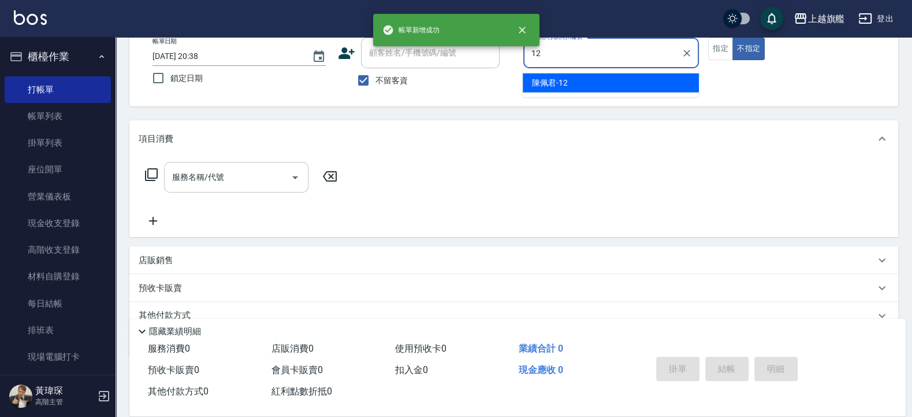
type input "[PERSON_NAME]-12"
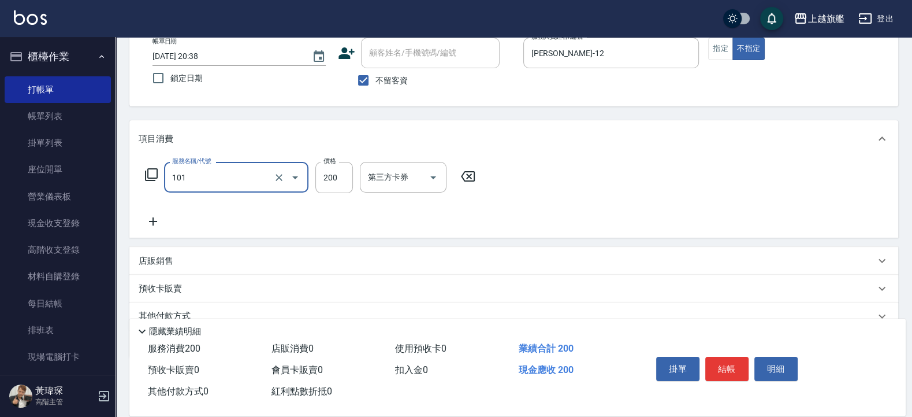
type input "一般洗(101)"
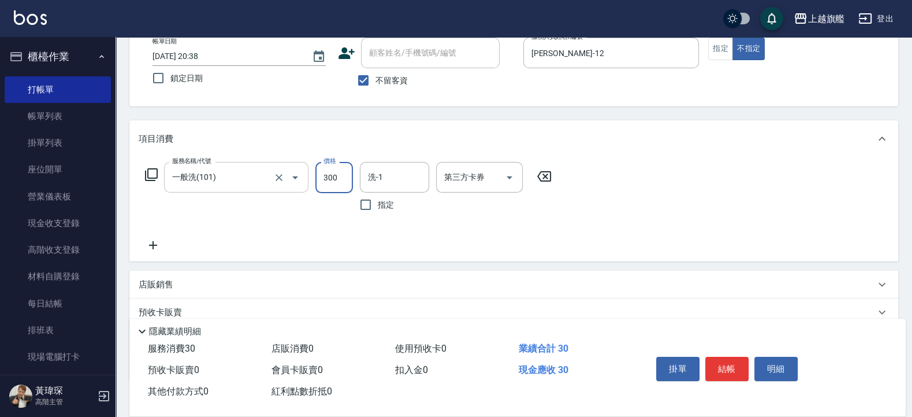
type input "300"
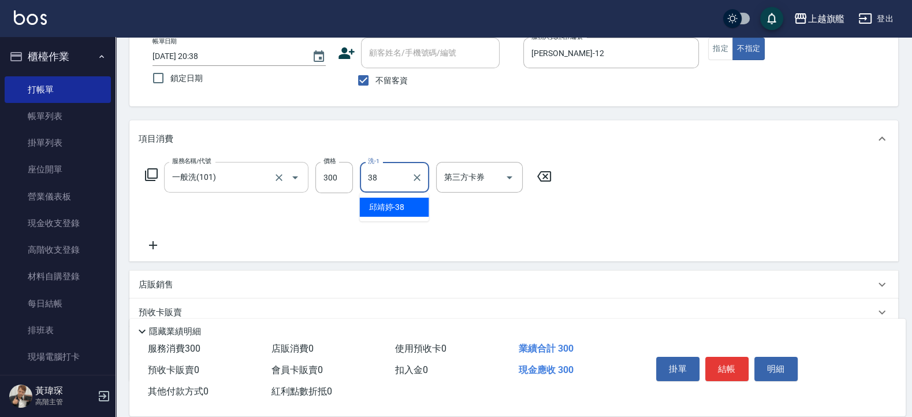
type input "[PERSON_NAME]-38"
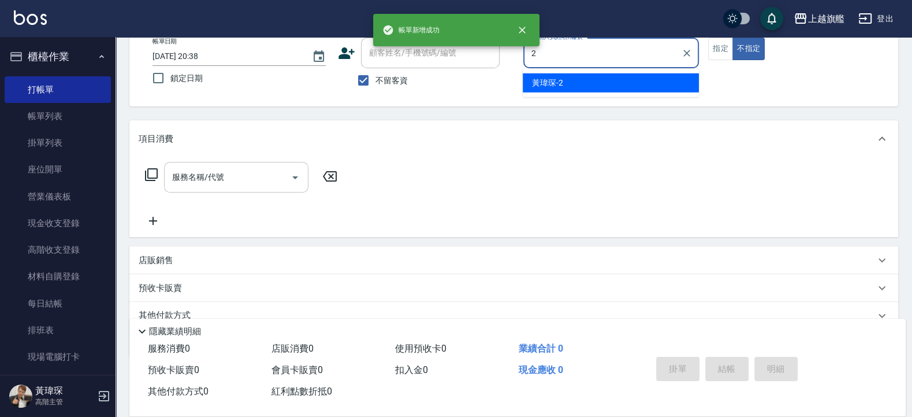
type input "黃瑋琛-2"
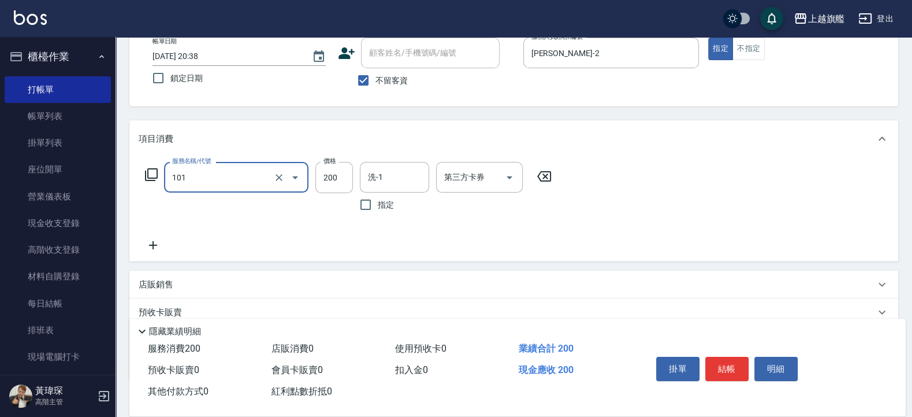
type input "一般洗(101)"
type input "500"
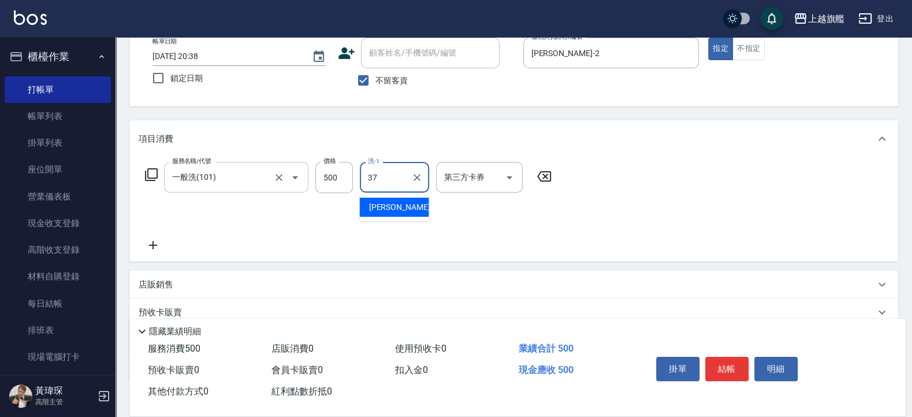
type input "林智慧-37"
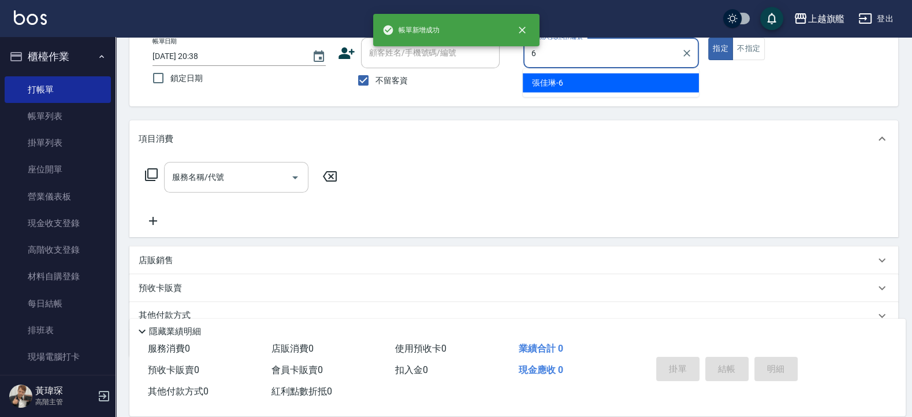
type input "張佳琳-6"
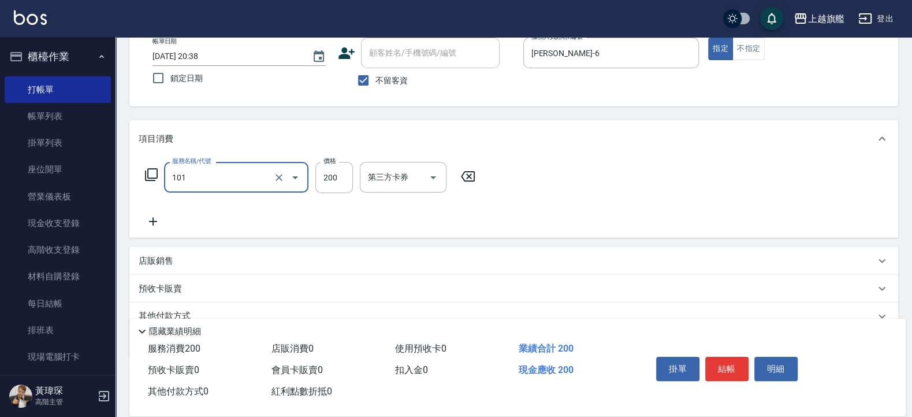
type input "一般洗(101)"
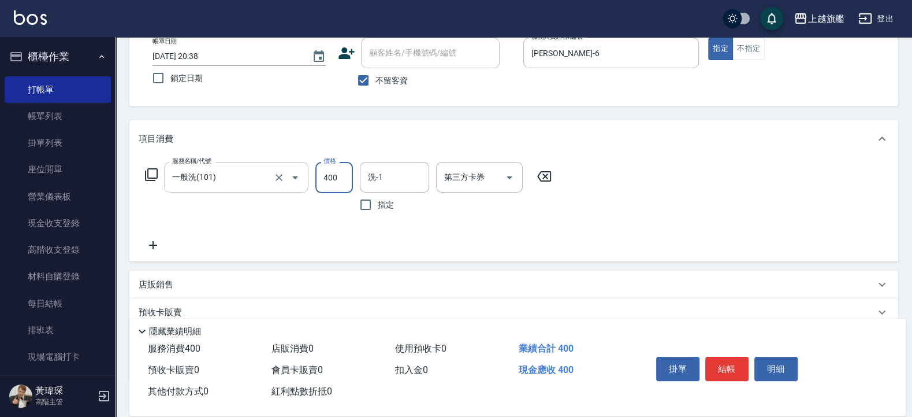
type input "400"
type input "[PERSON_NAME]-36"
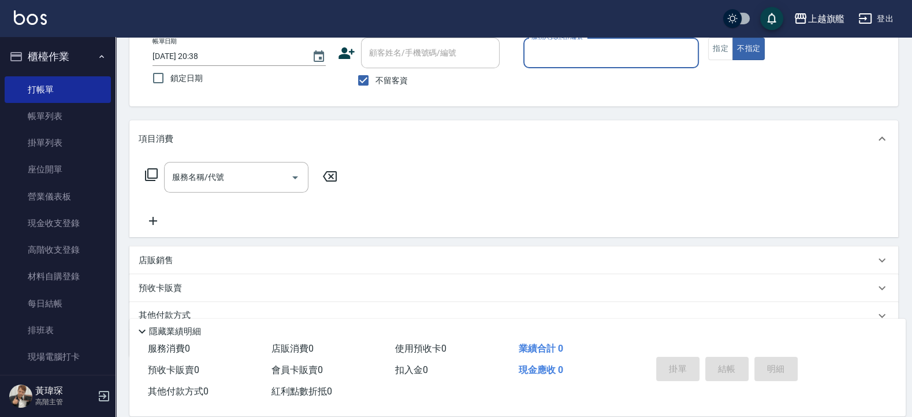
click at [311, 83] on label "鎖定日期" at bounding box center [232, 78] width 173 height 24
click at [170, 83] on input "鎖定日期" at bounding box center [158, 78] width 24 height 24
click at [311, 83] on label "鎖定日期" at bounding box center [232, 78] width 173 height 24
click at [170, 83] on input "鎖定日期" at bounding box center [158, 78] width 24 height 24
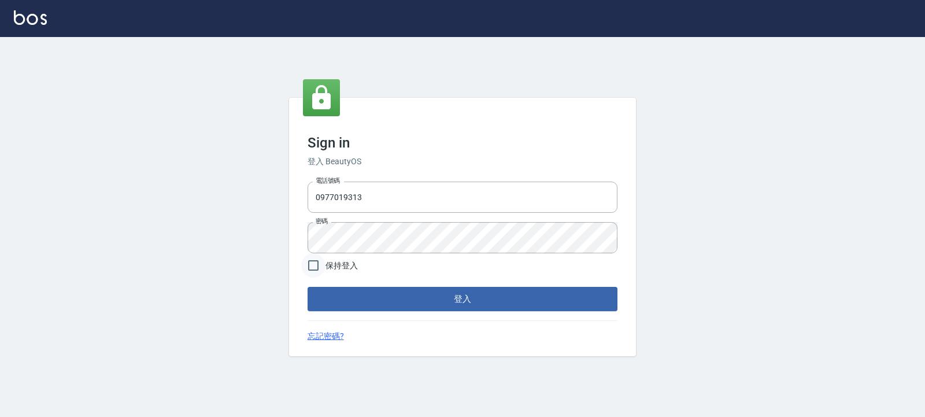
click at [324, 265] on input "保持登入" at bounding box center [313, 265] width 24 height 24
checkbox input "true"
click at [424, 297] on button "登入" at bounding box center [462, 299] width 310 height 24
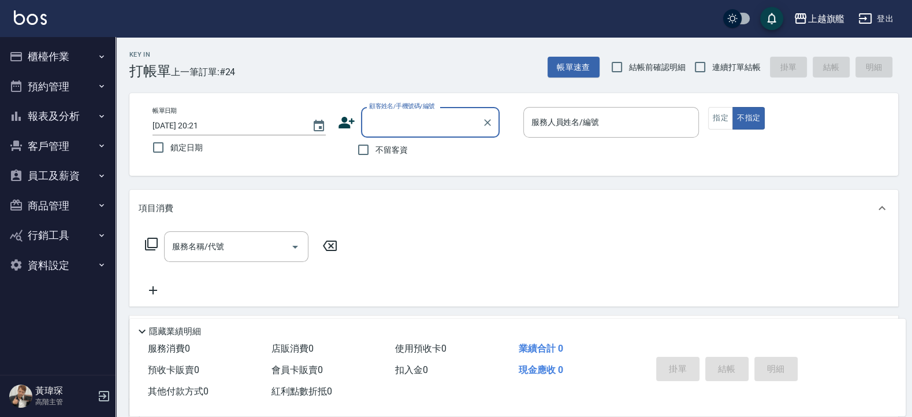
click at [717, 66] on span "連續打單結帳" at bounding box center [736, 67] width 49 height 12
click at [712, 66] on input "連續打單結帳" at bounding box center [700, 67] width 24 height 24
checkbox input "true"
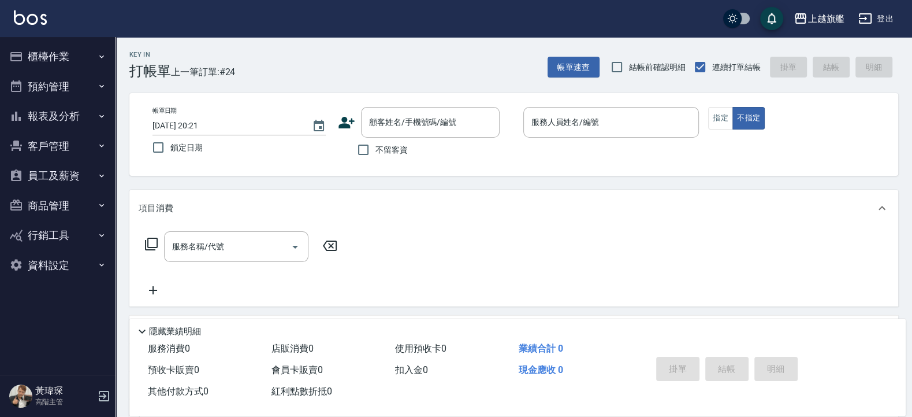
click at [649, 66] on span "結帳前確認明細" at bounding box center [657, 67] width 57 height 12
click at [629, 66] on input "結帳前確認明細" at bounding box center [617, 67] width 24 height 24
checkbox input "true"
click at [382, 150] on span "不留客資" at bounding box center [392, 150] width 32 height 12
click at [376, 150] on input "不留客資" at bounding box center [363, 150] width 24 height 24
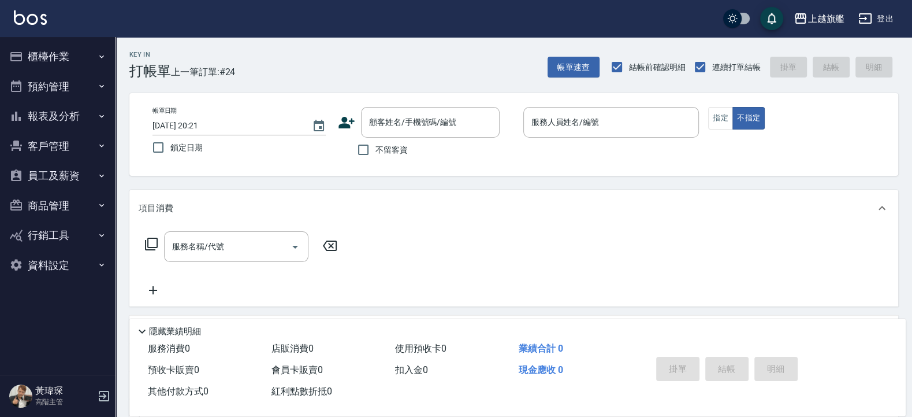
checkbox input "true"
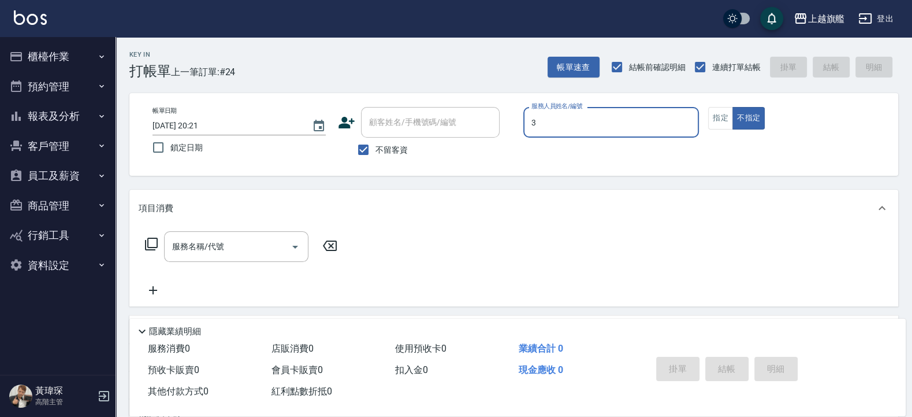
type input "[PERSON_NAME]-3"
type button "false"
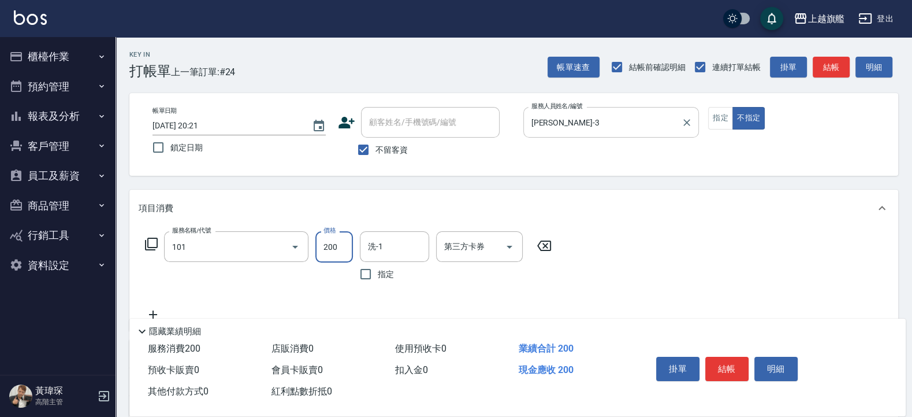
type input "一般洗(101)"
type input "300"
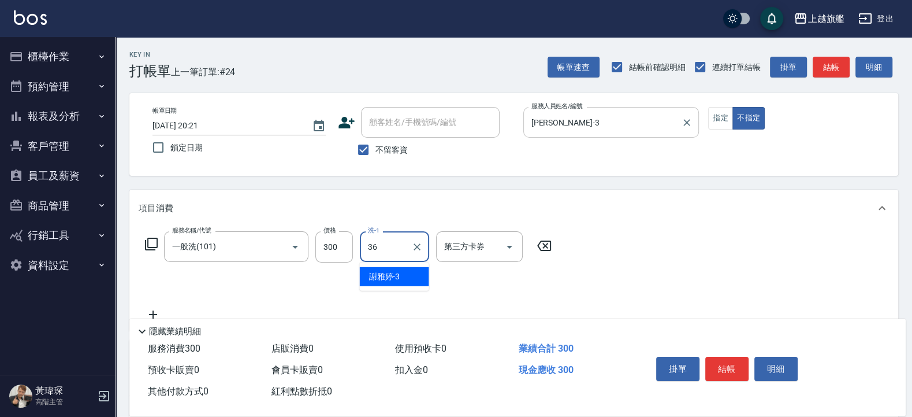
type input "[PERSON_NAME]-36"
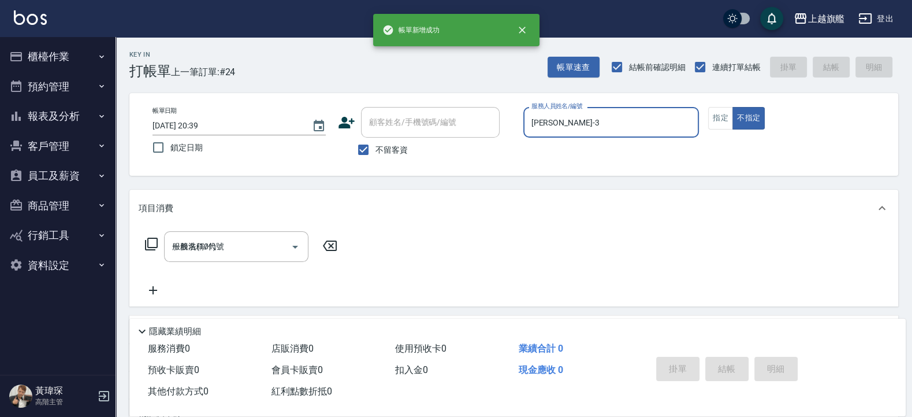
type input "[DATE] 20:39"
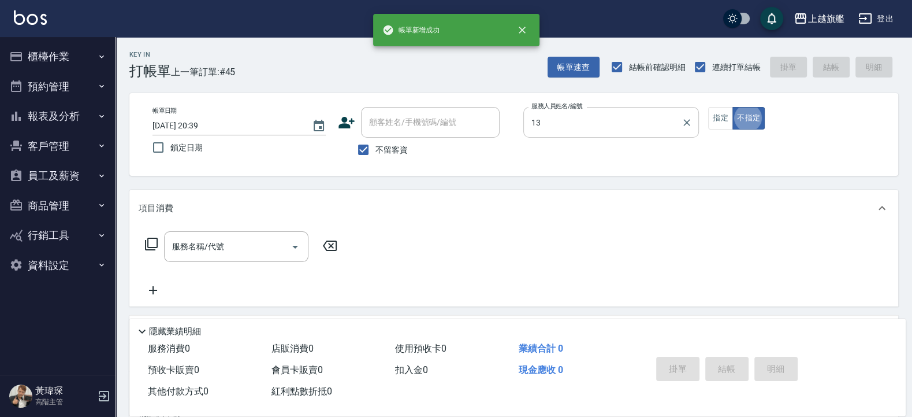
type input "[PERSON_NAME]-13"
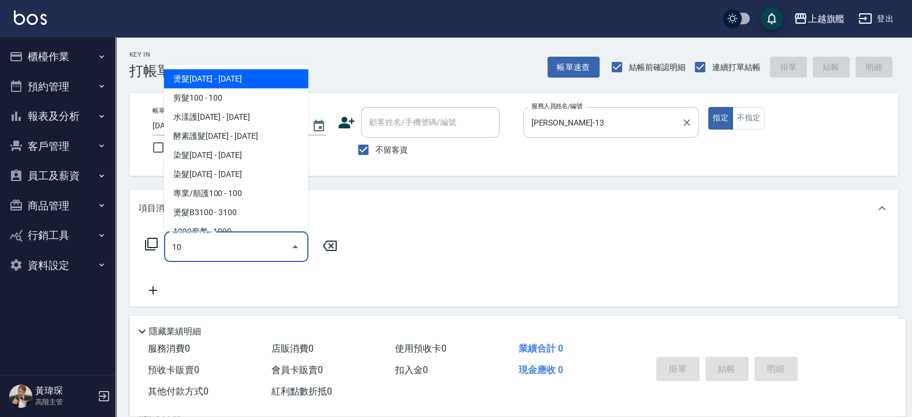
type input "1"
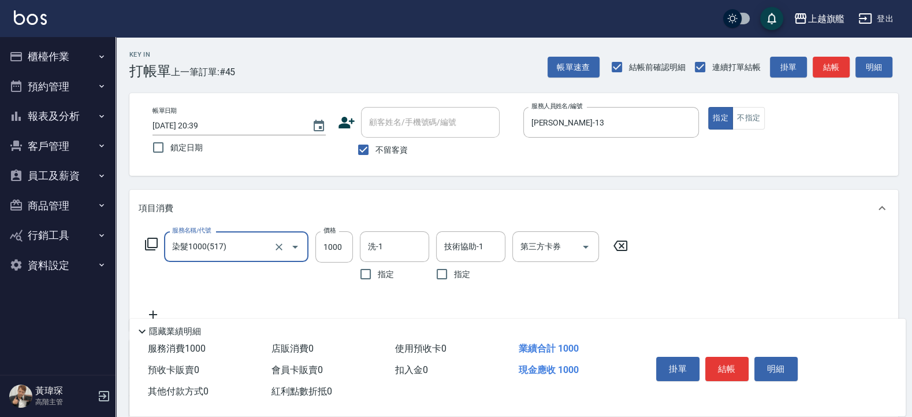
type input "染髮1000(517)"
type input "1180"
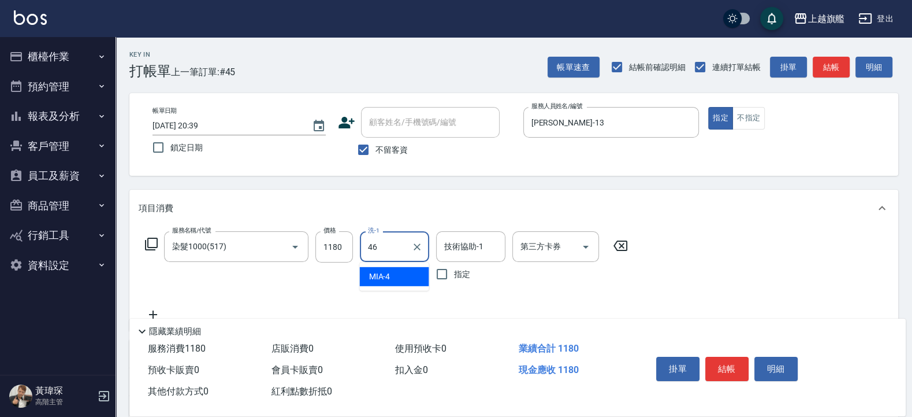
type input "瑜兒-46"
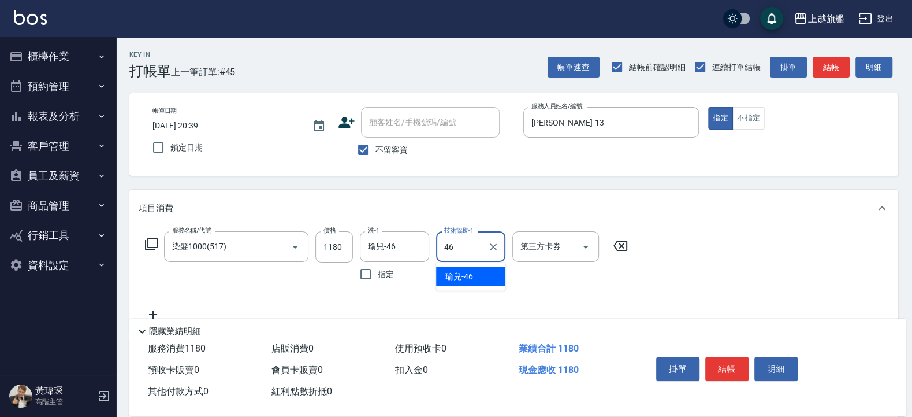
type input "瑜兒-46"
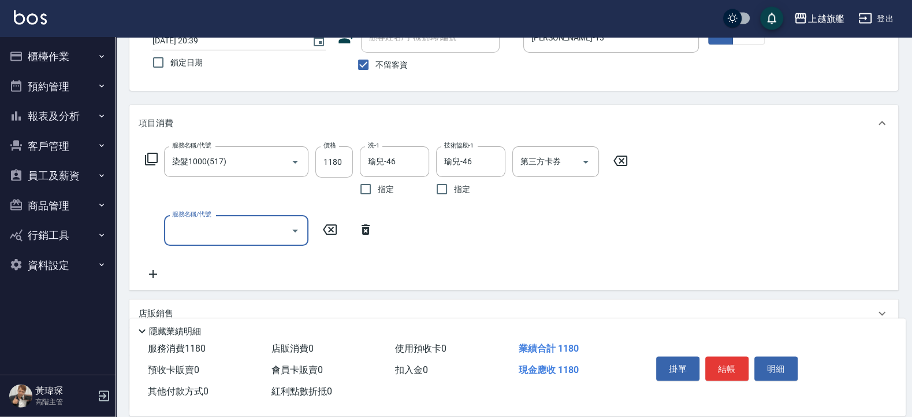
scroll to position [139, 0]
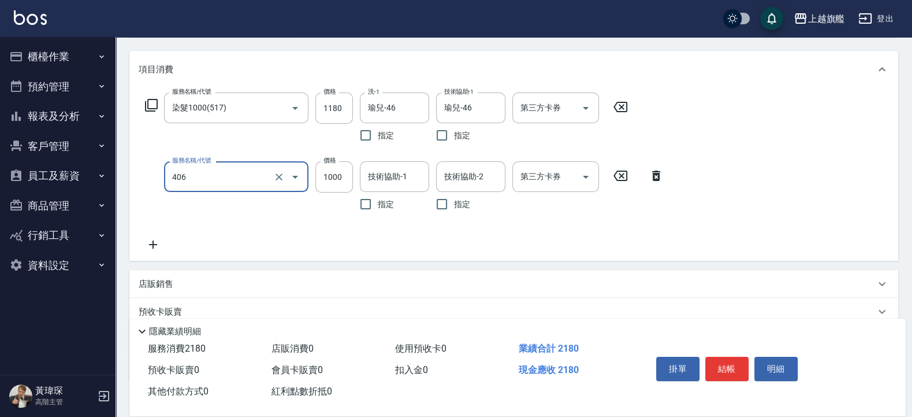
type input "水漾護1000(406)"
type input "1400"
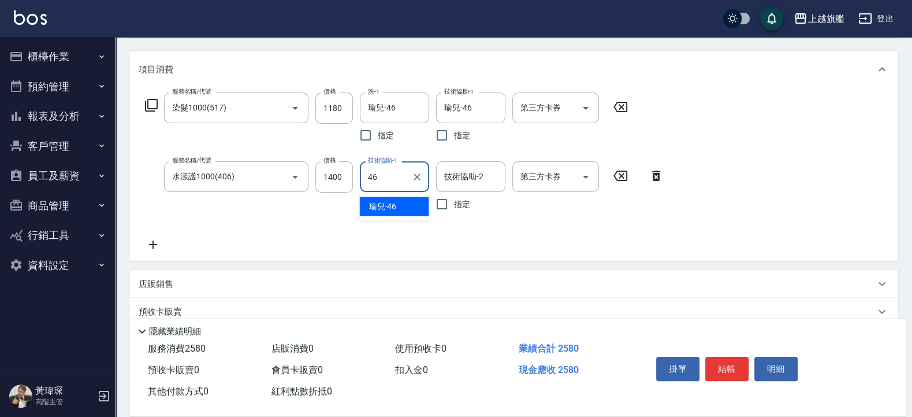
type input "瑜兒-46"
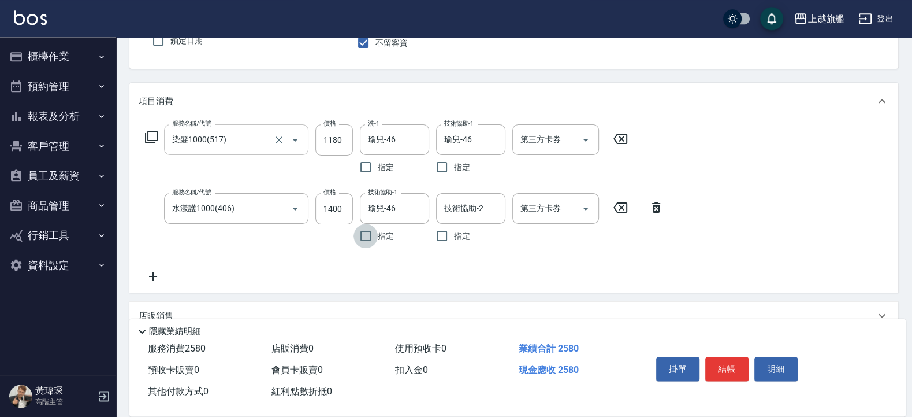
scroll to position [69, 0]
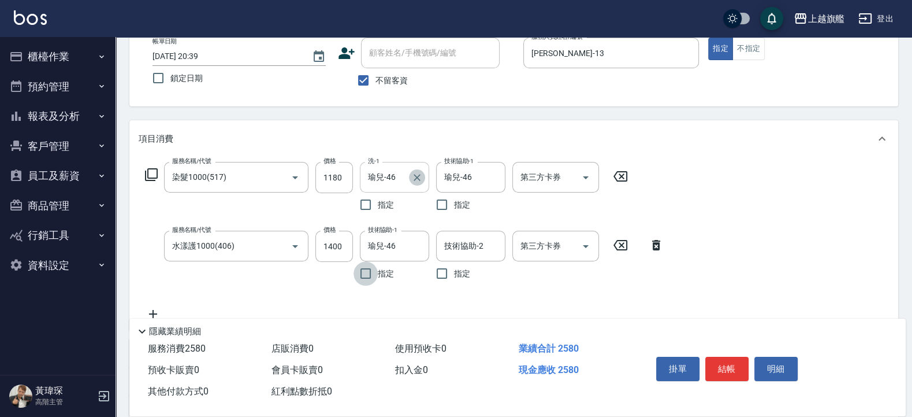
click at [424, 175] on button "Clear" at bounding box center [417, 177] width 16 height 16
type input "瑜兒-46"
click at [343, 254] on input "1400" at bounding box center [335, 246] width 38 height 31
type input "1800"
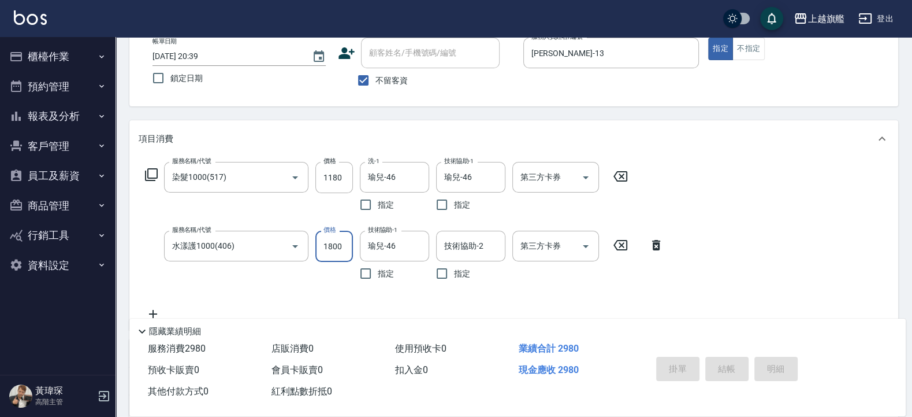
type input "[DATE] 20:40"
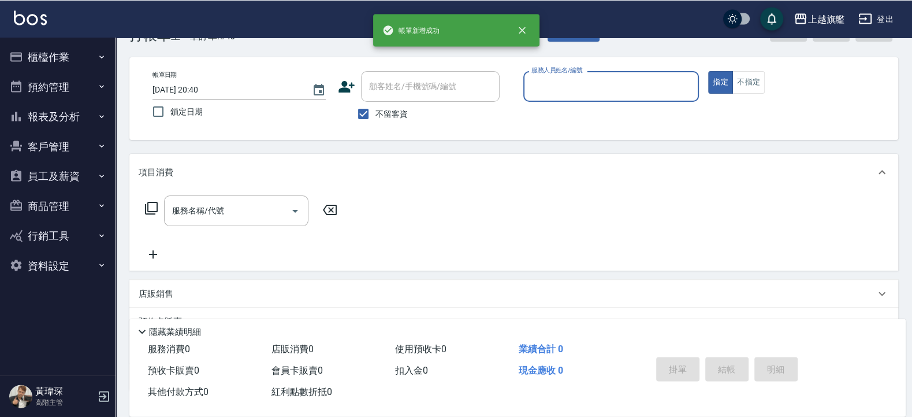
scroll to position [0, 0]
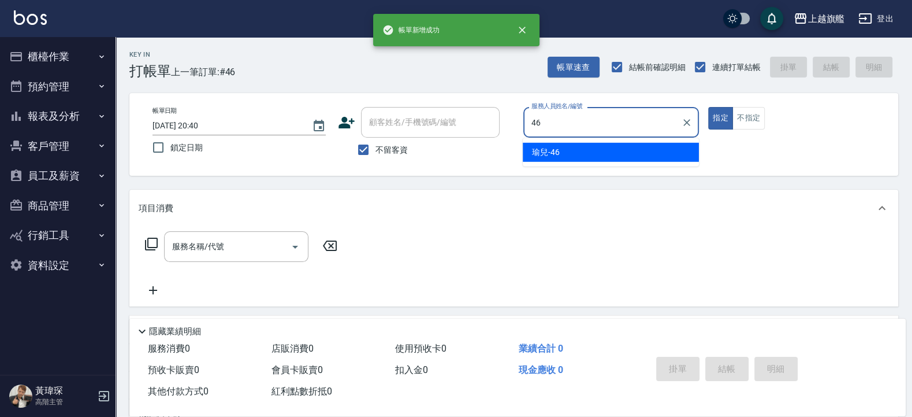
type input "瑜兒-46"
type button "true"
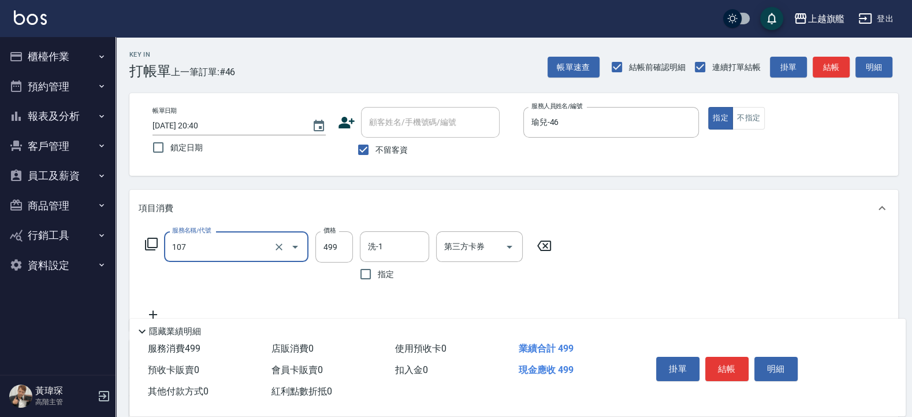
type input "舒活499(107)"
type input "999"
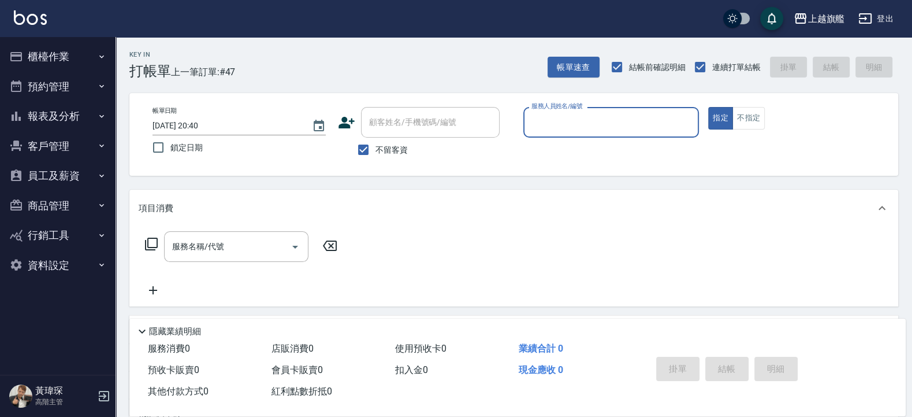
click at [46, 118] on button "報表及分析" at bounding box center [58, 116] width 106 height 30
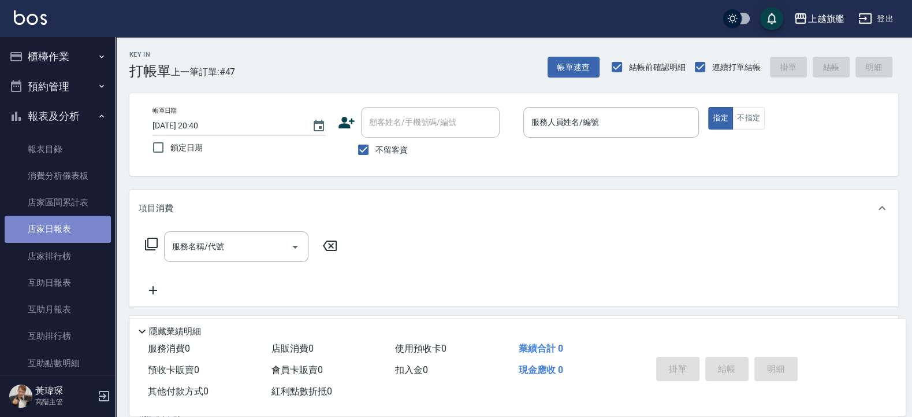
click at [58, 217] on link "店家日報表" at bounding box center [58, 229] width 106 height 27
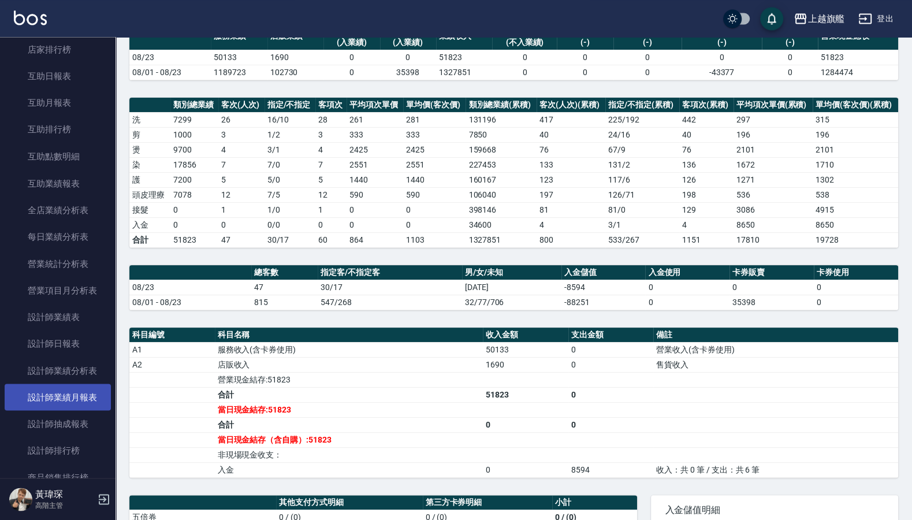
scroll to position [208, 0]
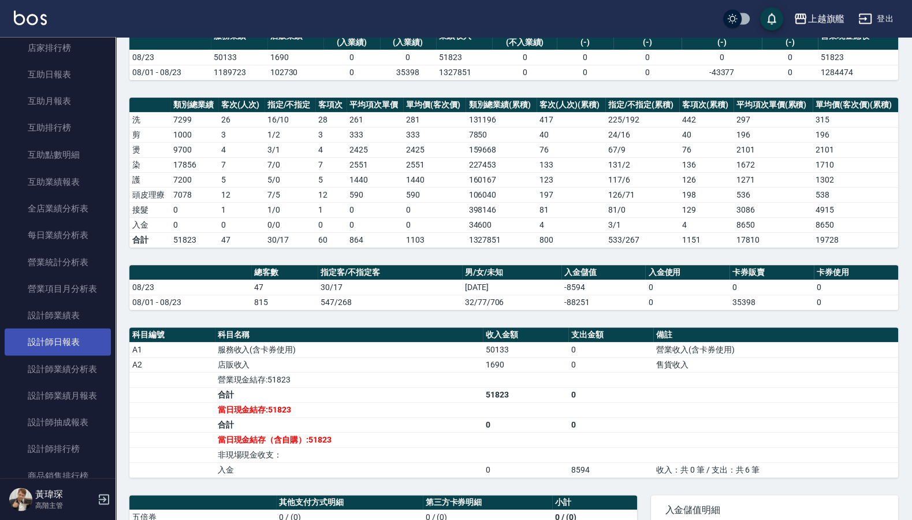
click at [57, 355] on link "設計師日報表" at bounding box center [58, 341] width 106 height 27
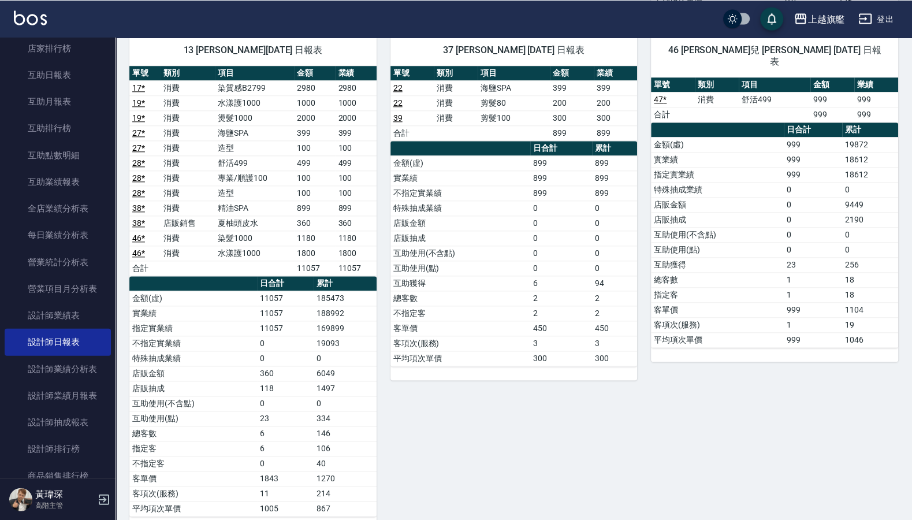
scroll to position [1103, 0]
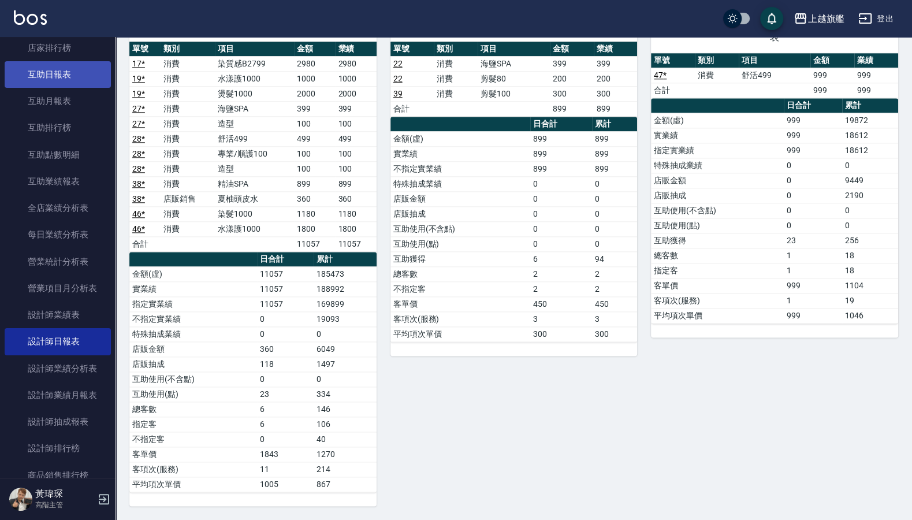
click at [51, 72] on link "互助日報表" at bounding box center [58, 74] width 106 height 27
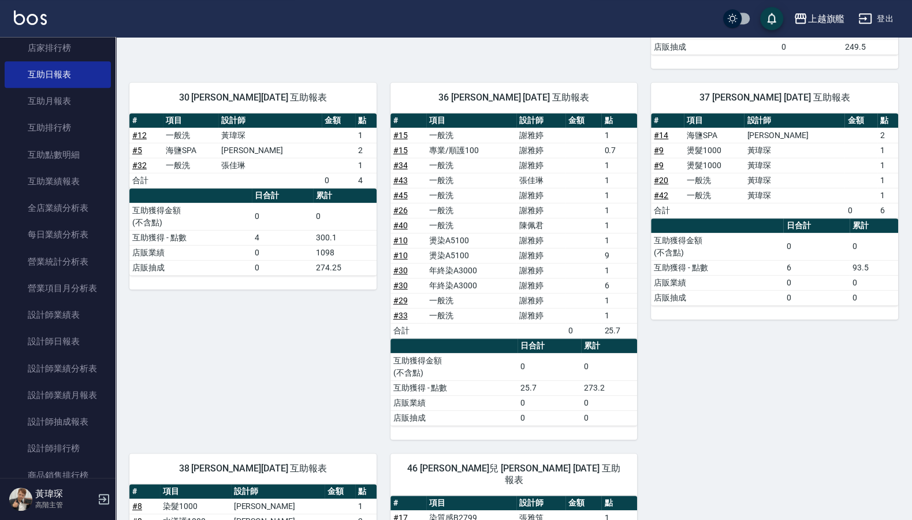
scroll to position [304, 0]
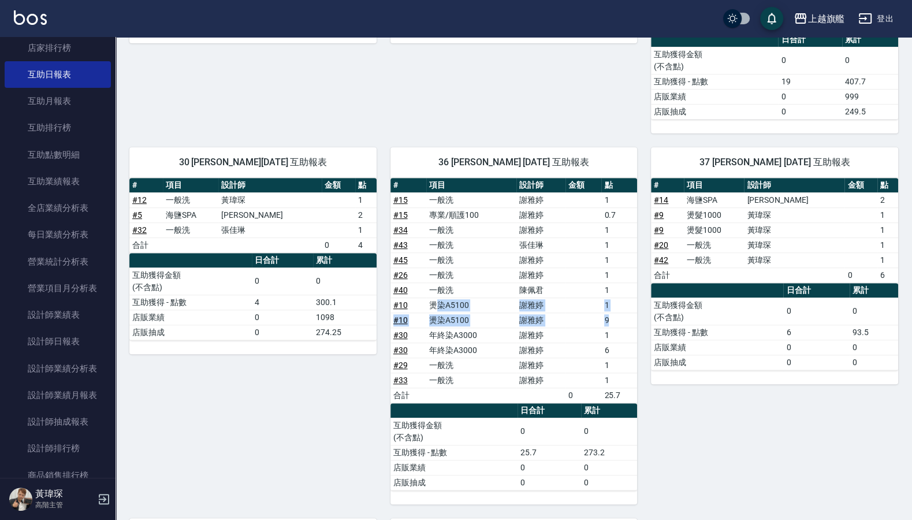
drag, startPoint x: 437, startPoint y: 306, endPoint x: 615, endPoint y: 322, distance: 179.3
click at [615, 322] on tbody "# 15 一般洗 [PERSON_NAME] 1 # 15 專業/順護100 [PERSON_NAME]0.7 # 34 一般洗 [PERSON_NAME] …" at bounding box center [514, 297] width 247 height 210
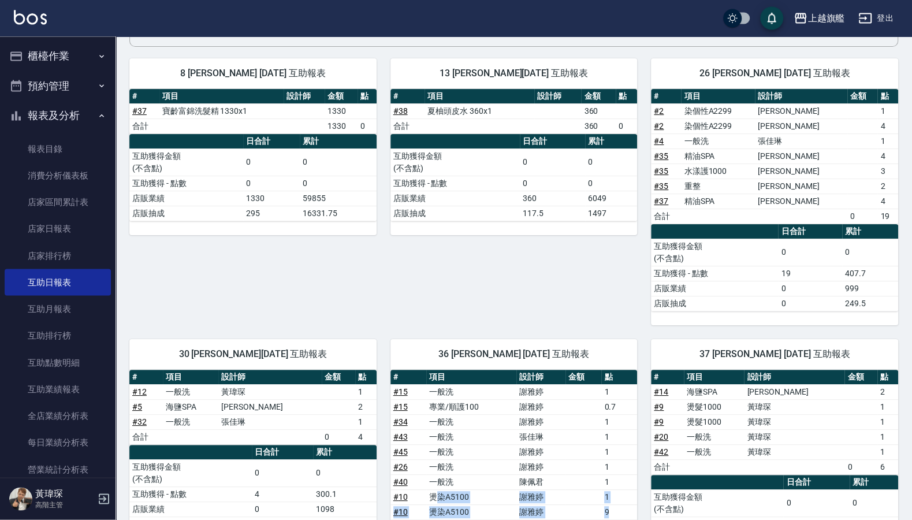
scroll to position [96, 0]
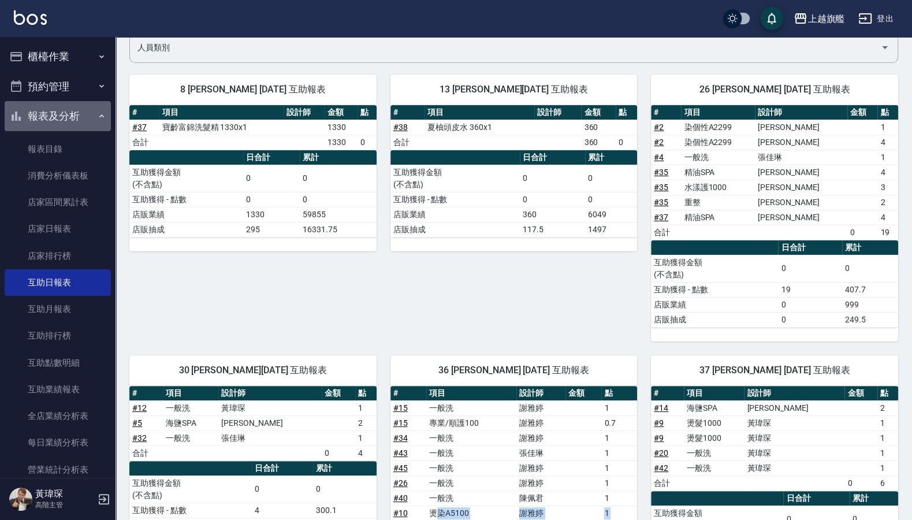
click at [58, 118] on button "報表及分析" at bounding box center [58, 116] width 106 height 30
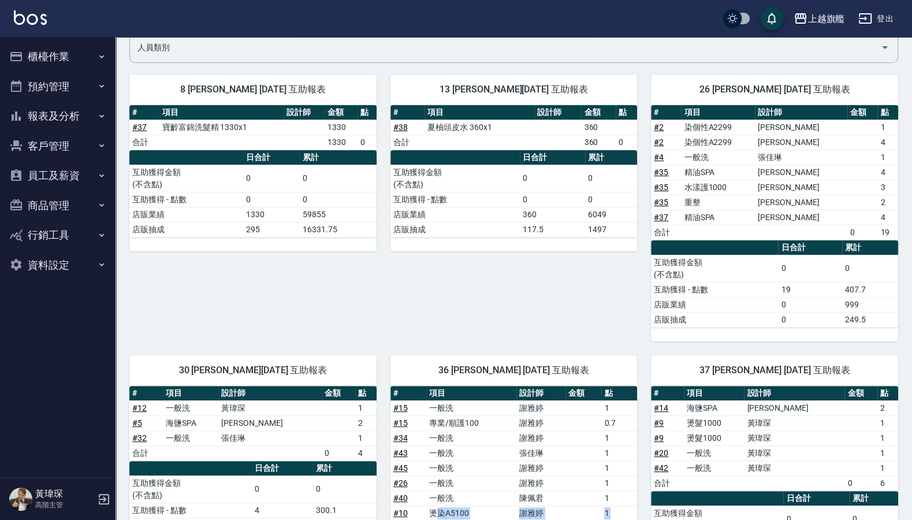
click at [49, 57] on button "櫃檯作業" at bounding box center [58, 57] width 106 height 30
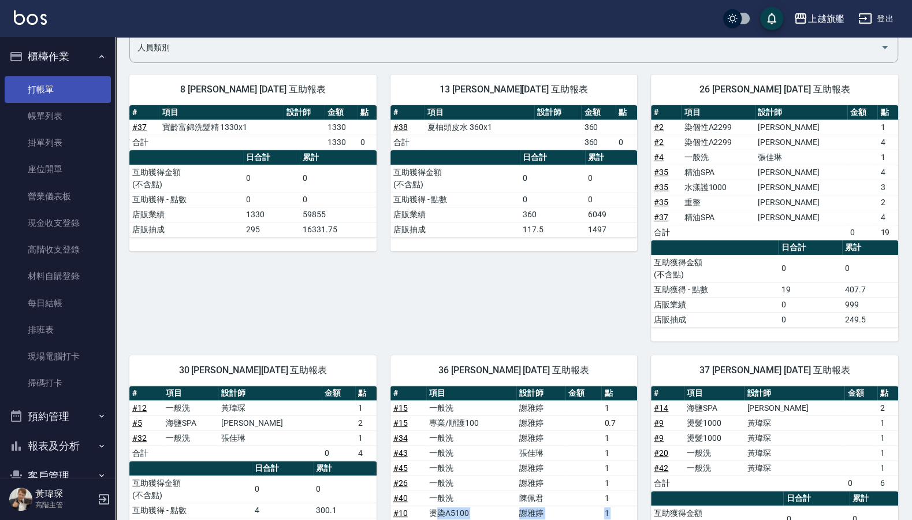
click at [47, 97] on link "打帳單" at bounding box center [58, 89] width 106 height 27
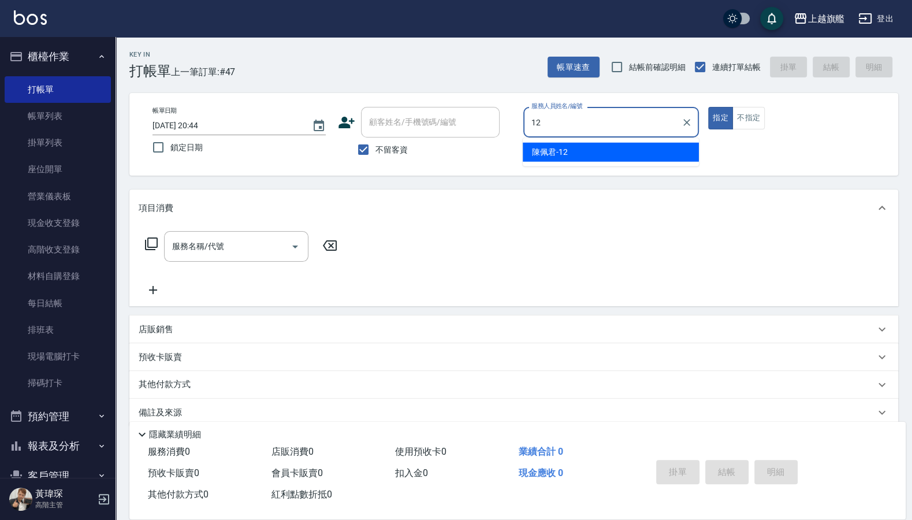
type input "[PERSON_NAME]-12"
type button "true"
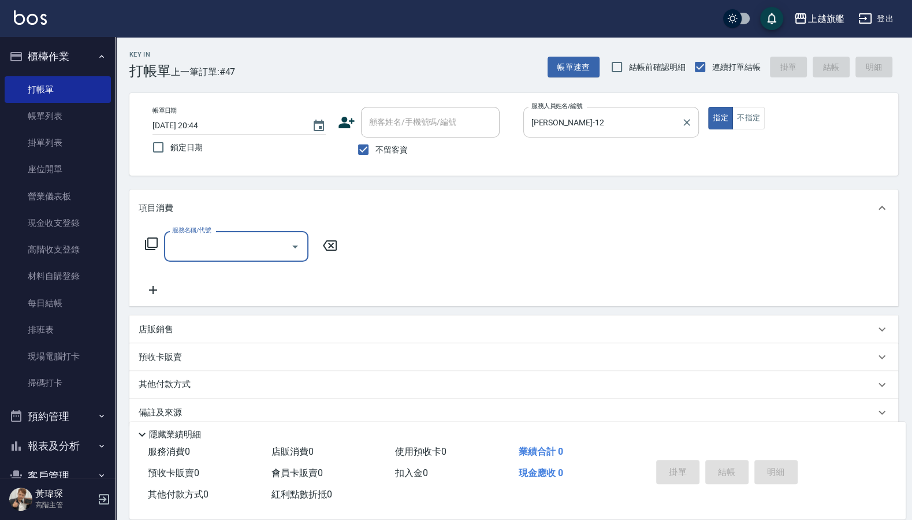
type input "2"
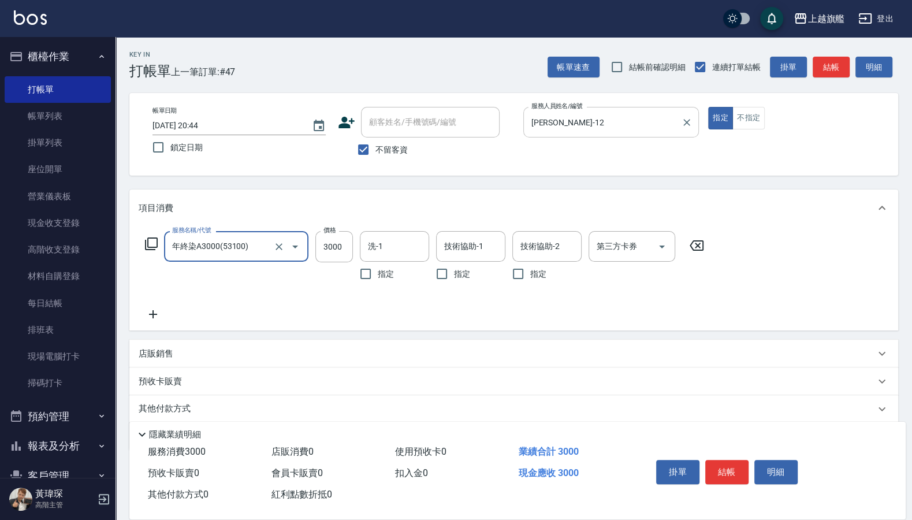
type input "年終染A3000(53100)"
type input "2800"
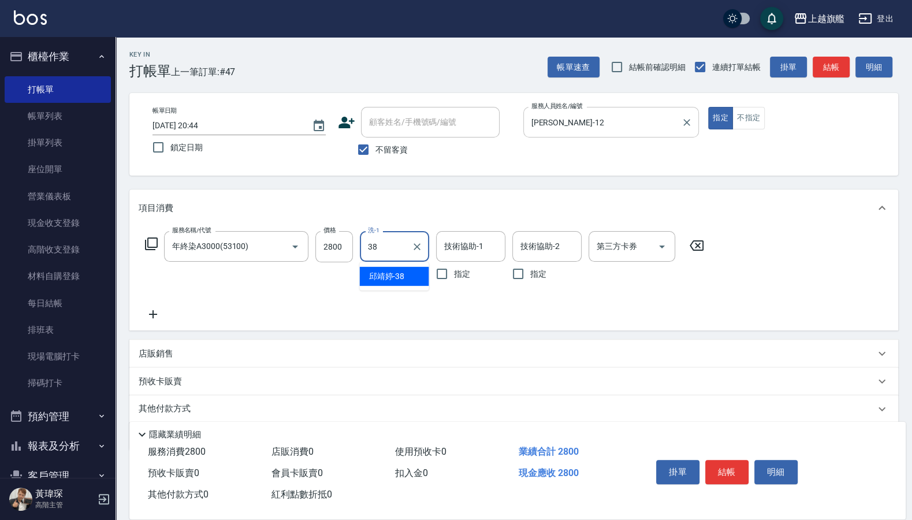
type input "[PERSON_NAME]-38"
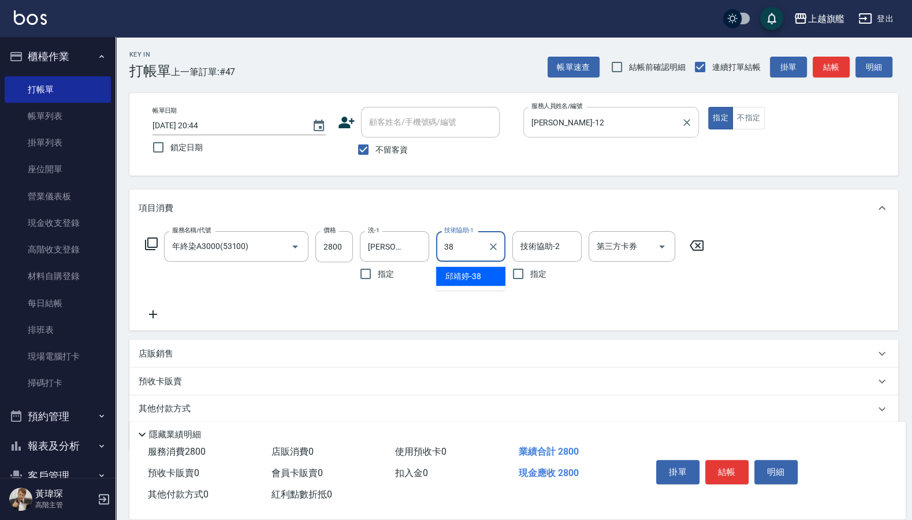
type input "[PERSON_NAME]-38"
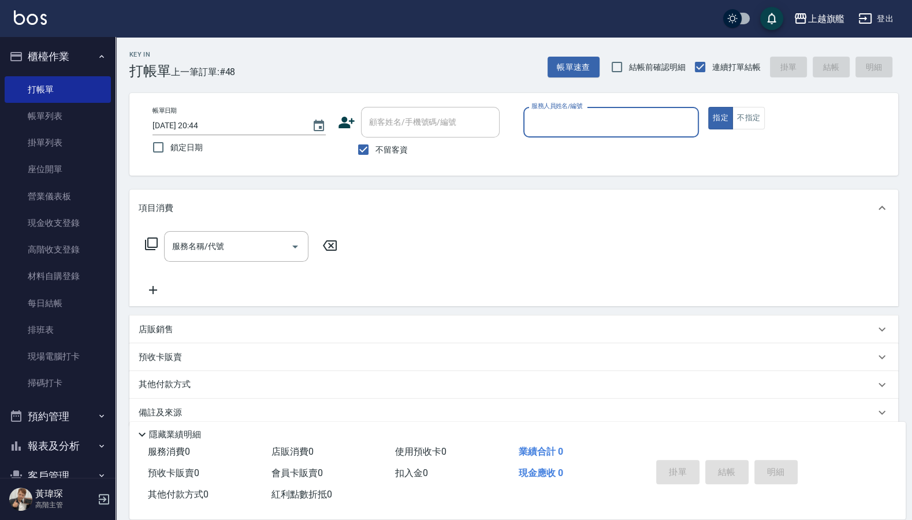
click at [50, 48] on button "櫃檯作業" at bounding box center [58, 57] width 106 height 30
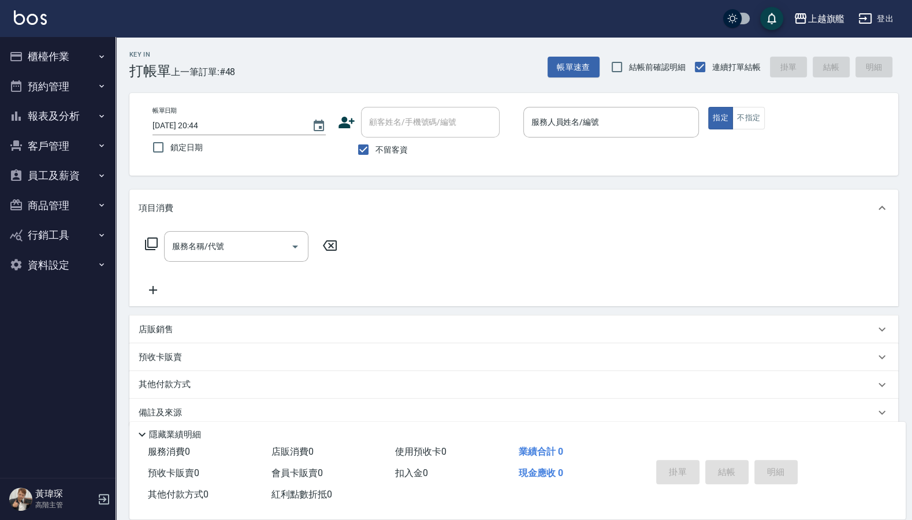
click at [34, 119] on button "報表及分析" at bounding box center [58, 116] width 106 height 30
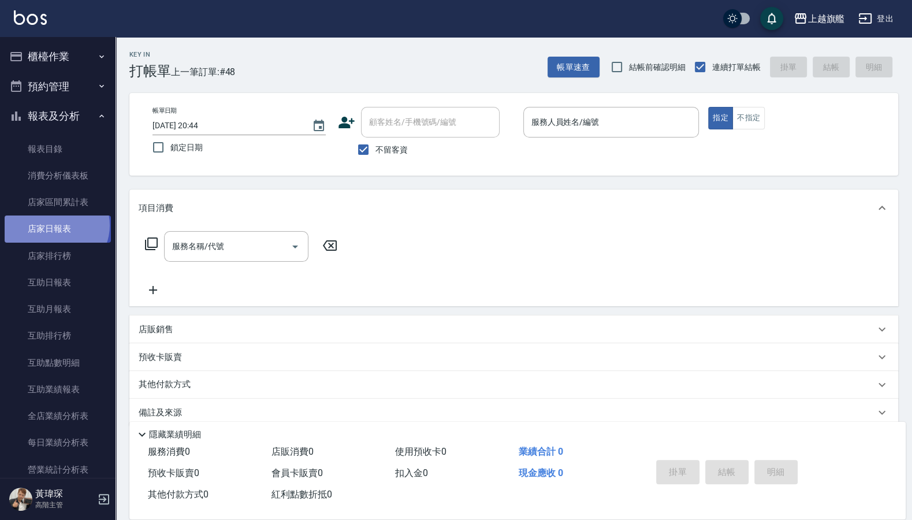
click at [55, 225] on link "店家日報表" at bounding box center [58, 229] width 106 height 27
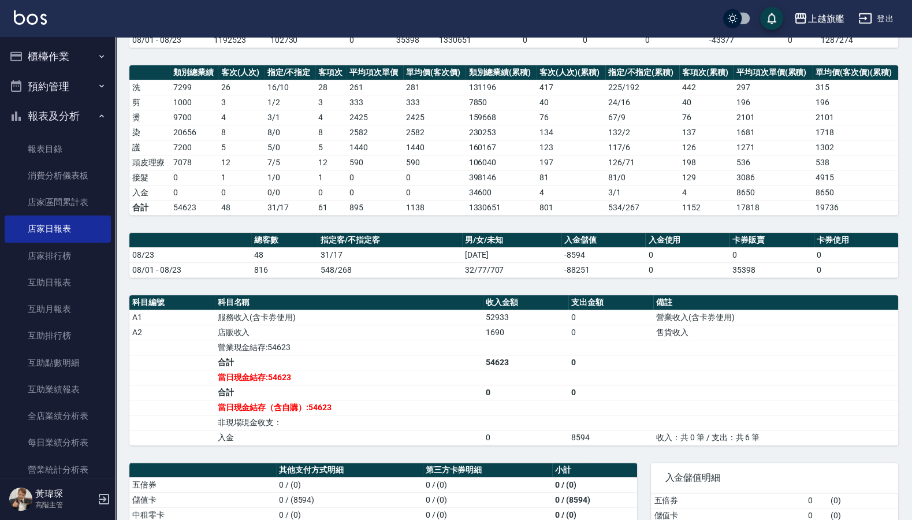
scroll to position [139, 0]
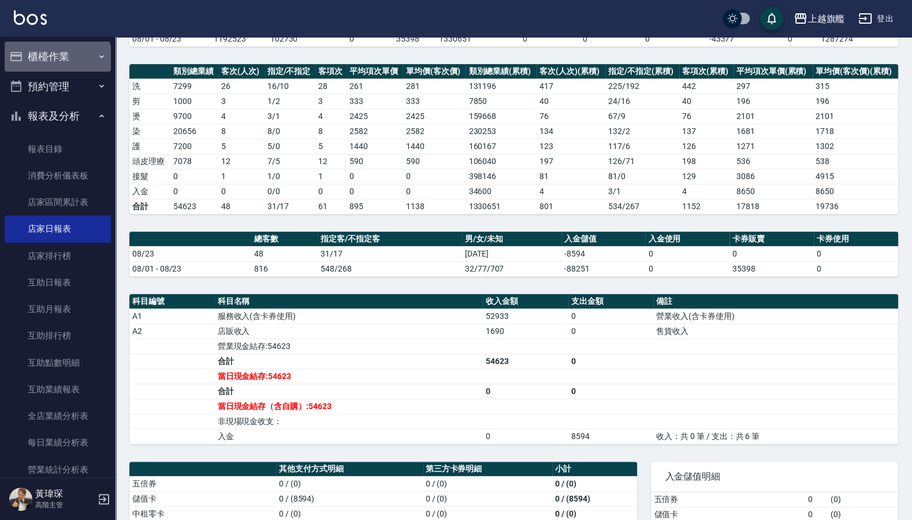
click at [57, 60] on button "櫃檯作業" at bounding box center [58, 57] width 106 height 30
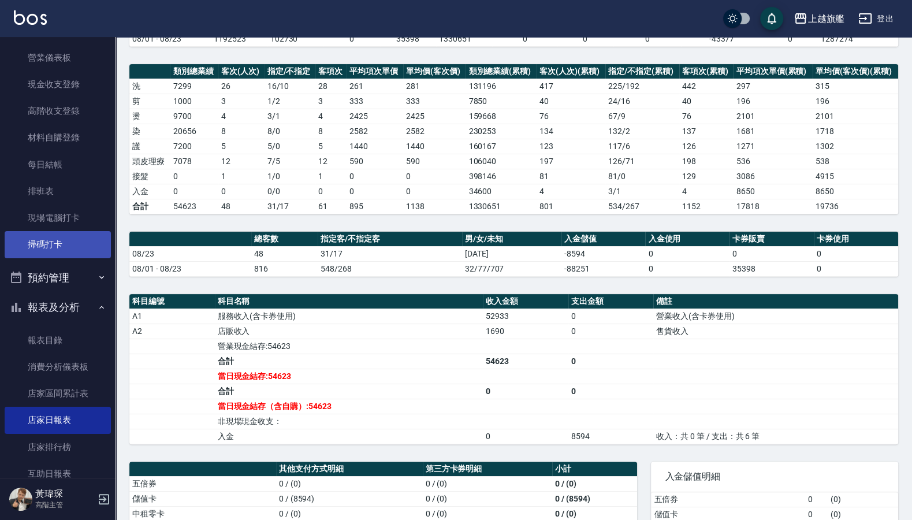
click at [64, 245] on link "掃碼打卡" at bounding box center [58, 244] width 106 height 27
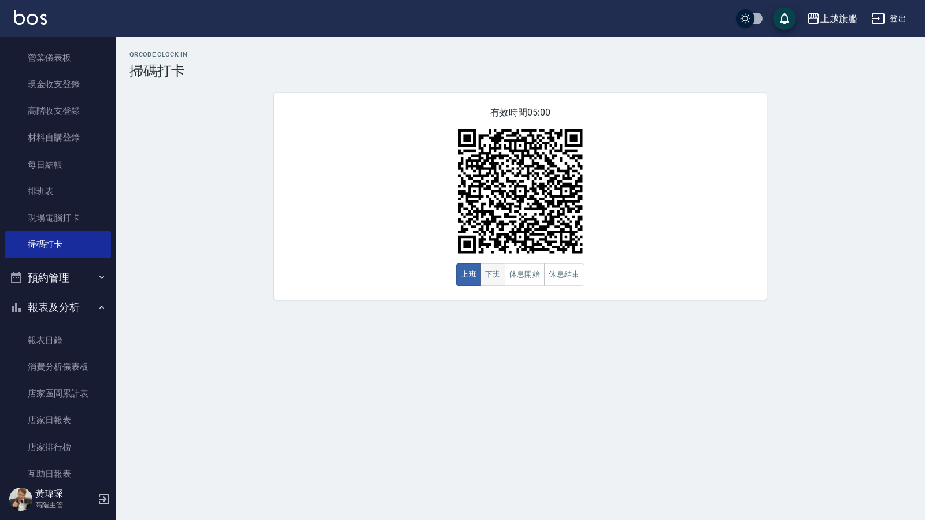
click at [486, 271] on button "下班" at bounding box center [492, 275] width 25 height 23
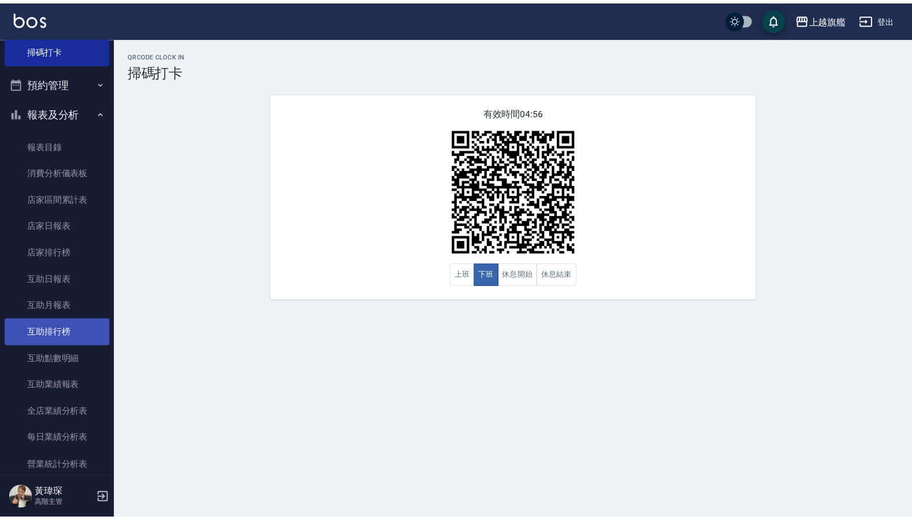
scroll to position [347, 0]
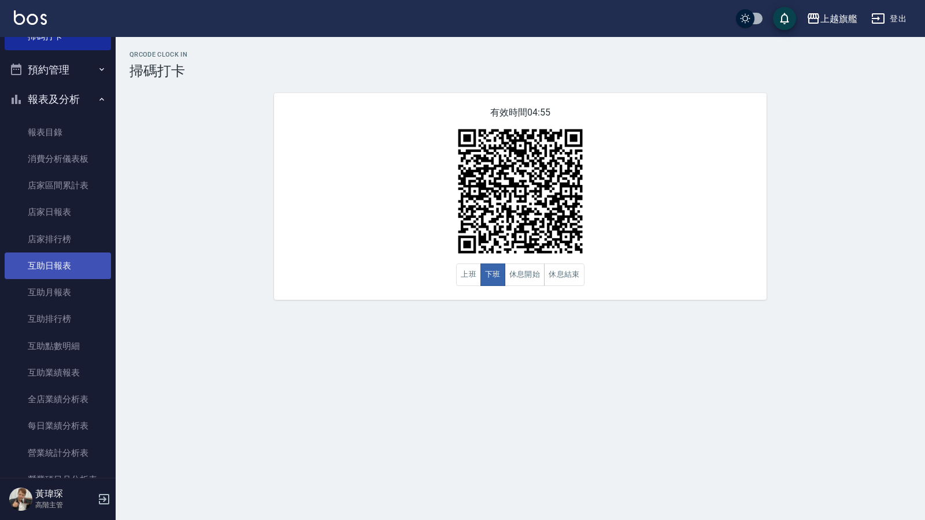
click at [63, 279] on link "互助日報表" at bounding box center [58, 266] width 106 height 27
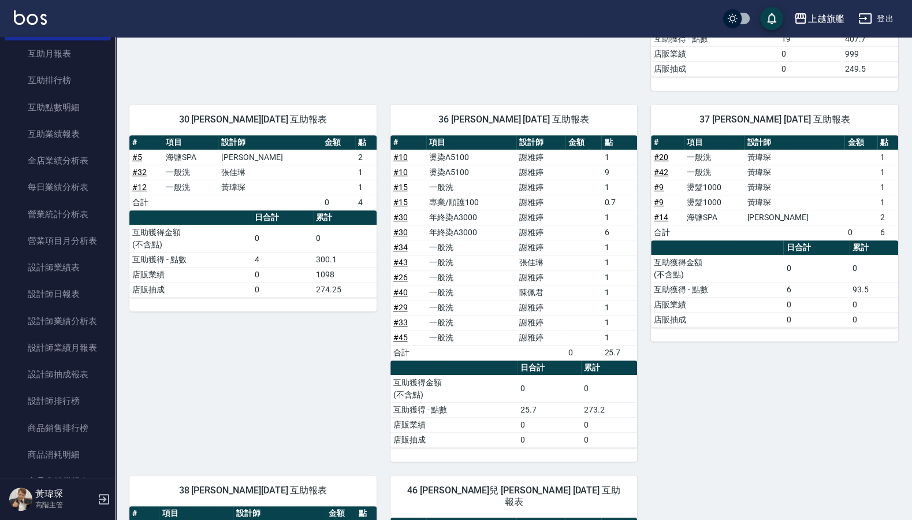
scroll to position [693, 0]
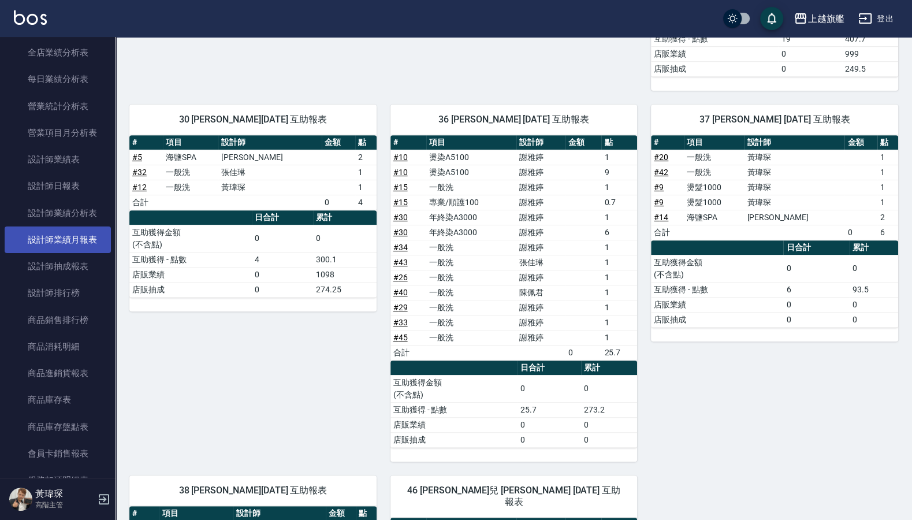
click at [67, 253] on link "設計師業績月報表" at bounding box center [58, 240] width 106 height 27
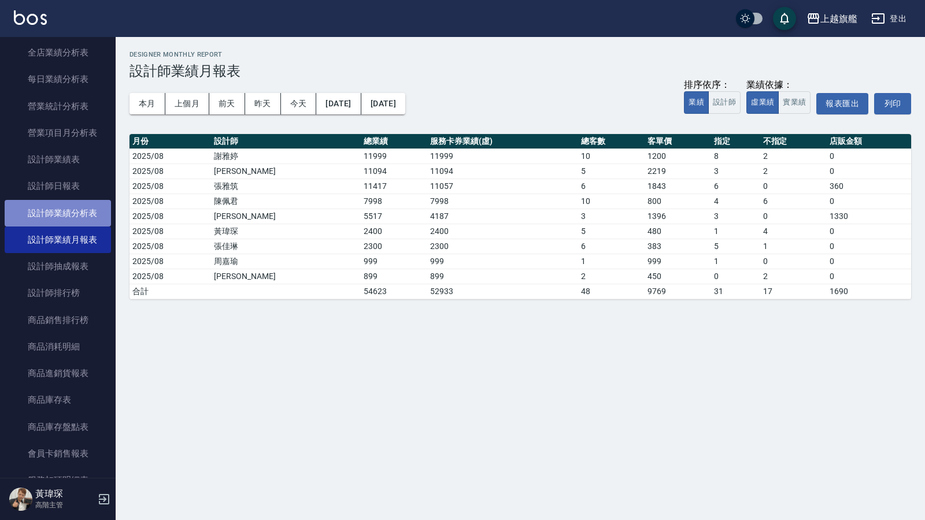
click at [78, 221] on link "設計師業績分析表" at bounding box center [58, 213] width 106 height 27
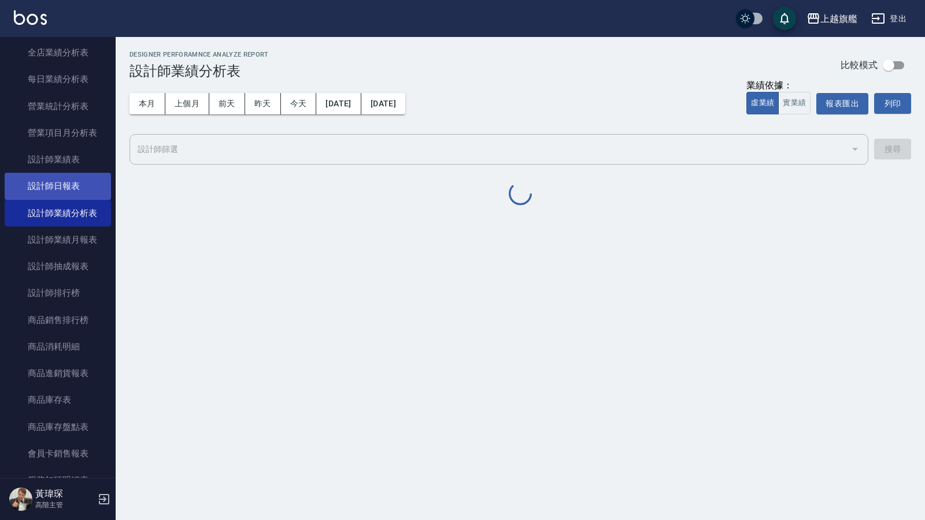
click at [73, 199] on link "設計師日報表" at bounding box center [58, 186] width 106 height 27
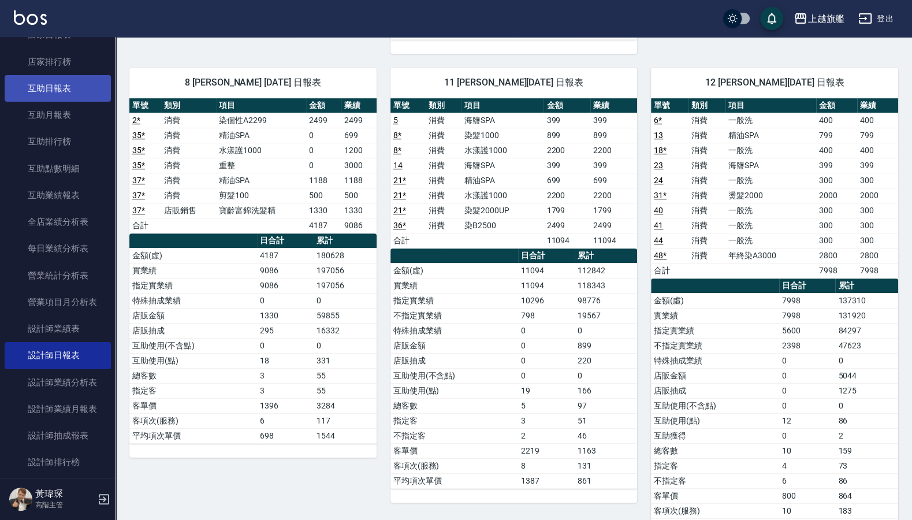
scroll to position [416, 0]
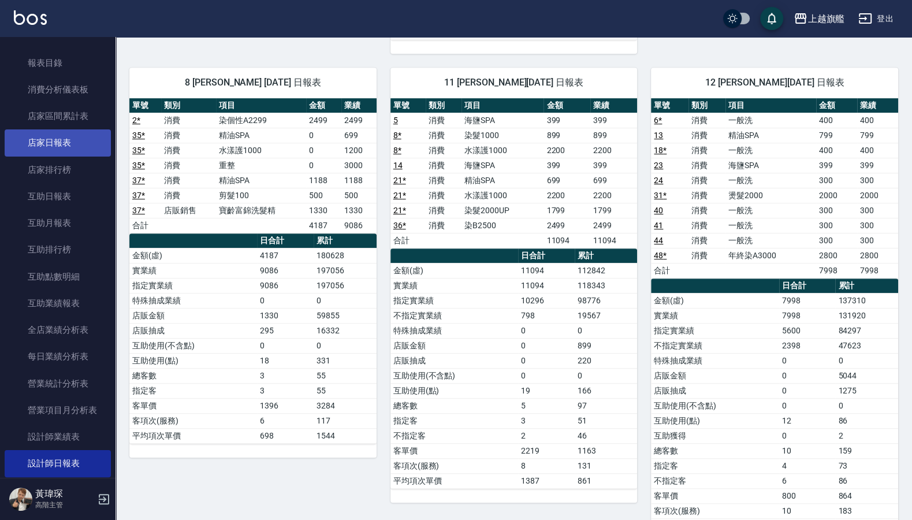
click at [71, 133] on link "店家日報表" at bounding box center [58, 142] width 106 height 27
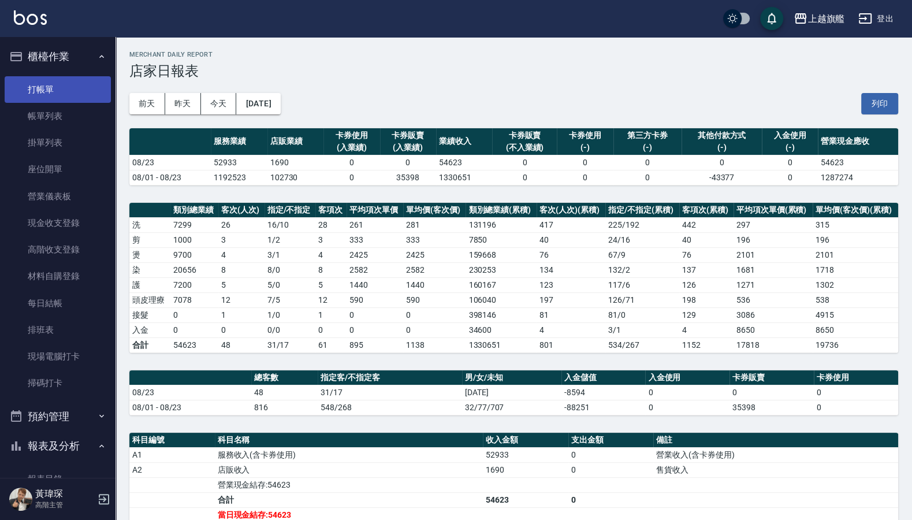
click at [32, 83] on link "打帳單" at bounding box center [58, 89] width 106 height 27
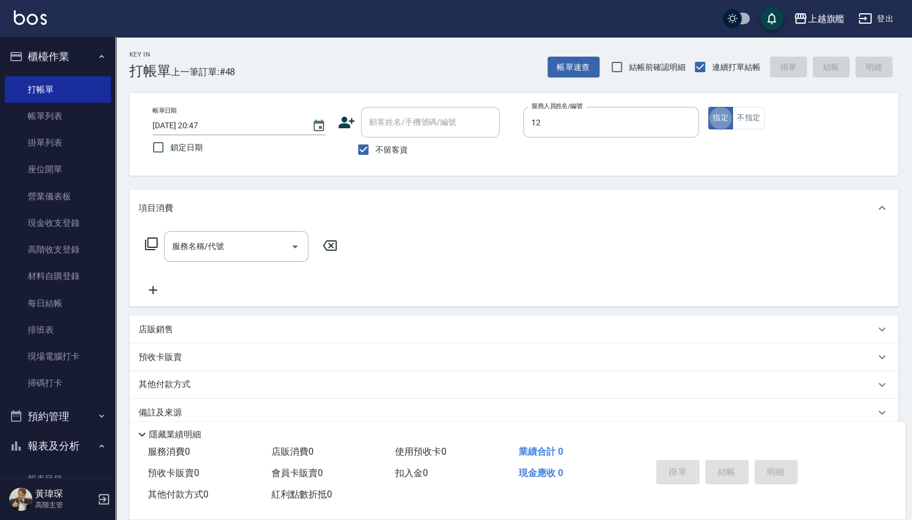
type input "[PERSON_NAME]-12"
type button "true"
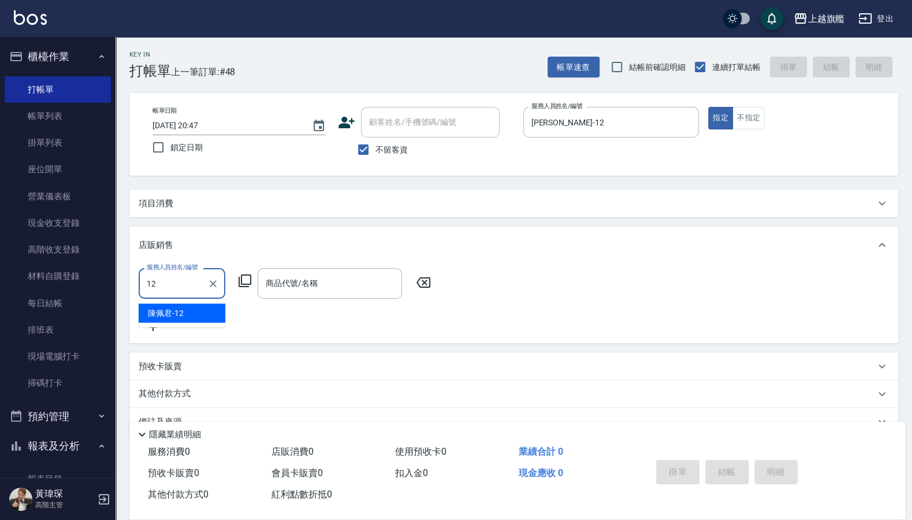
type input "[PERSON_NAME]-12"
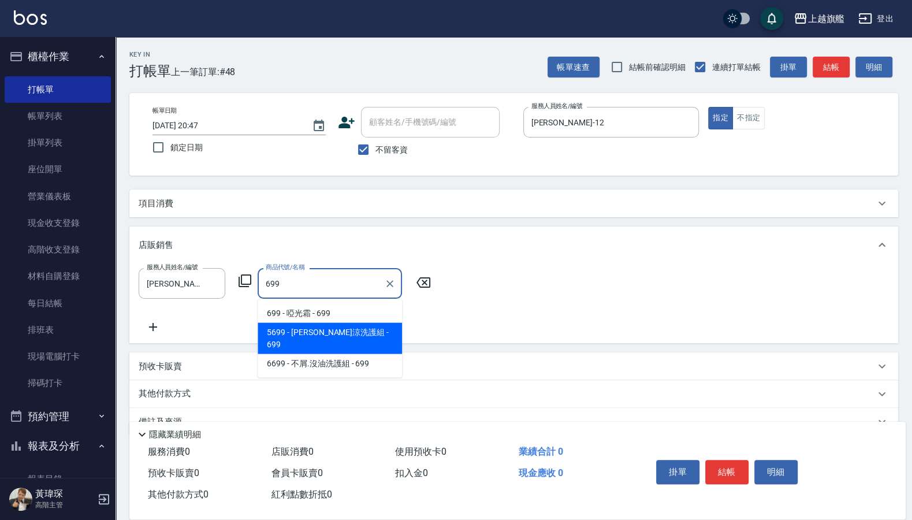
type input "水水沁涼洗護組"
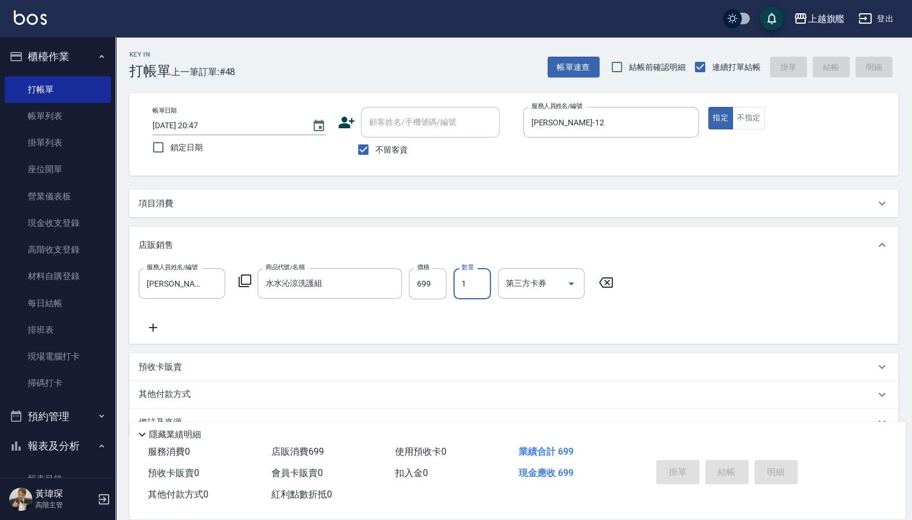
type input "[DATE] 20:48"
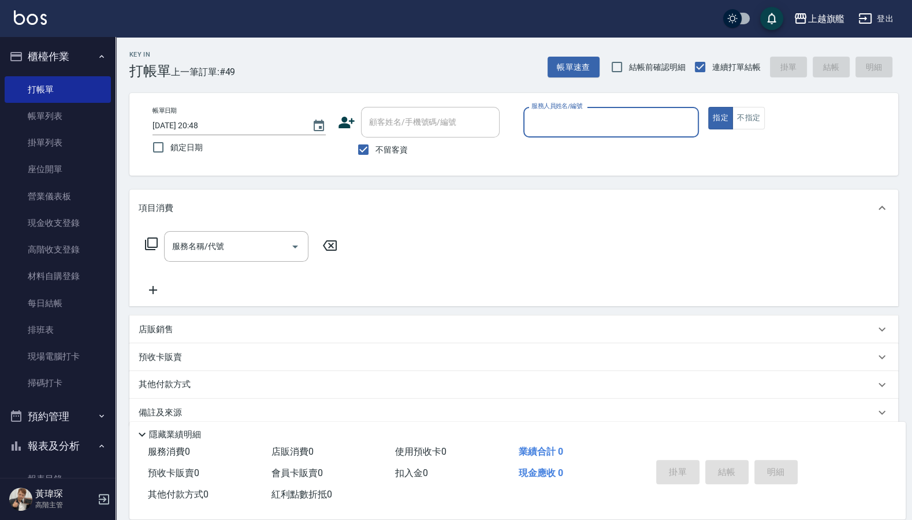
click at [74, 48] on button "櫃檯作業" at bounding box center [58, 57] width 106 height 30
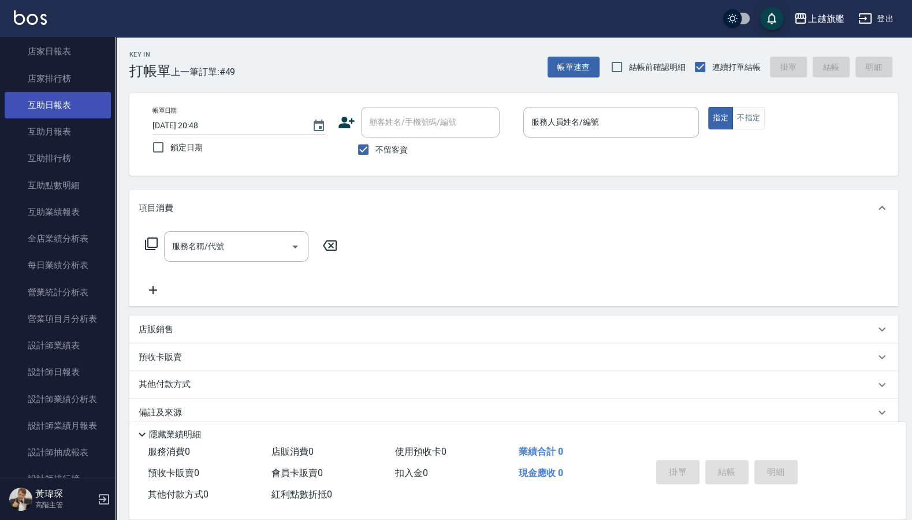
scroll to position [69, 0]
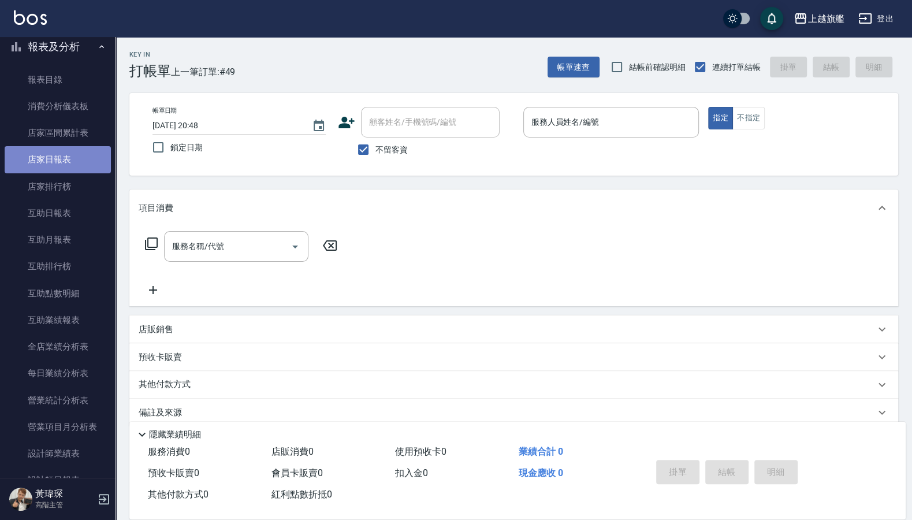
click at [60, 164] on link "店家日報表" at bounding box center [58, 159] width 106 height 27
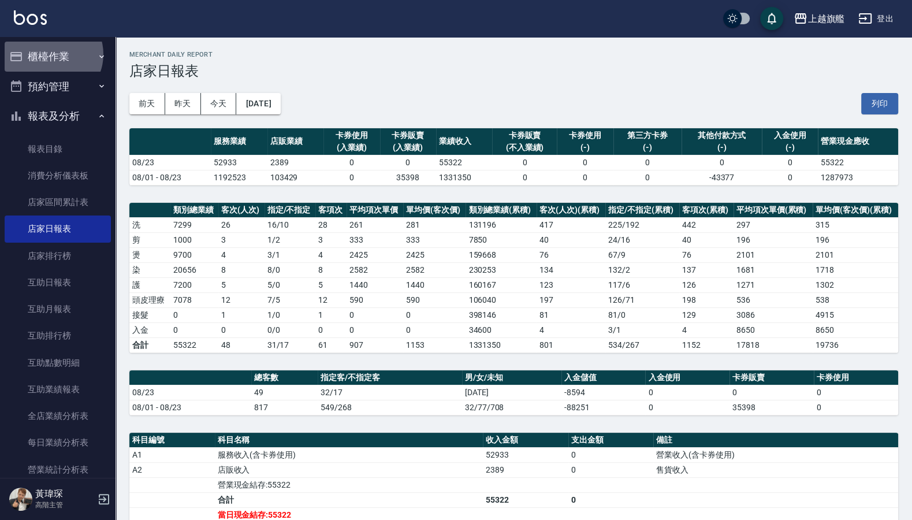
click at [52, 54] on button "櫃檯作業" at bounding box center [58, 57] width 106 height 30
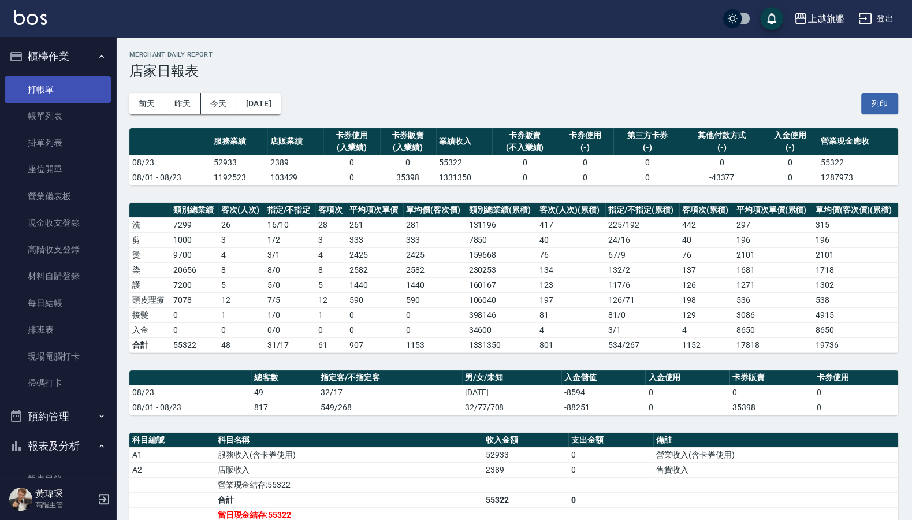
click at [52, 94] on link "打帳單" at bounding box center [58, 89] width 106 height 27
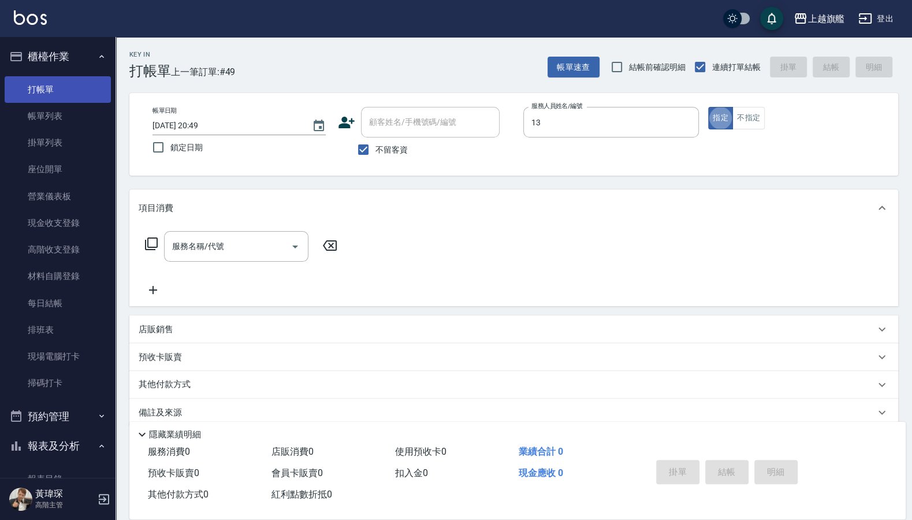
type input "[PERSON_NAME]-13"
type button "true"
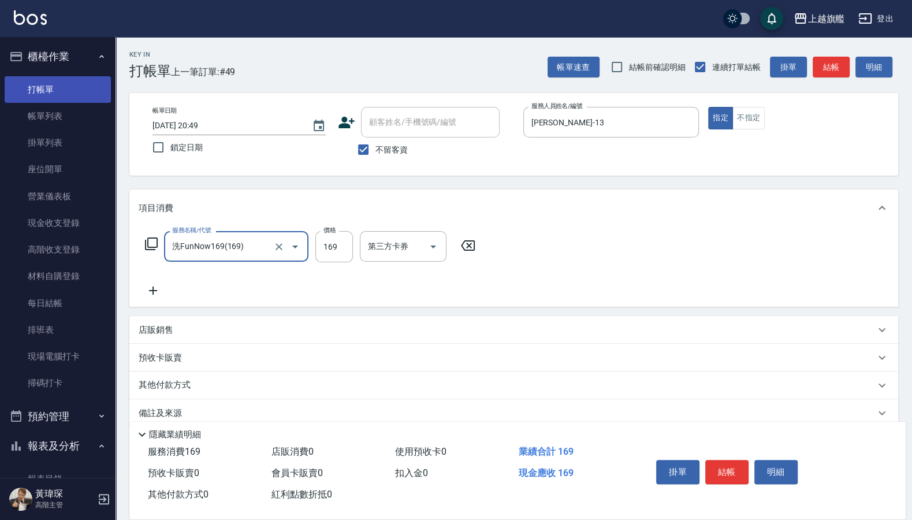
type input "洗FunNow169(169)"
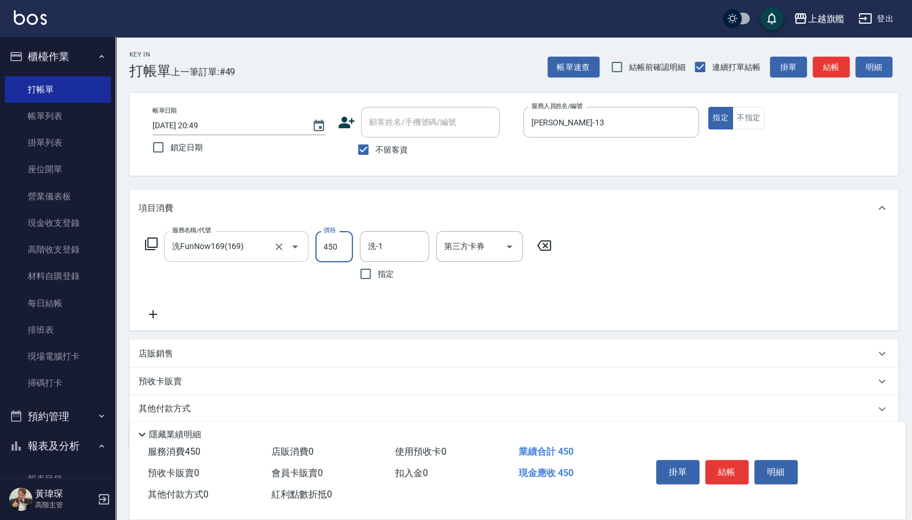
type input "450"
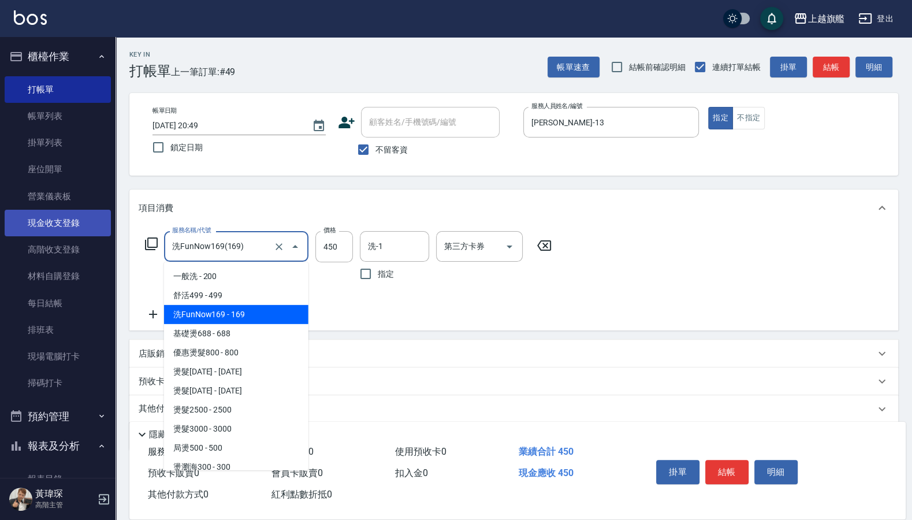
drag, startPoint x: 220, startPoint y: 243, endPoint x: 90, endPoint y: 235, distance: 129.7
click at [169, 236] on input "洗FunNow169(169)" at bounding box center [220, 246] width 102 height 20
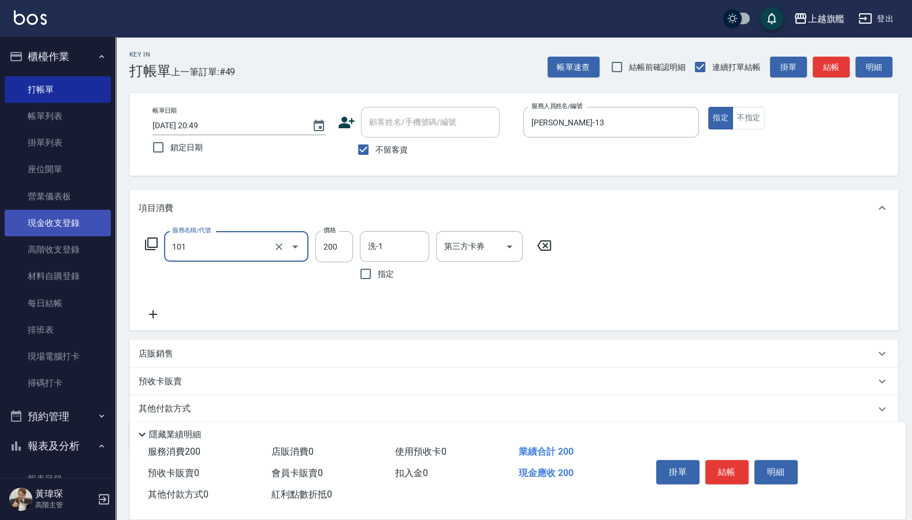
type input "一般洗(101)"
type input "450"
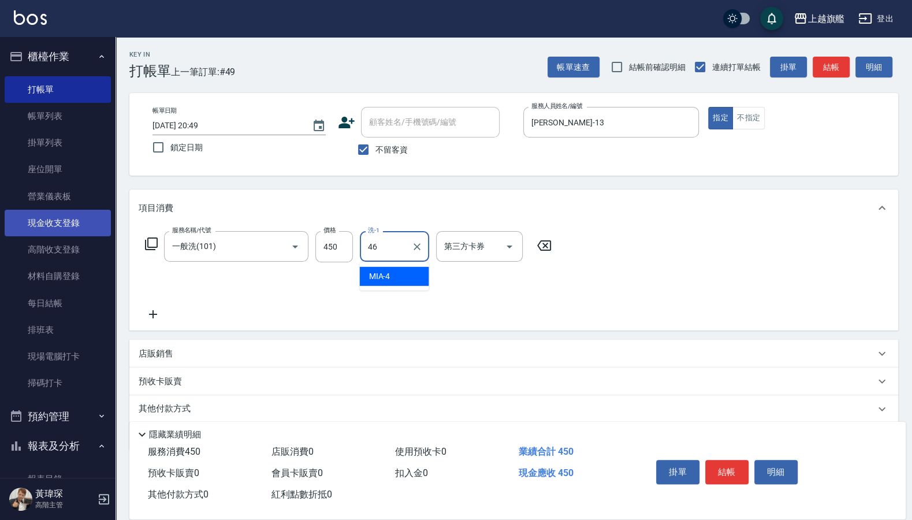
type input "瑜兒-46"
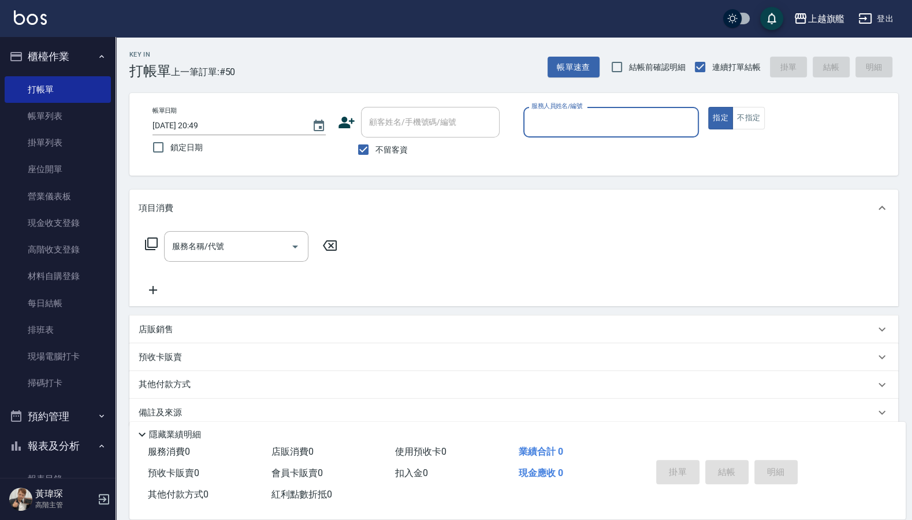
click at [55, 55] on button "櫃檯作業" at bounding box center [58, 57] width 106 height 30
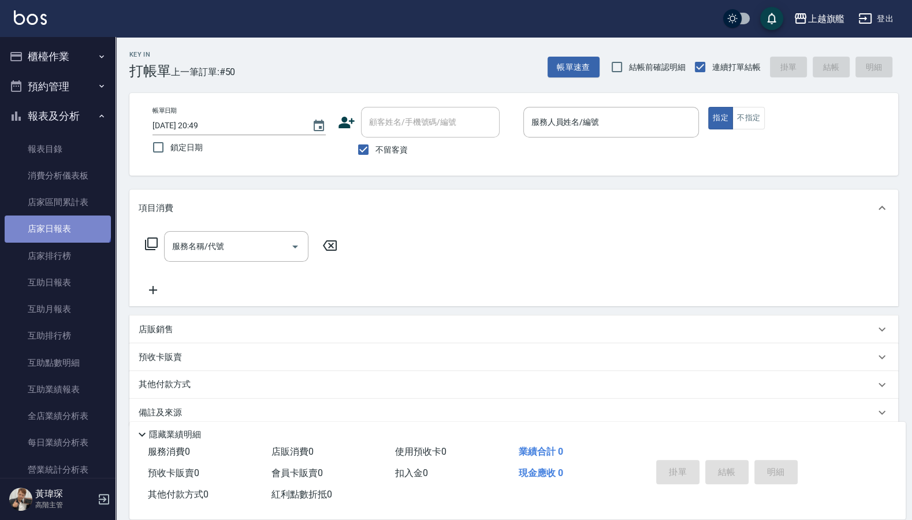
click at [57, 221] on link "店家日報表" at bounding box center [58, 229] width 106 height 27
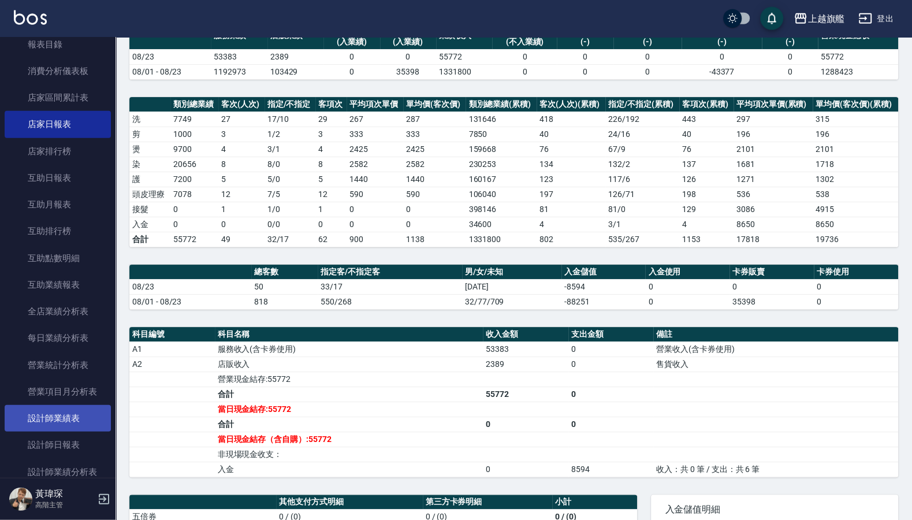
scroll to position [139, 0]
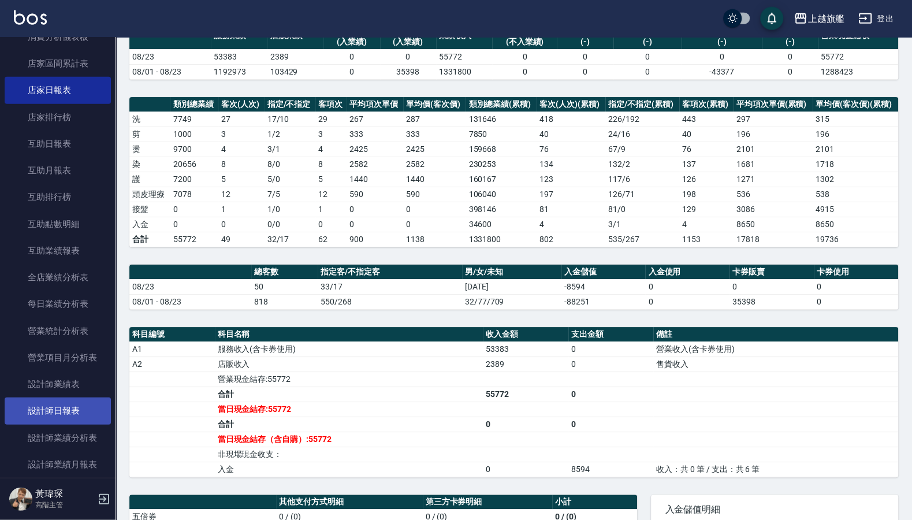
click at [57, 416] on link "設計師日報表" at bounding box center [58, 411] width 106 height 27
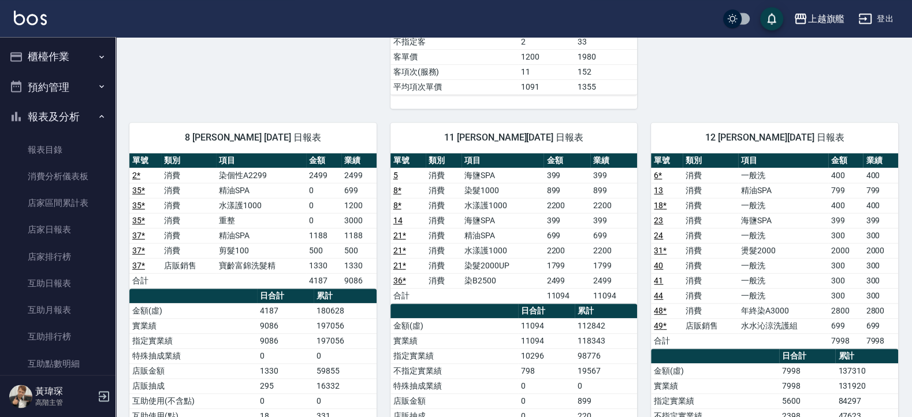
scroll to position [489, 0]
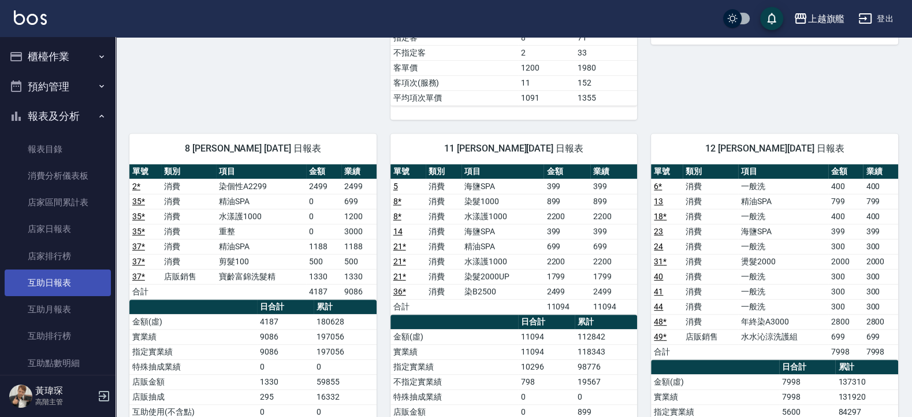
click at [74, 282] on link "互助日報表" at bounding box center [58, 282] width 106 height 27
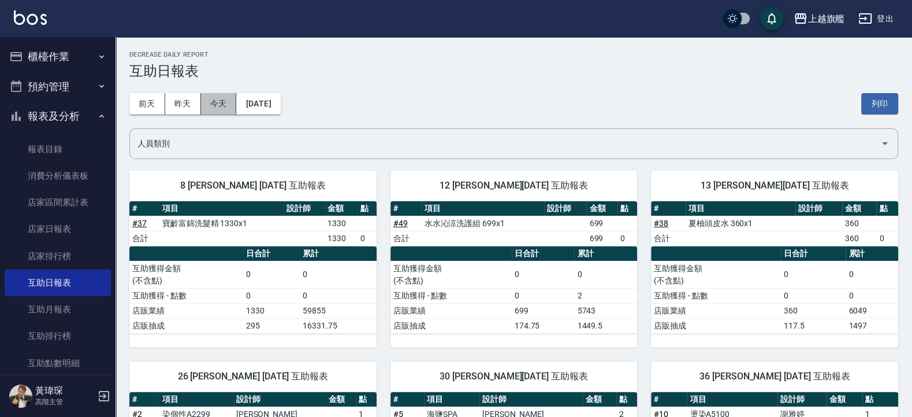
drag, startPoint x: 206, startPoint y: 104, endPoint x: 214, endPoint y: 116, distance: 14.6
click at [214, 116] on div "[DATE] [DATE] [DATE] [DATE] 列印" at bounding box center [513, 103] width 769 height 49
click at [220, 106] on button "今天" at bounding box center [219, 103] width 36 height 21
click at [60, 47] on button "櫃檯作業" at bounding box center [58, 57] width 106 height 30
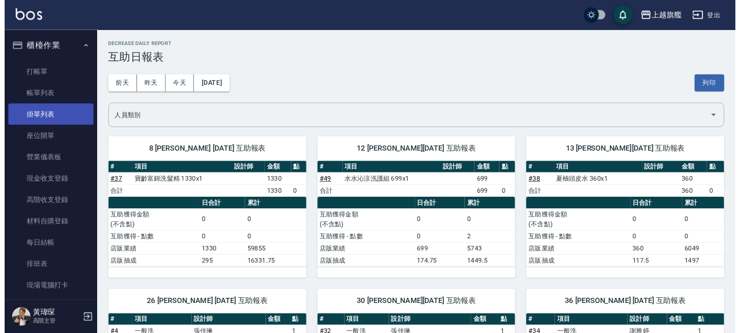
scroll to position [208, 0]
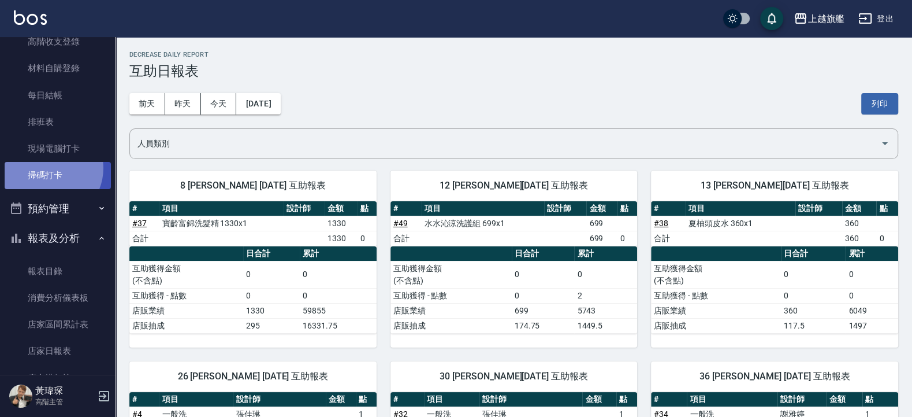
click at [48, 168] on link "掃碼打卡" at bounding box center [58, 175] width 106 height 27
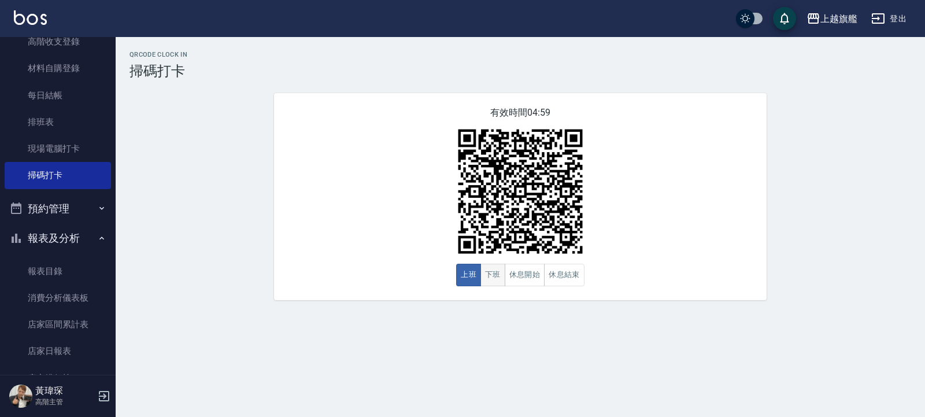
click at [493, 272] on button "下班" at bounding box center [492, 275] width 25 height 23
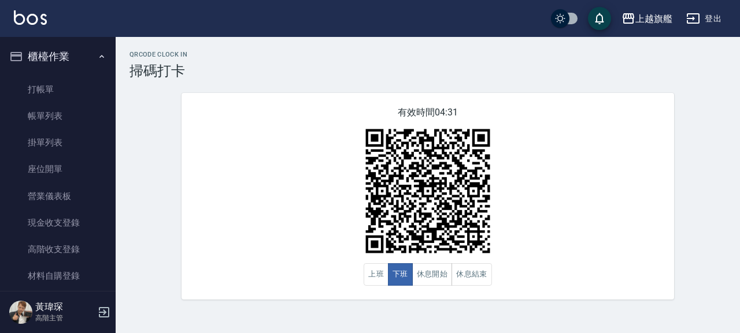
click at [97, 56] on icon "button" at bounding box center [101, 56] width 9 height 9
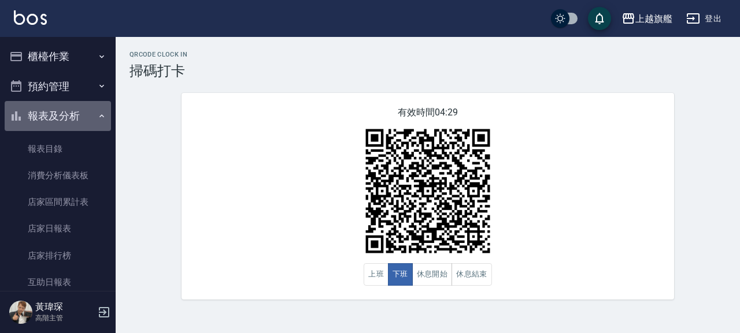
click at [97, 120] on icon "button" at bounding box center [101, 116] width 9 height 9
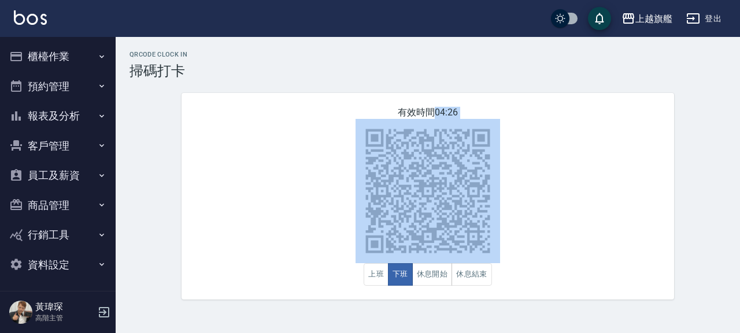
drag, startPoint x: 322, startPoint y: 113, endPoint x: 508, endPoint y: 280, distance: 250.4
click at [508, 280] on div "有效時間 04:26 上班 下班 休息開始 休息結束" at bounding box center [427, 196] width 492 height 207
click at [523, 273] on div "有效時間 04:26 上班 下班 休息開始 休息結束" at bounding box center [427, 196] width 492 height 207
drag, startPoint x: 536, startPoint y: 300, endPoint x: 343, endPoint y: 136, distance: 252.5
click at [348, 140] on div "有效時間 04:25 上班 下班 休息開始 休息結束" at bounding box center [427, 196] width 492 height 207
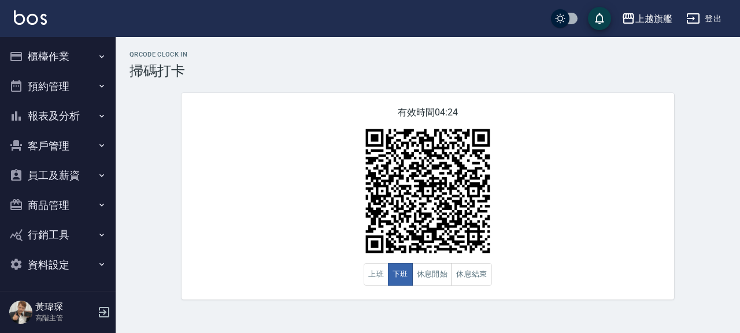
click at [343, 136] on div "有效時間 04:24 上班 下班 休息開始 休息結束" at bounding box center [427, 196] width 492 height 207
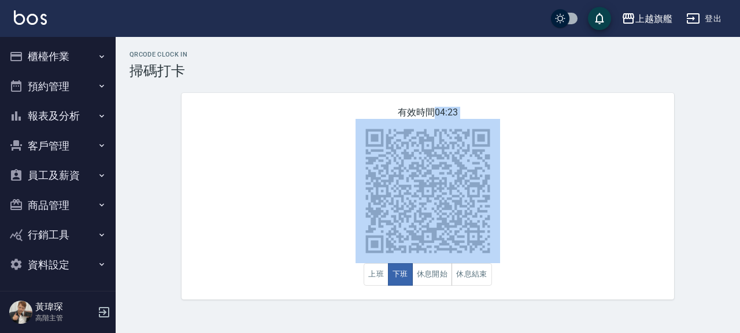
drag, startPoint x: 339, startPoint y: 102, endPoint x: 552, endPoint y: 283, distance: 279.6
click at [552, 285] on div "有效時間 04:23 上班 下班 休息開始 休息結束" at bounding box center [427, 196] width 492 height 207
click at [551, 281] on div "有效時間 04:23 上班 下班 休息開始 休息結束" at bounding box center [427, 196] width 492 height 207
drag, startPoint x: 509, startPoint y: 291, endPoint x: 262, endPoint y: 97, distance: 313.6
click at [262, 97] on div "有效時間 04:22 上班 下班 休息開始 休息結束" at bounding box center [427, 196] width 492 height 207
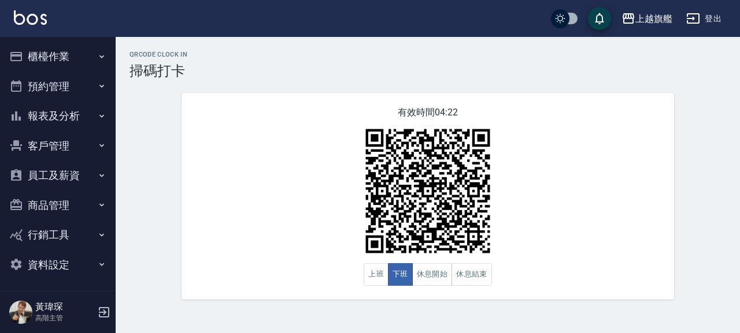
click at [262, 97] on div "有效時間 04:22 上班 下班 休息開始 休息結束" at bounding box center [427, 196] width 492 height 207
click at [451, 94] on div "有效時間 04:00 上班 下班 休息開始 休息結束" at bounding box center [427, 196] width 492 height 207
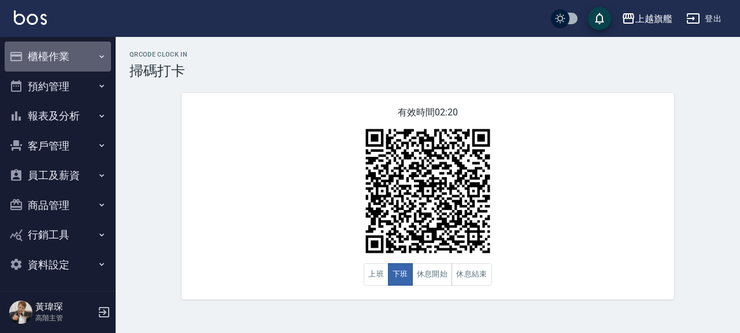
click at [97, 53] on icon "button" at bounding box center [101, 56] width 9 height 9
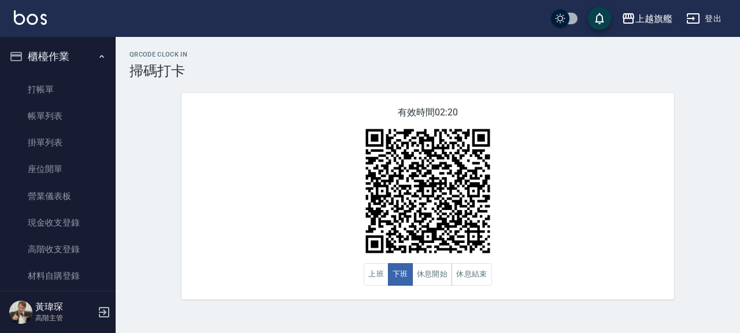
click at [97, 54] on icon "button" at bounding box center [101, 56] width 9 height 9
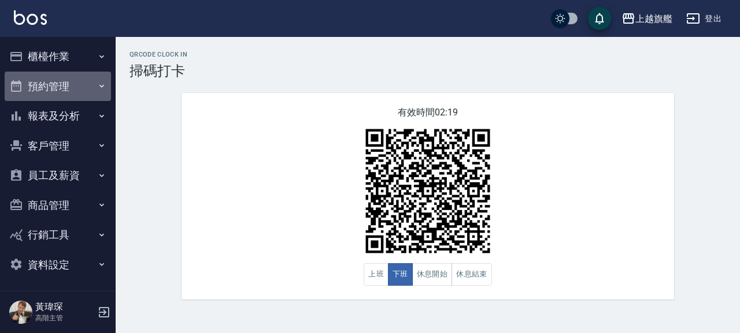
click at [97, 81] on button "預約管理" at bounding box center [58, 87] width 106 height 30
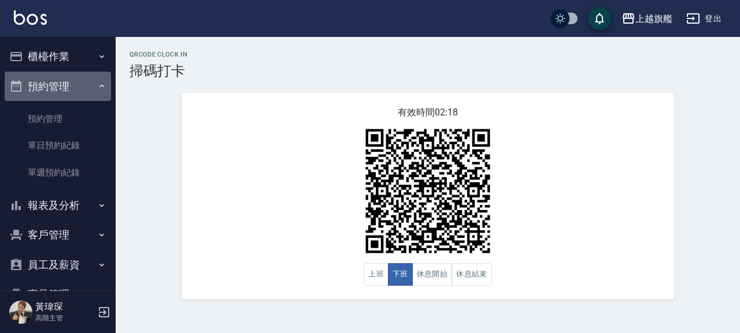
click at [94, 80] on button "預約管理" at bounding box center [58, 87] width 106 height 30
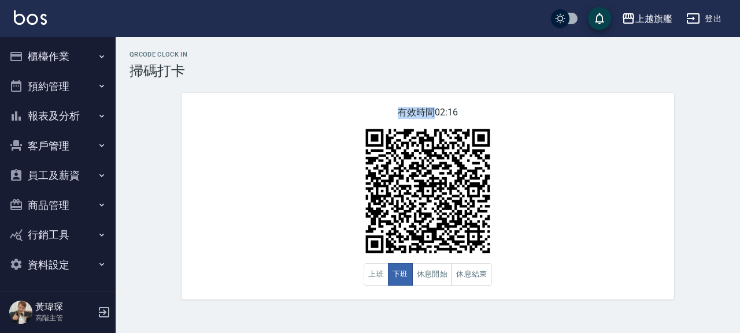
drag, startPoint x: 192, startPoint y: 70, endPoint x: 202, endPoint y: 119, distance: 50.1
click at [202, 124] on div "QRcode Clock In 掃碼打卡 有效時間 02:16 上班 下班 休息開始 休息結束" at bounding box center [428, 175] width 624 height 249
click at [203, 119] on div "有效時間 02:16 上班 下班 休息開始 休息結束" at bounding box center [427, 196] width 492 height 207
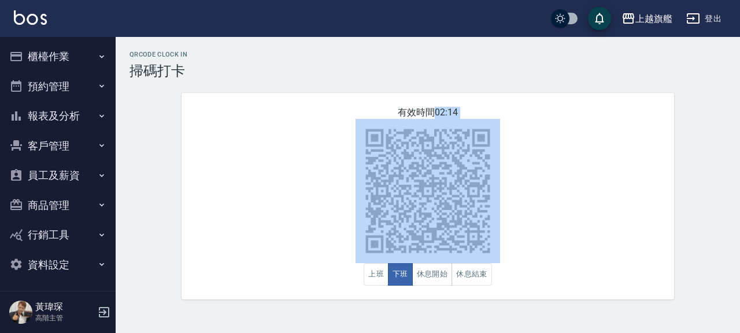
drag, startPoint x: 561, startPoint y: 272, endPoint x: 279, endPoint y: 136, distance: 312.7
click at [277, 136] on div "有效時間 02:14 上班 下班 休息開始 休息結束" at bounding box center [427, 196] width 492 height 207
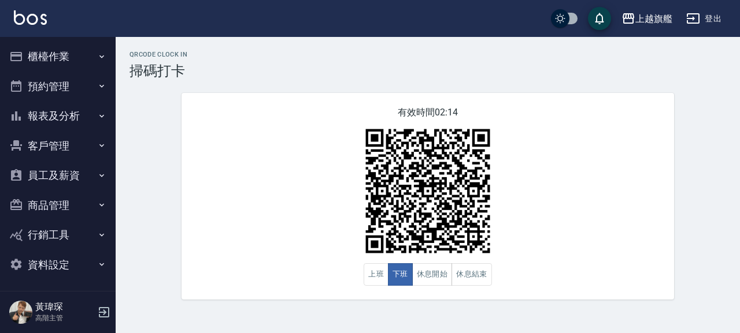
drag, startPoint x: 300, startPoint y: 131, endPoint x: 312, endPoint y: 128, distance: 12.1
click at [305, 131] on div "有效時間 02:14 上班 下班 休息開始 休息結束" at bounding box center [427, 196] width 492 height 207
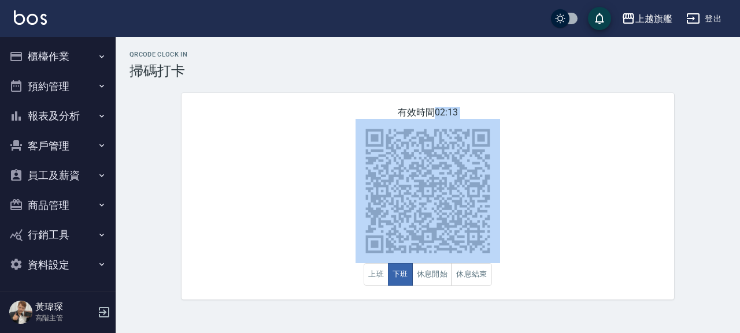
drag, startPoint x: 380, startPoint y: 112, endPoint x: 495, endPoint y: 118, distance: 115.7
click at [495, 118] on div "有效時間 02:13 上班 下班 休息開始 休息結束" at bounding box center [427, 196] width 492 height 207
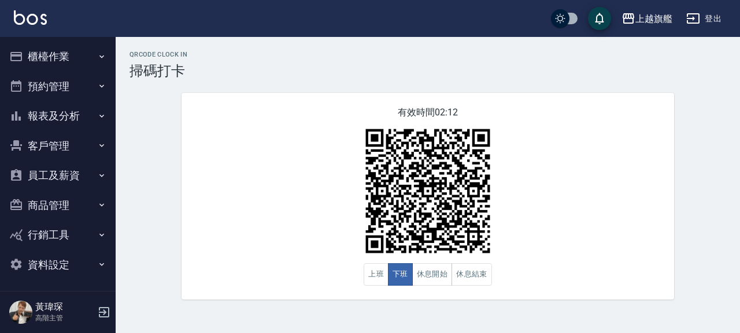
click at [401, 107] on div "有效時間 02:12 上班 下班 休息開始 休息結束" at bounding box center [427, 196] width 492 height 207
click at [500, 107] on div "有效時間 02:12 上班 下班 休息開始 休息結束" at bounding box center [427, 196] width 492 height 207
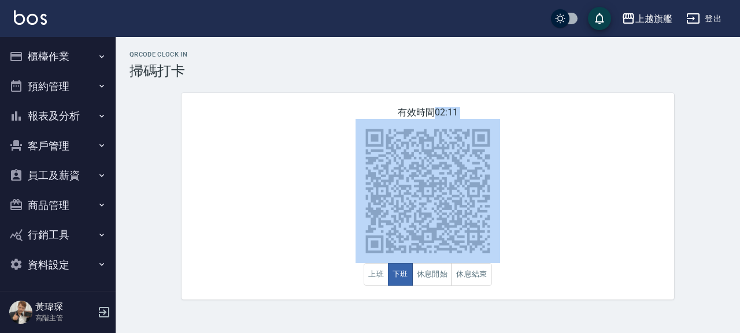
drag, startPoint x: 500, startPoint y: 107, endPoint x: 380, endPoint y: 113, distance: 119.7
click at [380, 113] on div "有效時間 02:11 上班 下班 休息開始 休息結束" at bounding box center [427, 196] width 492 height 207
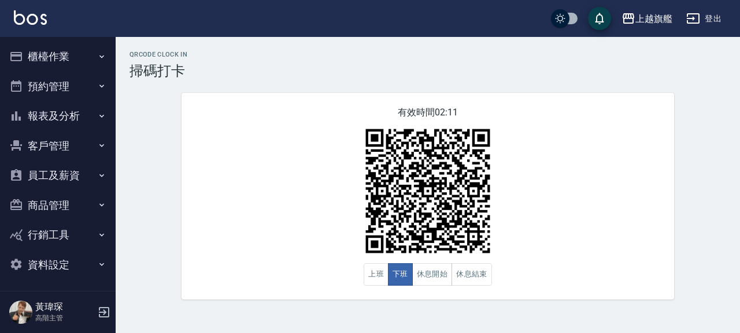
click at [378, 113] on div "有效時間 02:11 上班 下班 休息開始 休息結束" at bounding box center [427, 196] width 492 height 207
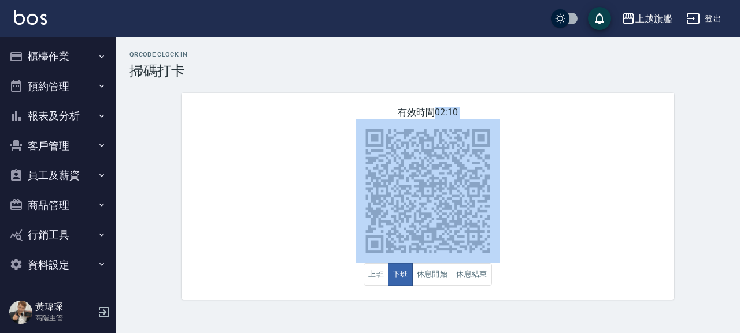
drag, startPoint x: 391, startPoint y: 110, endPoint x: 495, endPoint y: 109, distance: 104.0
click at [485, 113] on div "有效時間 02:10 上班 下班 休息開始 休息結束" at bounding box center [427, 196] width 492 height 207
click at [533, 107] on div "有效時間 02:09 上班 下班 休息開始 休息結束" at bounding box center [427, 196] width 492 height 207
